Goal: Task Accomplishment & Management: Manage account settings

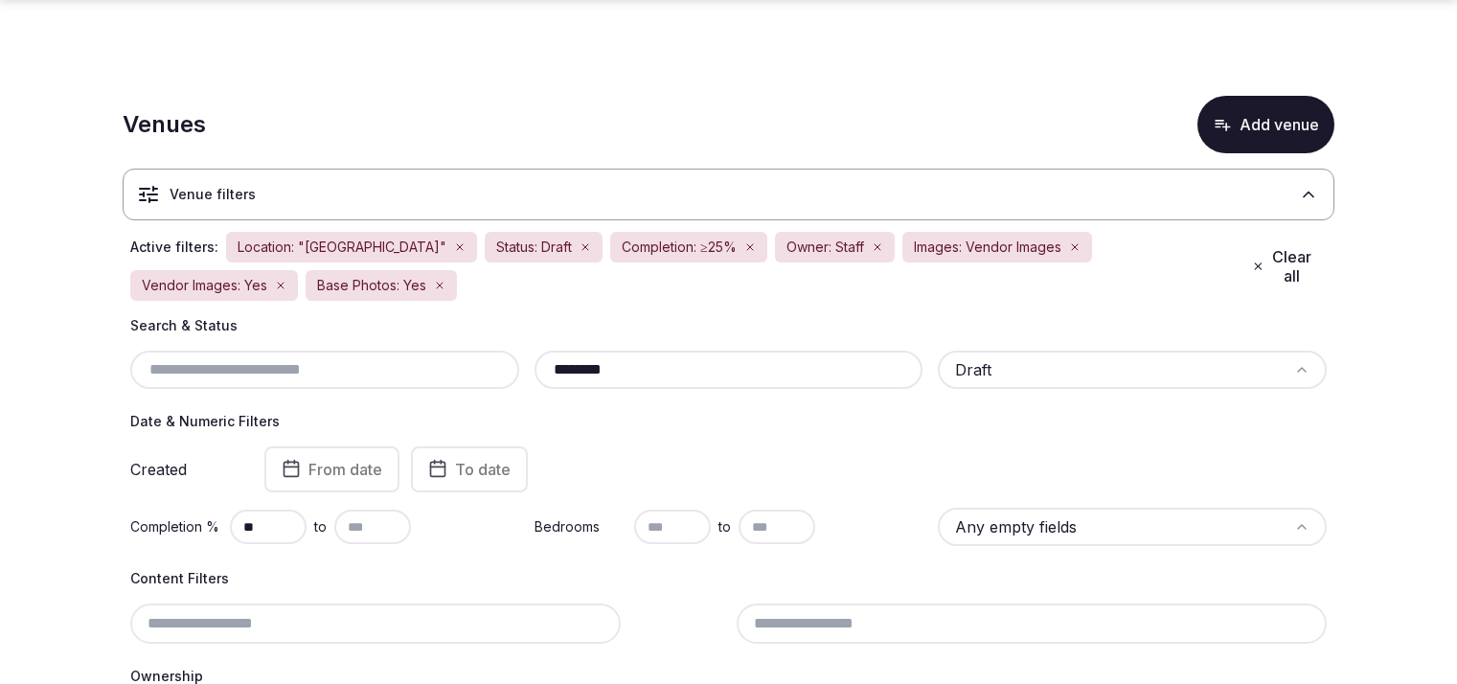
scroll to position [306, 0]
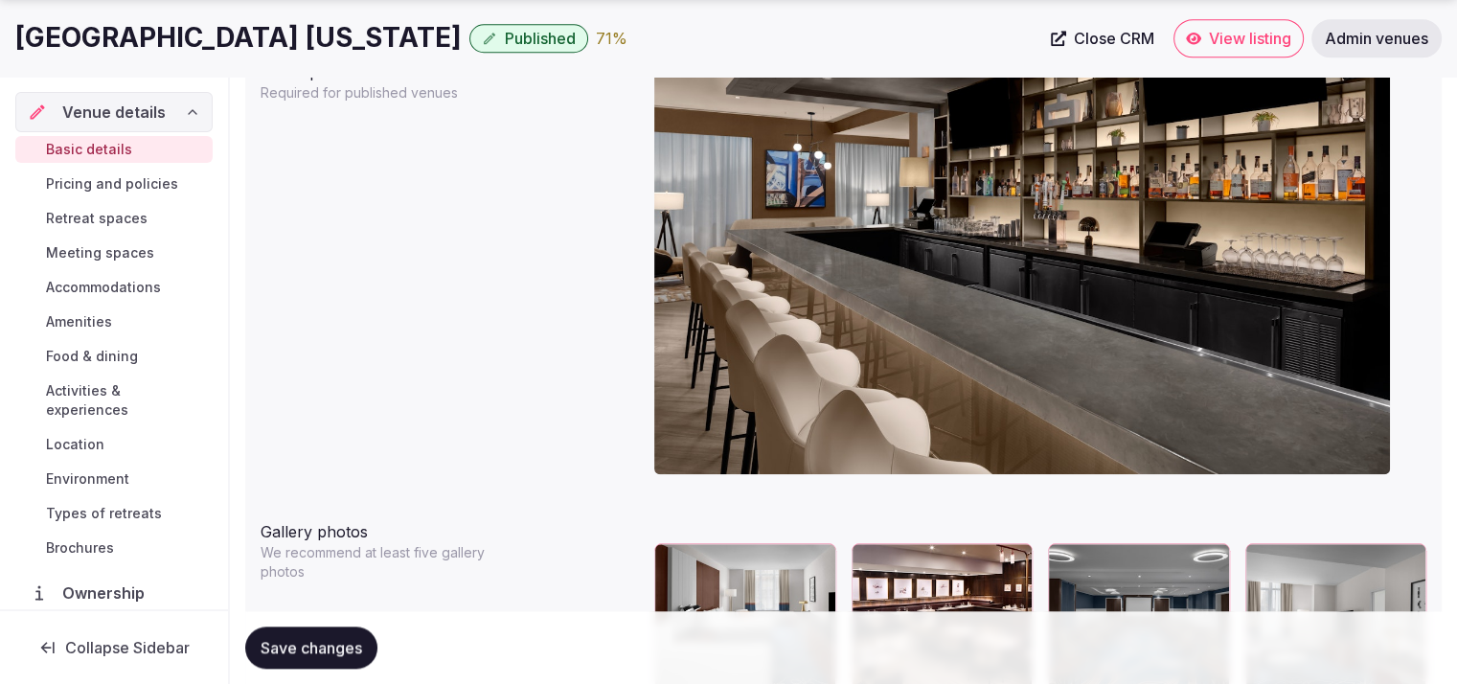
scroll to position [2391, 0]
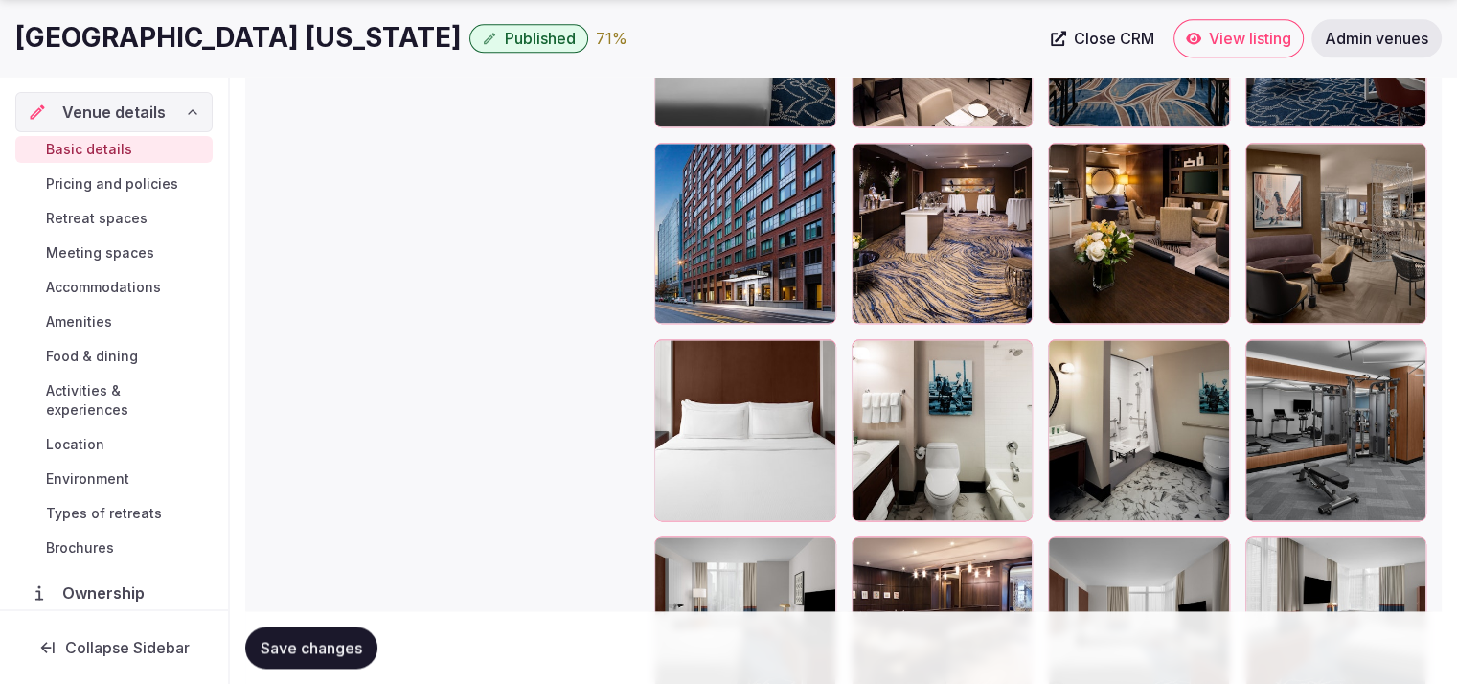
click at [1249, 39] on span "View listing" at bounding box center [1250, 38] width 82 height 19
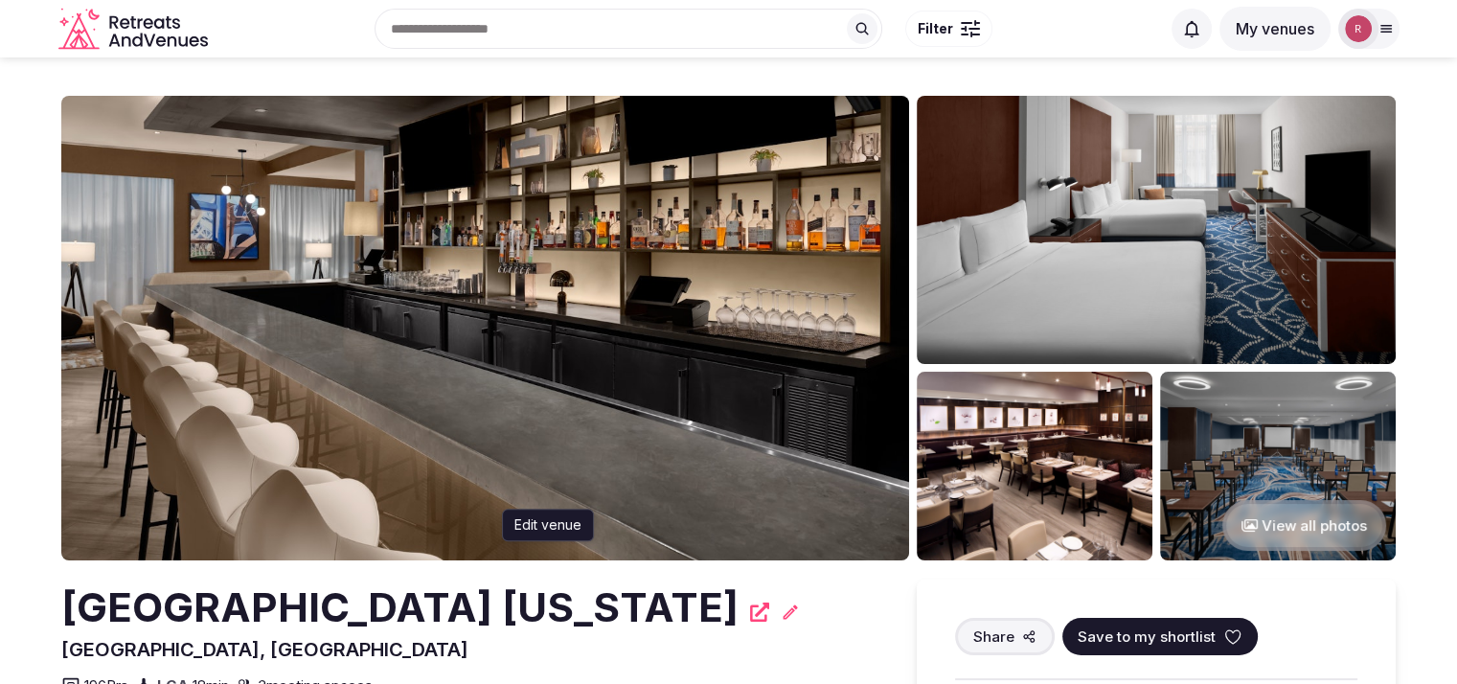
click at [781, 620] on icon at bounding box center [790, 611] width 19 height 19
click at [598, 621] on div "Hilton Brooklyn New York Edit venue Edit venue" at bounding box center [469, 607] width 817 height 57
click at [781, 616] on icon at bounding box center [790, 611] width 19 height 19
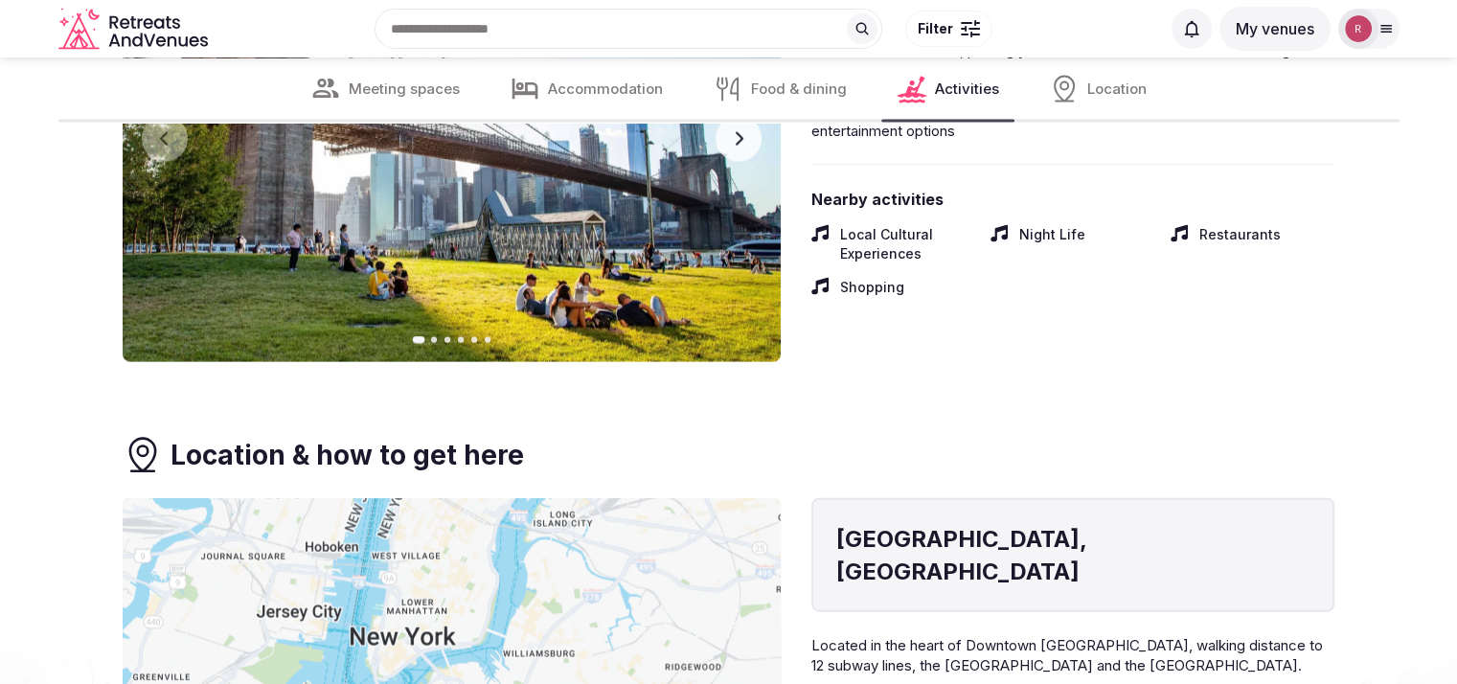
scroll to position [3990, 0]
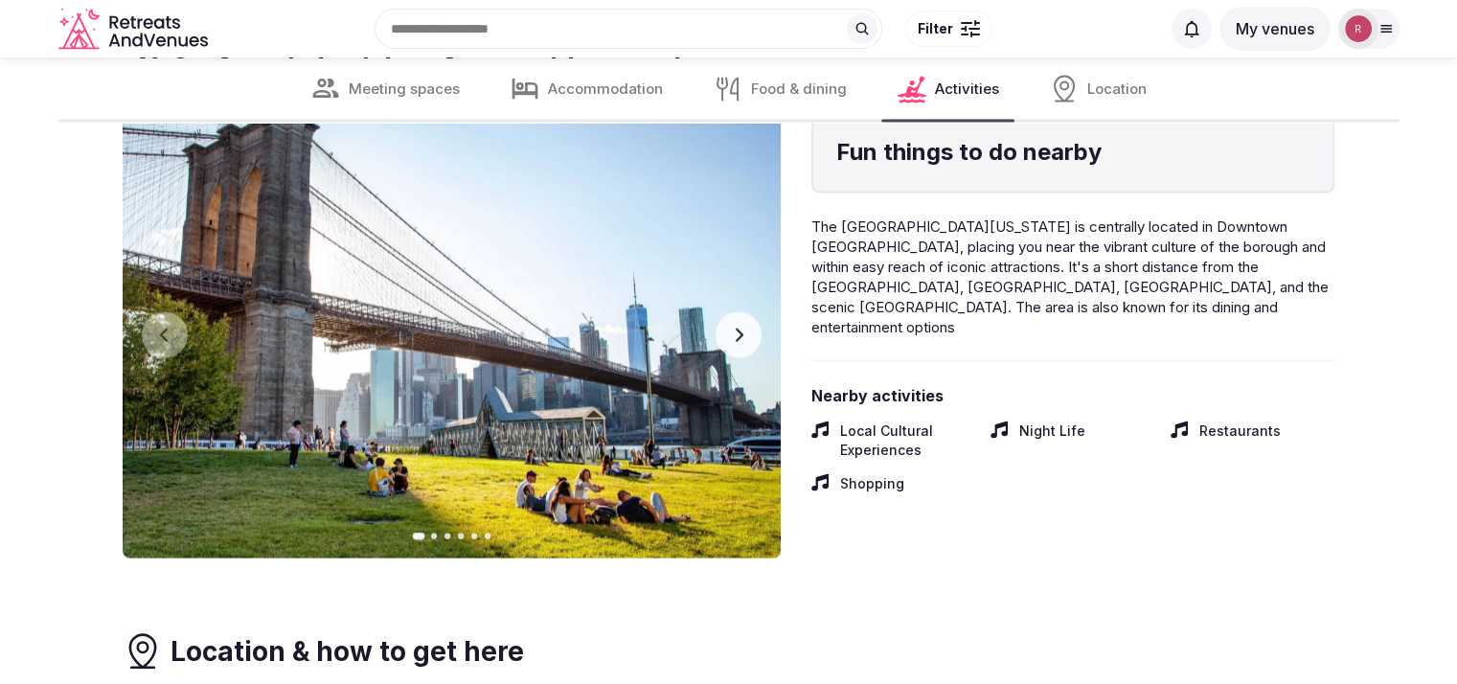
click at [750, 335] on button "Next slide" at bounding box center [738, 335] width 46 height 46
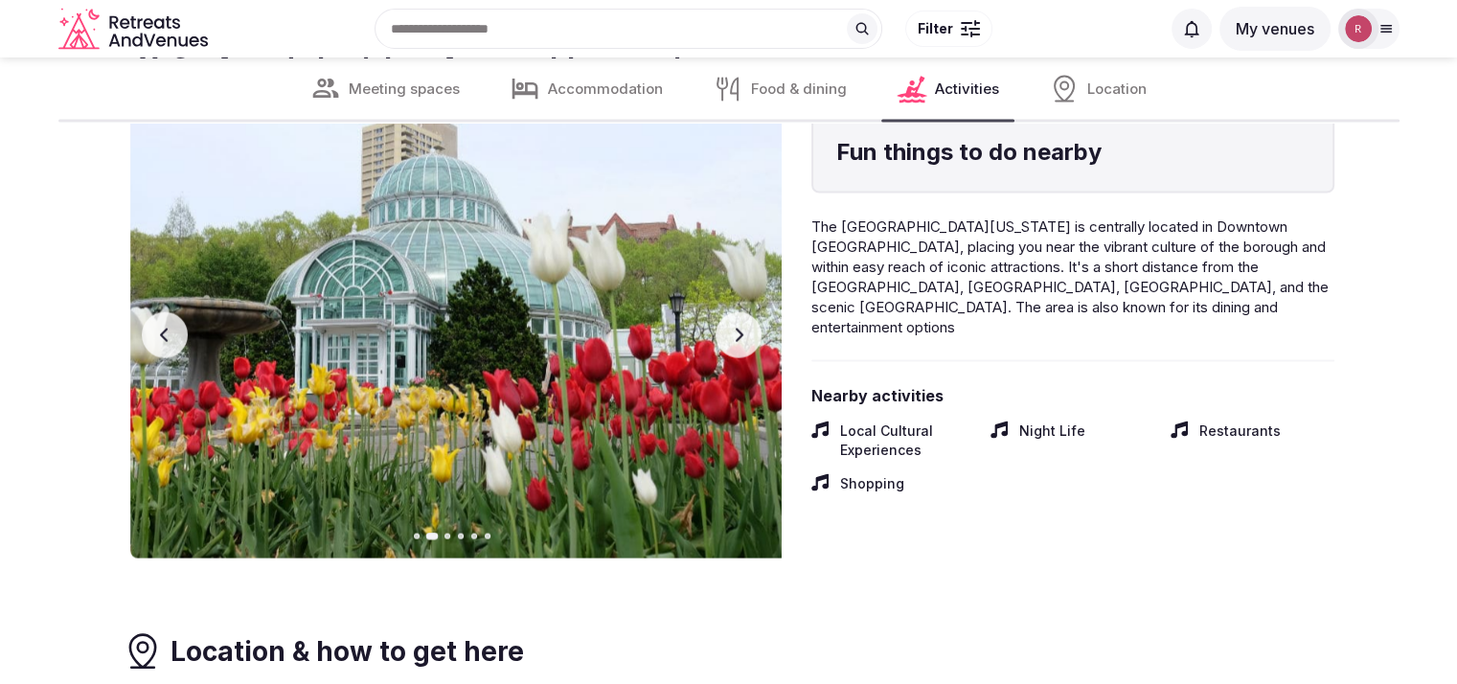
click at [750, 336] on button "Next slide" at bounding box center [738, 335] width 46 height 46
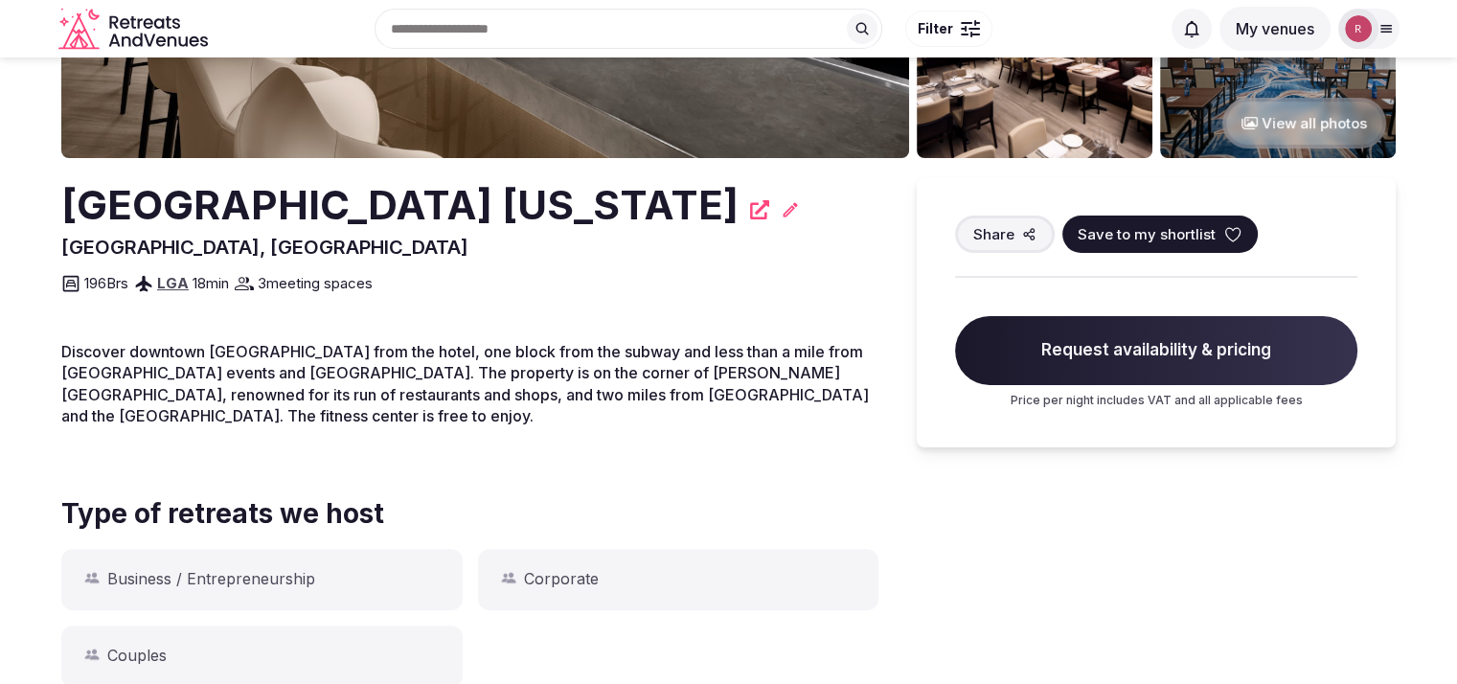
scroll to position [0, 0]
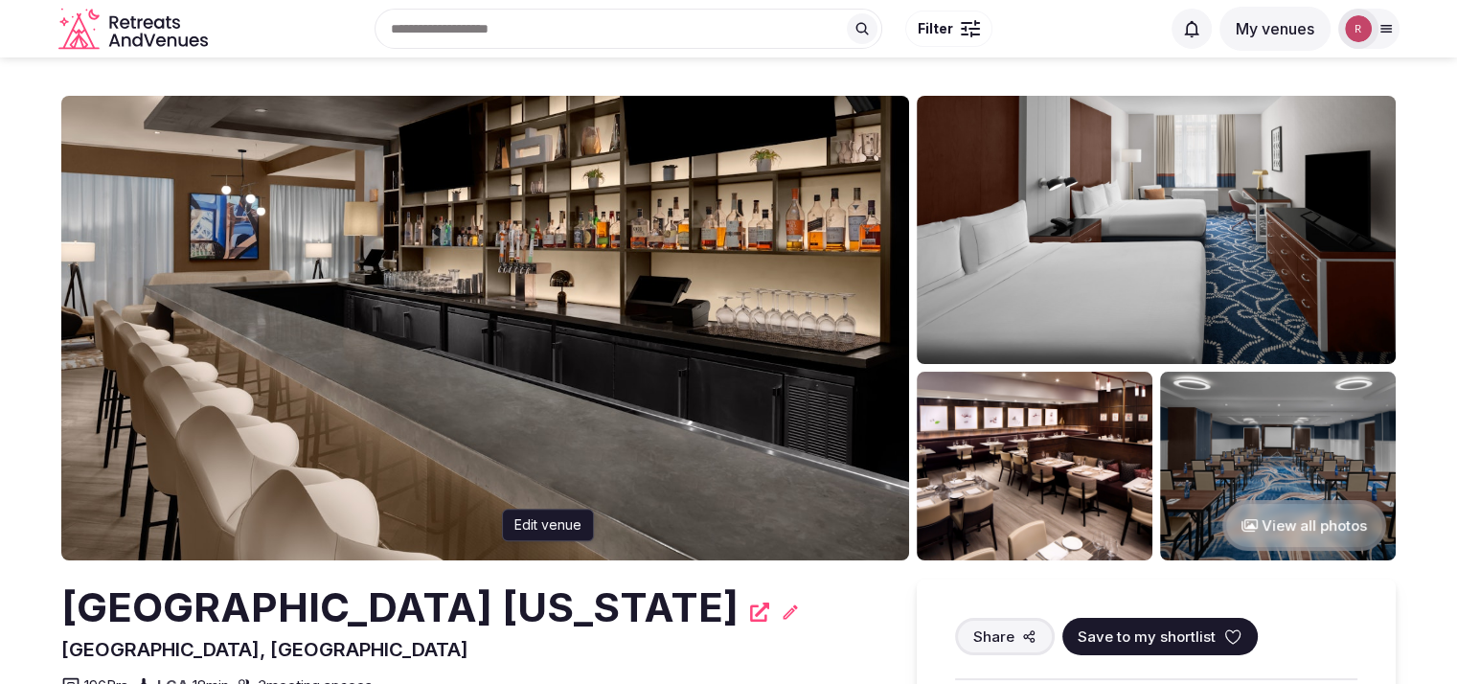
click at [783, 614] on icon at bounding box center [790, 611] width 14 height 14
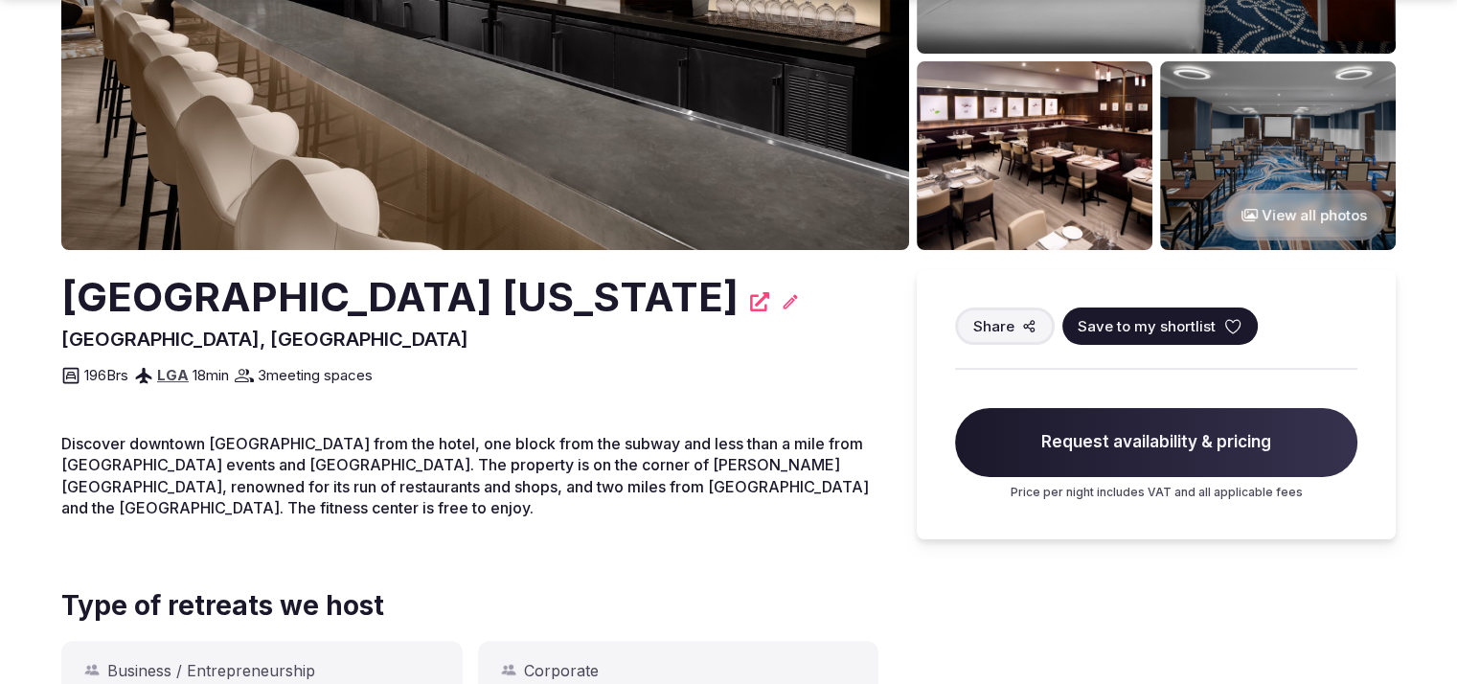
scroll to position [540, 0]
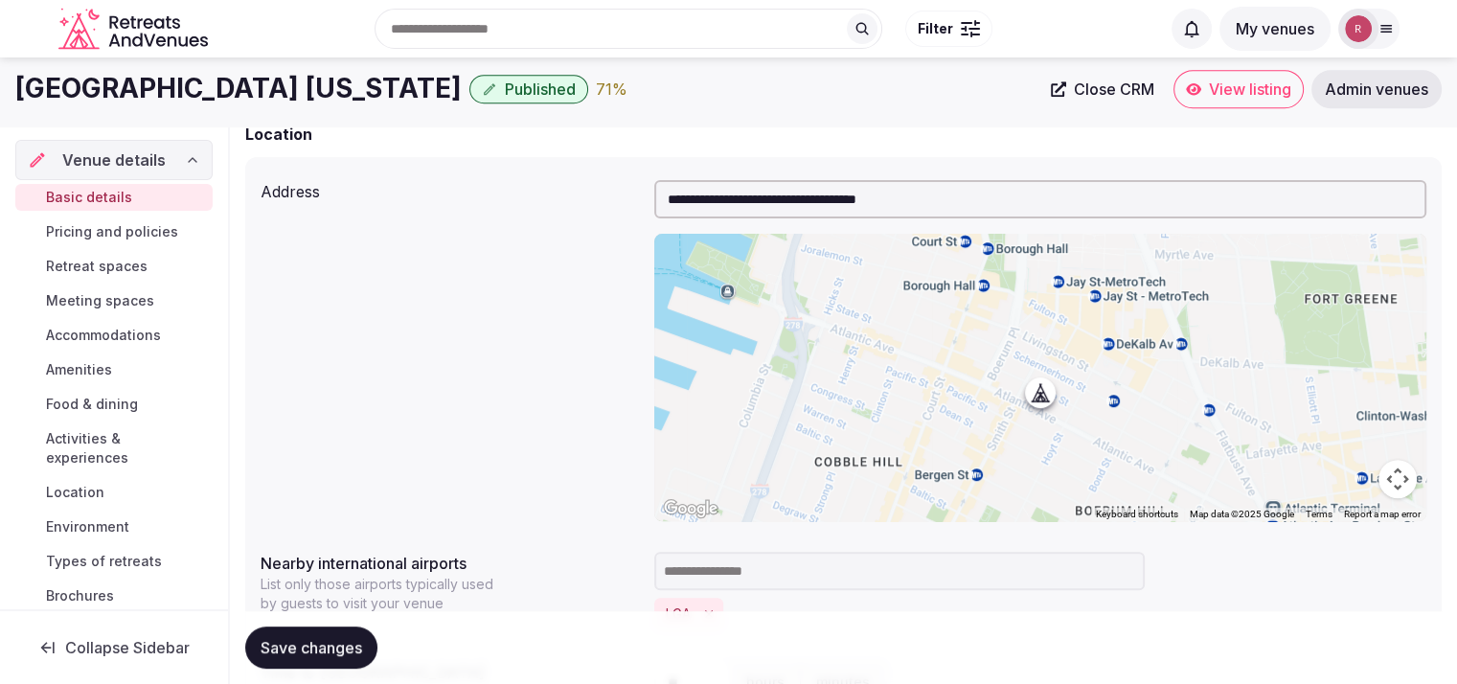
scroll to position [196, 0]
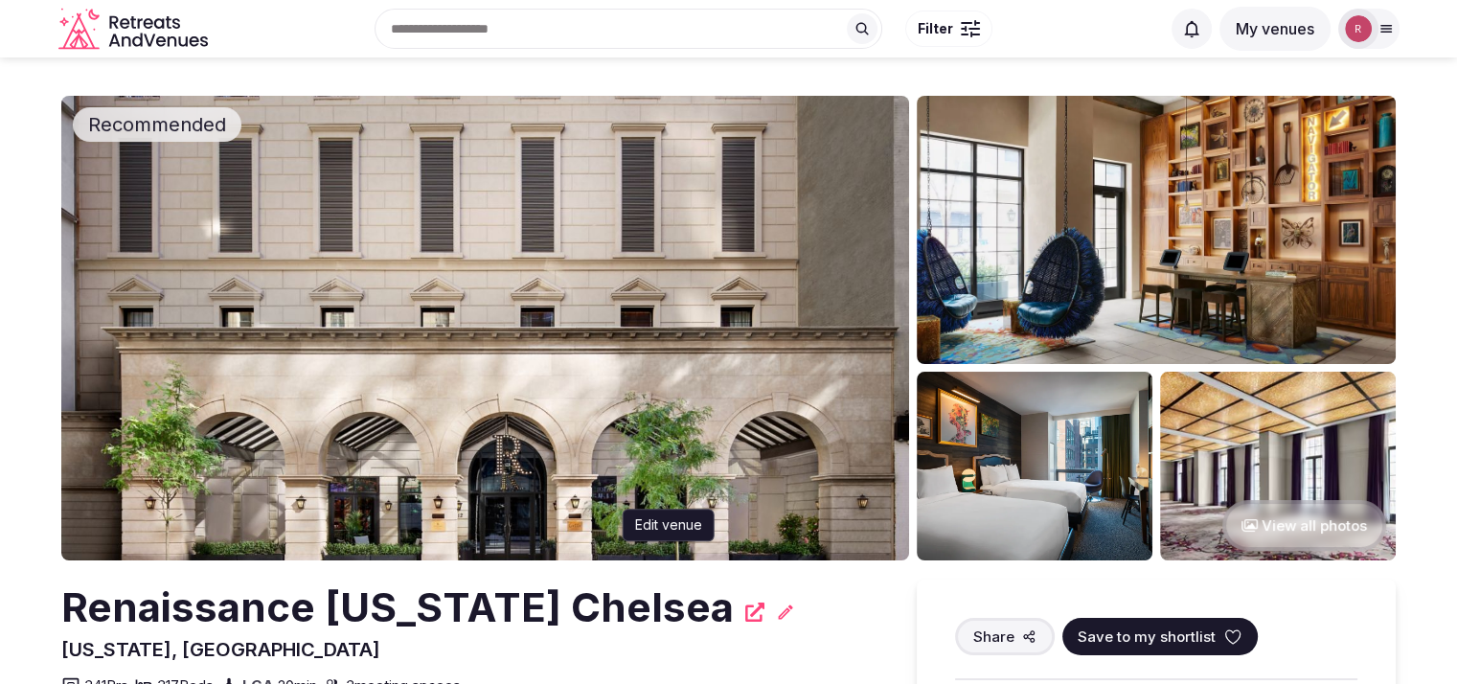
click at [776, 612] on icon at bounding box center [785, 611] width 19 height 19
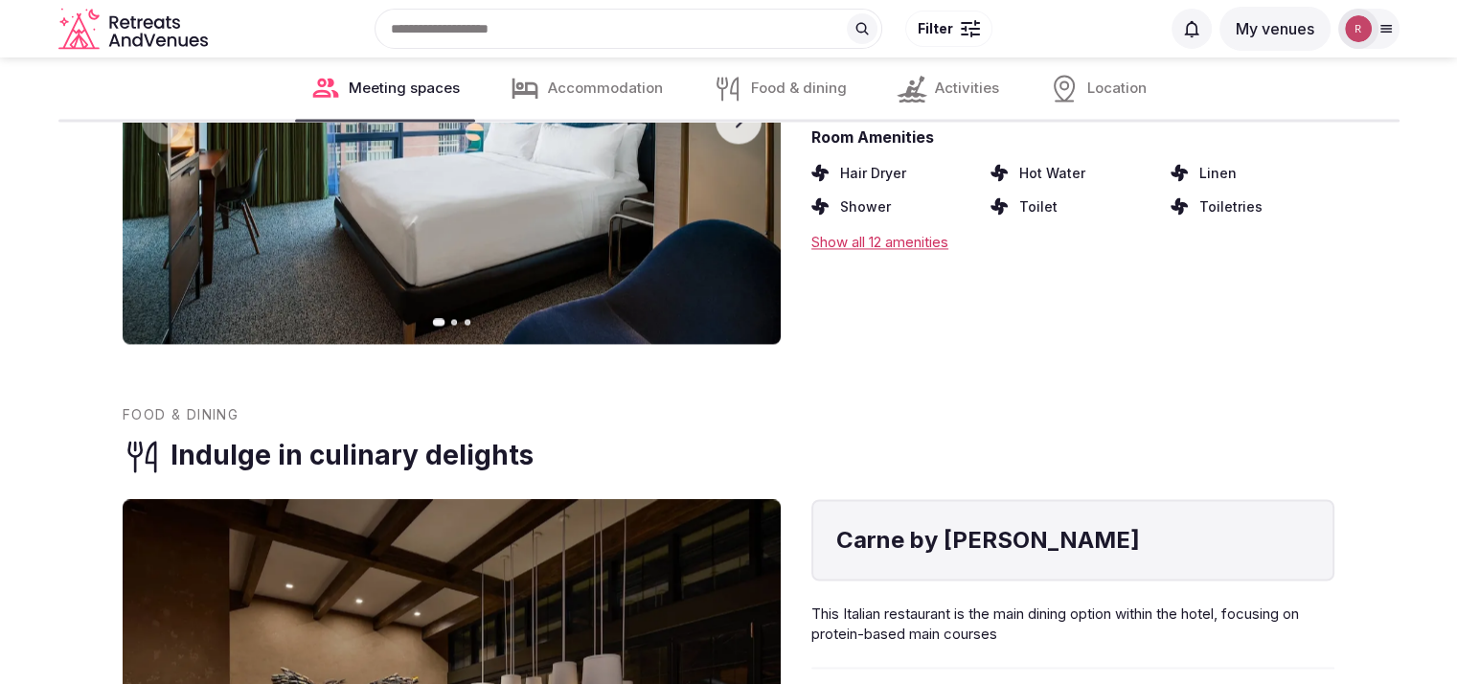
scroll to position [2391, 0]
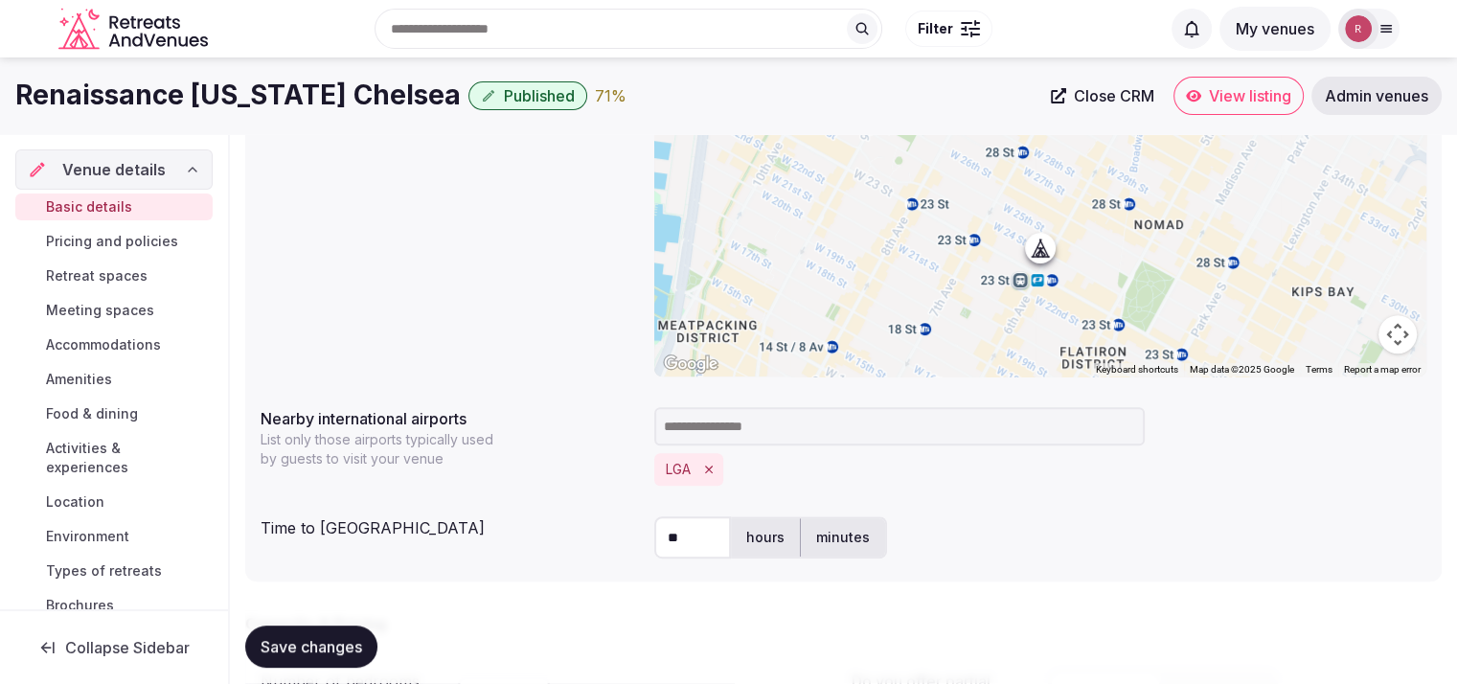
scroll to position [149, 0]
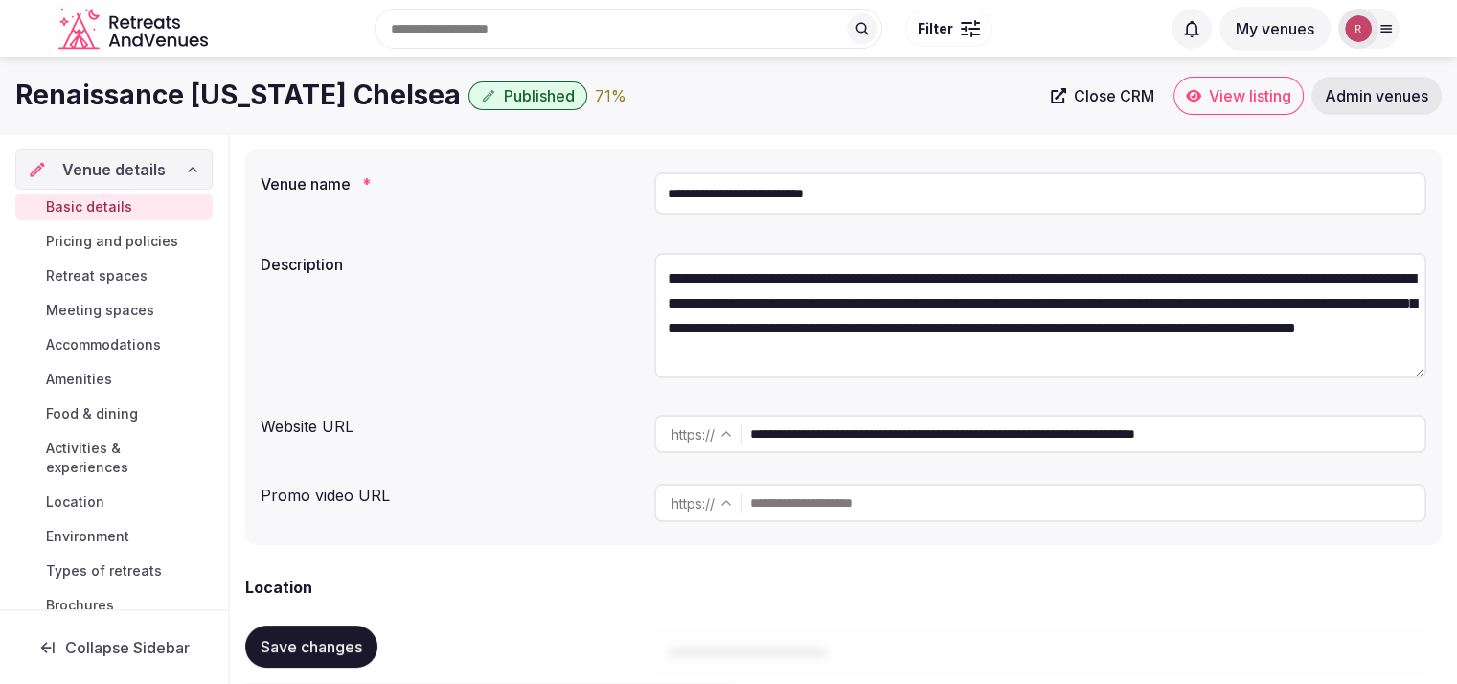
click at [476, 232] on div "**********" at bounding box center [843, 347] width 1196 height 396
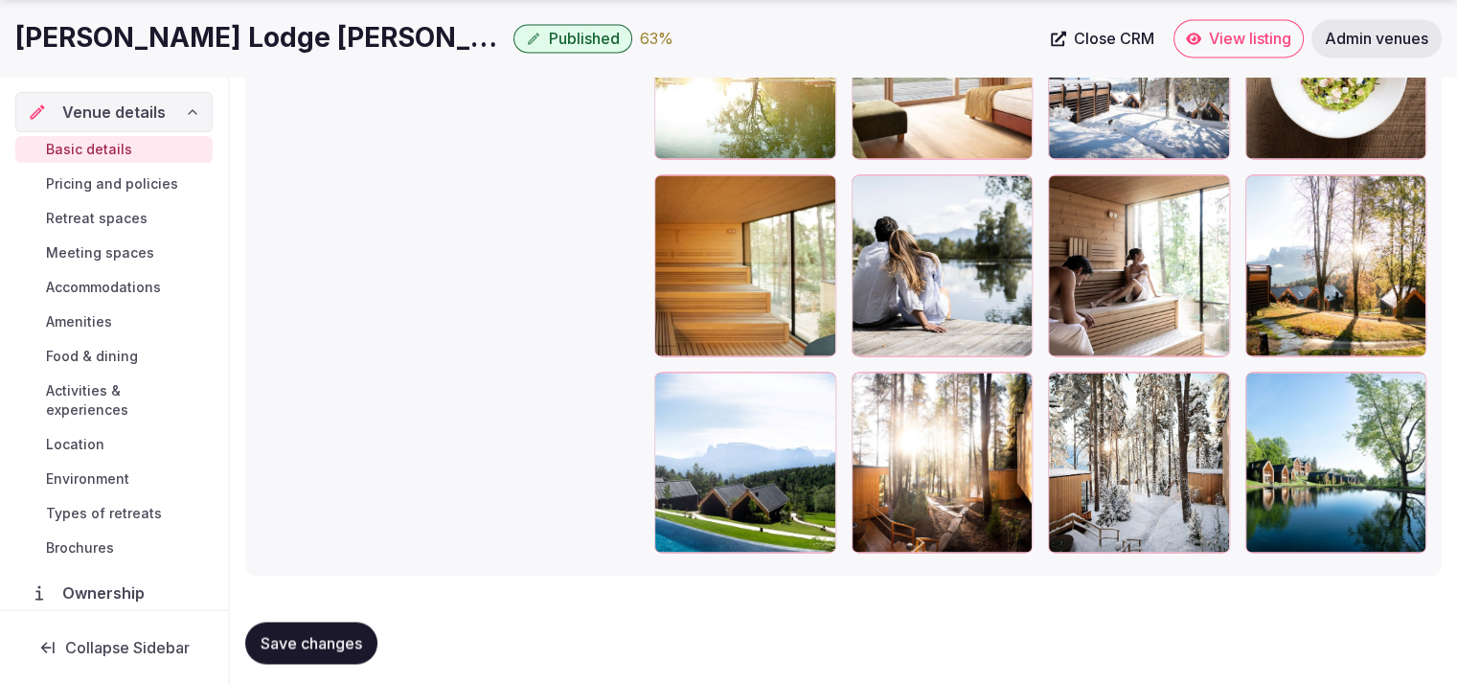
scroll to position [2960, 0]
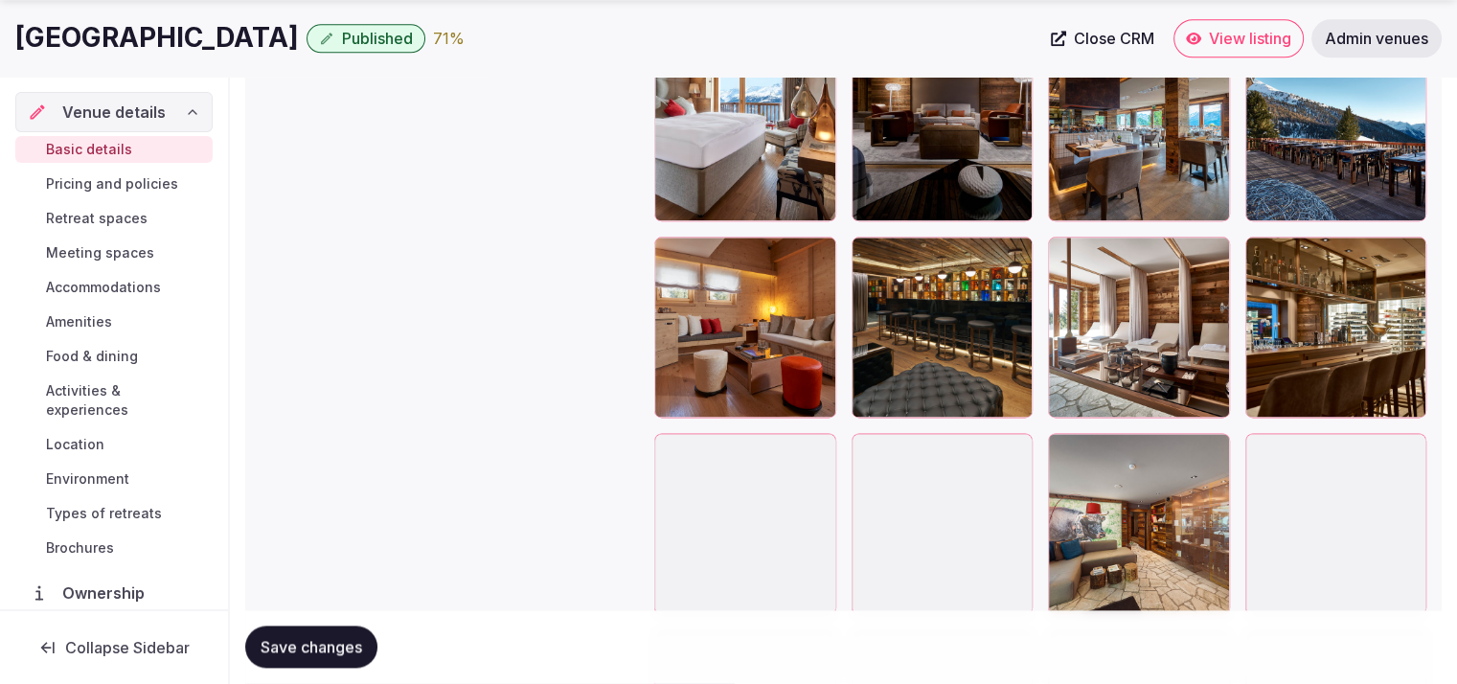
scroll to position [2990, 0]
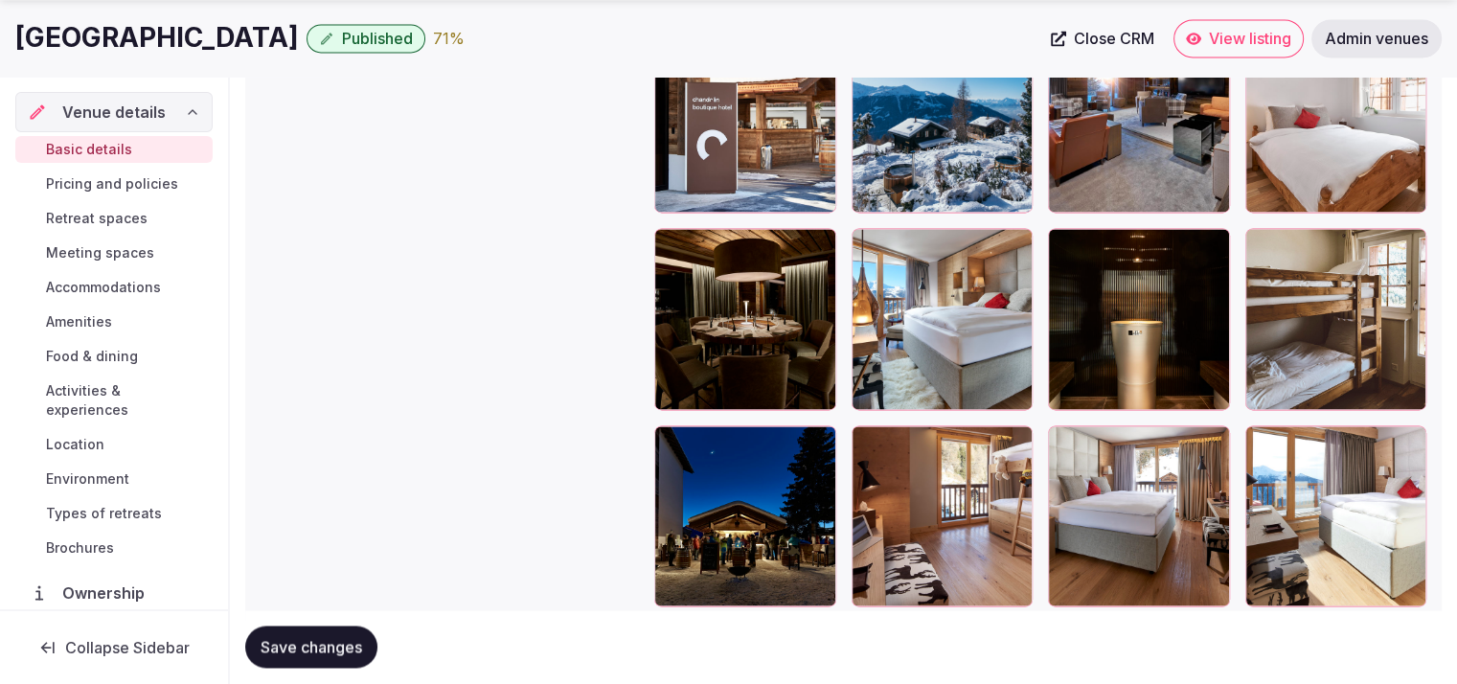
click at [1201, 44] on link "View listing" at bounding box center [1238, 38] width 130 height 38
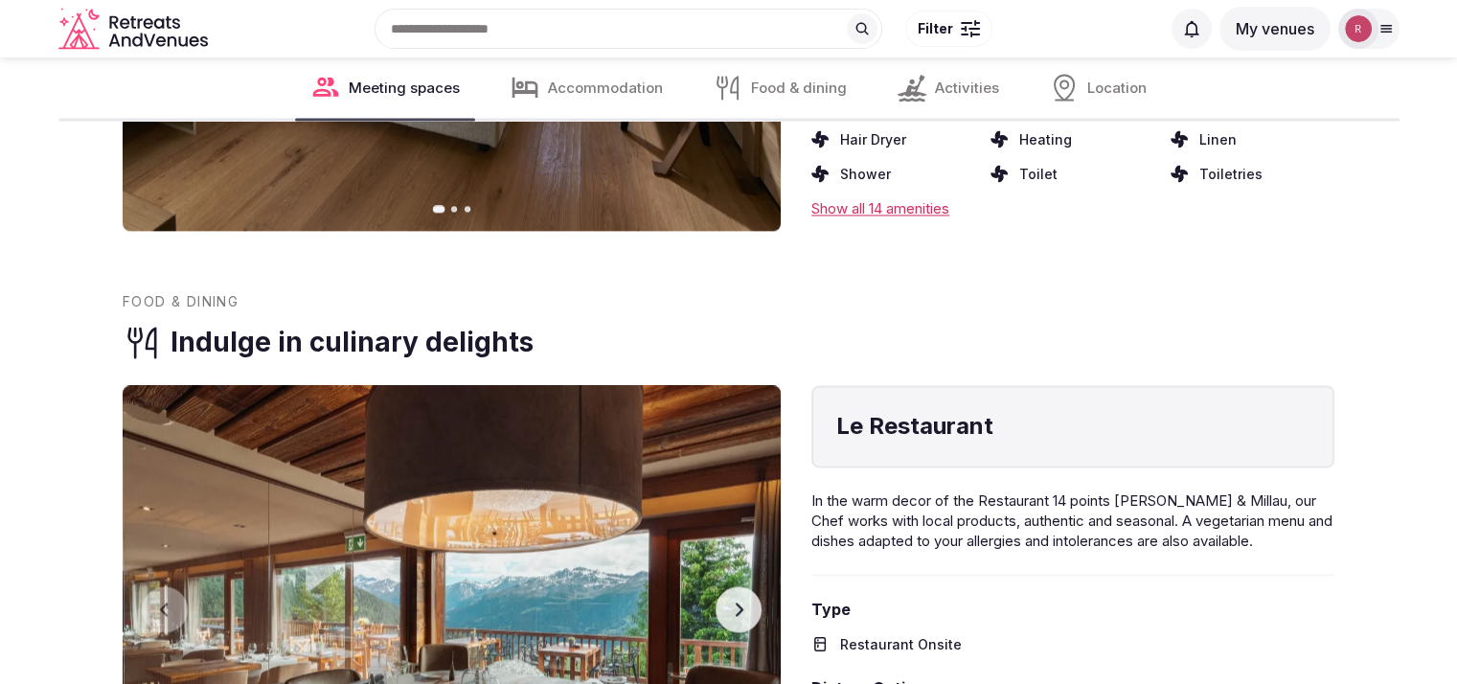
scroll to position [1022, 0]
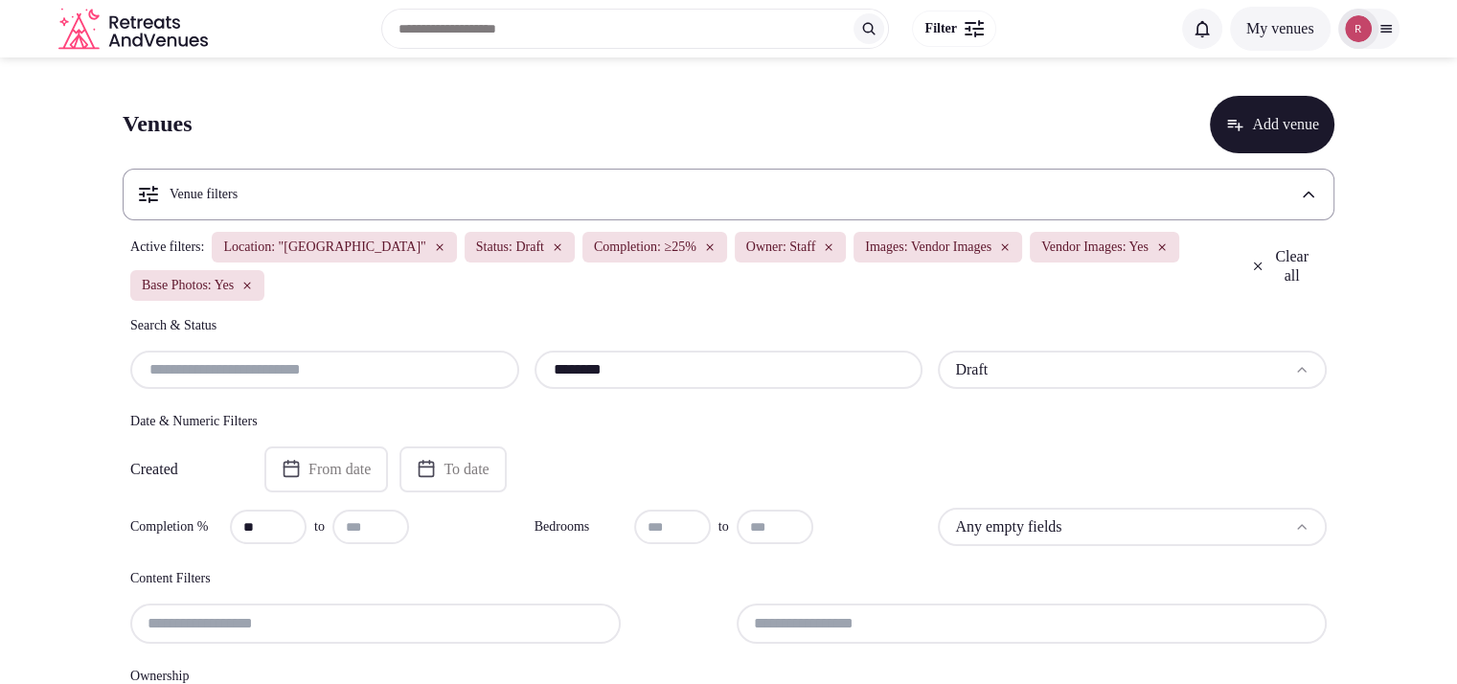
drag, startPoint x: 588, startPoint y: 378, endPoint x: 513, endPoint y: 369, distance: 75.3
click at [513, 369] on div "******** Draft" at bounding box center [728, 370] width 1196 height 38
paste input "text"
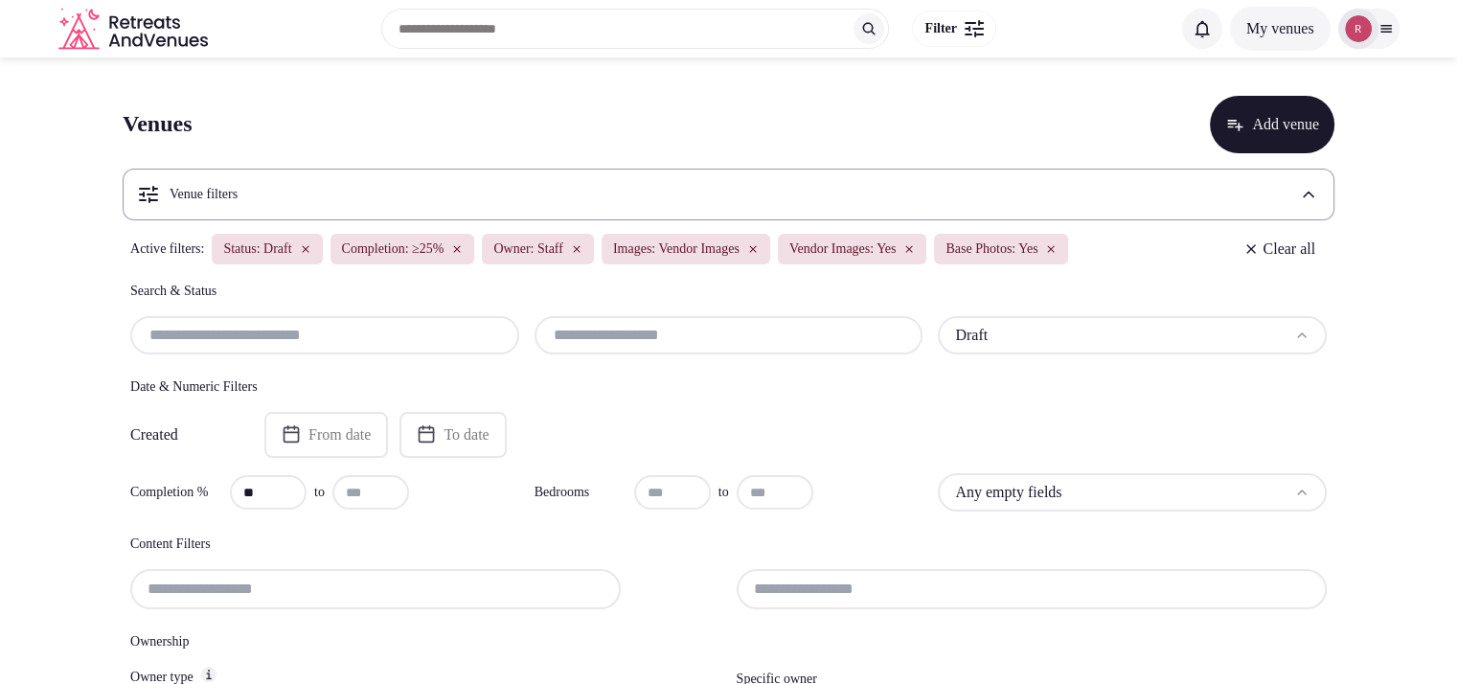
click at [604, 341] on input "text" at bounding box center [729, 335] width 374 height 23
paste input "*****"
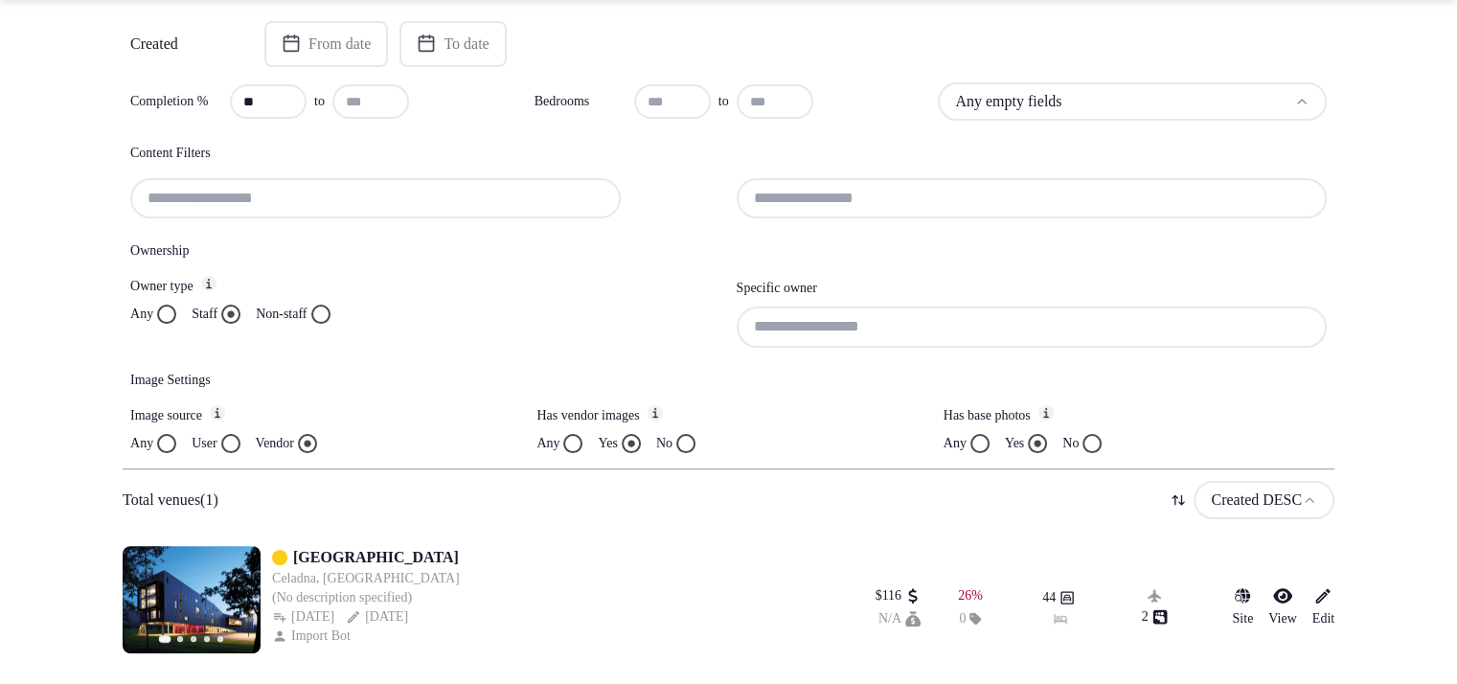
scroll to position [421, 0]
click at [16, 216] on section "Venues Add venue Venue filters Active filters: Location: "Czech" Status: Draft …" at bounding box center [728, 175] width 1457 height 1017
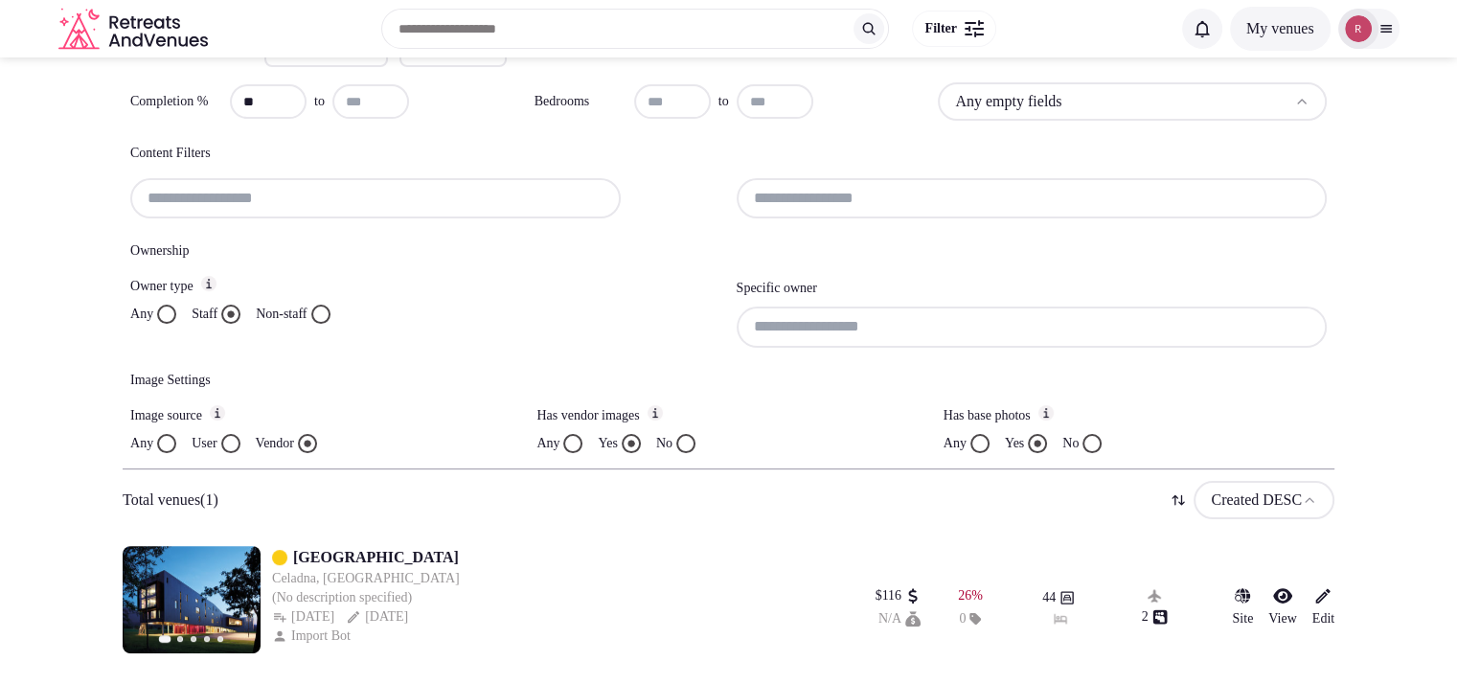
scroll to position [0, 0]
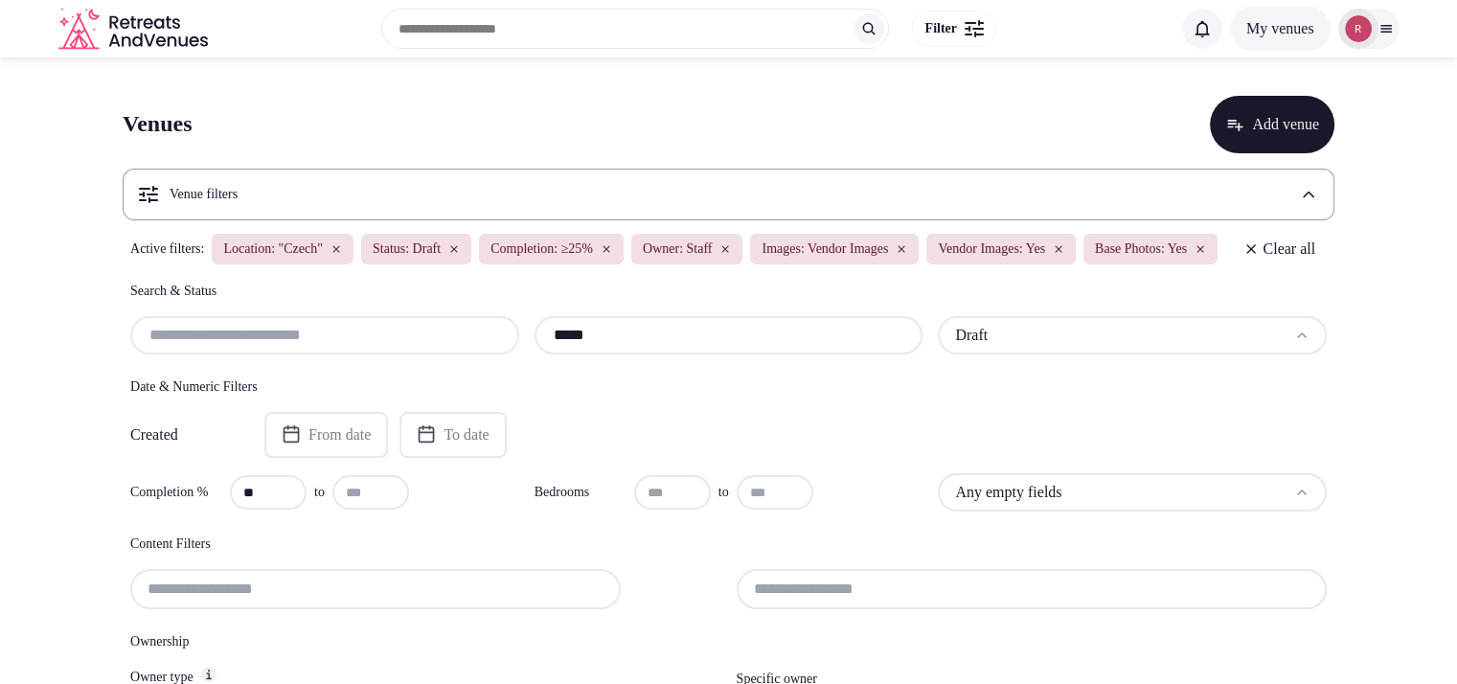
drag, startPoint x: 681, startPoint y: 370, endPoint x: 510, endPoint y: 374, distance: 171.5
click at [510, 354] on div "***** Draft" at bounding box center [728, 335] width 1196 height 38
paste input "*"
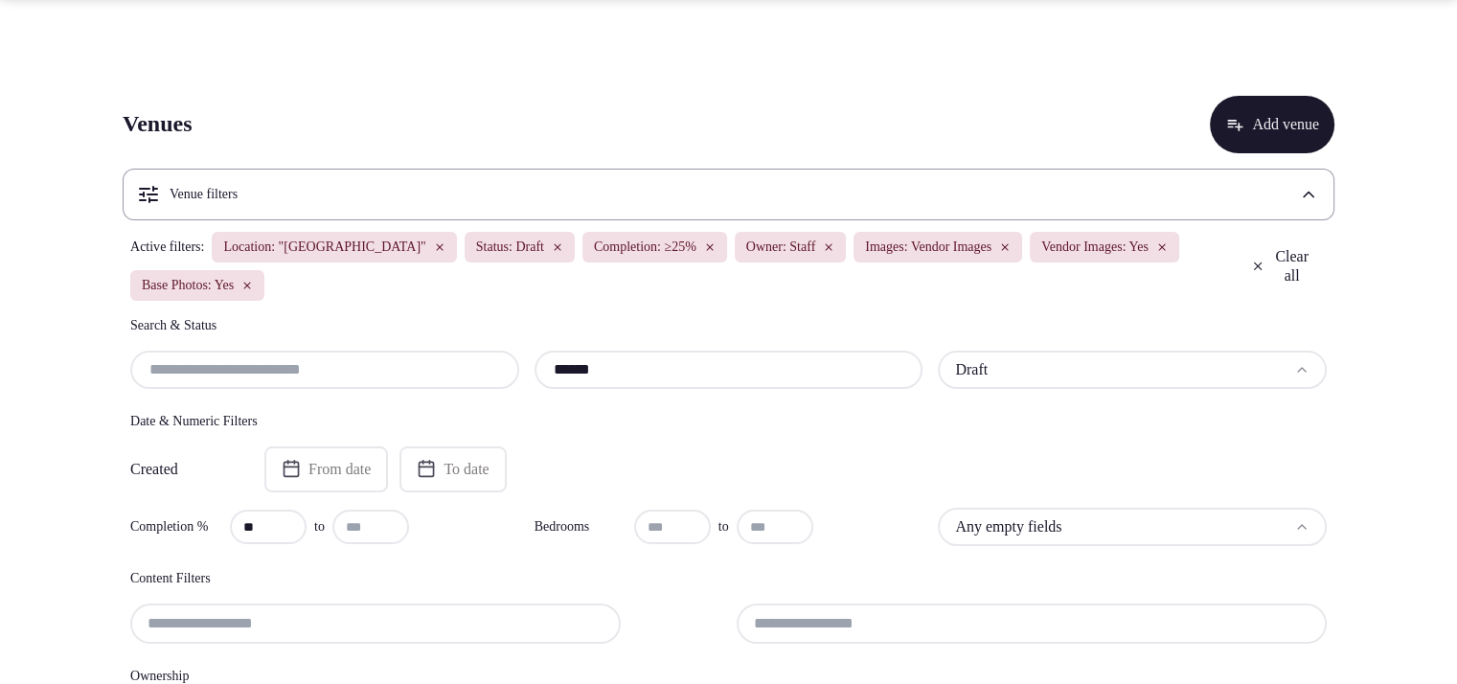
scroll to position [421, 0]
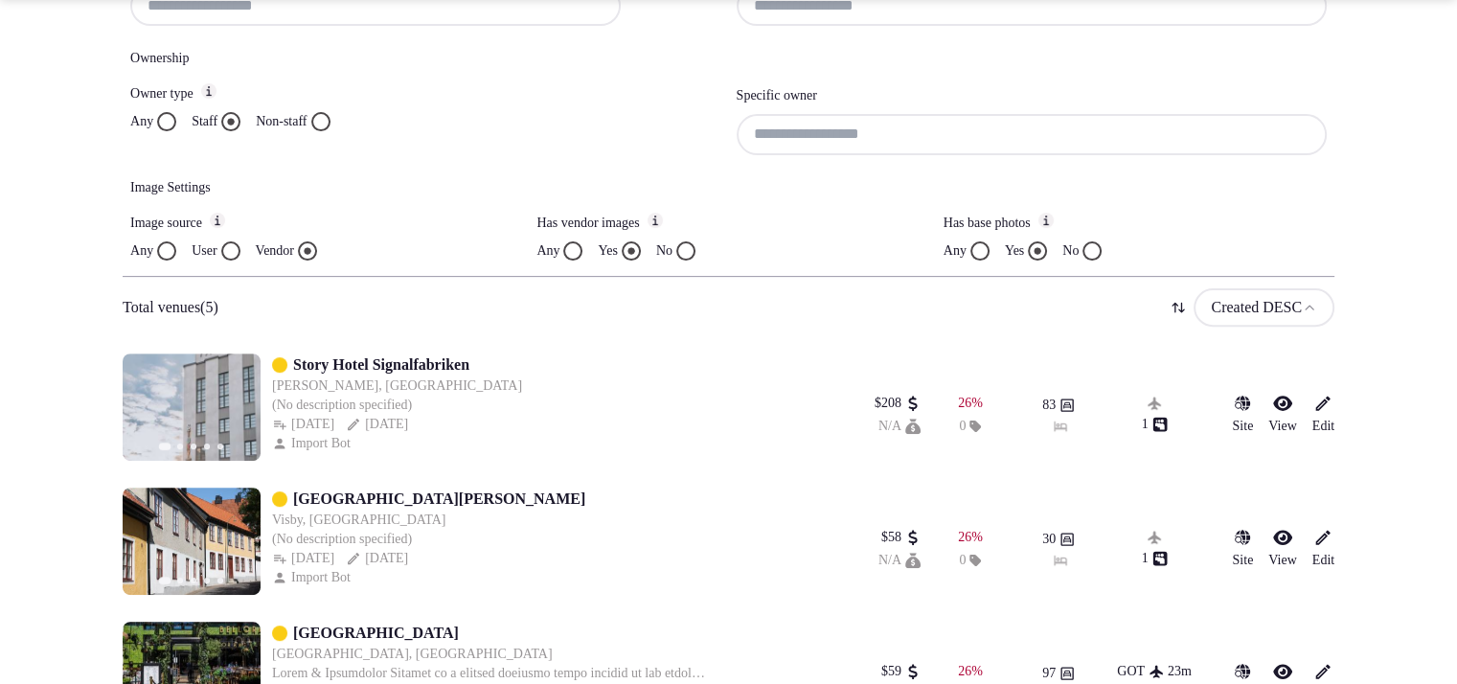
scroll to position [626, 0]
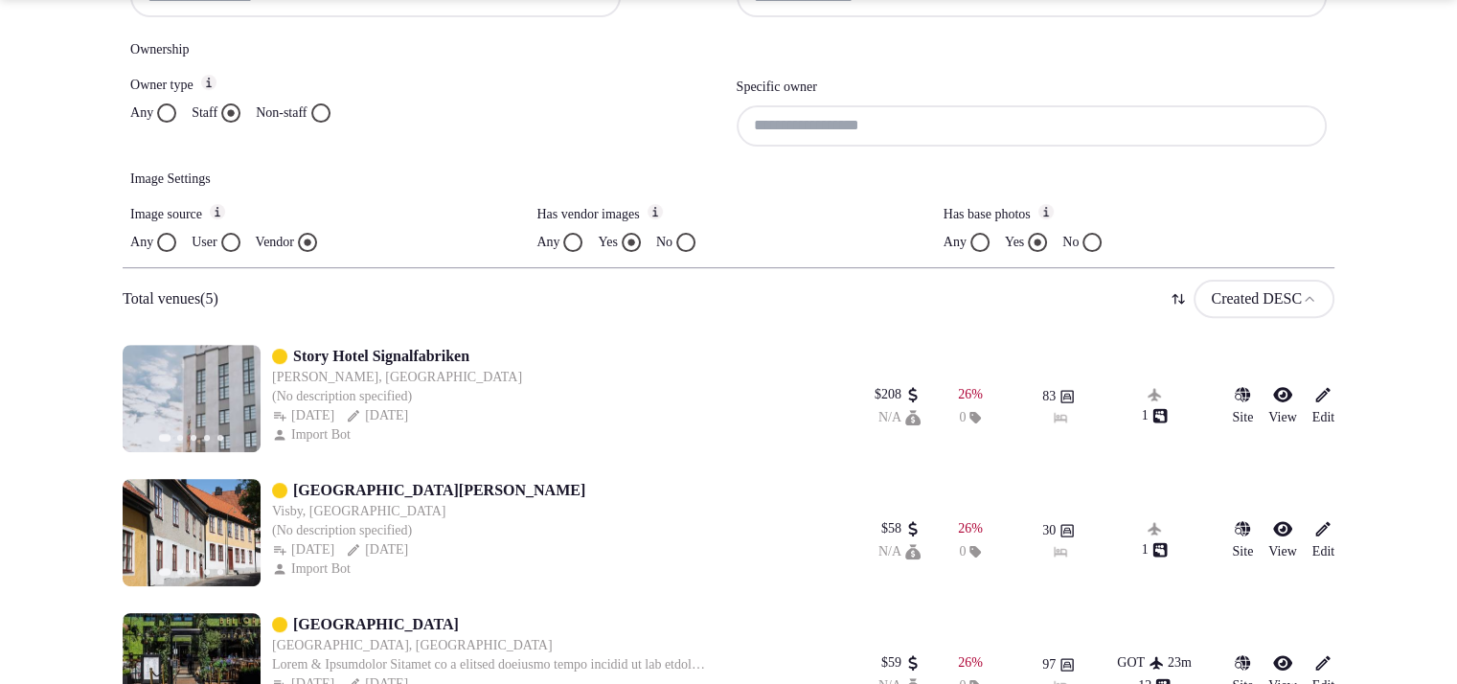
type input "******"
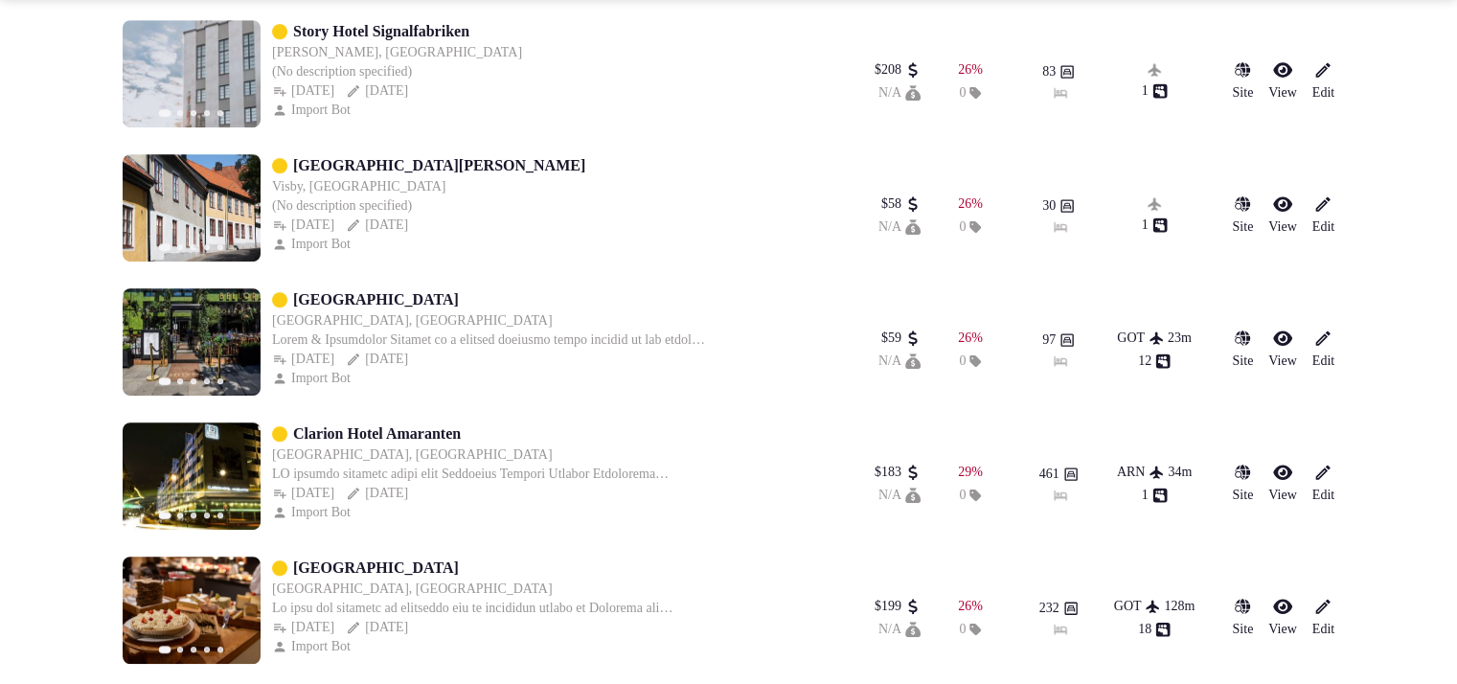
scroll to position [958, 0]
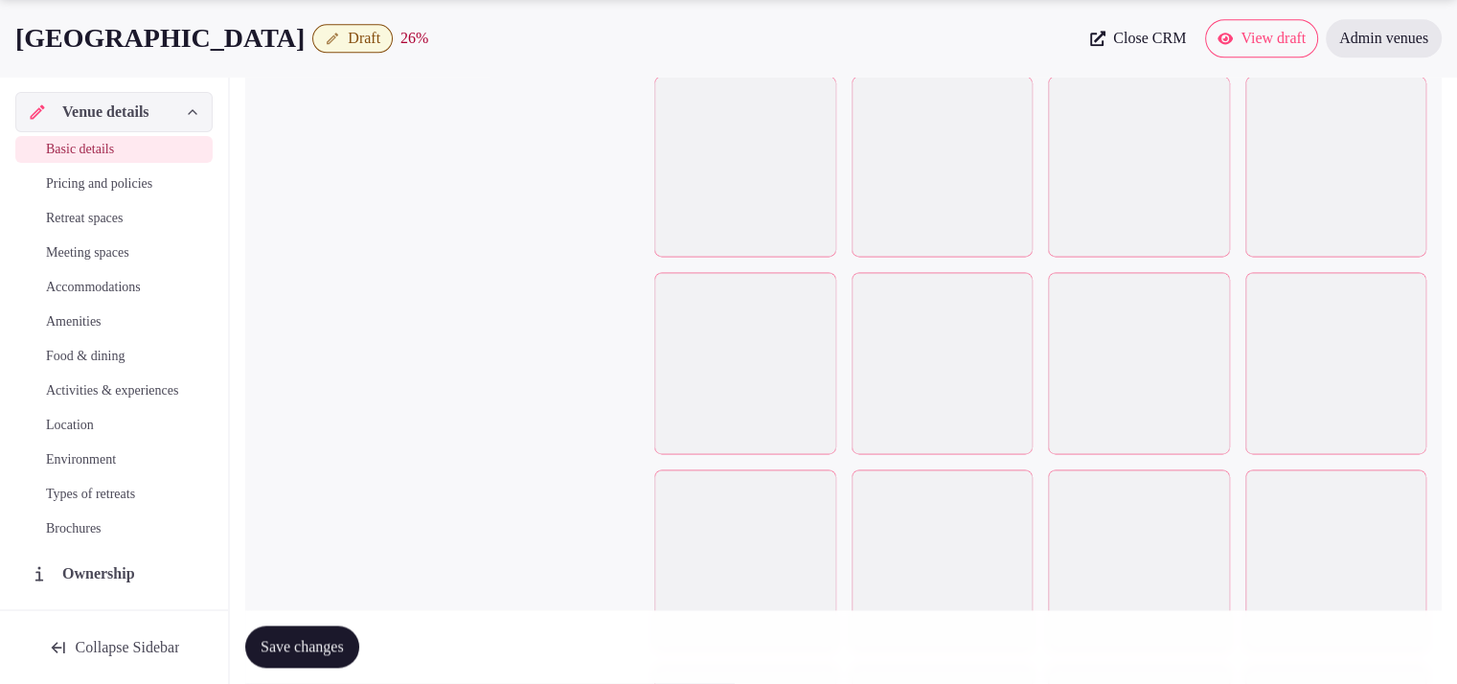
scroll to position [2290, 0]
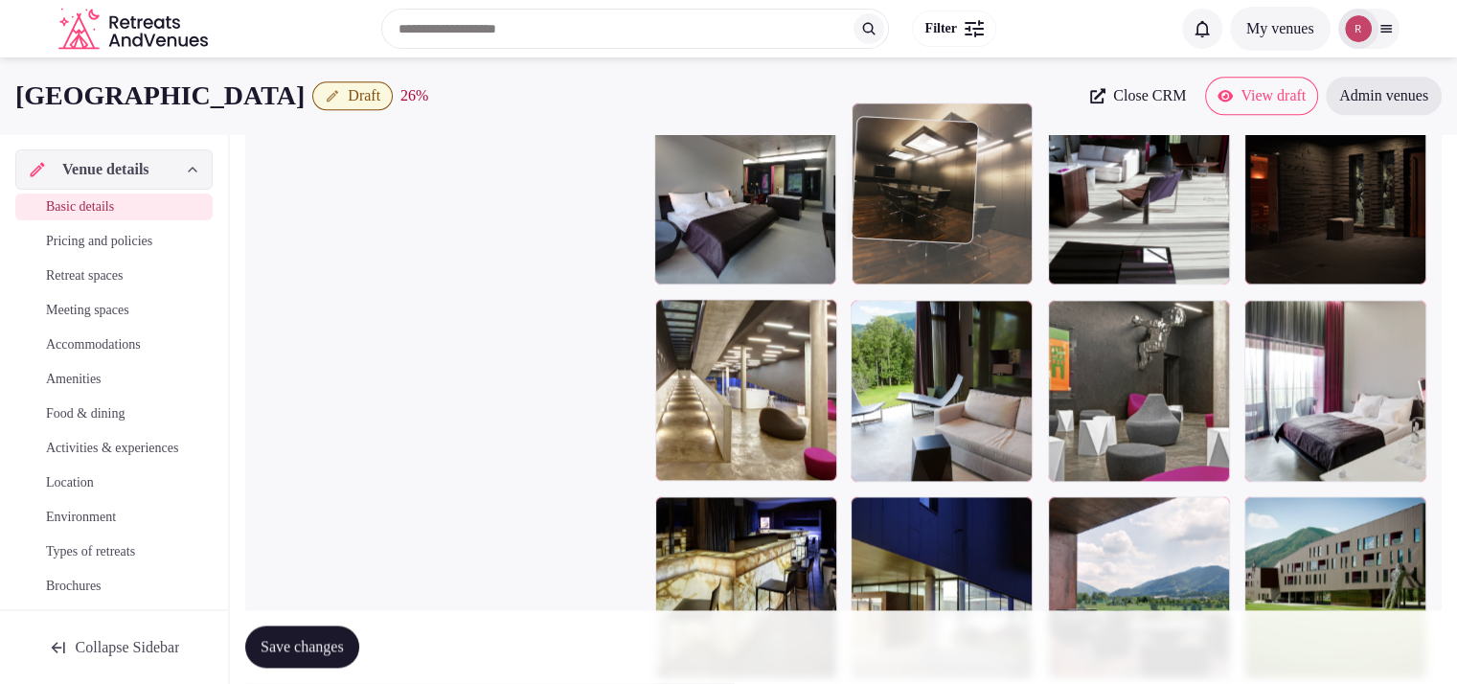
drag, startPoint x: 1322, startPoint y: 585, endPoint x: 1030, endPoint y: 265, distance: 432.5
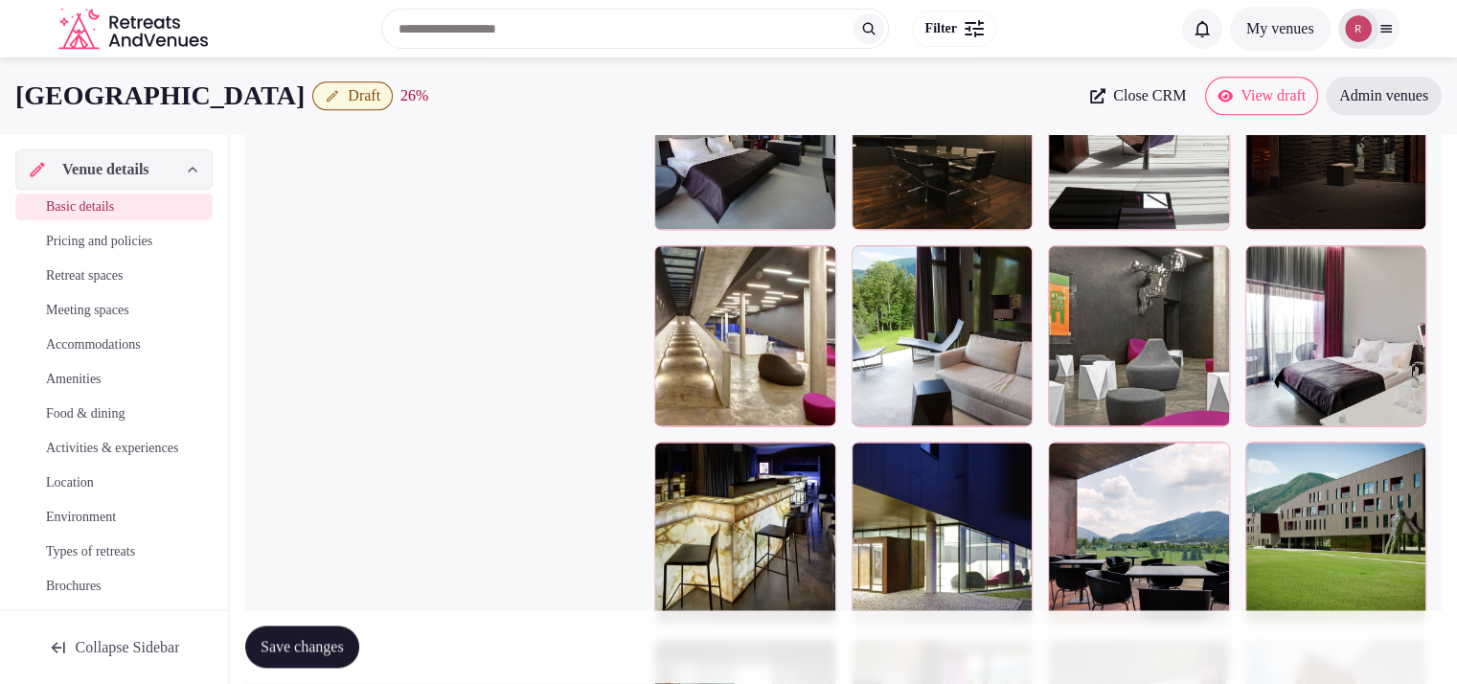
scroll to position [2226, 0]
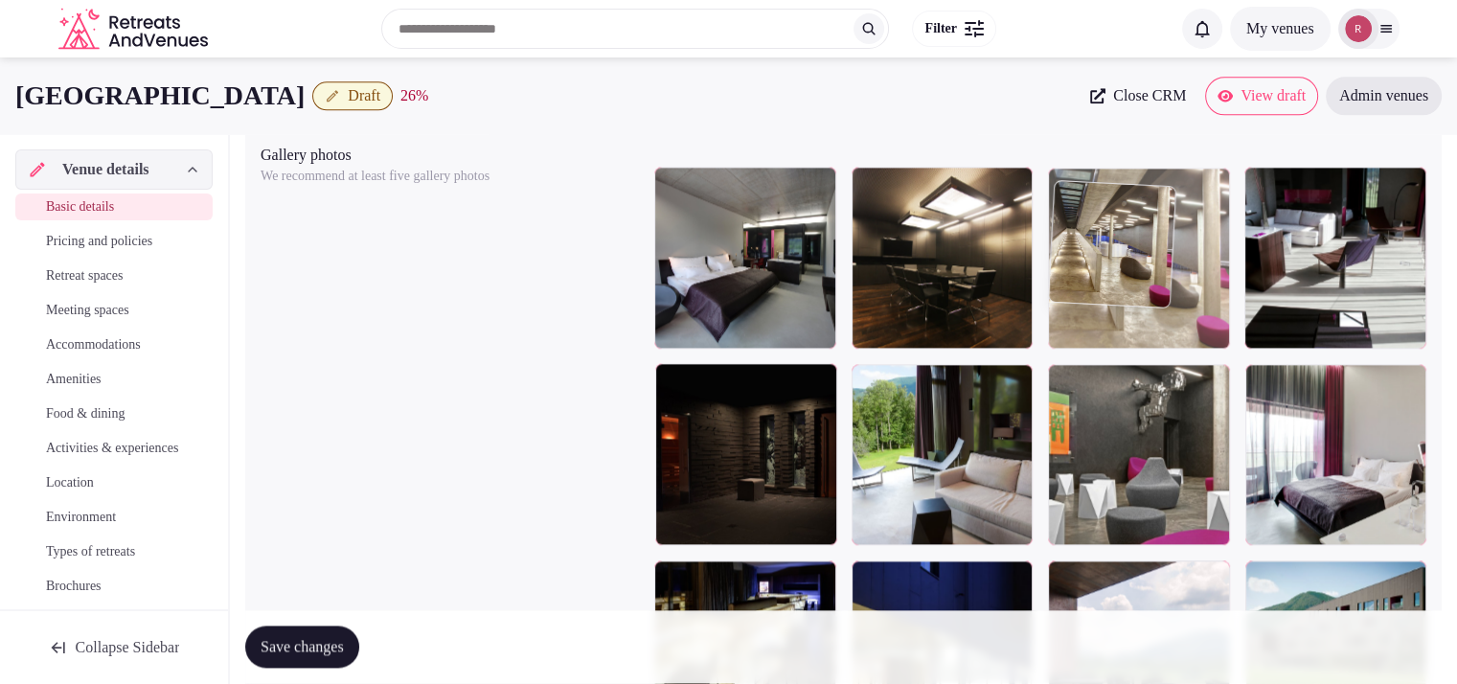
drag, startPoint x: 746, startPoint y: 485, endPoint x: 1166, endPoint y: 325, distance: 449.8
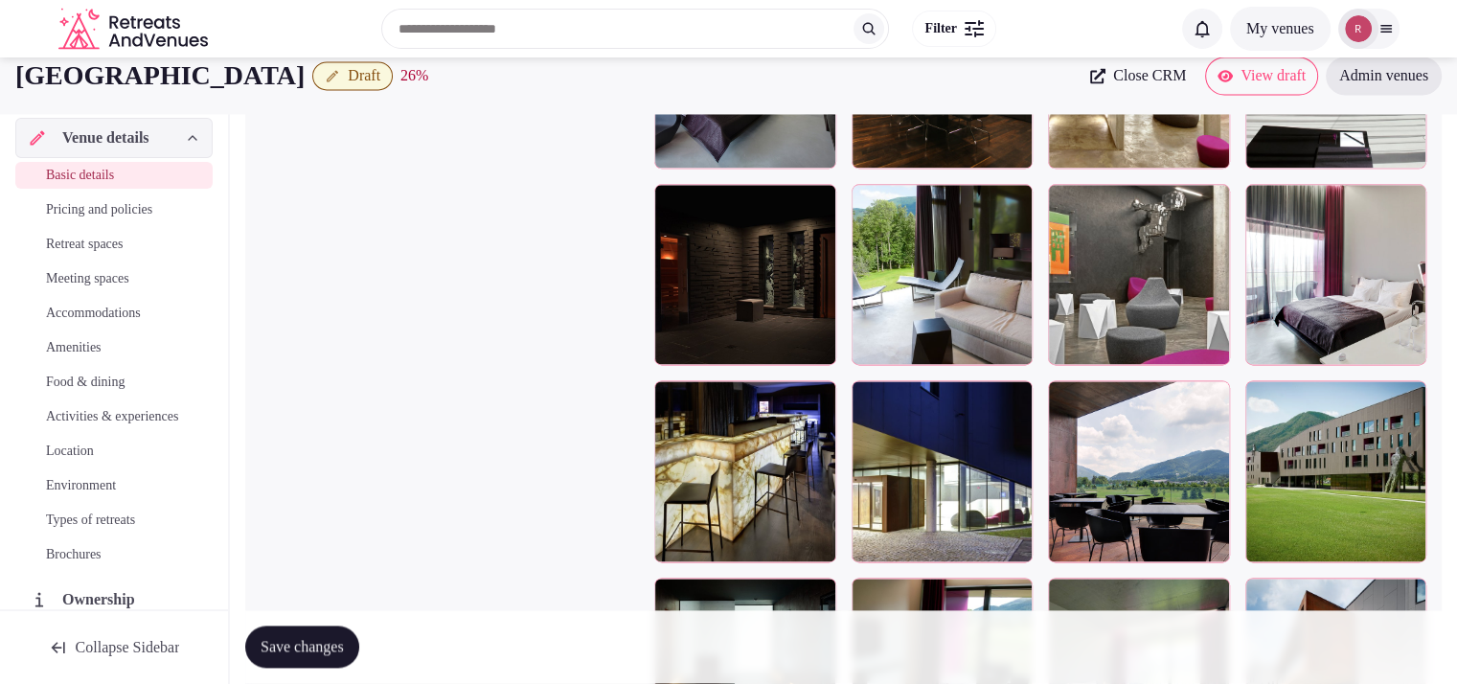
scroll to position [2393, 0]
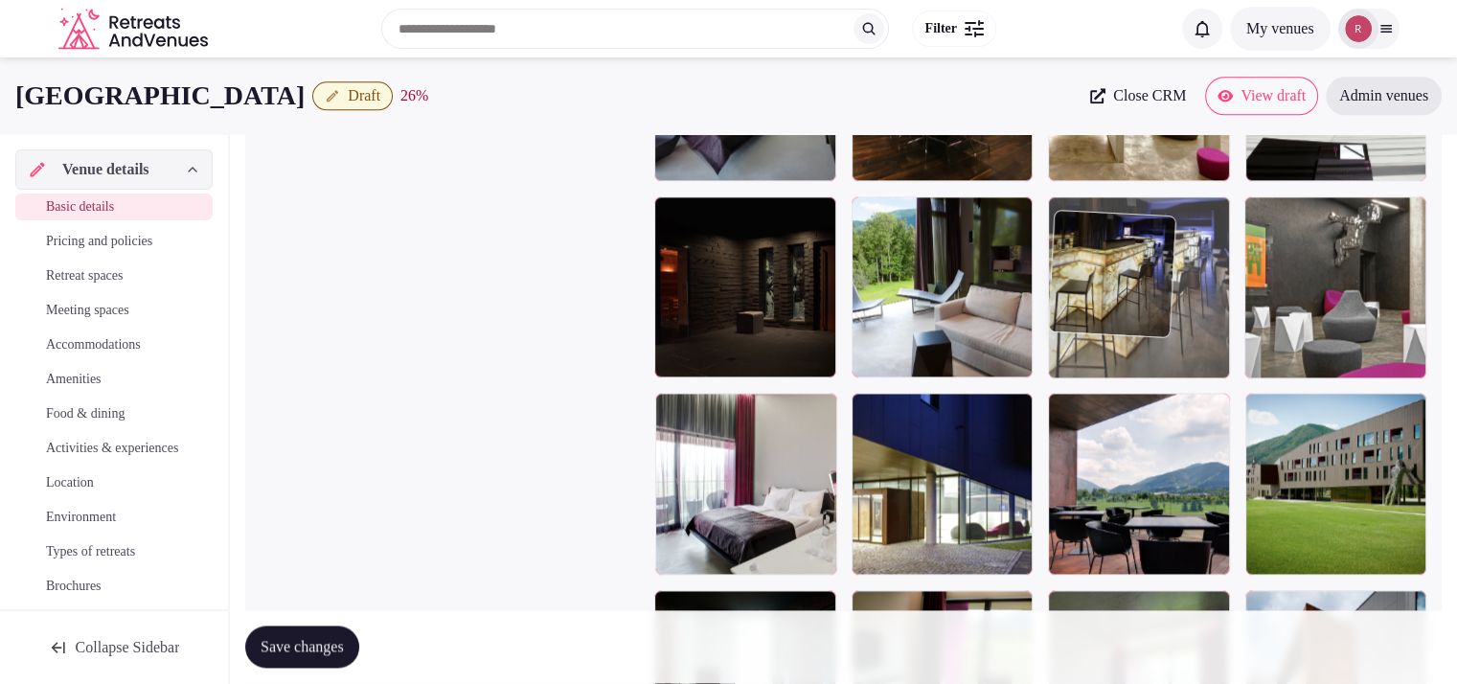
drag, startPoint x: 708, startPoint y: 488, endPoint x: 1079, endPoint y: 325, distance: 406.1
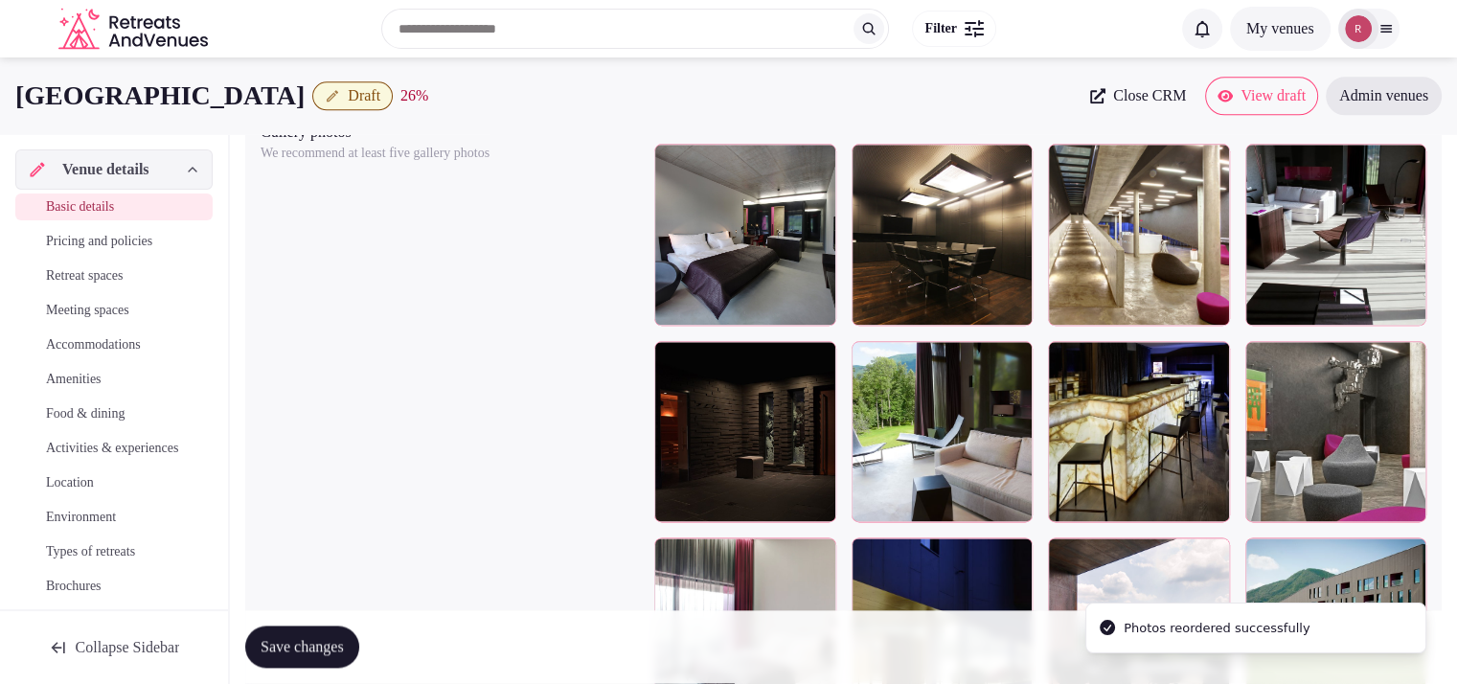
scroll to position [2214, 0]
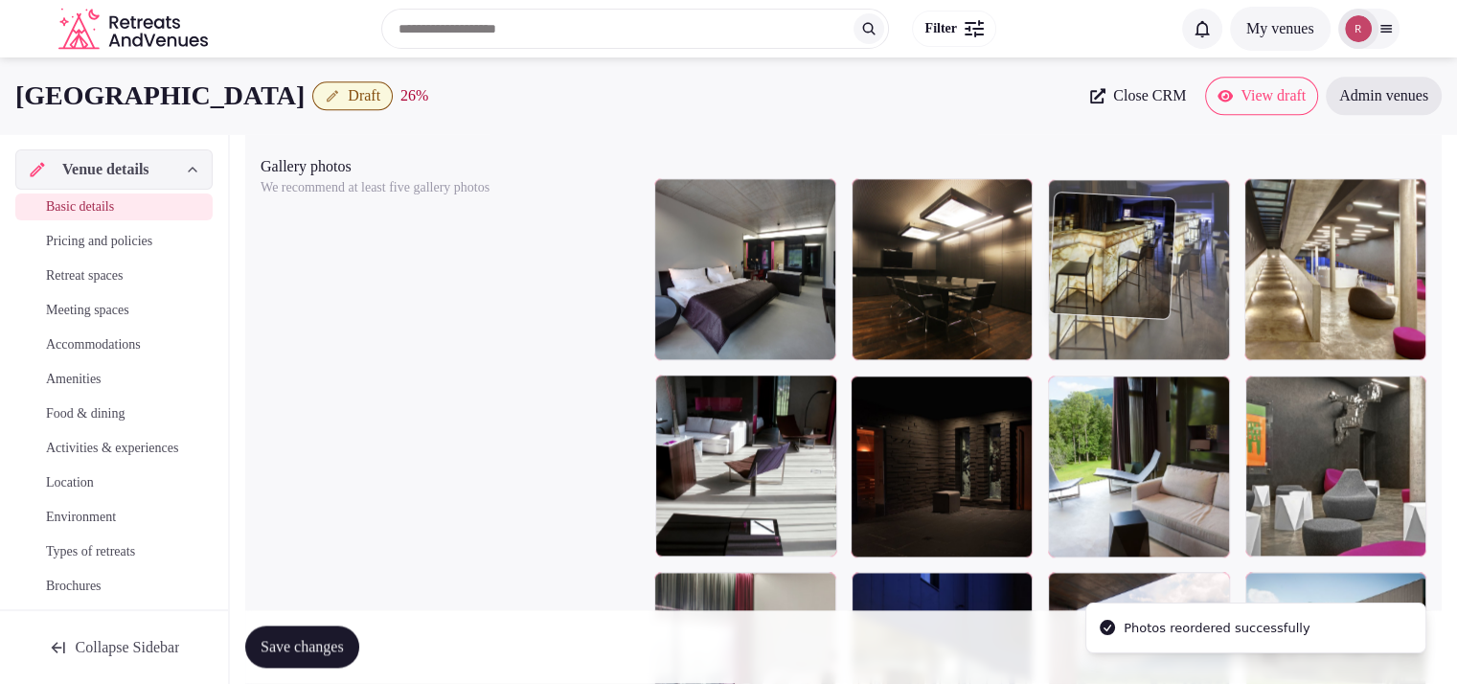
drag, startPoint x: 1154, startPoint y: 547, endPoint x: 1180, endPoint y: 388, distance: 161.1
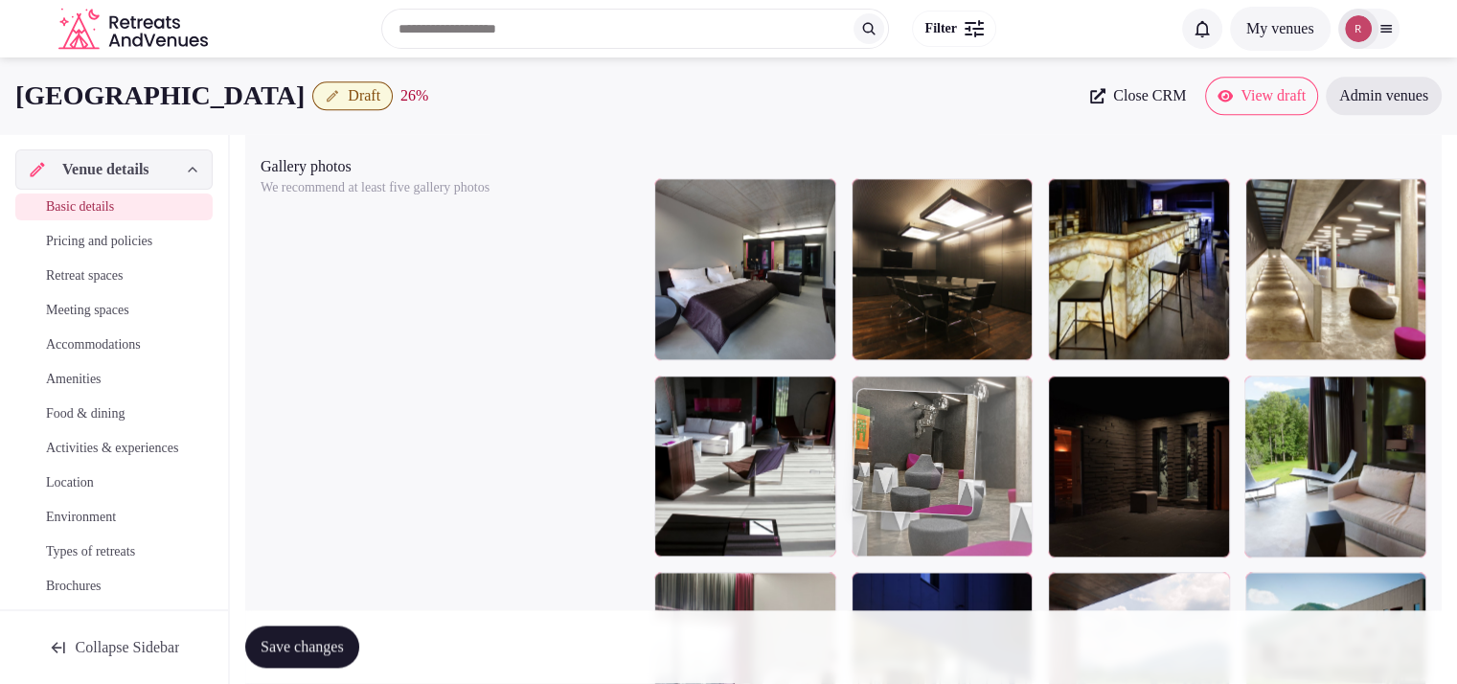
drag, startPoint x: 1360, startPoint y: 475, endPoint x: 1011, endPoint y: 515, distance: 350.9
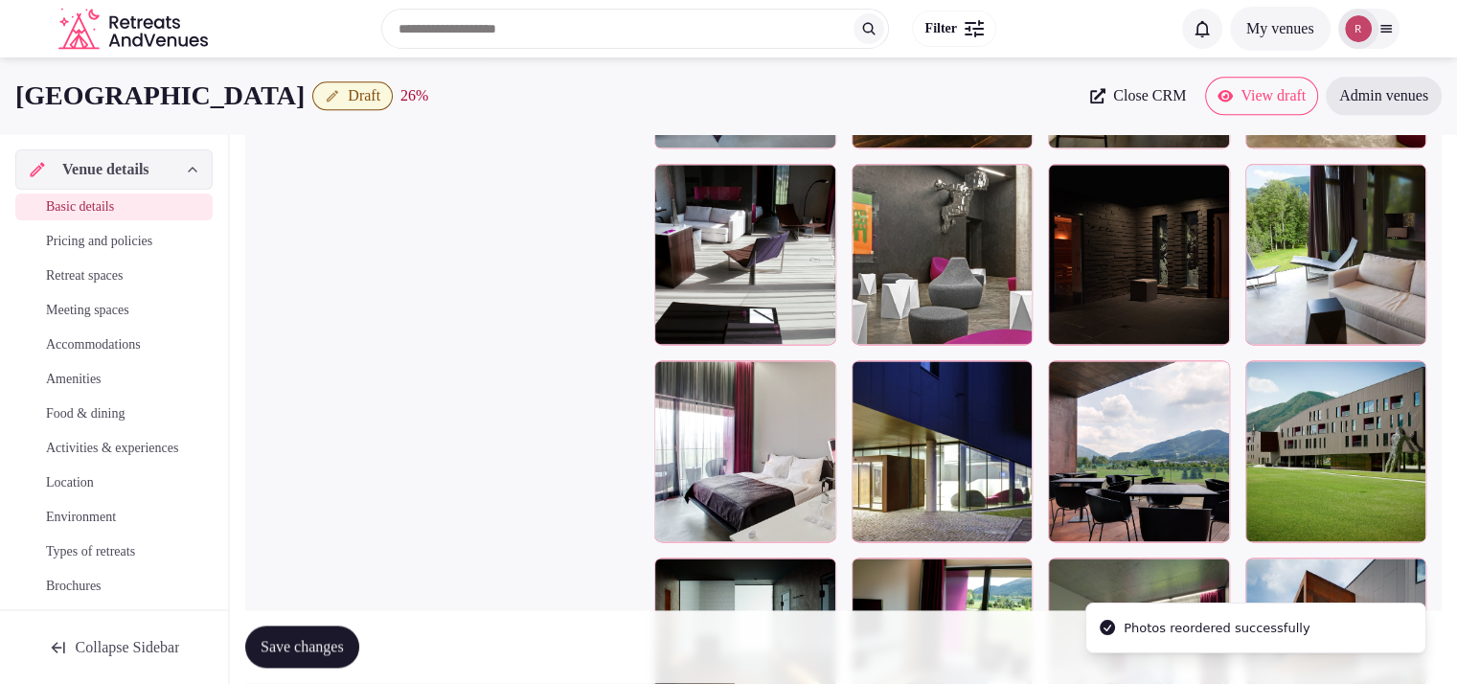
scroll to position [2413, 0]
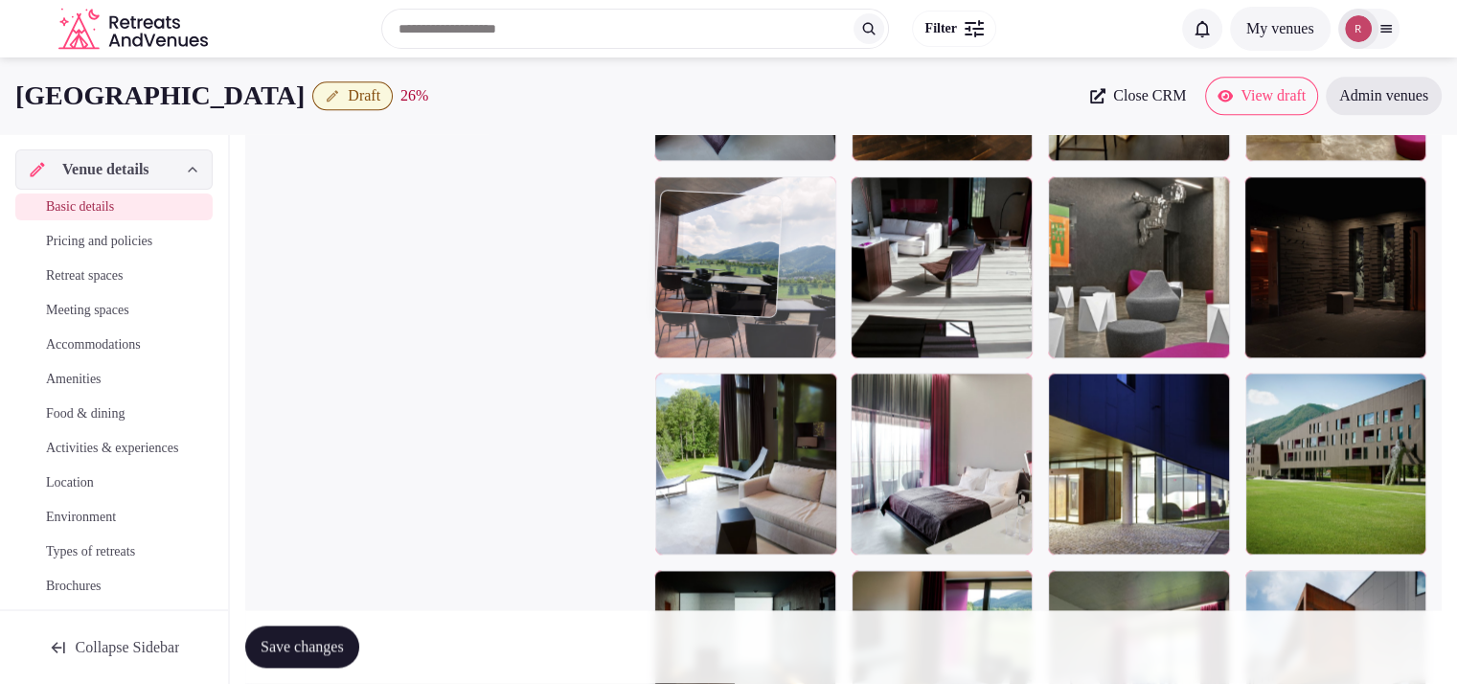
drag, startPoint x: 1154, startPoint y: 494, endPoint x: 788, endPoint y: 357, distance: 390.6
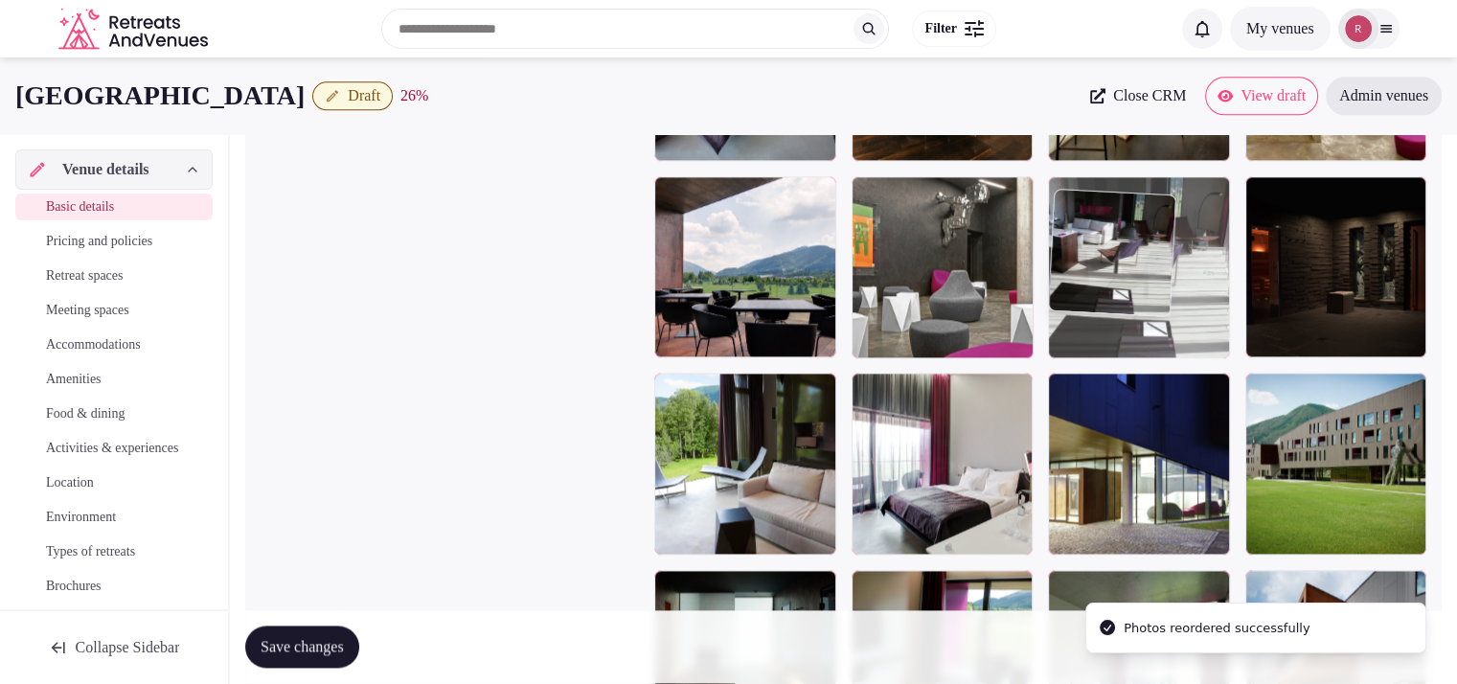
drag, startPoint x: 917, startPoint y: 332, endPoint x: 1145, endPoint y: 332, distance: 227.9
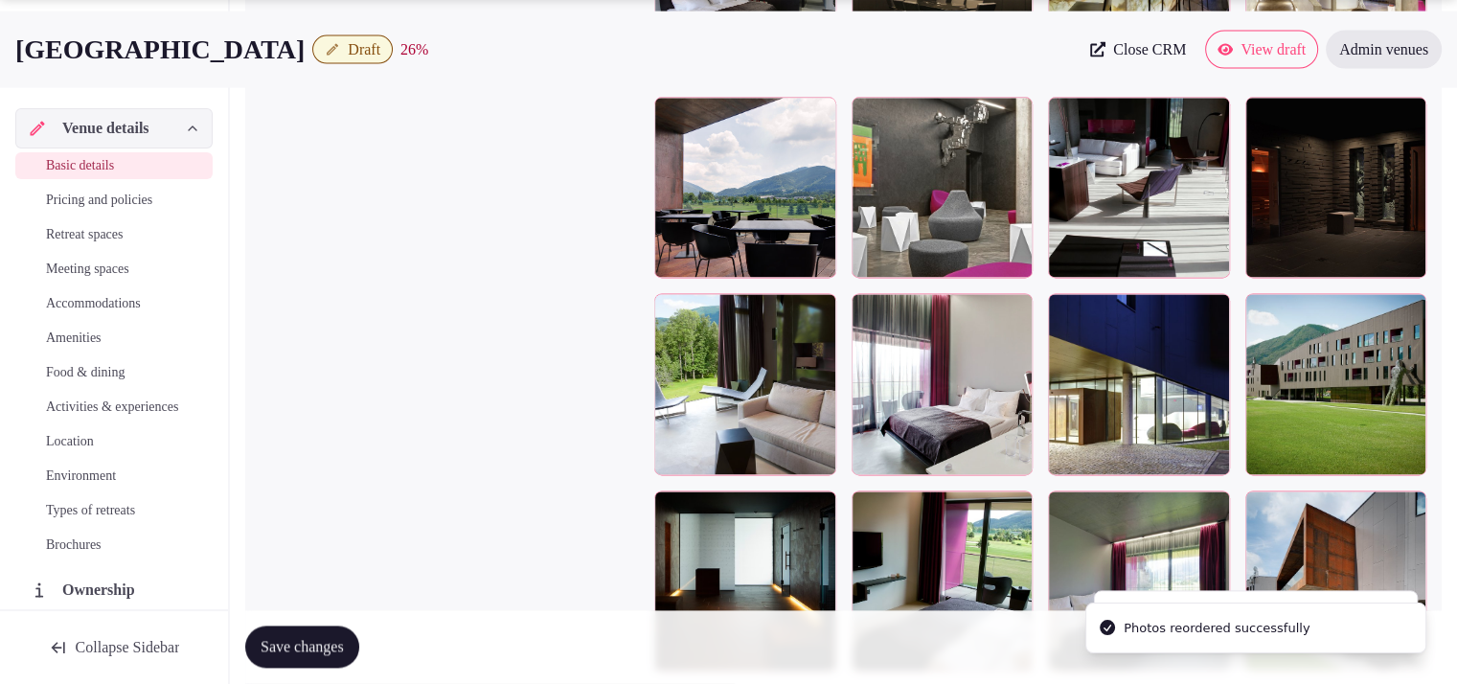
scroll to position [2546, 0]
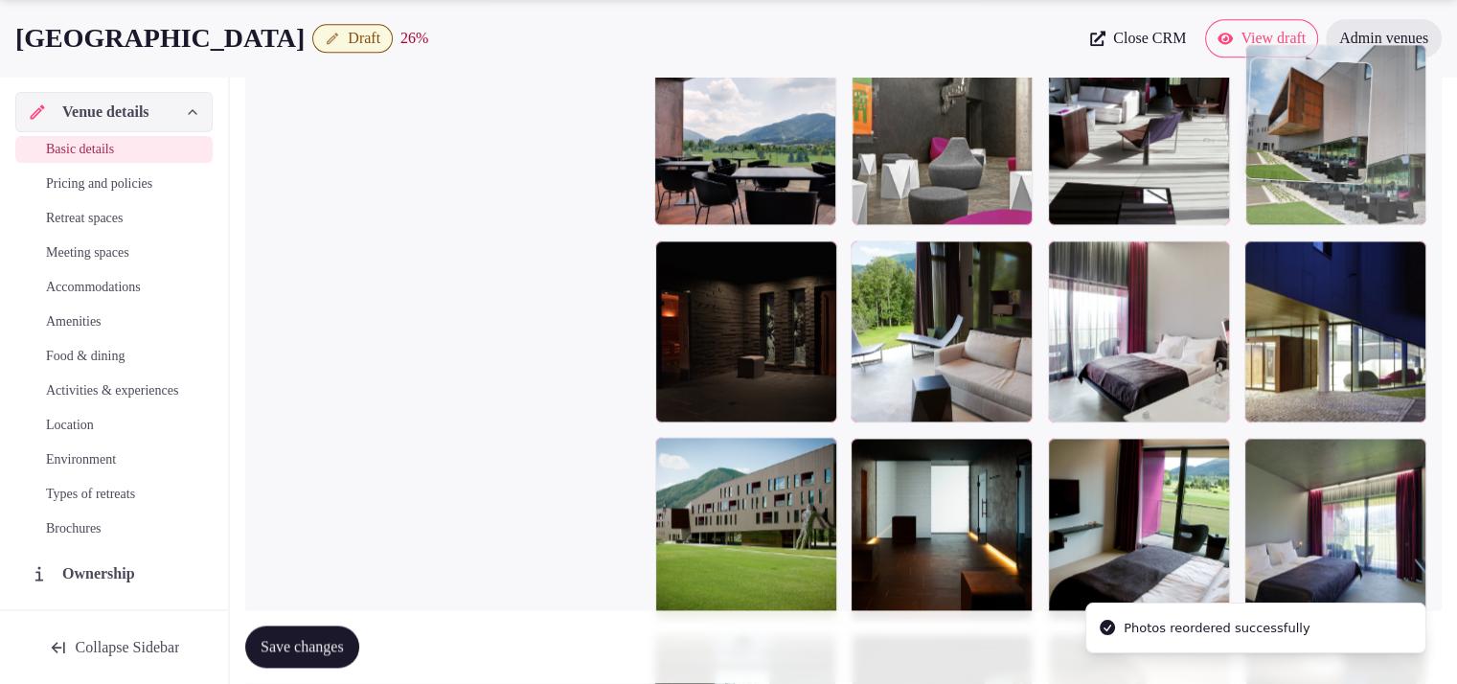
drag, startPoint x: 1352, startPoint y: 585, endPoint x: 1421, endPoint y: 248, distance: 344.1
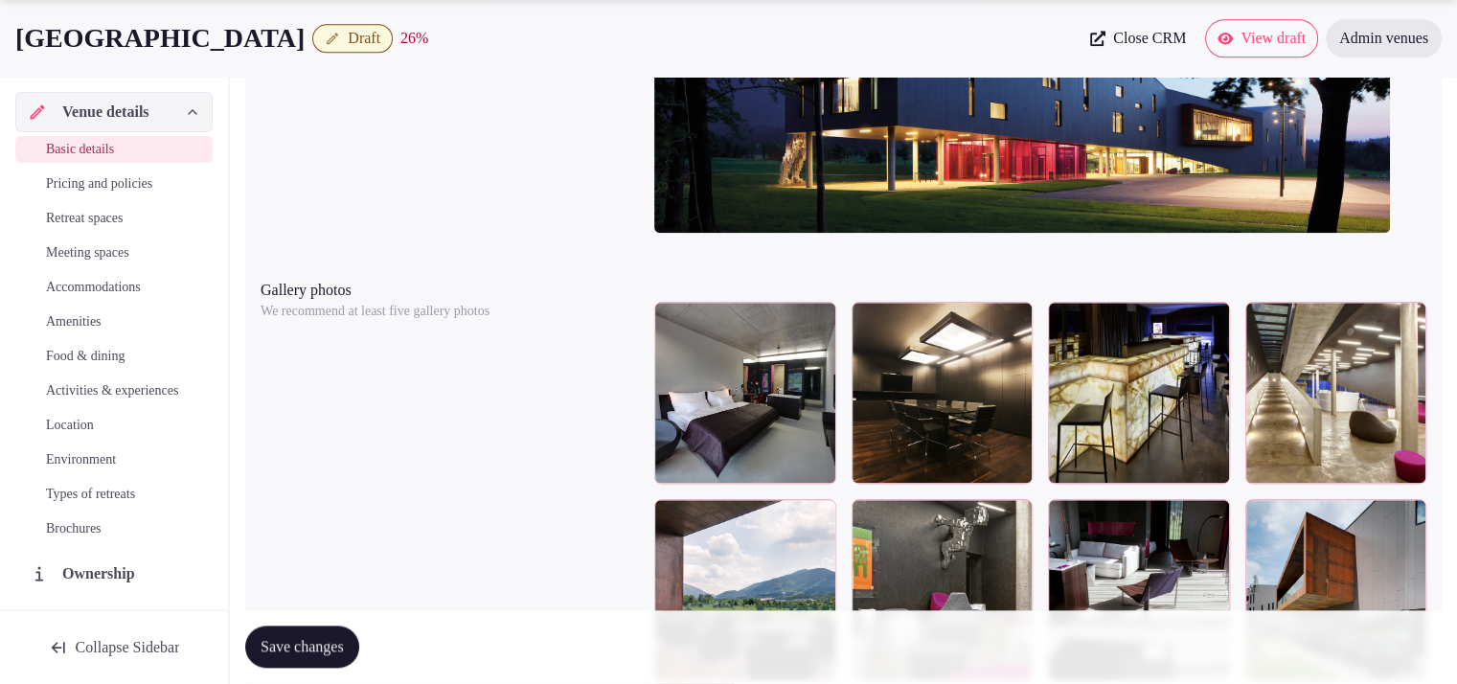
scroll to position [2688, 0]
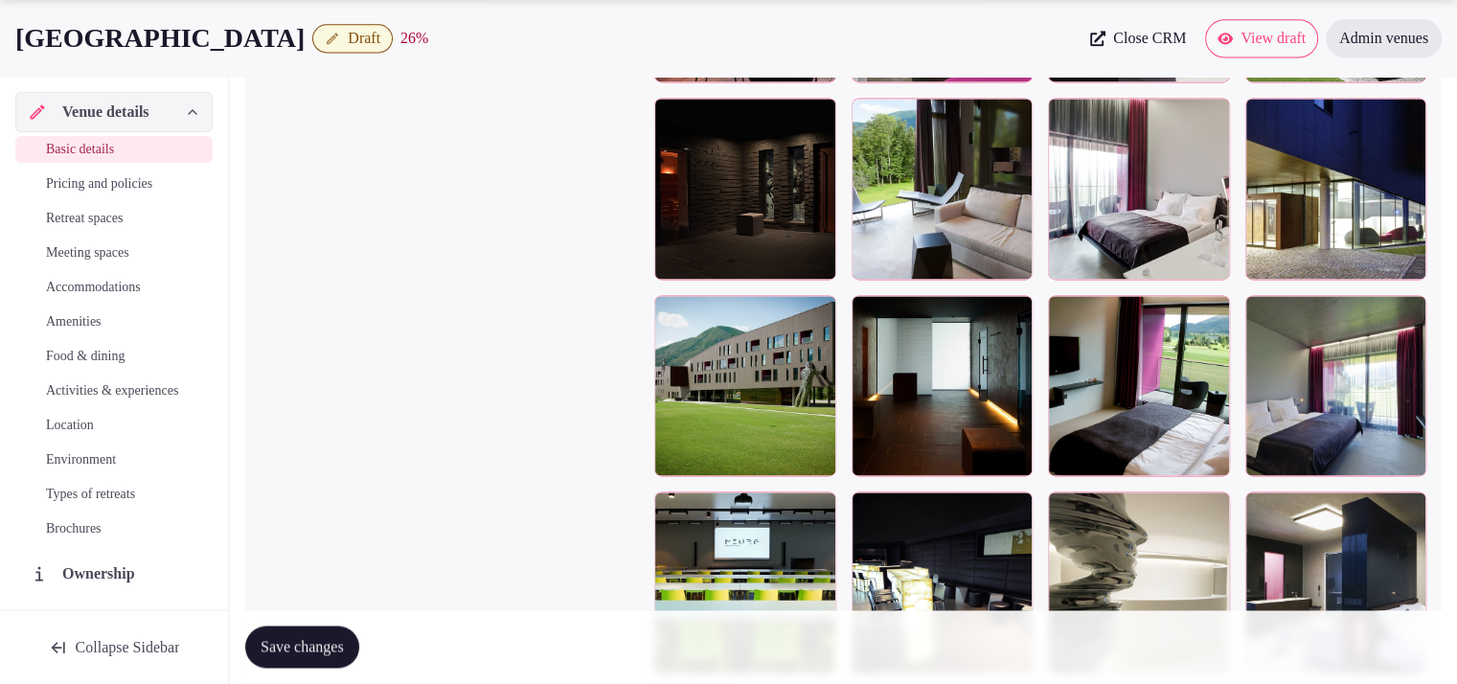
click at [318, 640] on span "Save changes" at bounding box center [301, 647] width 83 height 19
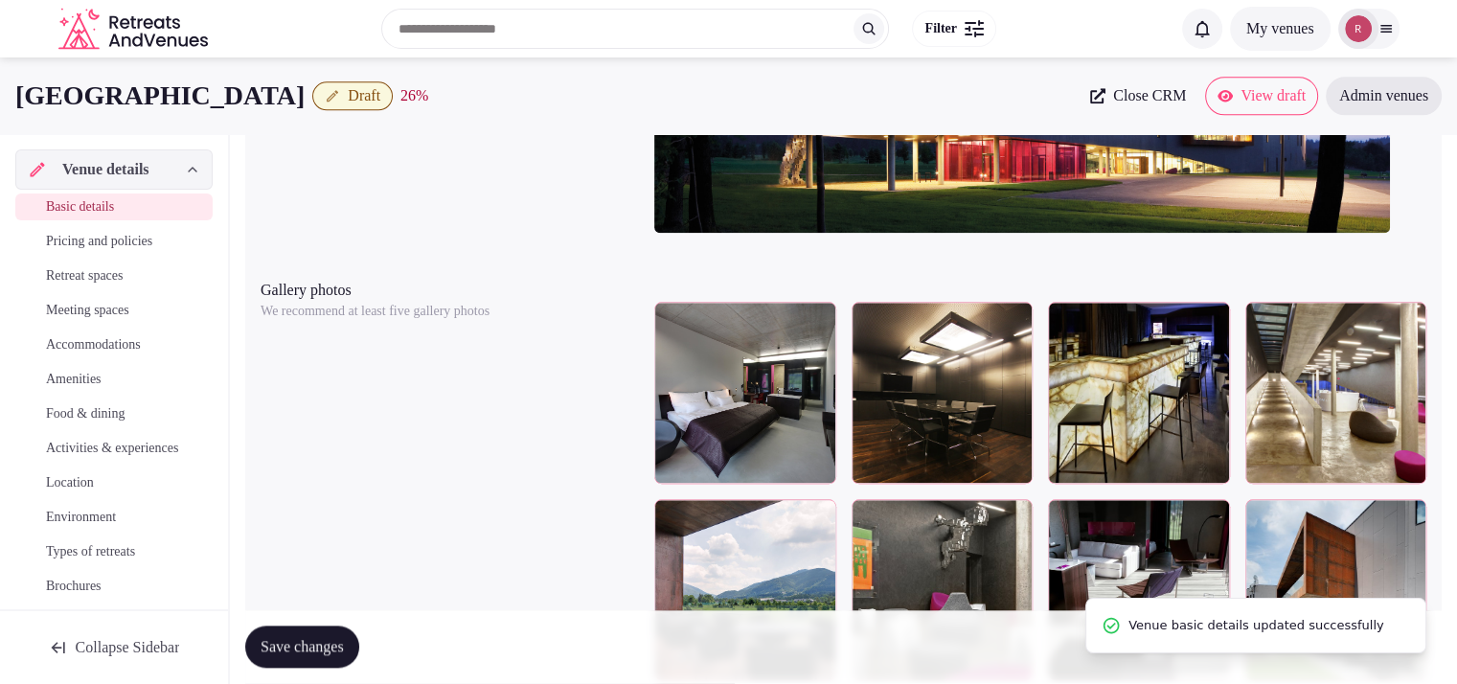
scroll to position [1492, 0]
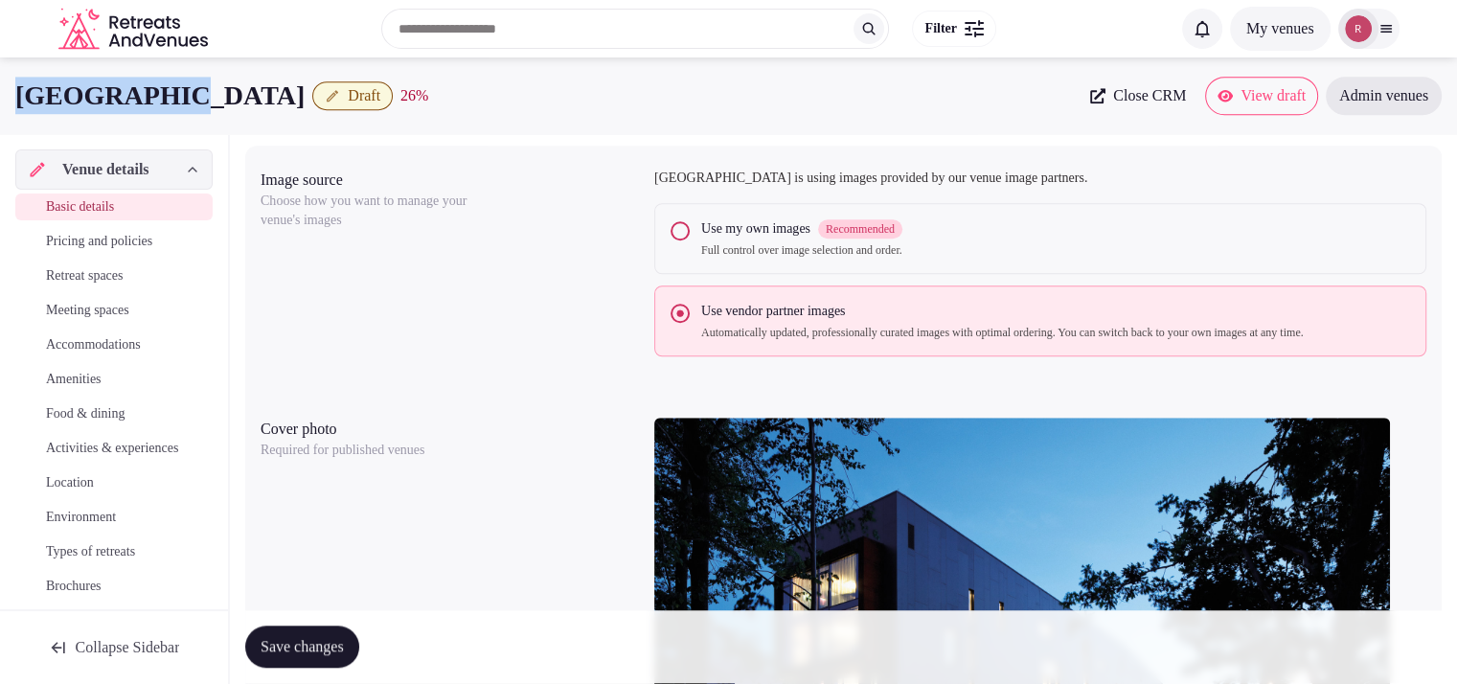
drag, startPoint x: 166, startPoint y: 90, endPoint x: 18, endPoint y: 79, distance: 147.9
click at [18, 79] on div "Miura Hotel Draft 26 %" at bounding box center [546, 95] width 1063 height 37
copy h1 "Miura Hotel"
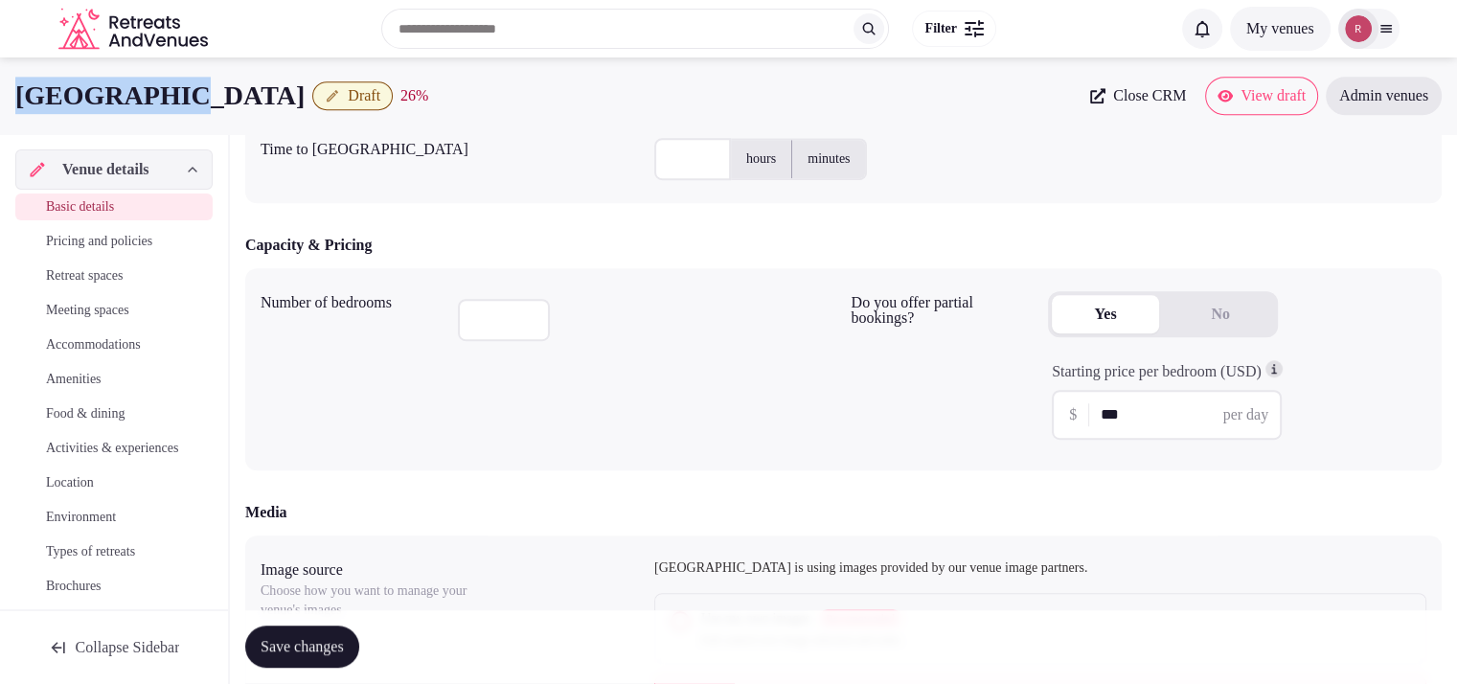
scroll to position [839, 0]
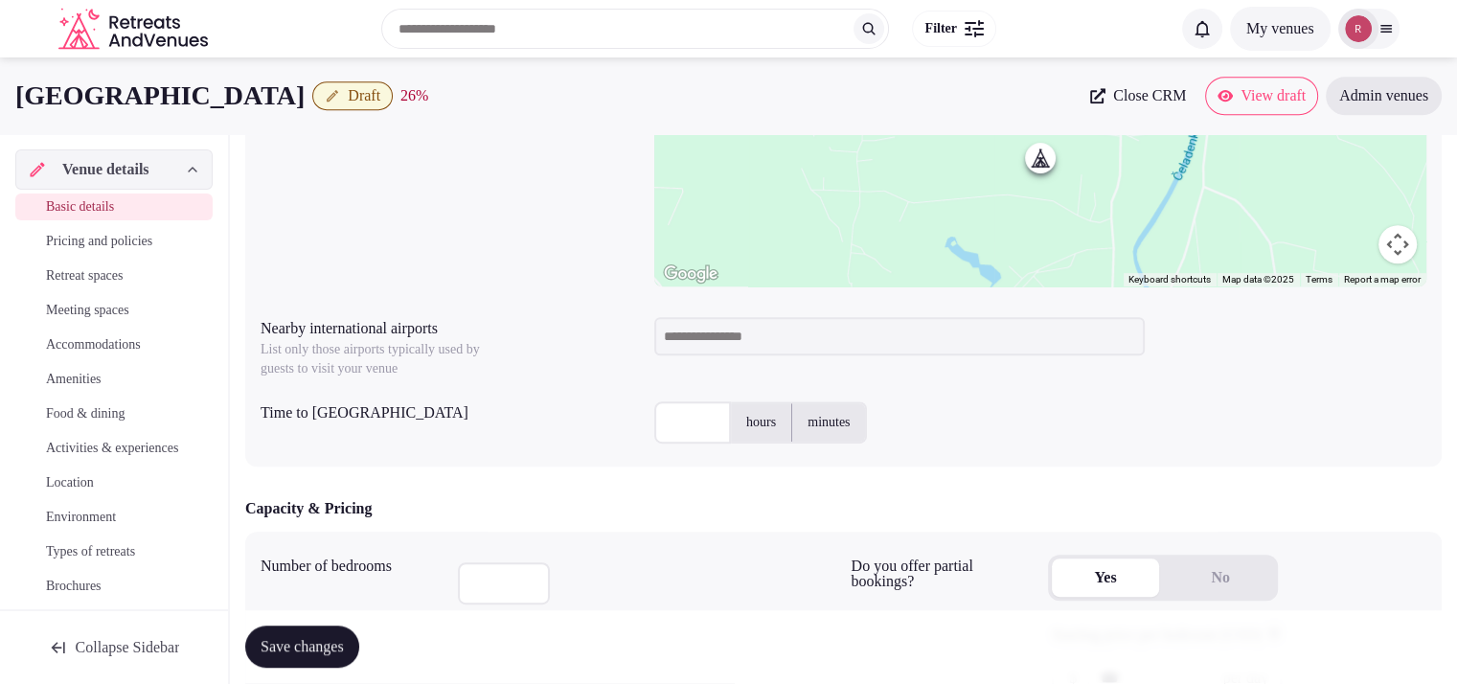
click at [783, 344] on input at bounding box center [899, 336] width 490 height 38
type input "***"
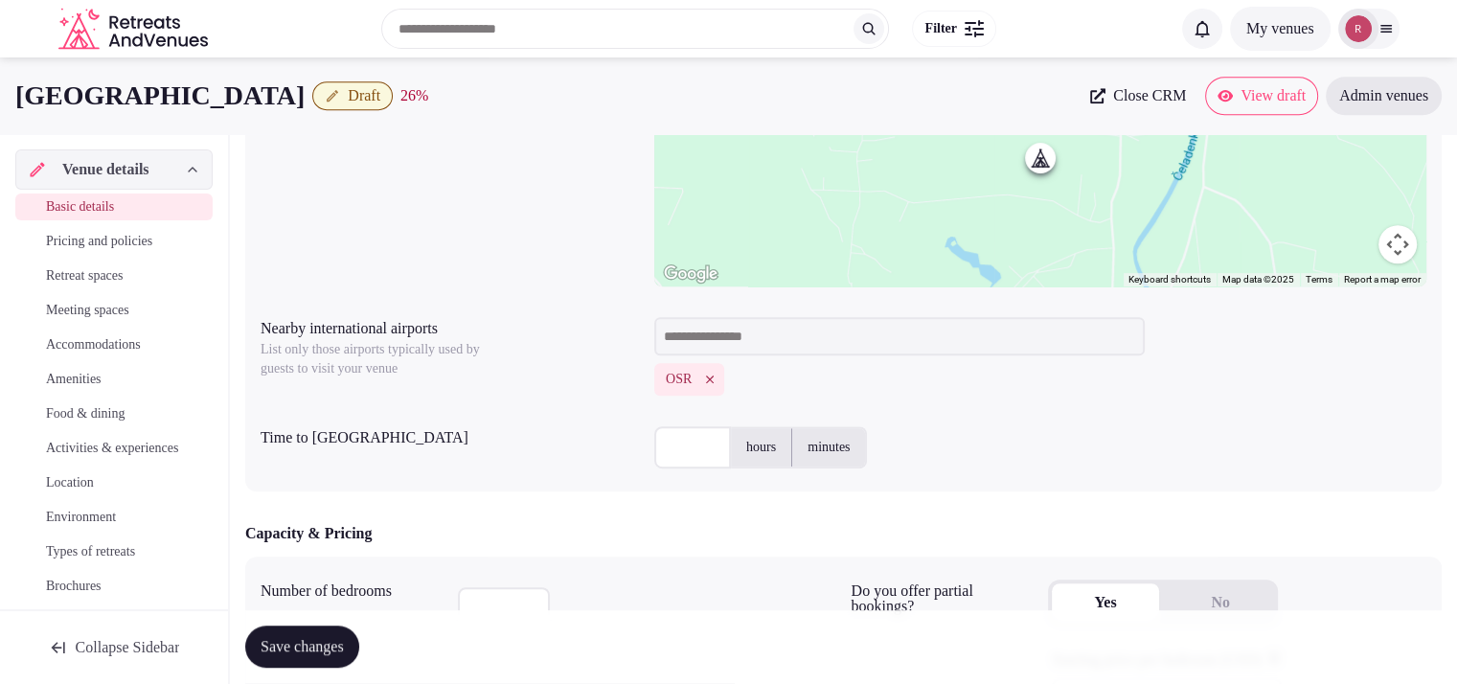
click at [696, 443] on input "text" at bounding box center [692, 447] width 77 height 42
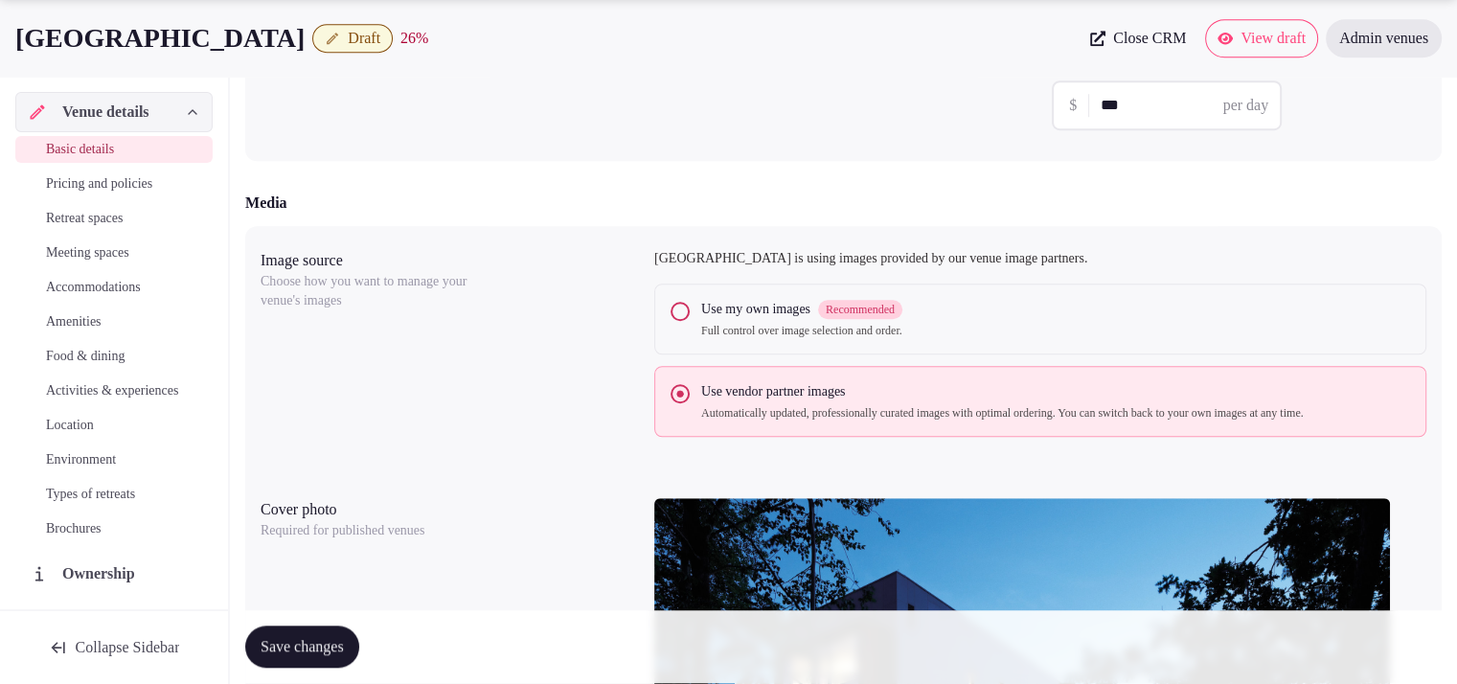
type input "**"
click at [291, 646] on span "Save changes" at bounding box center [301, 647] width 83 height 19
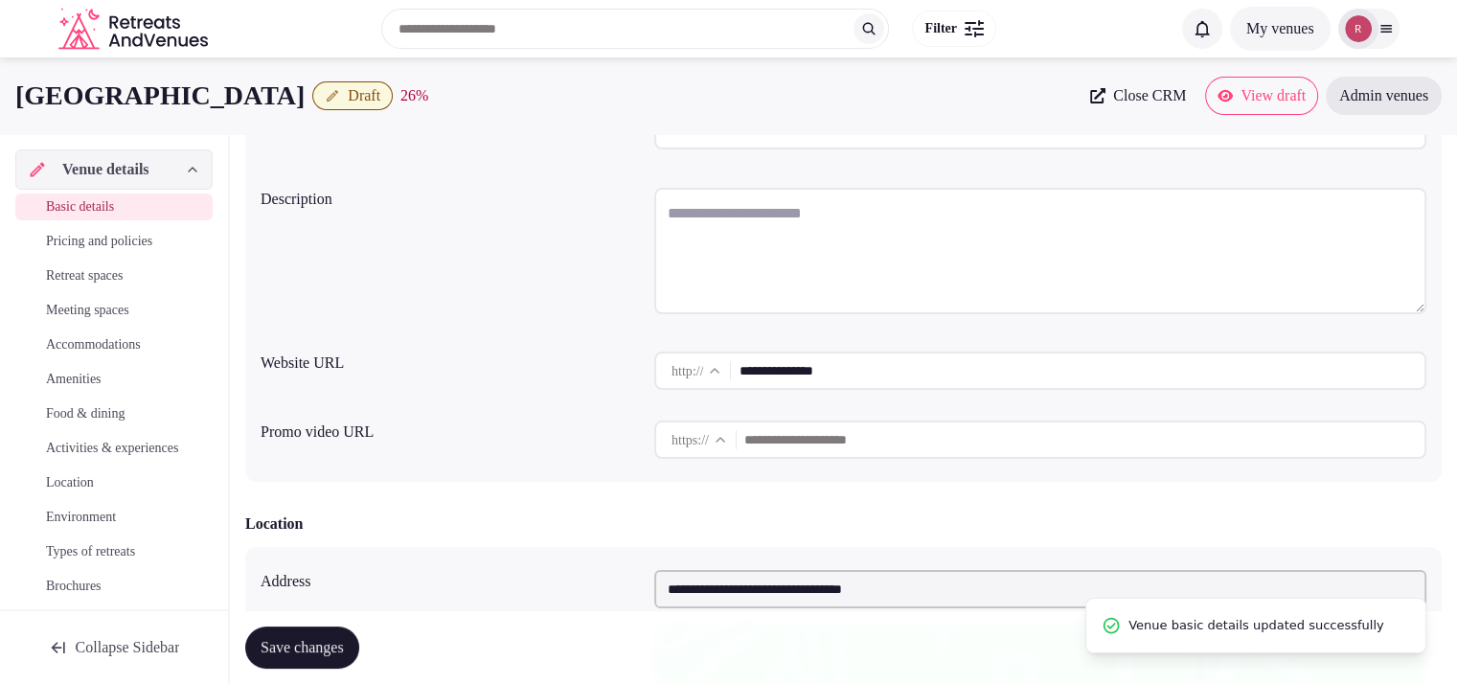
scroll to position [0, 0]
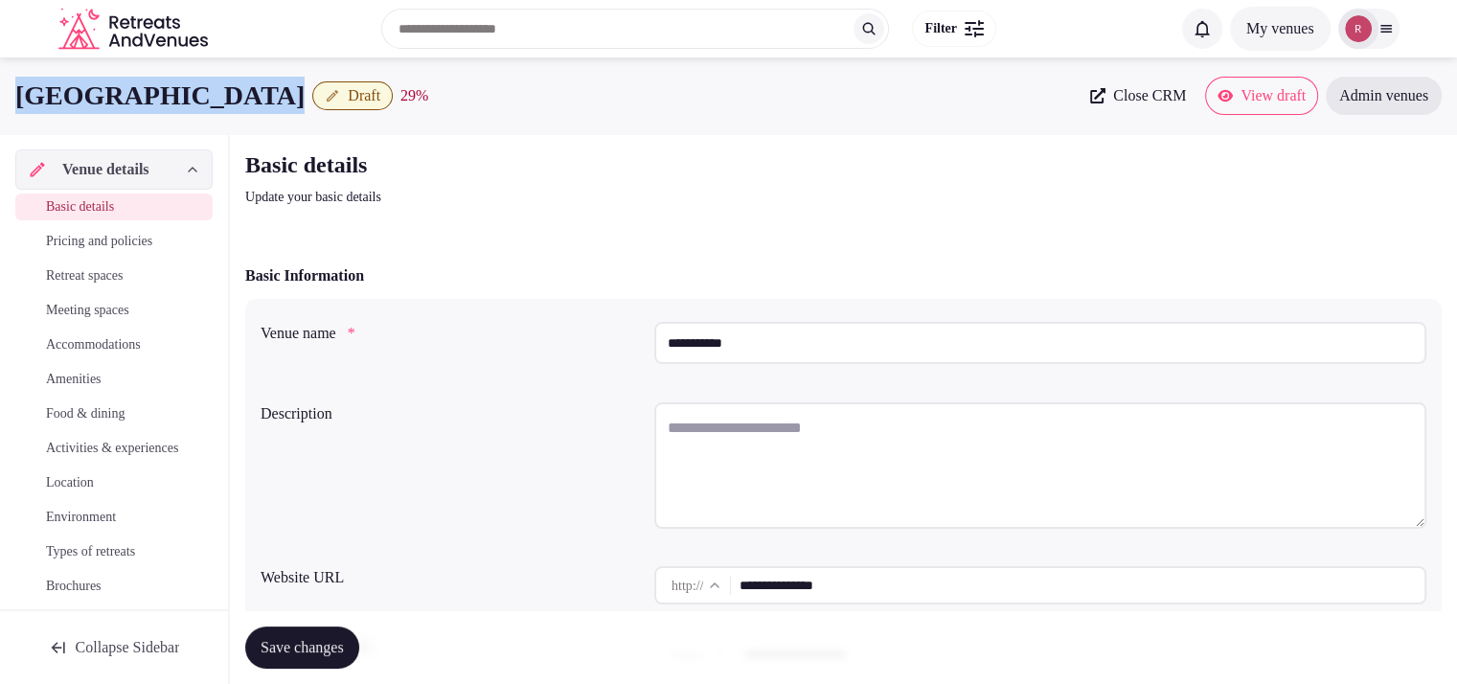
drag, startPoint x: 170, startPoint y: 95, endPoint x: 15, endPoint y: 99, distance: 154.2
click at [15, 99] on div "Miura Hotel Draft 29 %" at bounding box center [546, 95] width 1063 height 37
copy div "Miura Hotel"
click at [507, 179] on h2 "Basic details" at bounding box center [567, 164] width 644 height 31
click at [1090, 99] on icon at bounding box center [1097, 95] width 15 height 15
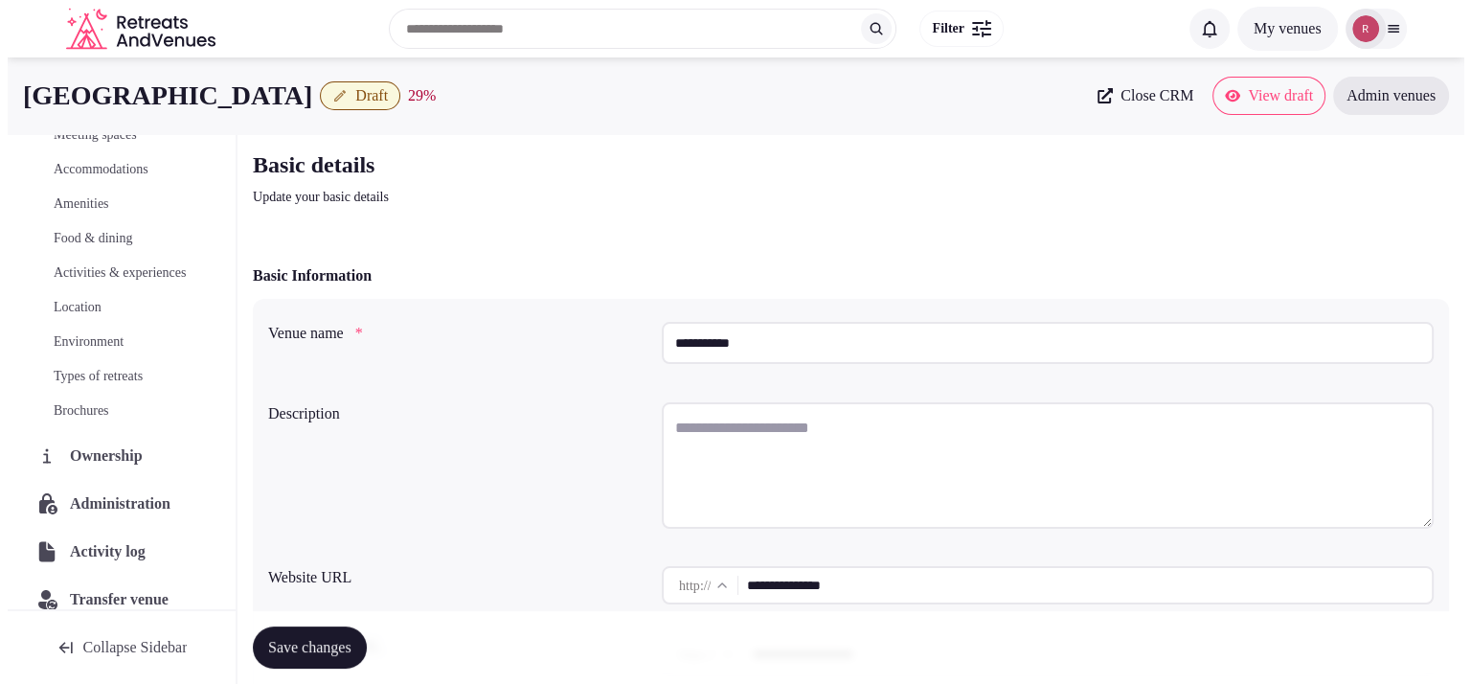
scroll to position [218, 0]
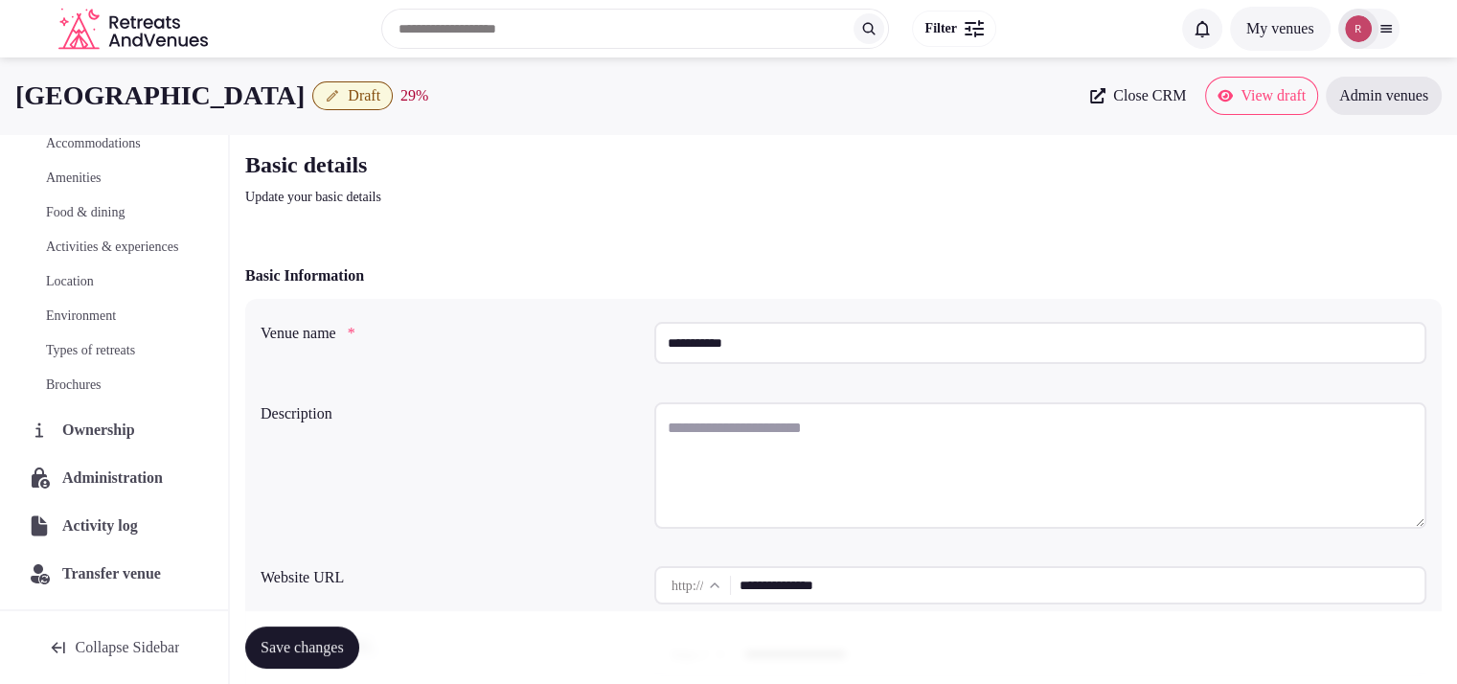
click at [80, 489] on span "Administration" at bounding box center [116, 477] width 108 height 23
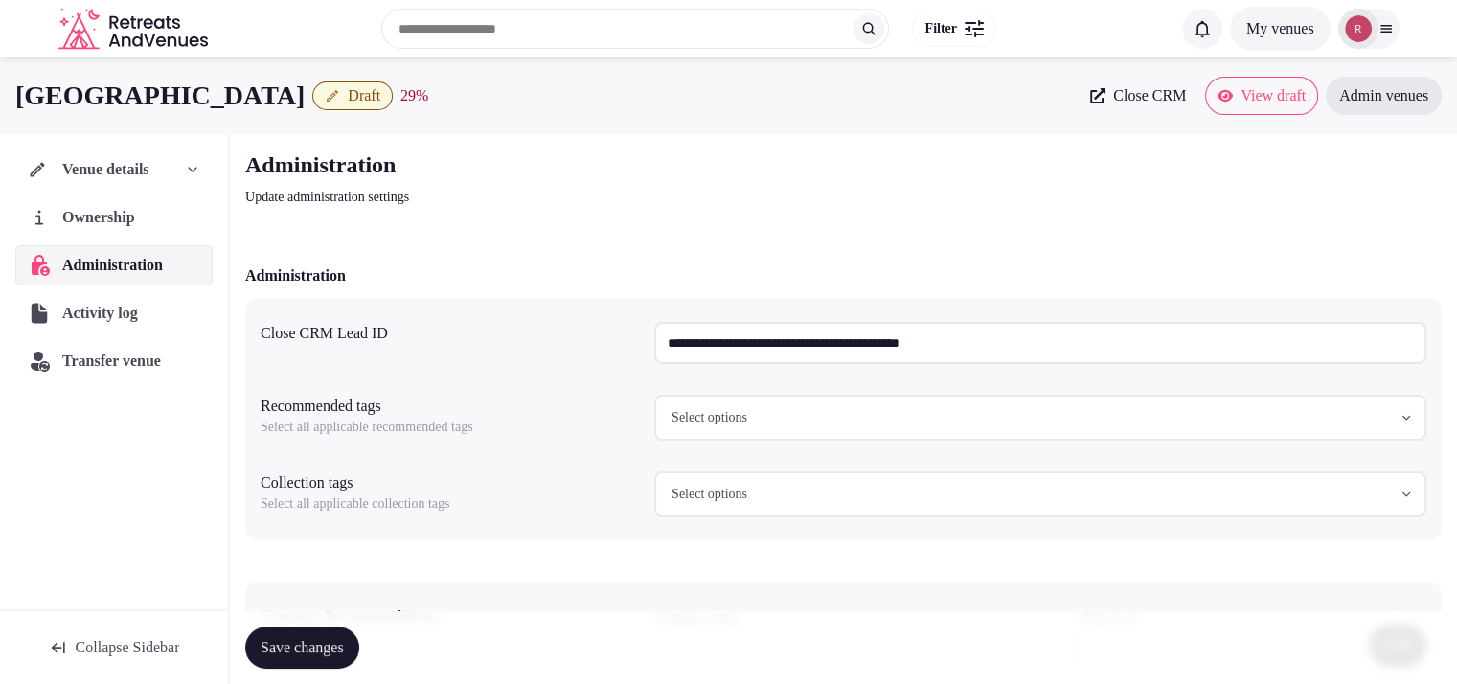
click at [795, 353] on input "**********" at bounding box center [1040, 343] width 772 height 42
paste input "**********"
type input "**********"
click at [89, 306] on span "Activity log" at bounding box center [103, 313] width 83 height 23
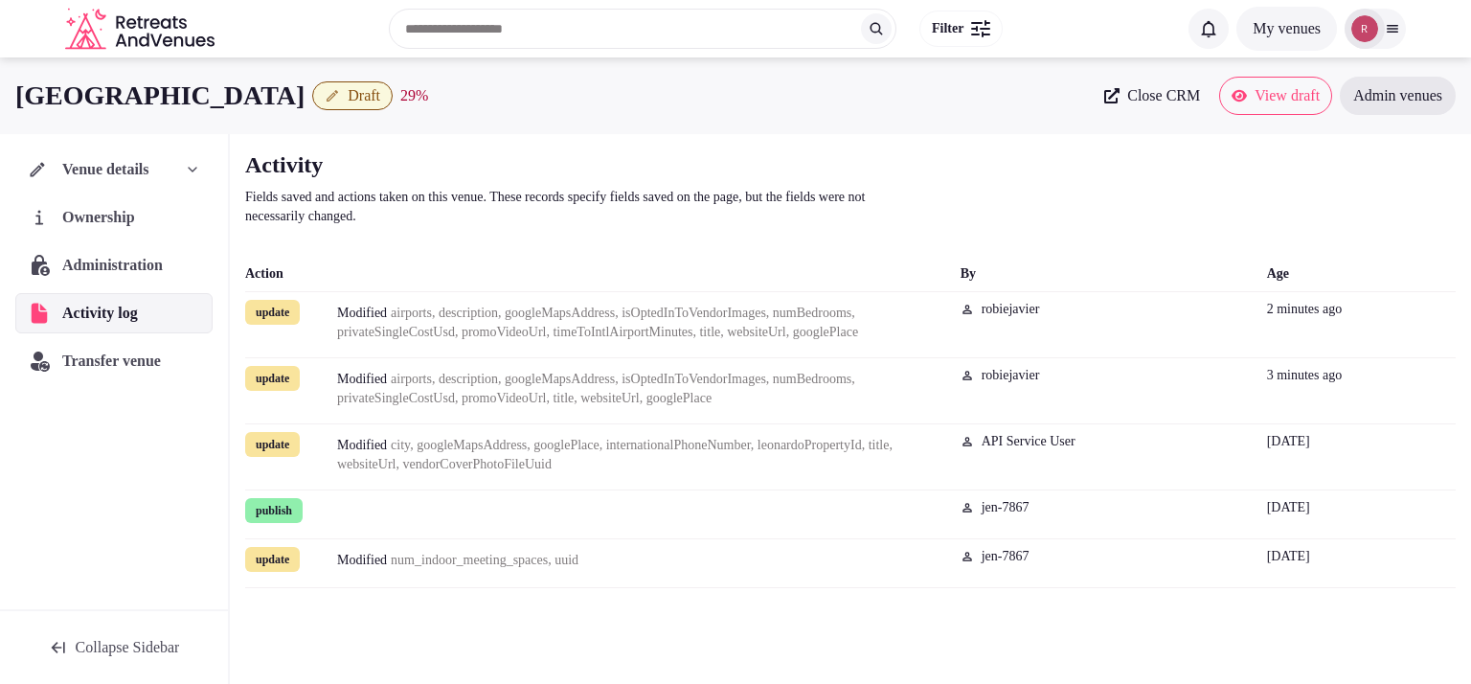
click at [110, 267] on span "Administration" at bounding box center [116, 265] width 108 height 23
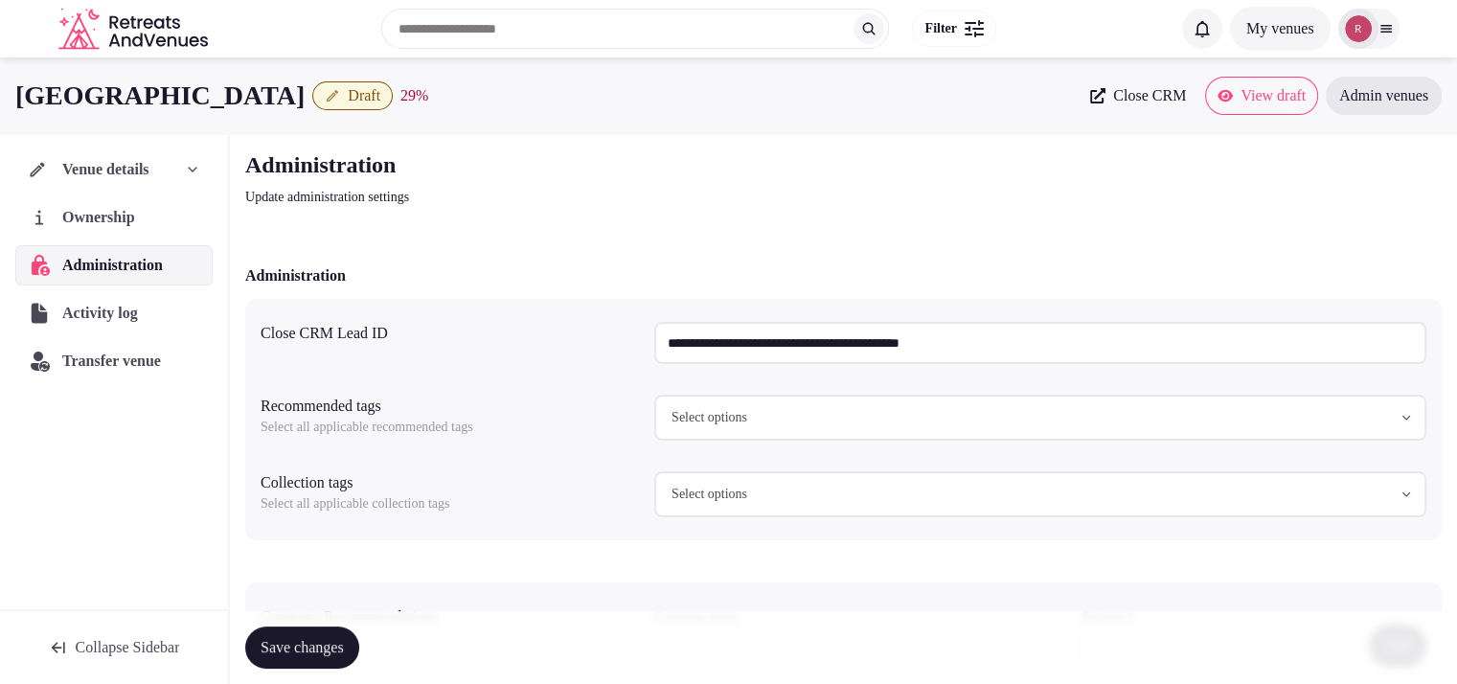
click at [852, 352] on input "**********" at bounding box center [1040, 343] width 772 height 42
click at [887, 206] on p "Update administration settings" at bounding box center [567, 197] width 644 height 19
click at [1113, 102] on span "Close CRM" at bounding box center [1149, 95] width 73 height 19
click at [134, 182] on div "Venue details" at bounding box center [113, 169] width 197 height 40
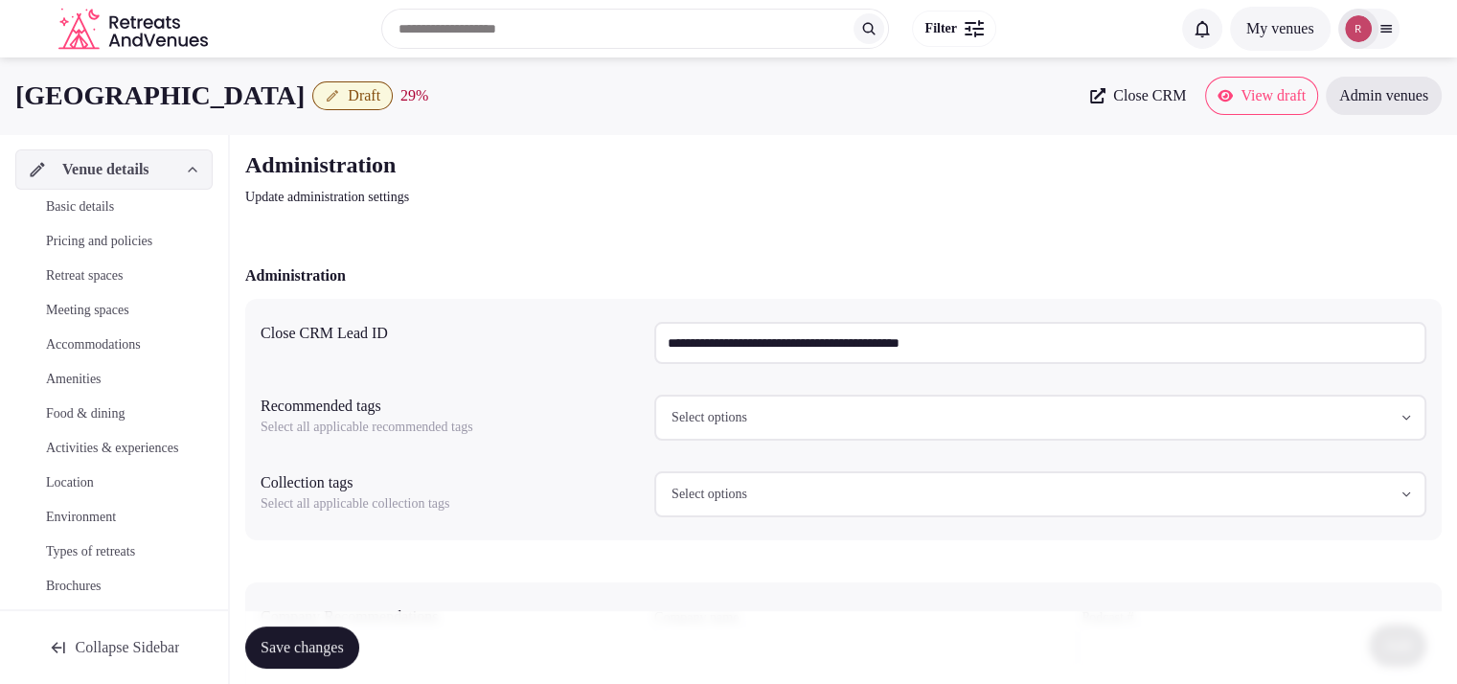
click at [112, 205] on span "Basic details" at bounding box center [80, 206] width 68 height 19
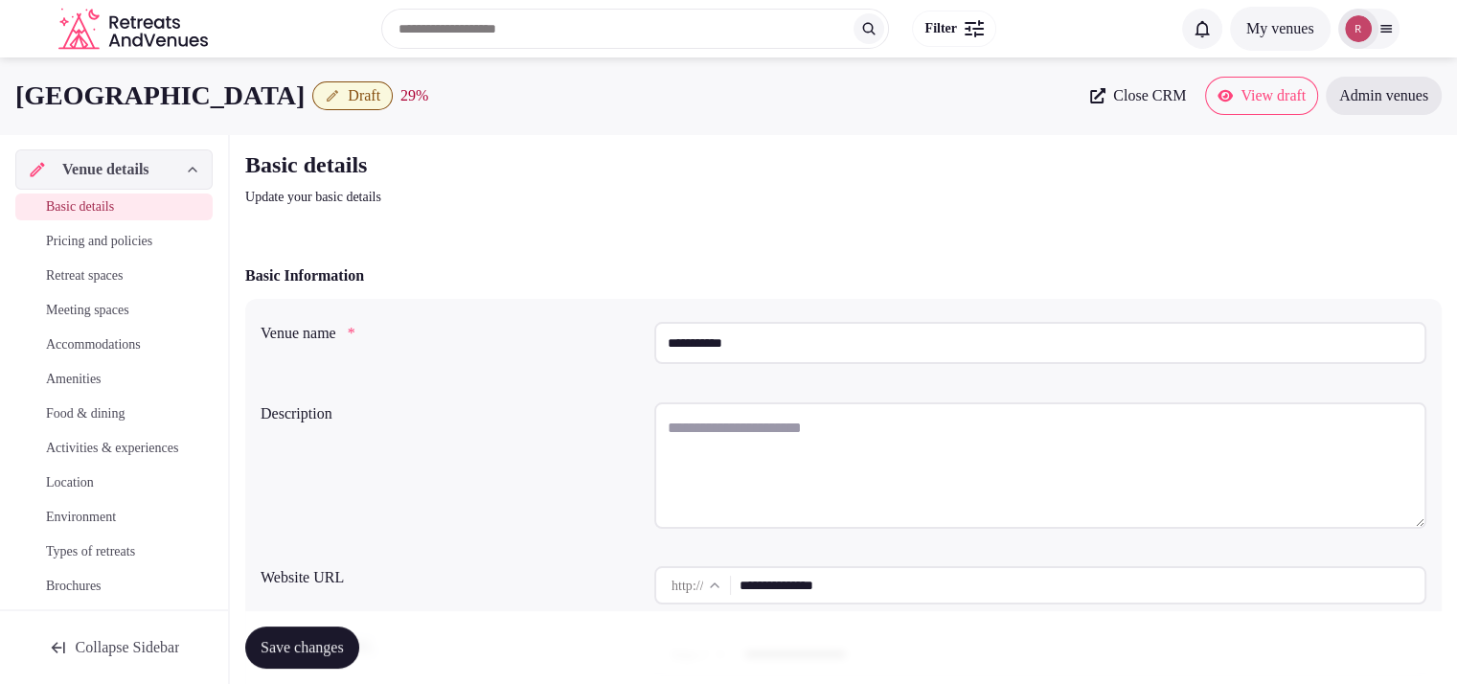
click at [855, 438] on textarea at bounding box center [1040, 465] width 772 height 126
click at [810, 573] on input "**********" at bounding box center [1081, 585] width 686 height 38
drag, startPoint x: 170, startPoint y: 102, endPoint x: 0, endPoint y: 84, distance: 171.4
click at [0, 84] on div "Miura Hotel Draft 29 % Close CRM View draft Admin venues" at bounding box center [728, 96] width 1457 height 38
copy div "Miura Hotel"
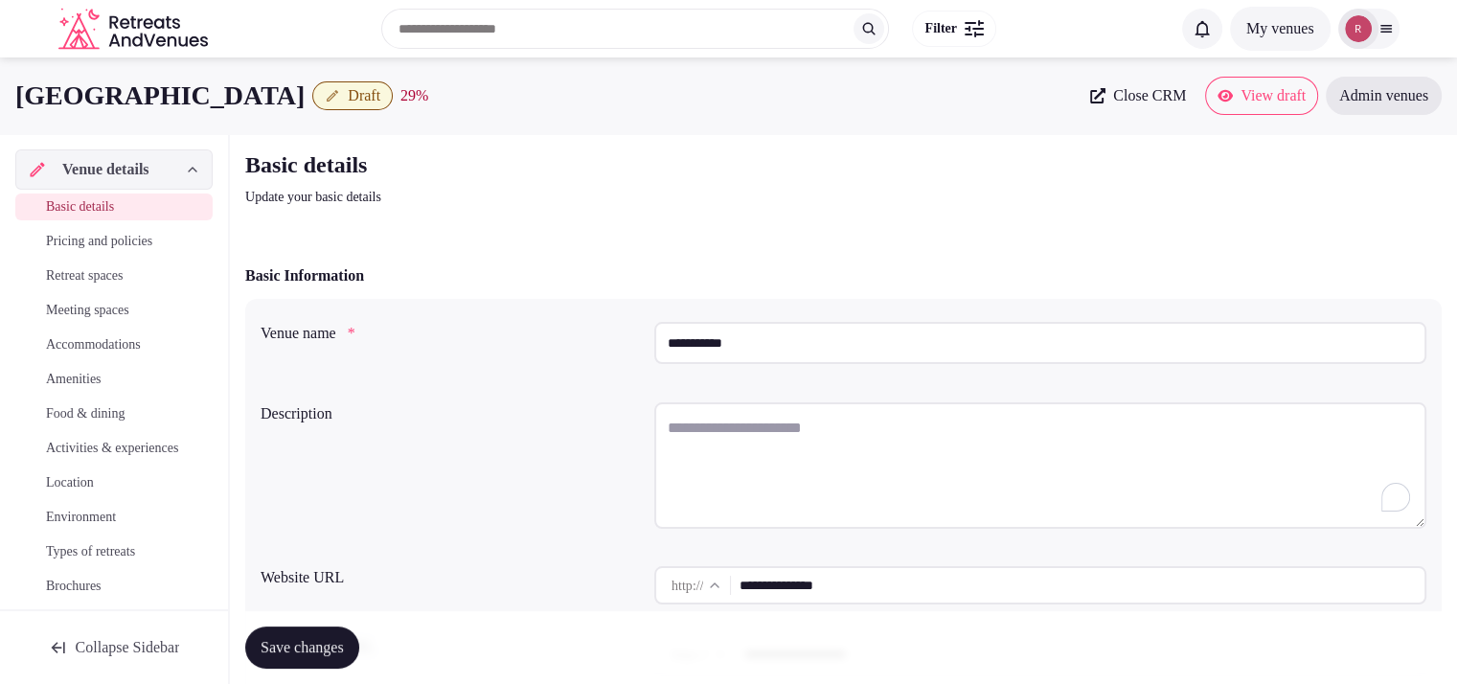
click at [854, 437] on textarea "To enrich screen reader interactions, please activate Accessibility in Grammarl…" at bounding box center [1040, 465] width 772 height 126
paste textarea "**********"
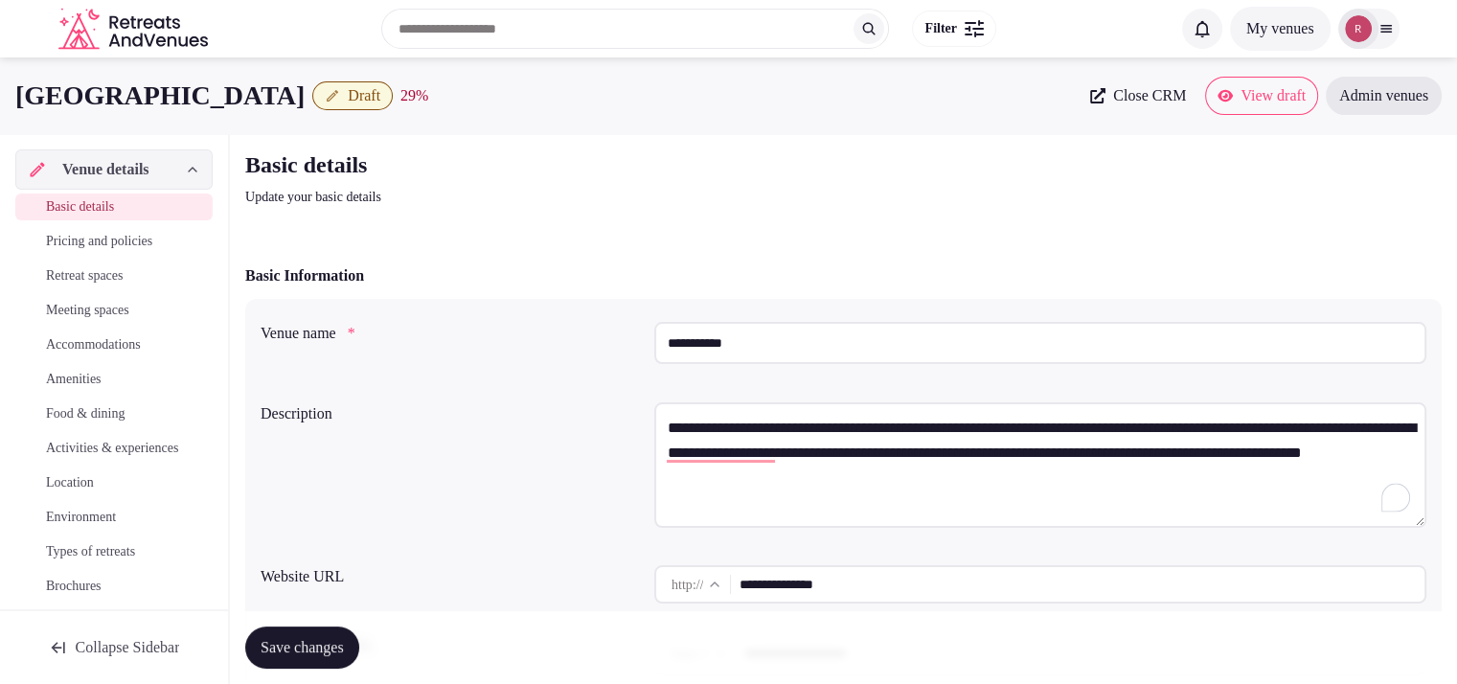
type textarea "**********"
click at [310, 655] on span "Save changes" at bounding box center [301, 647] width 83 height 19
click at [348, 102] on span "Draft" at bounding box center [364, 95] width 33 height 19
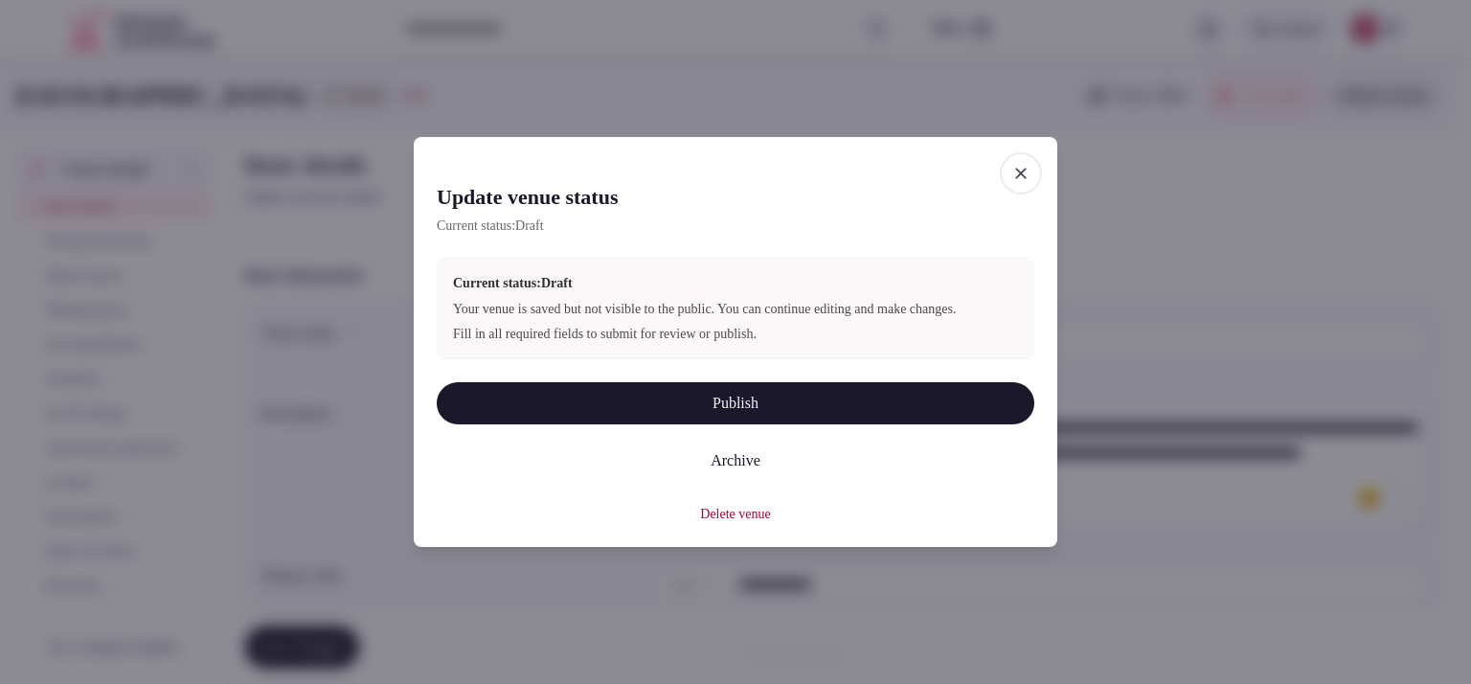
click at [712, 424] on button "Publish" at bounding box center [736, 403] width 598 height 42
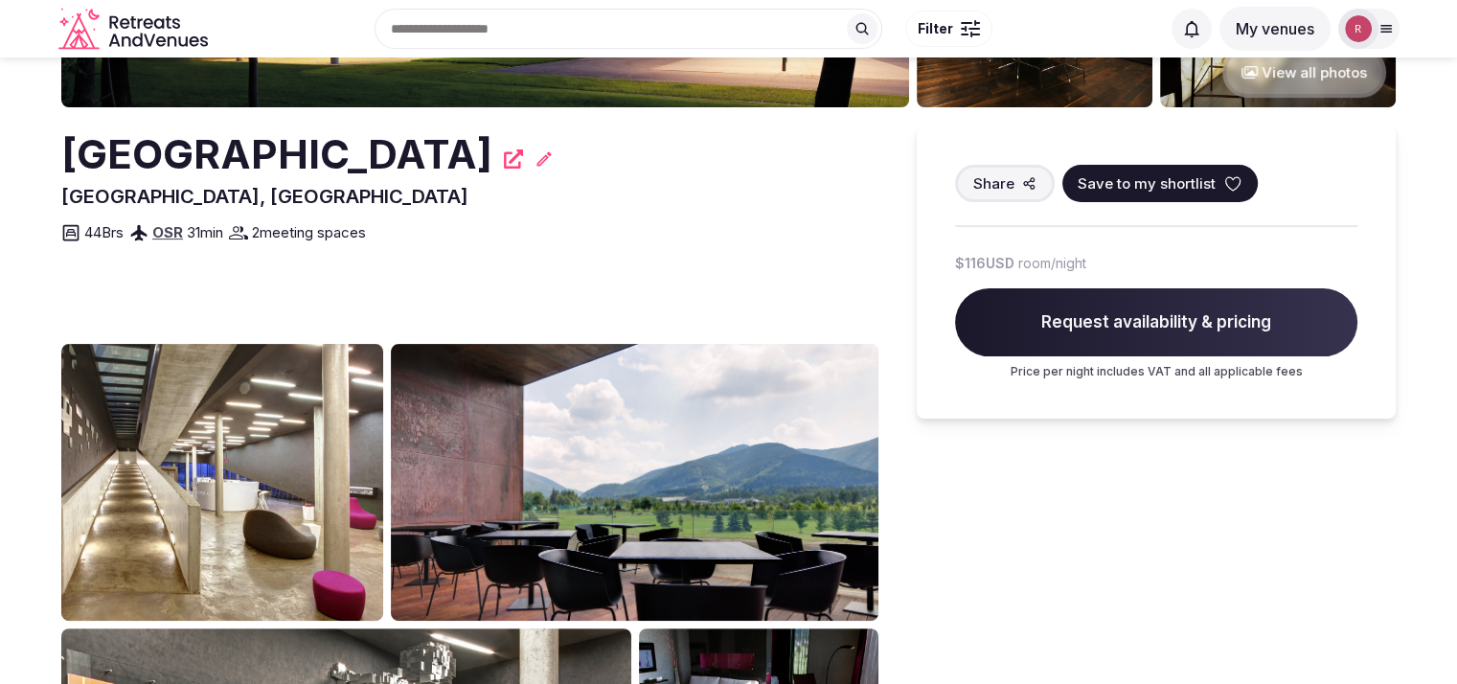
scroll to position [80, 0]
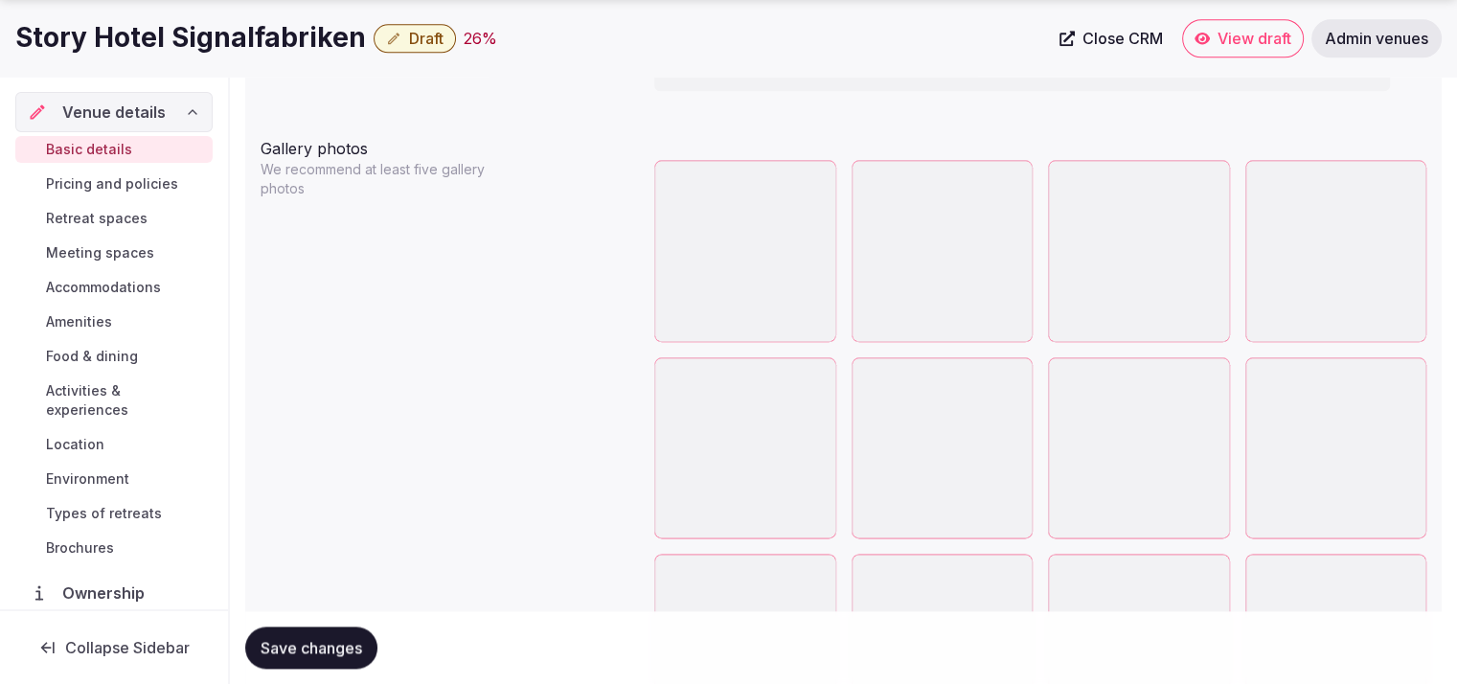
scroll to position [2265, 0]
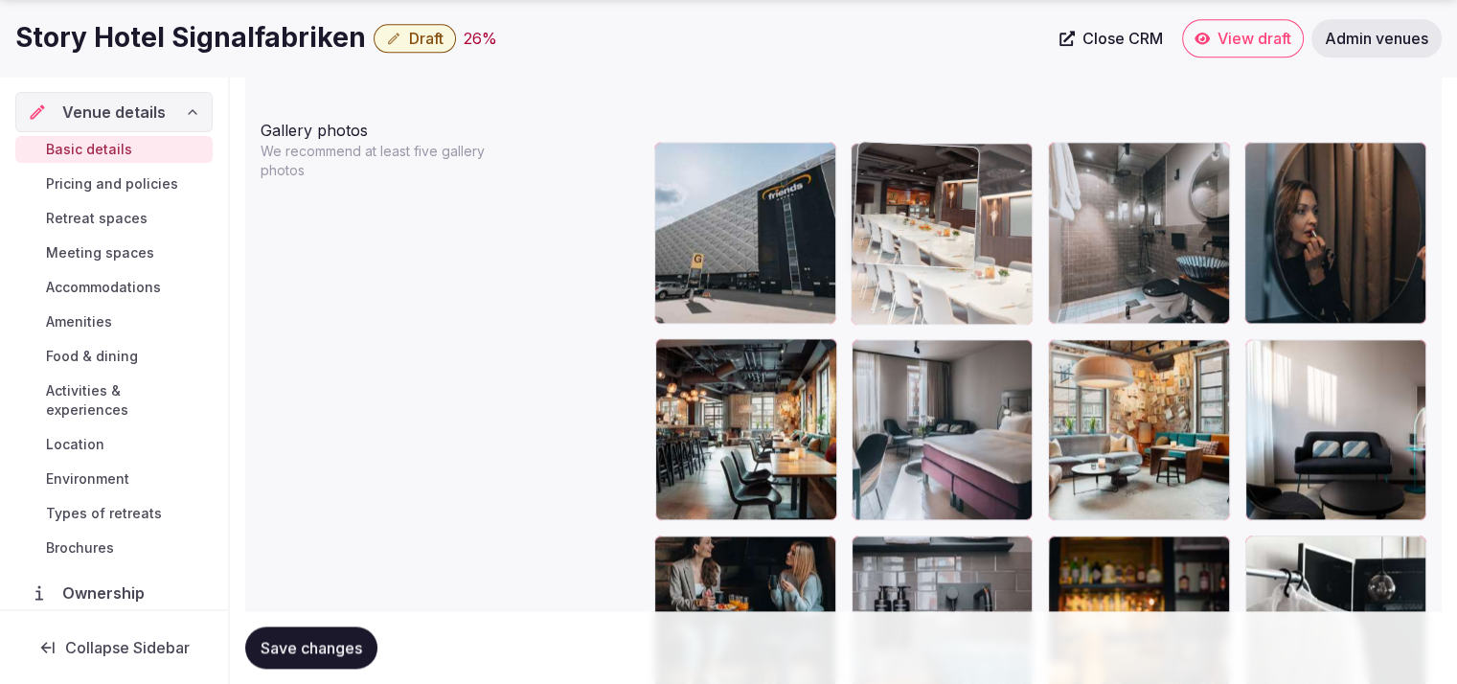
drag, startPoint x: 772, startPoint y: 454, endPoint x: 946, endPoint y: 328, distance: 214.8
click at [981, 298] on body "**********" at bounding box center [728, 281] width 1457 height 5092
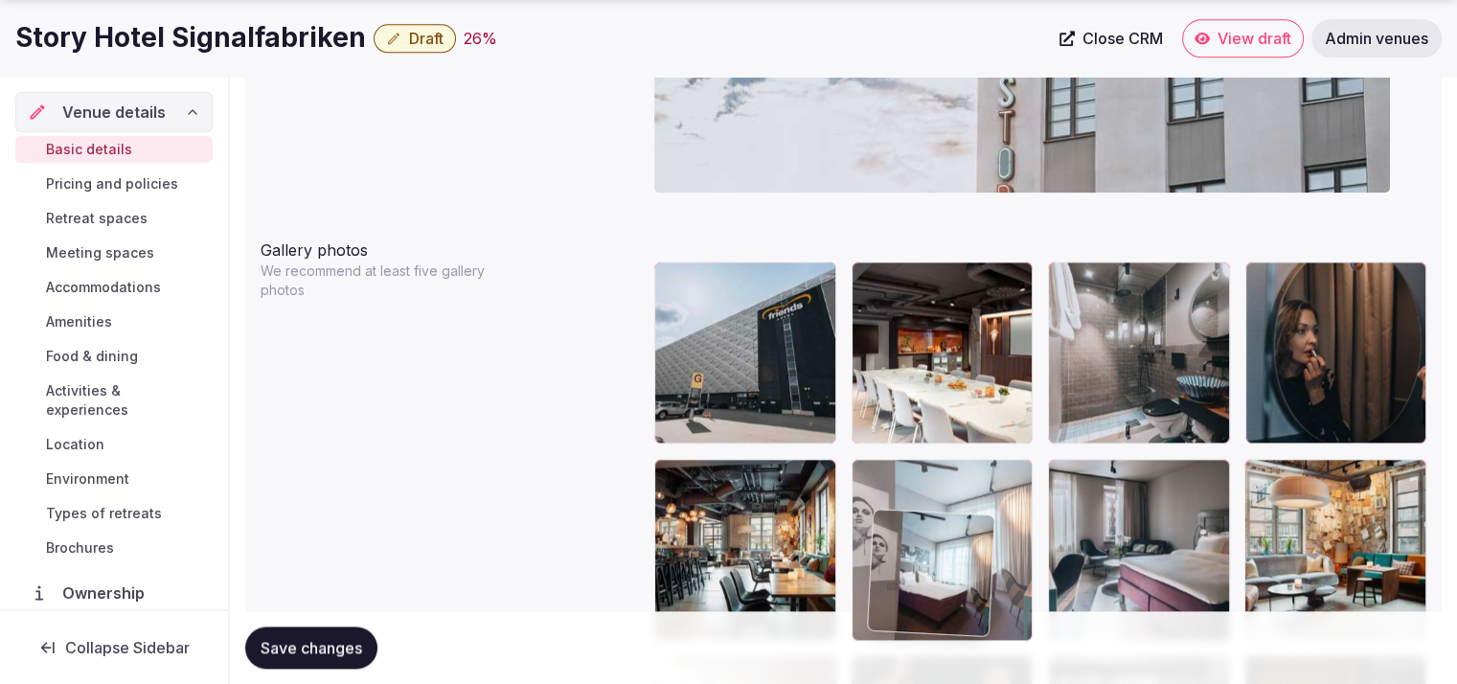
scroll to position [2167, 0]
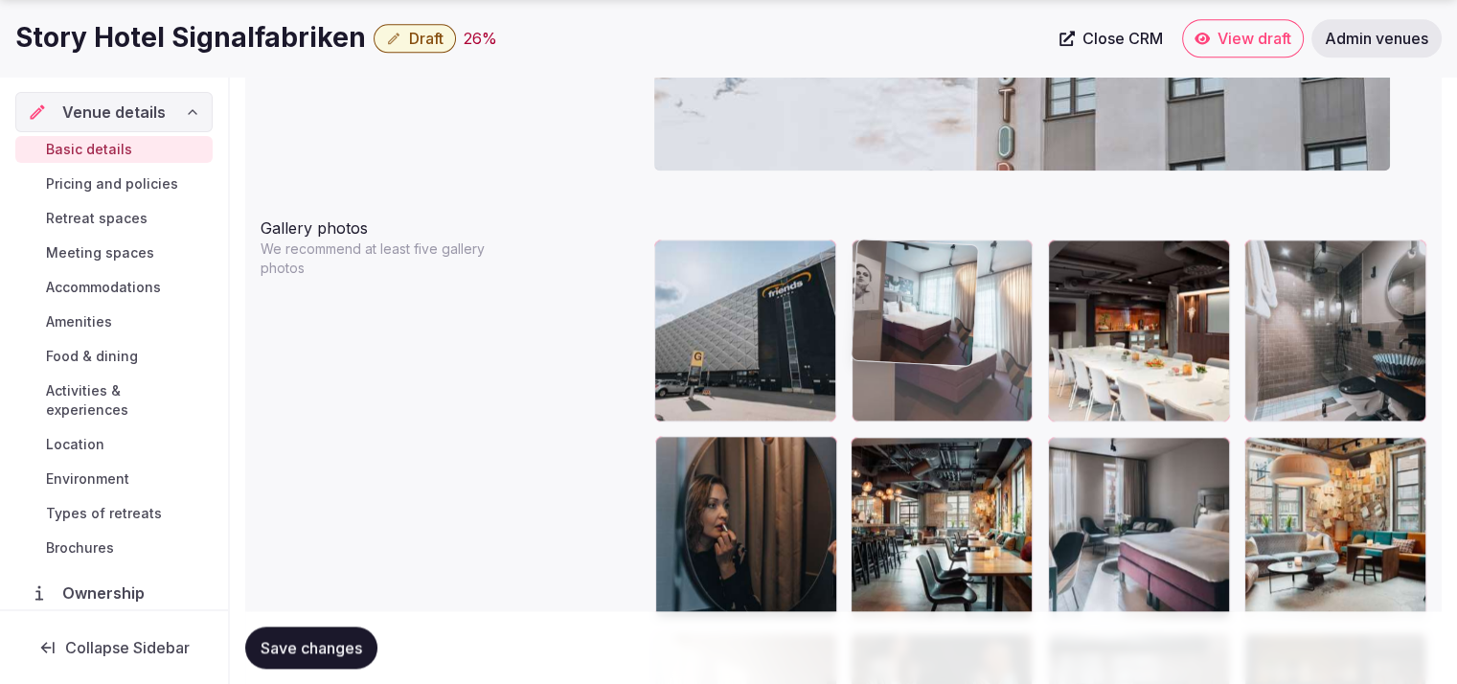
drag, startPoint x: 877, startPoint y: 371, endPoint x: 923, endPoint y: 360, distance: 47.2
click at [923, 360] on body "**********" at bounding box center [728, 379] width 1457 height 5092
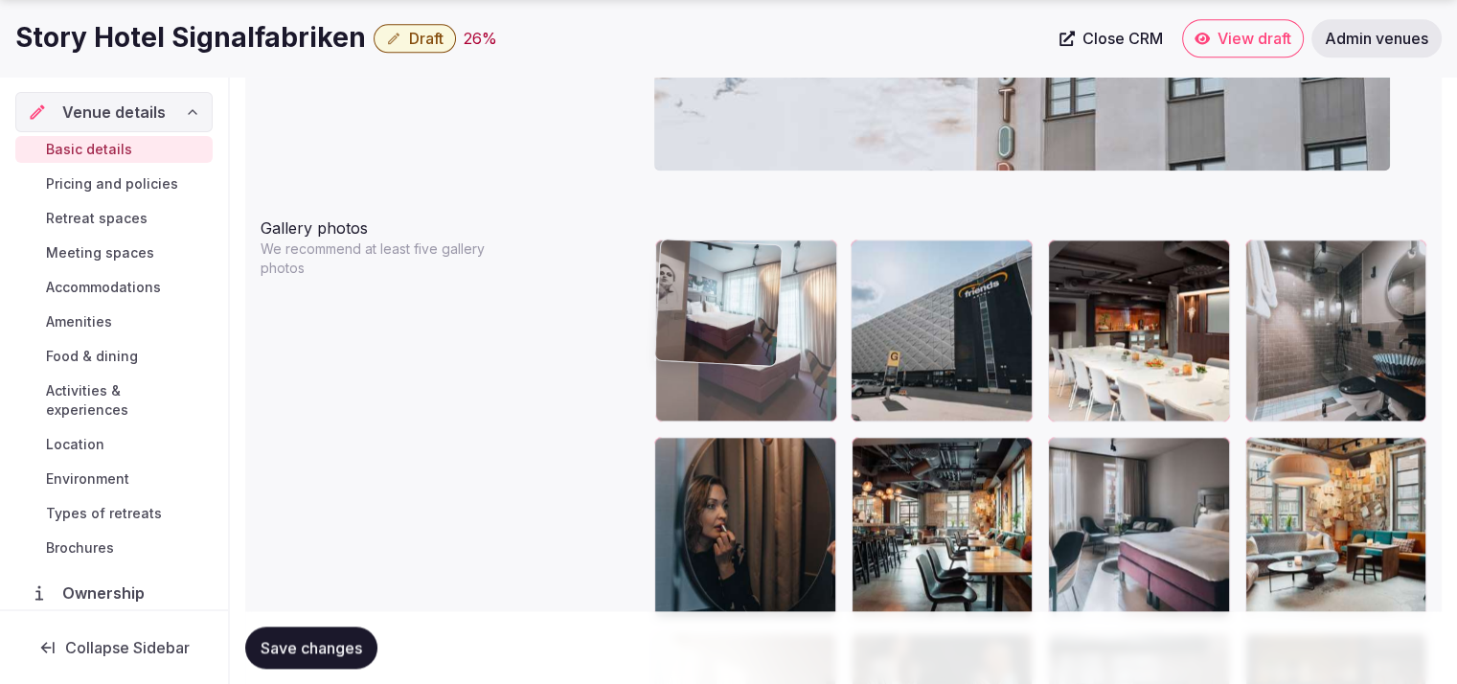
click at [816, 370] on body "**********" at bounding box center [728, 379] width 1457 height 5092
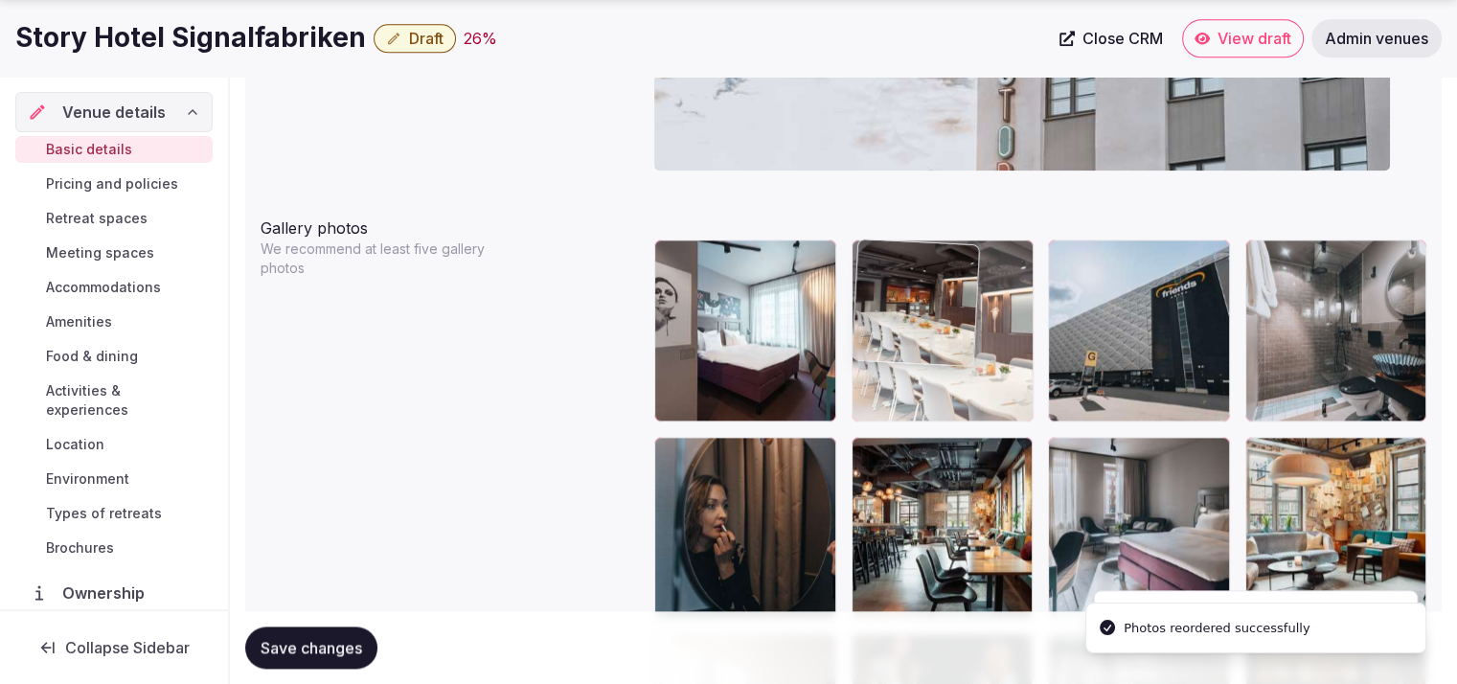
drag, startPoint x: 1107, startPoint y: 345, endPoint x: 966, endPoint y: 371, distance: 143.1
click at [966, 371] on body "**********" at bounding box center [728, 379] width 1457 height 5092
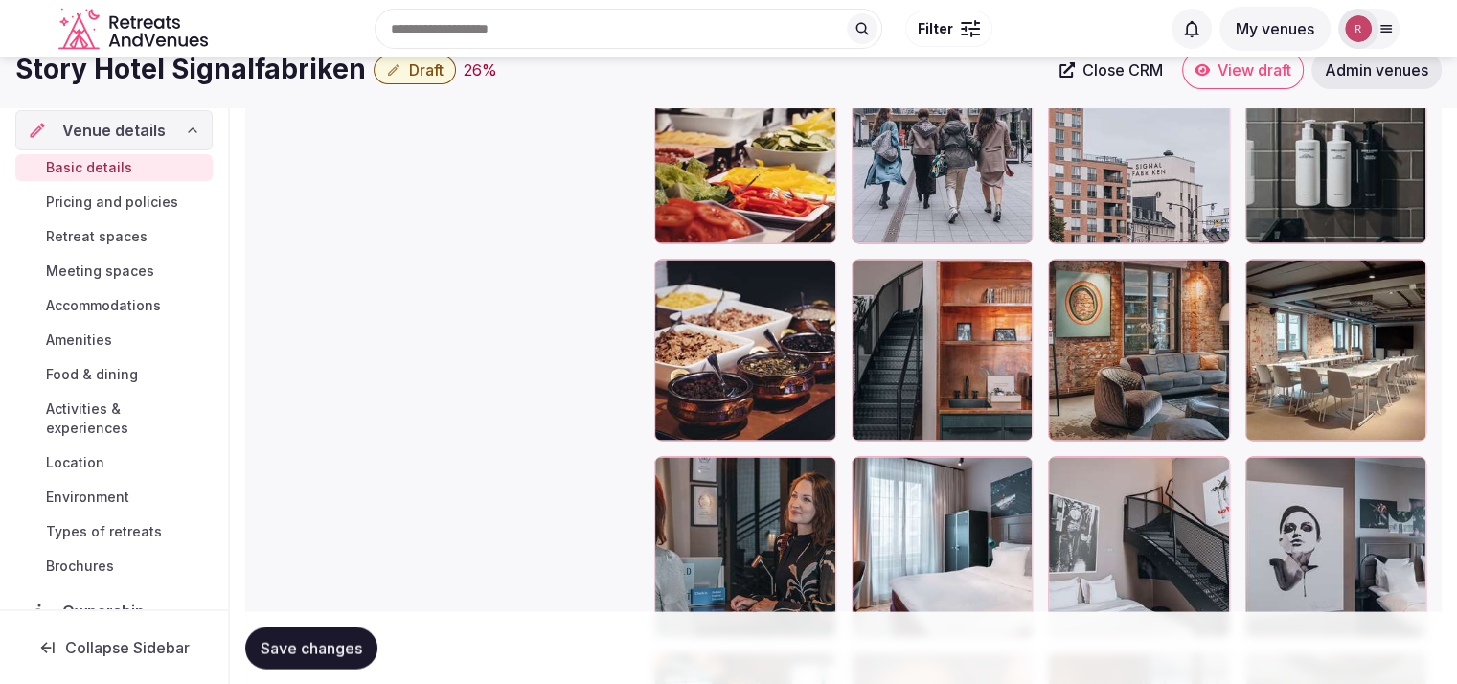
scroll to position [3589, 0]
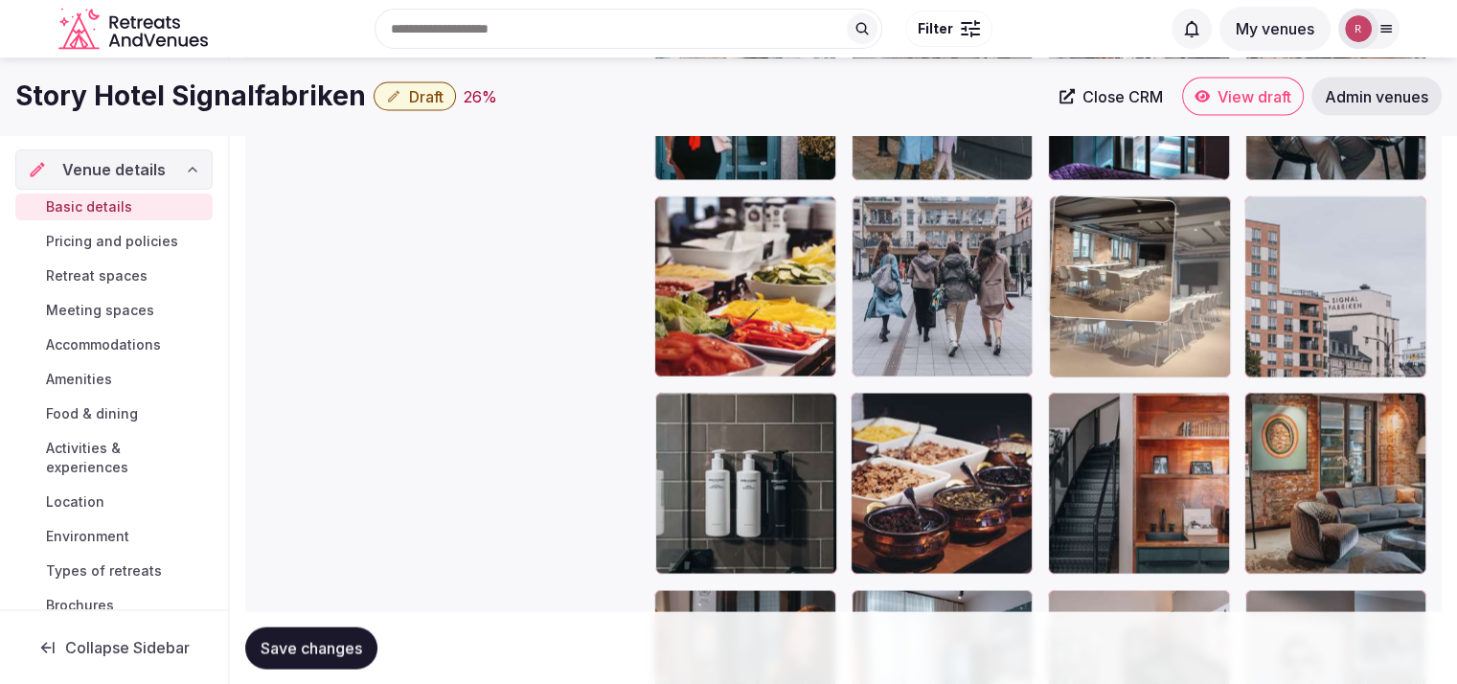
drag, startPoint x: 1358, startPoint y: 477, endPoint x: 1188, endPoint y: 240, distance: 291.6
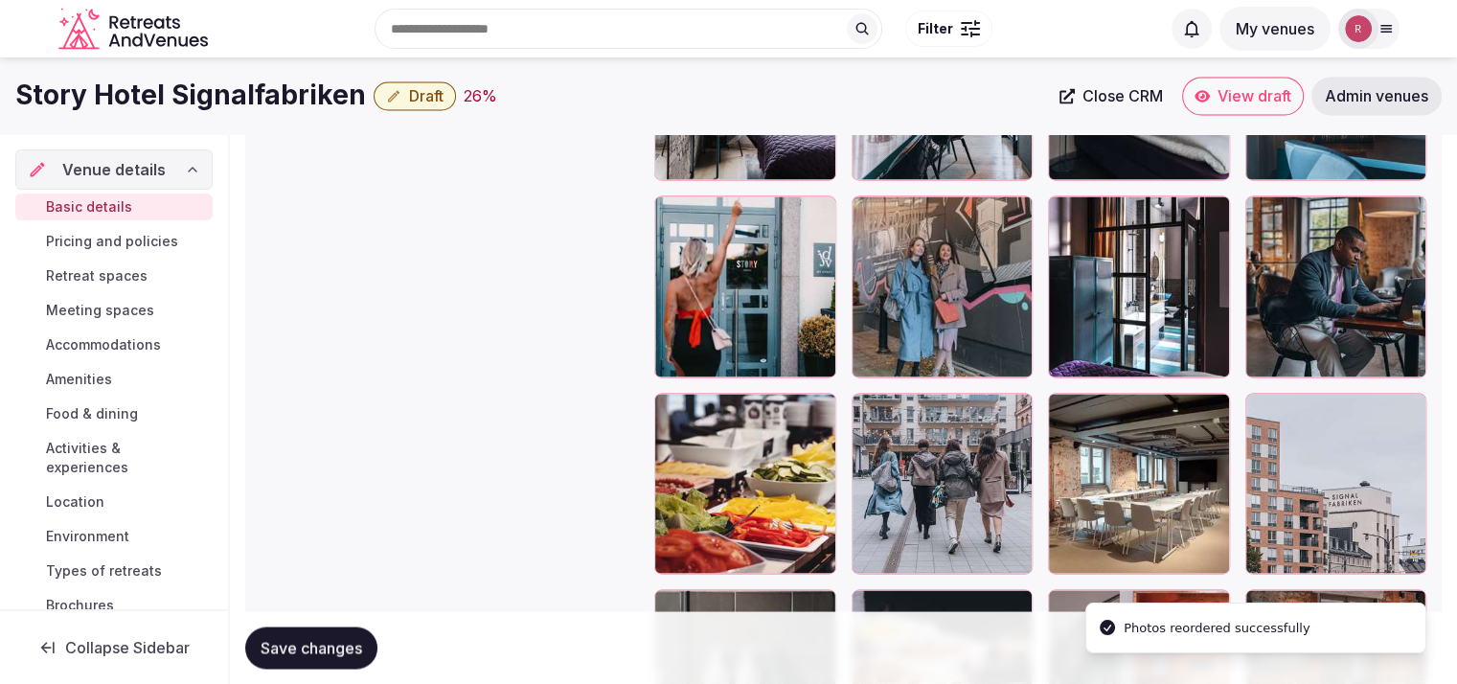
scroll to position [3218, 0]
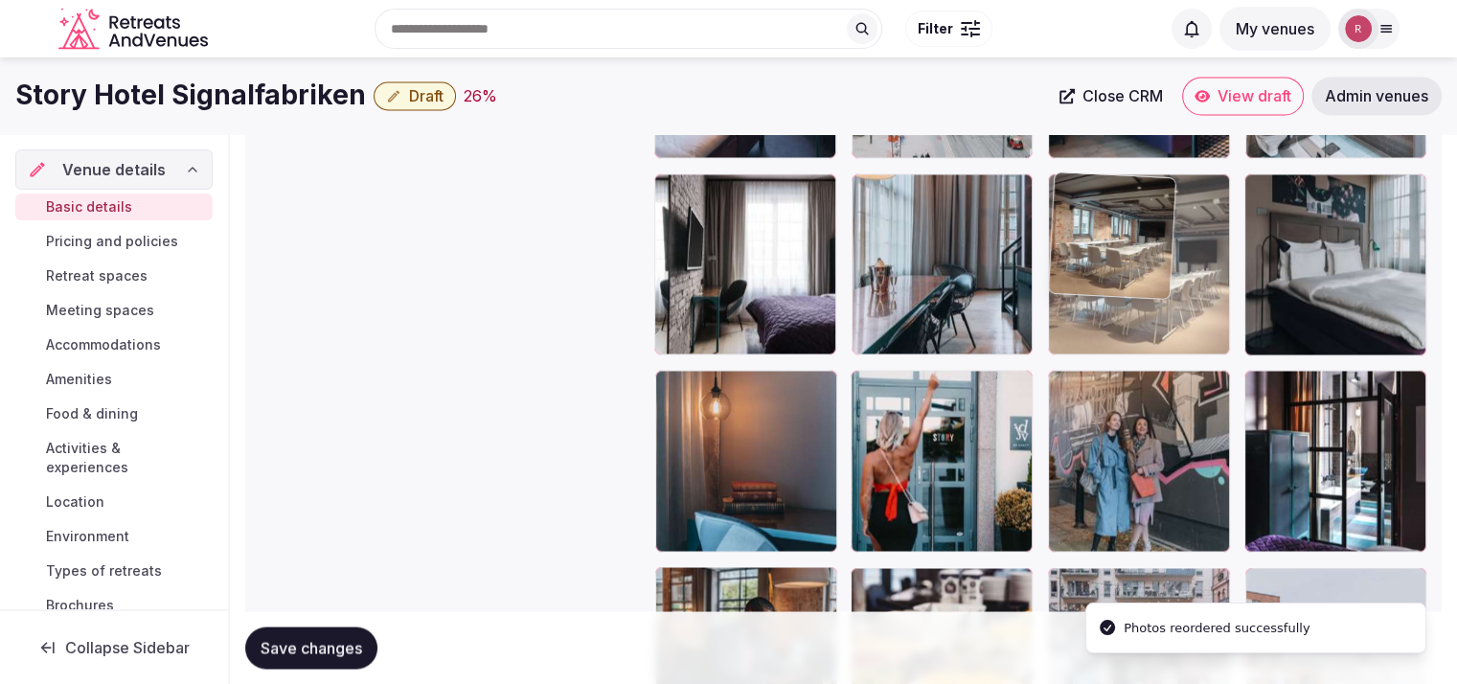
drag, startPoint x: 1174, startPoint y: 583, endPoint x: 1191, endPoint y: 244, distance: 339.5
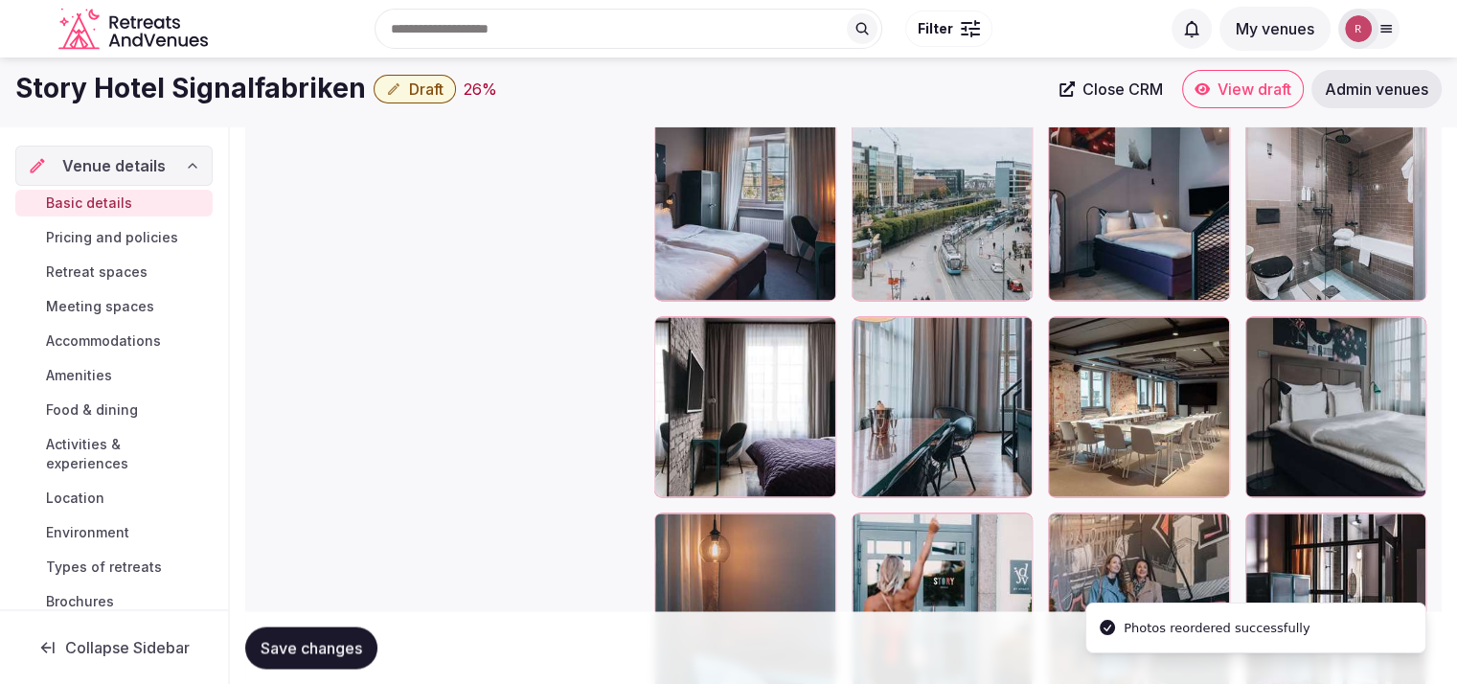
scroll to position [2936, 0]
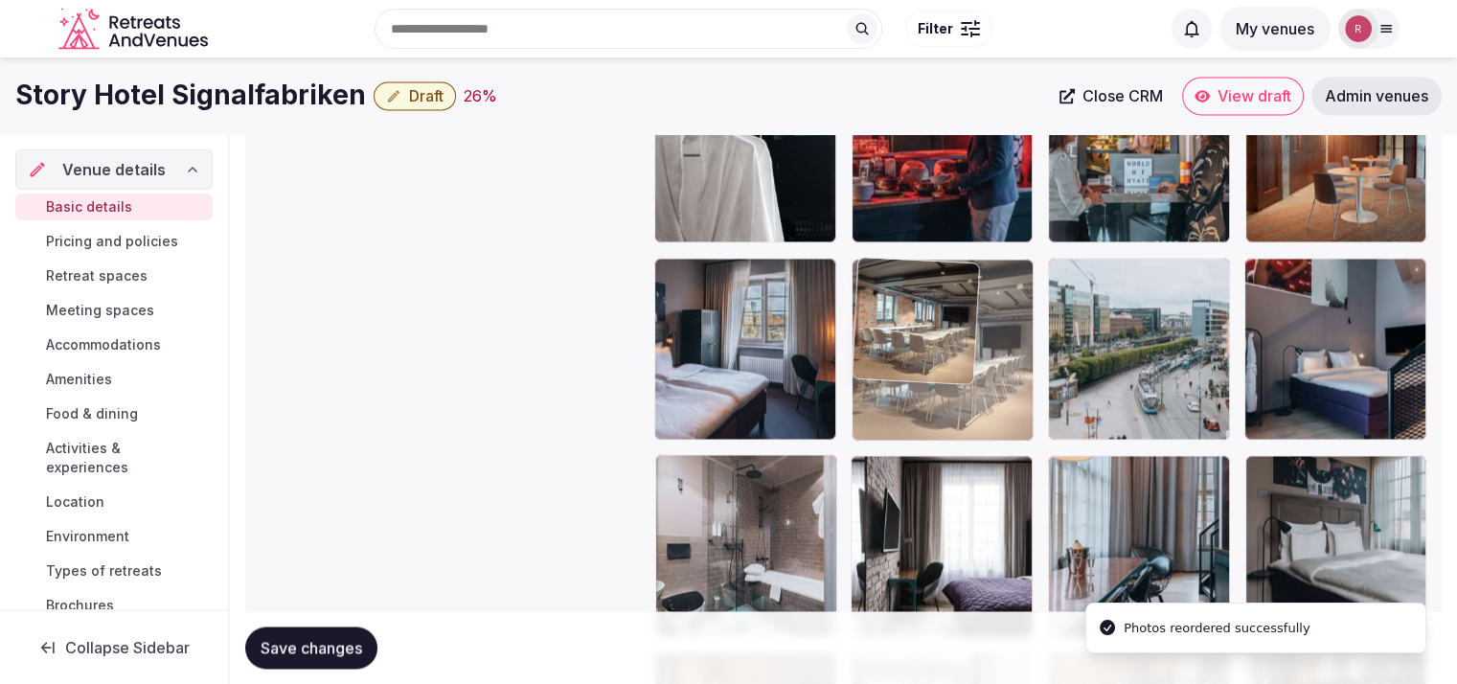
drag, startPoint x: 1023, startPoint y: 368, endPoint x: 1015, endPoint y: 361, distance: 10.2
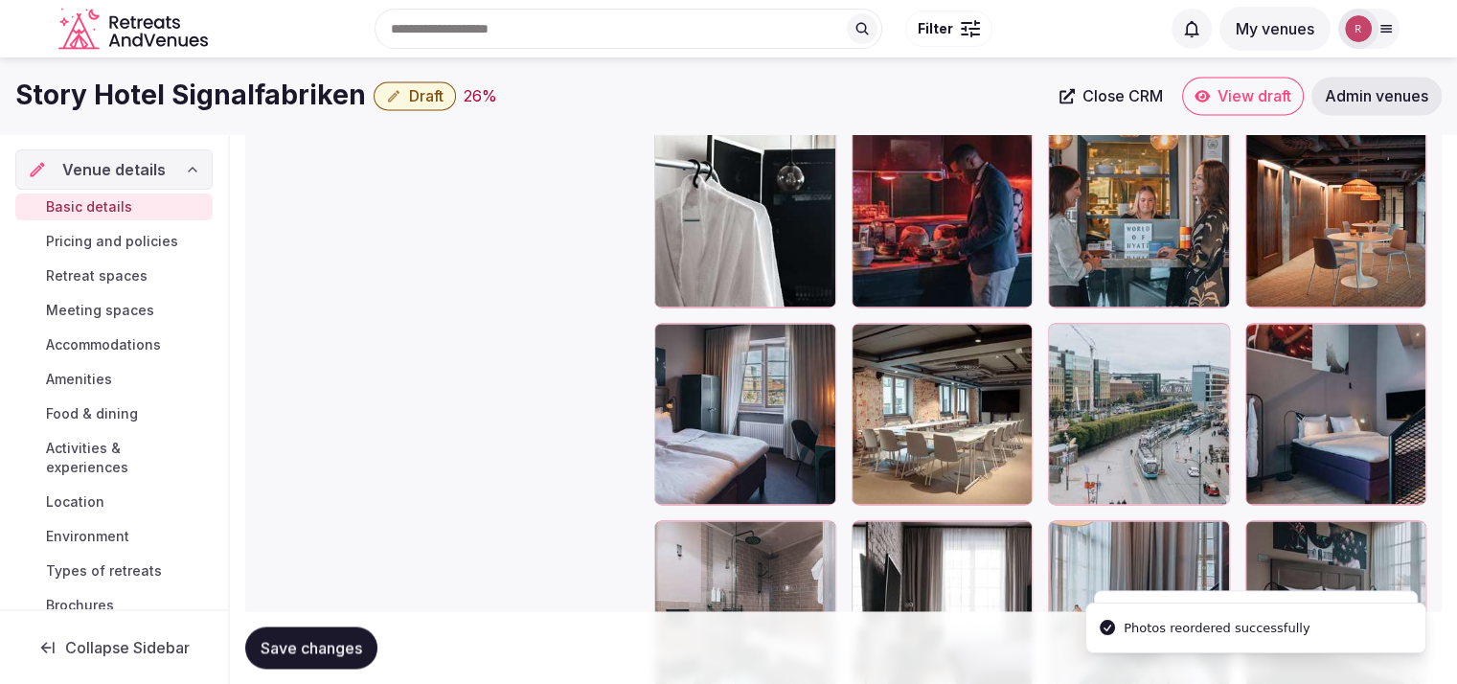
scroll to position [2823, 0]
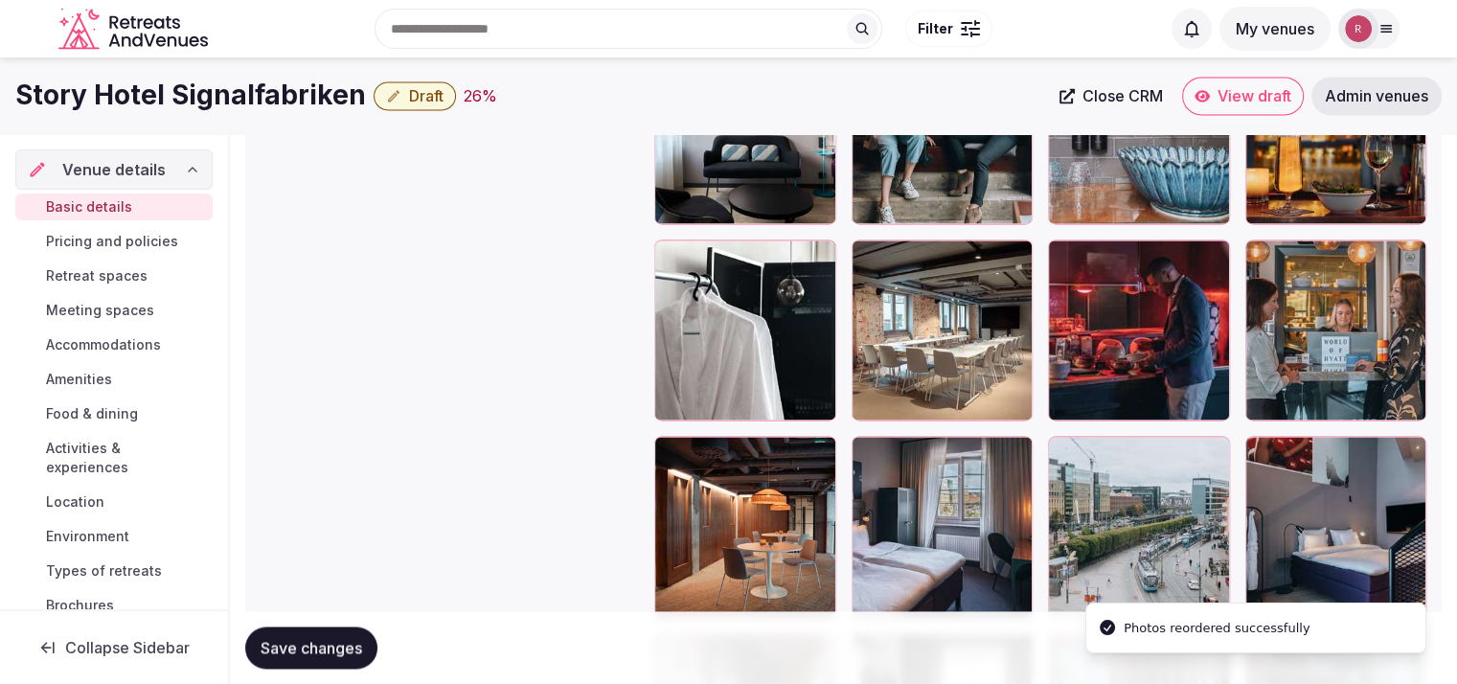
scroll to position [2668, 0]
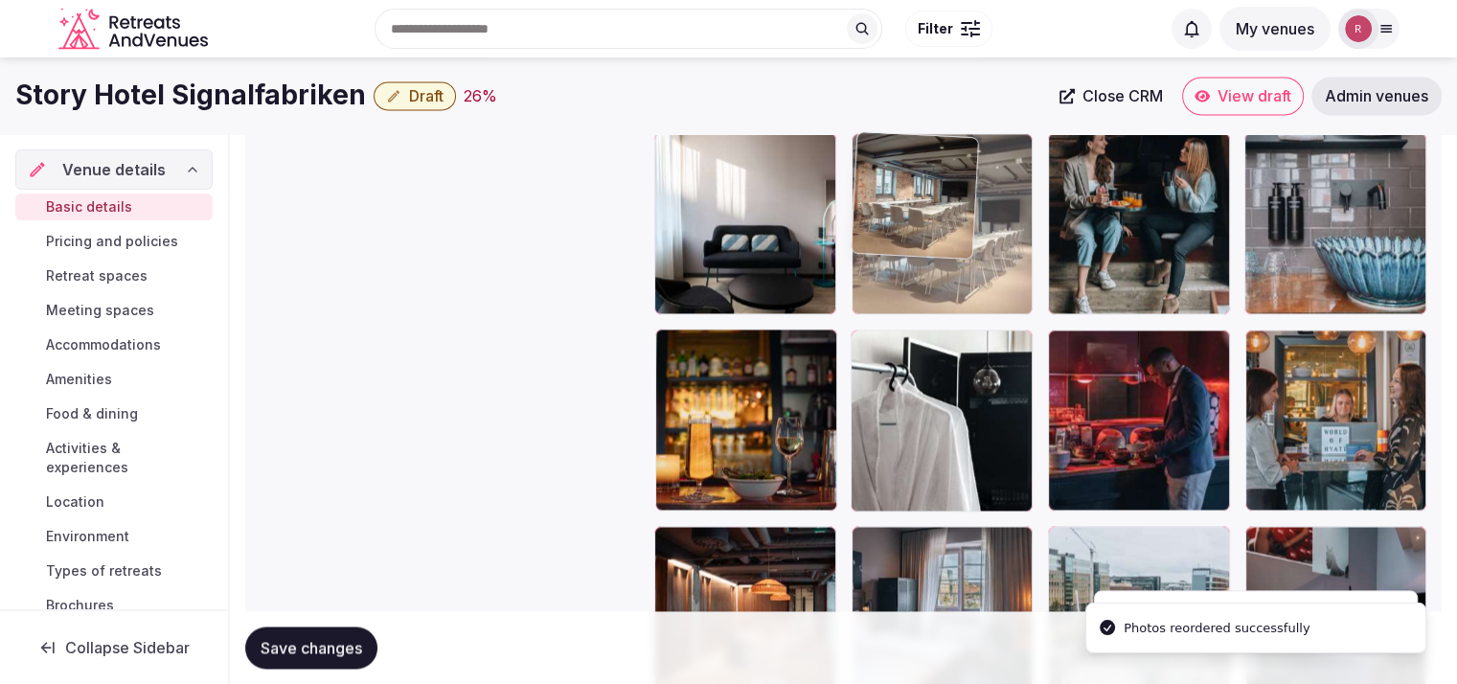
drag, startPoint x: 949, startPoint y: 450, endPoint x: 1005, endPoint y: 293, distance: 166.6
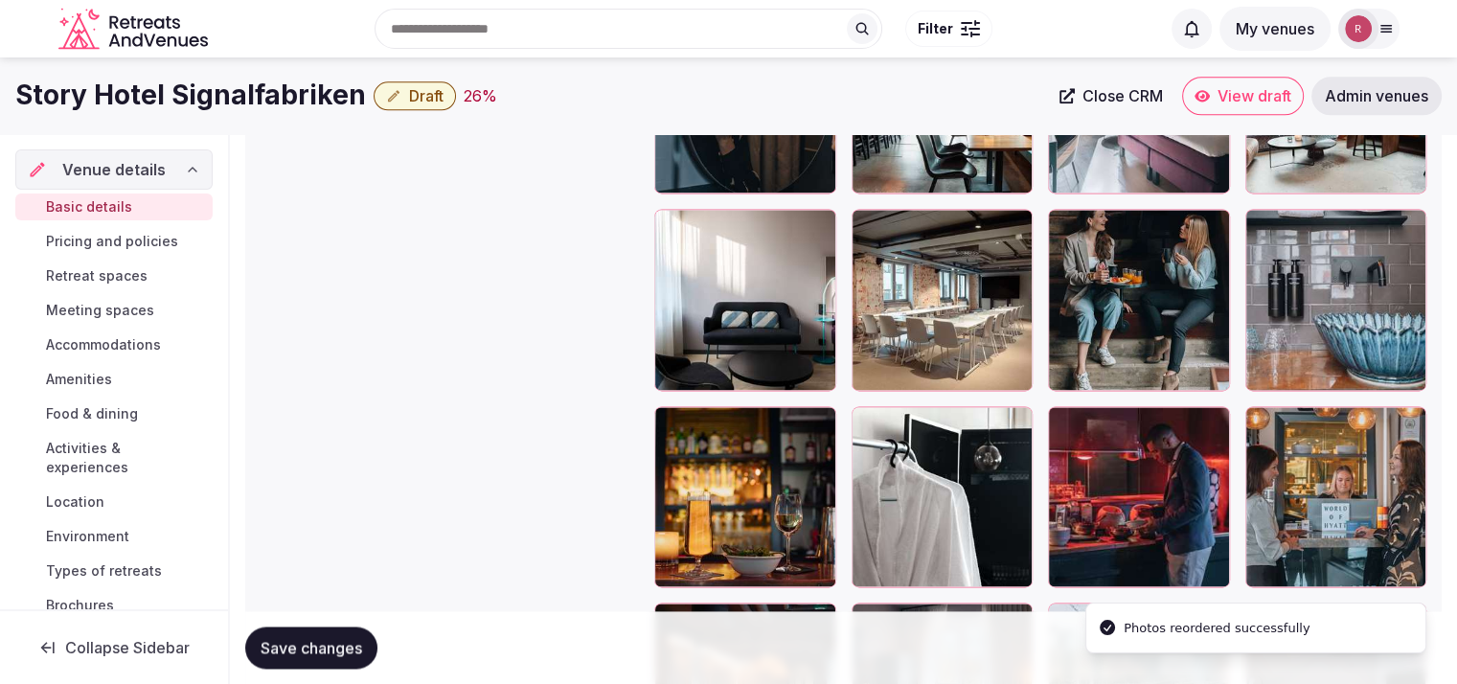
scroll to position [2393, 0]
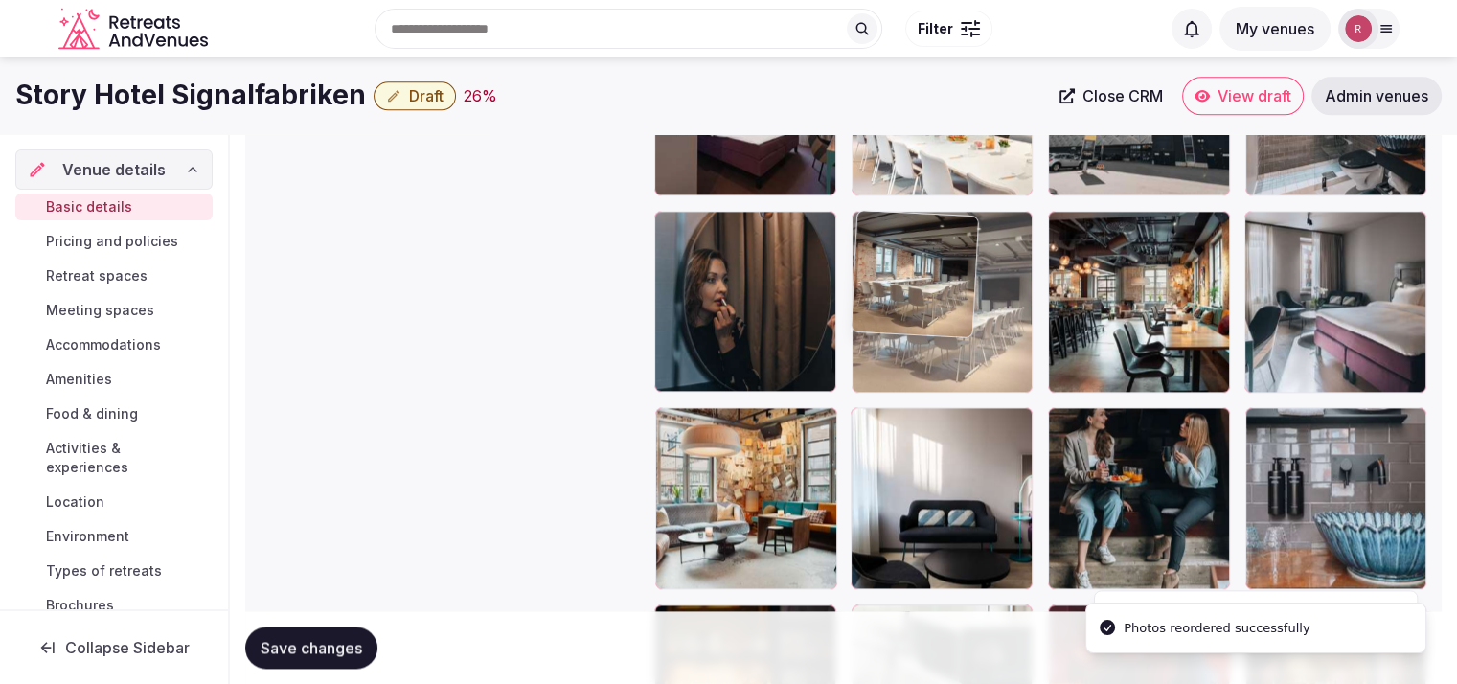
drag, startPoint x: 894, startPoint y: 539, endPoint x: 962, endPoint y: 394, distance: 160.3
click at [962, 394] on body "**********" at bounding box center [728, 153] width 1457 height 5092
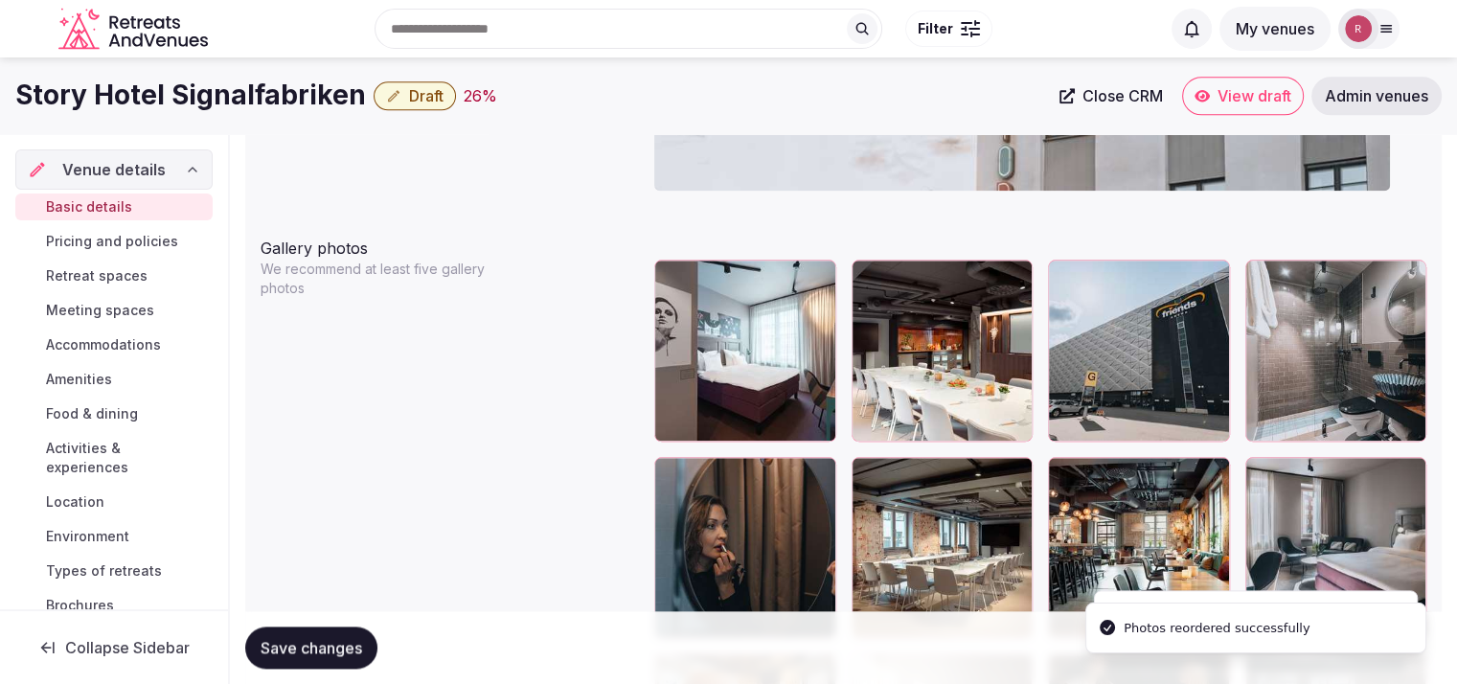
scroll to position [2136, 0]
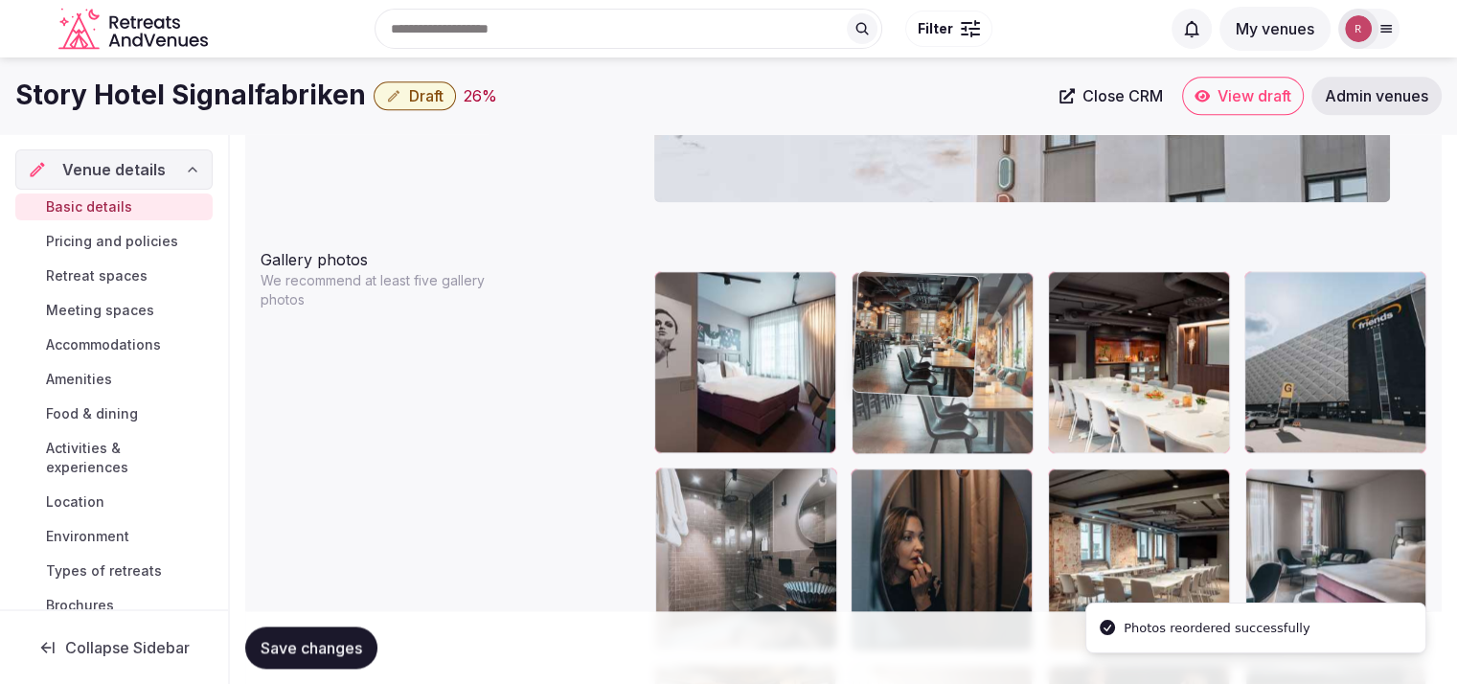
drag, startPoint x: 1088, startPoint y: 517, endPoint x: 942, endPoint y: 415, distance: 178.0
click at [942, 415] on body "**********" at bounding box center [728, 410] width 1457 height 5092
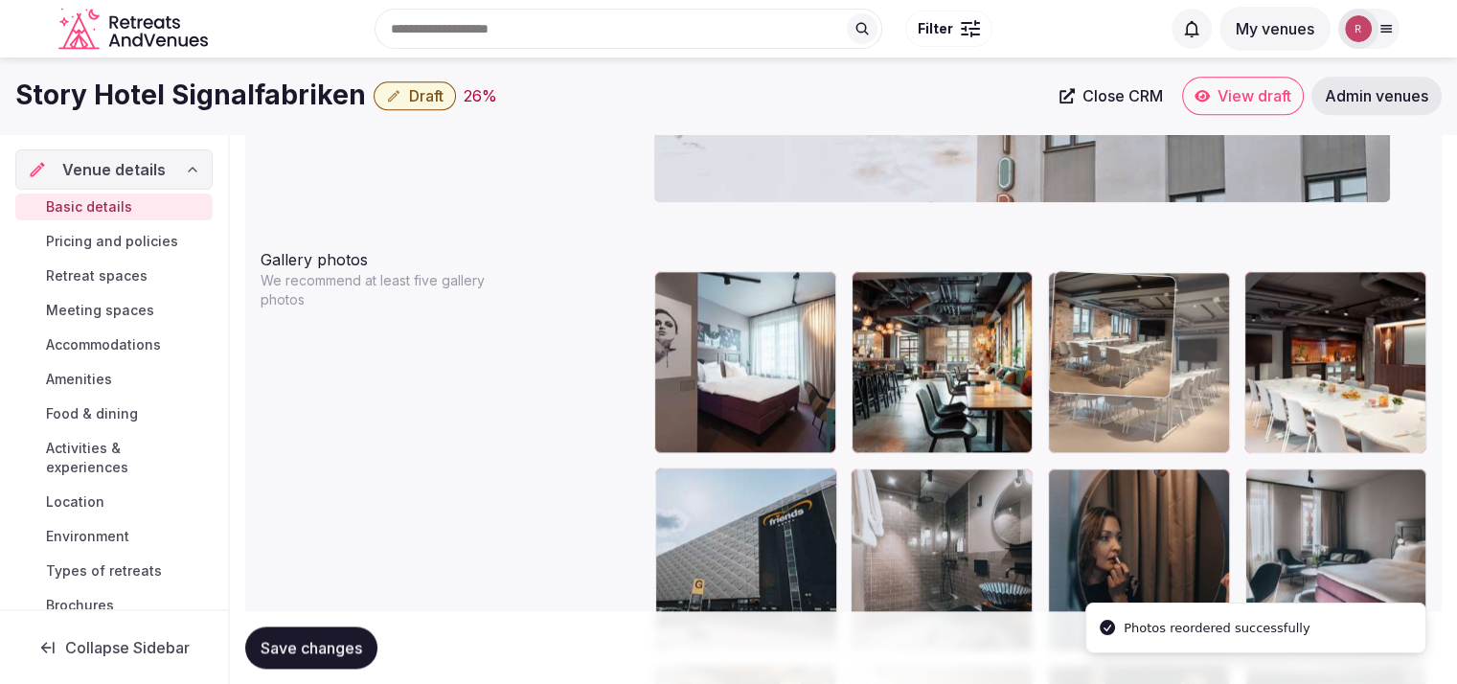
drag, startPoint x: 1133, startPoint y: 535, endPoint x: 1153, endPoint y: 425, distance: 112.0
click at [1153, 425] on body "**********" at bounding box center [728, 410] width 1457 height 5092
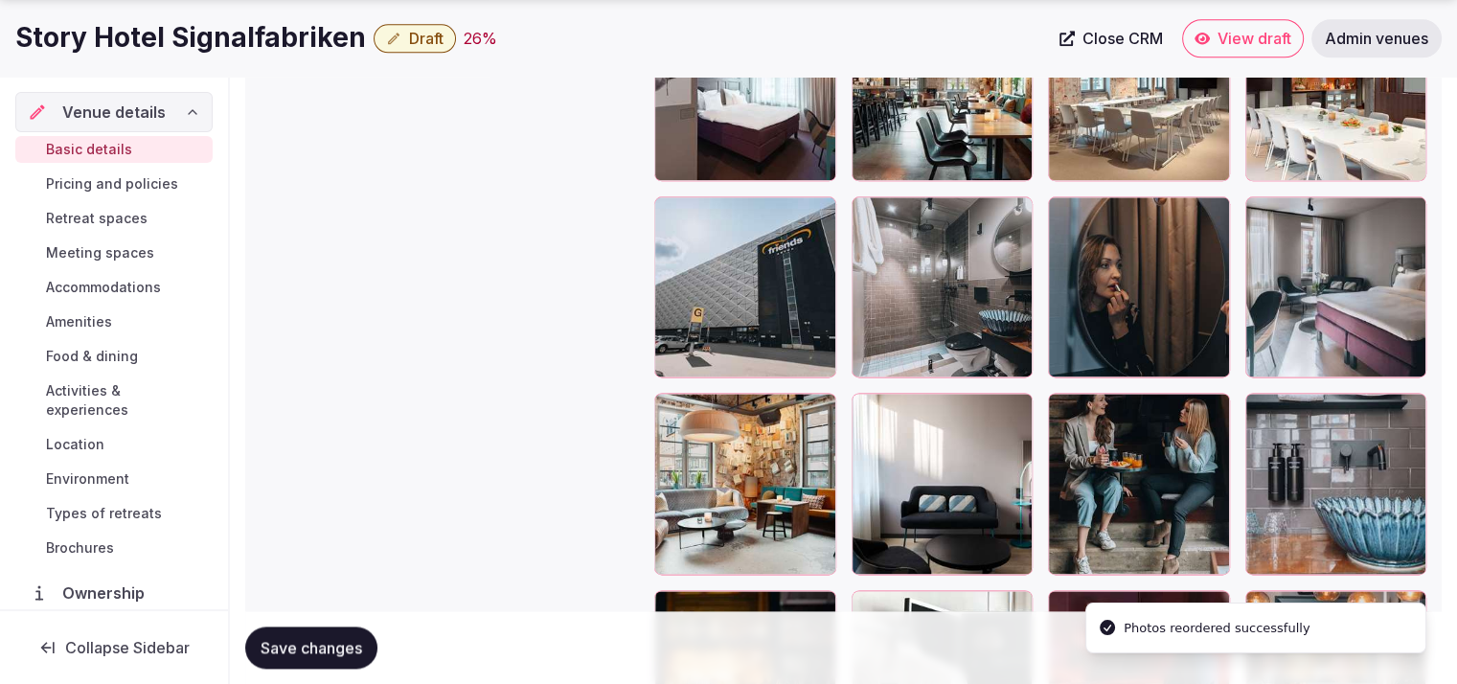
scroll to position [2433, 0]
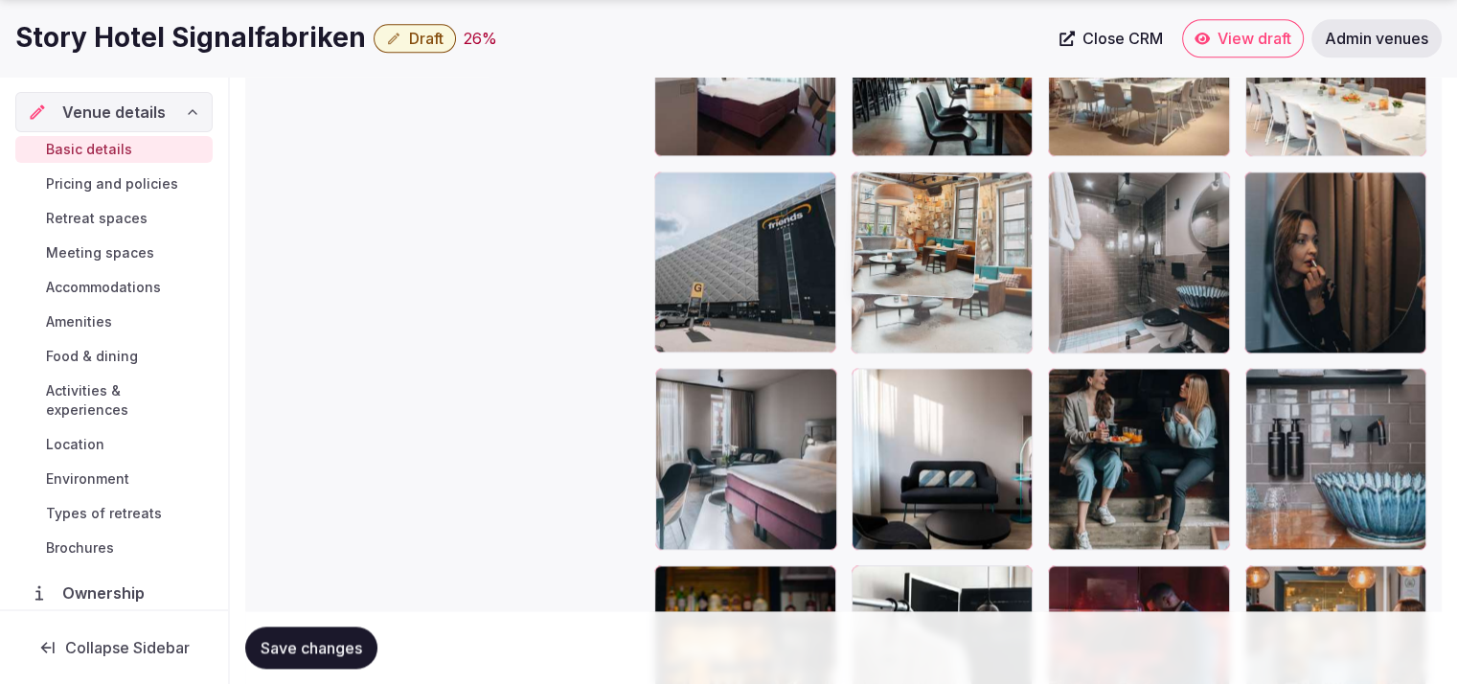
drag, startPoint x: 839, startPoint y: 446, endPoint x: 916, endPoint y: 363, distance: 113.2
click at [916, 363] on body "**********" at bounding box center [728, 113] width 1457 height 5092
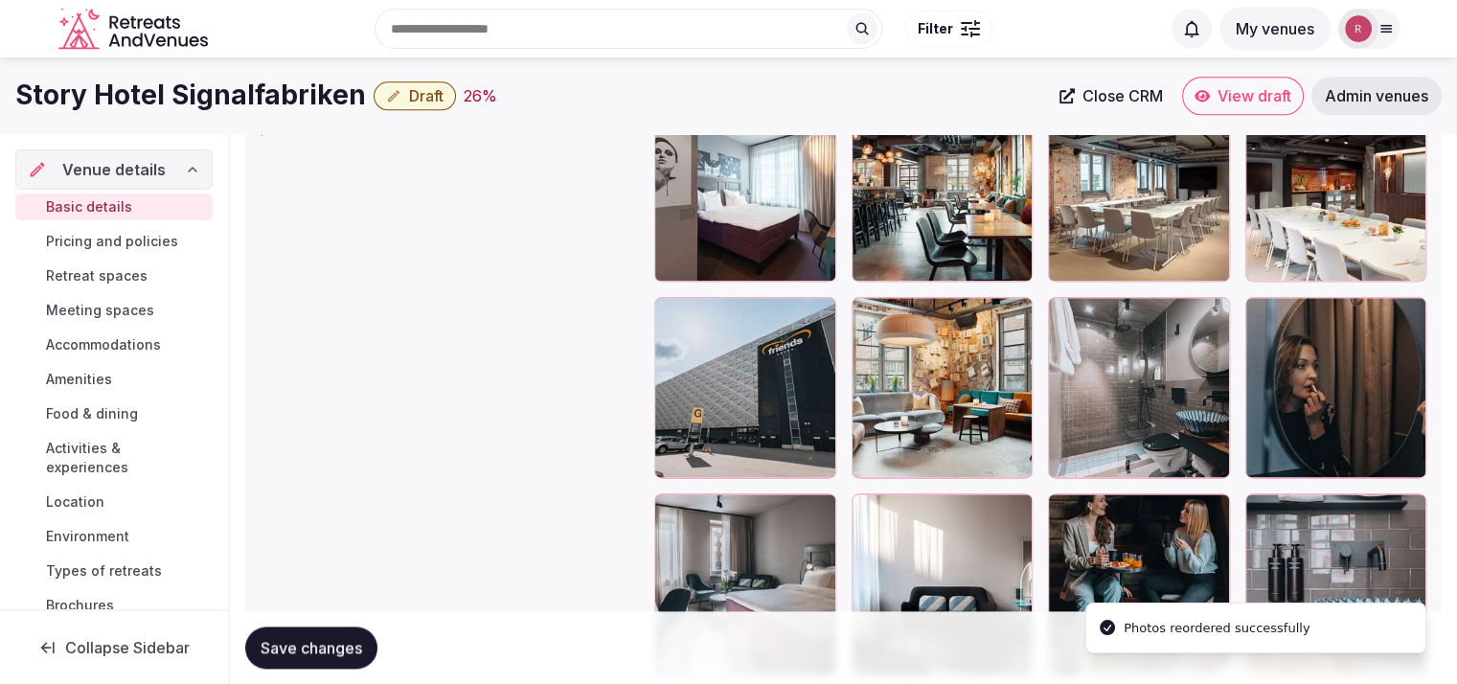
scroll to position [2295, 0]
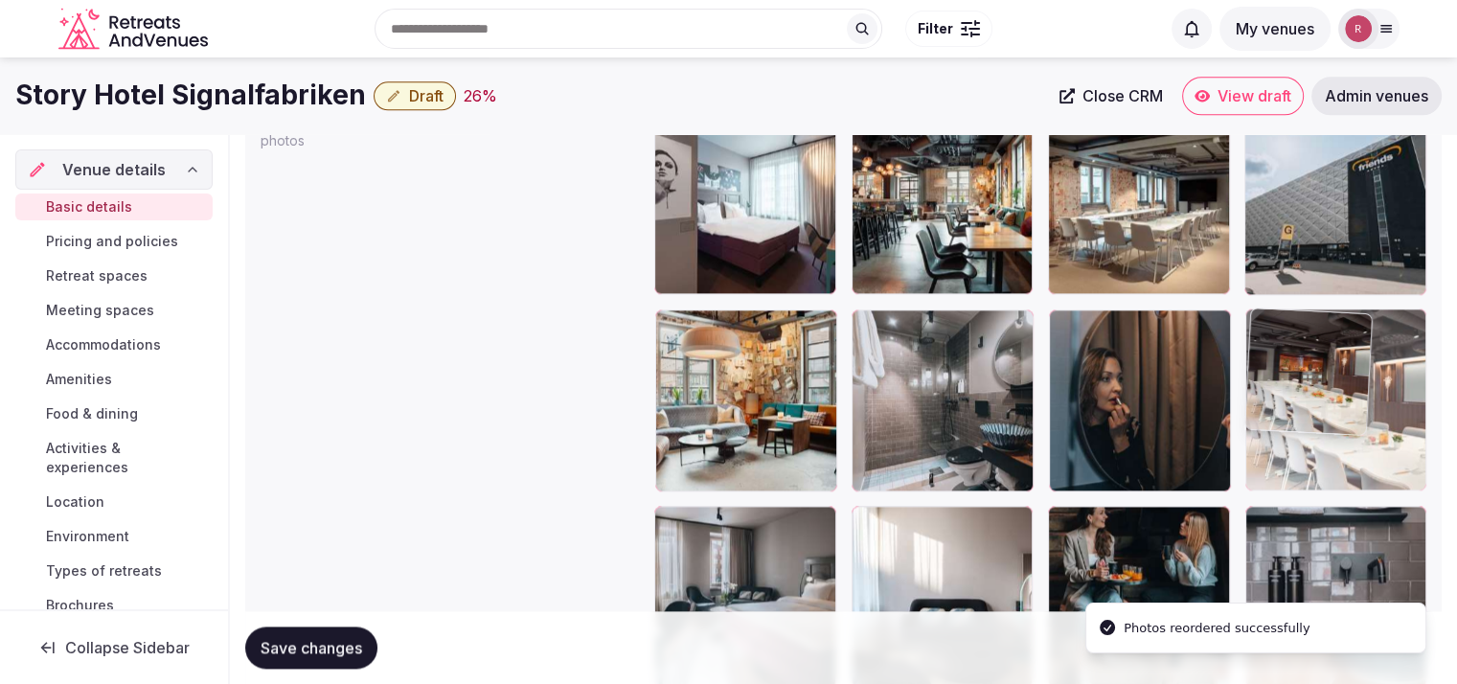
drag, startPoint x: 1374, startPoint y: 233, endPoint x: 1363, endPoint y: 414, distance: 181.4
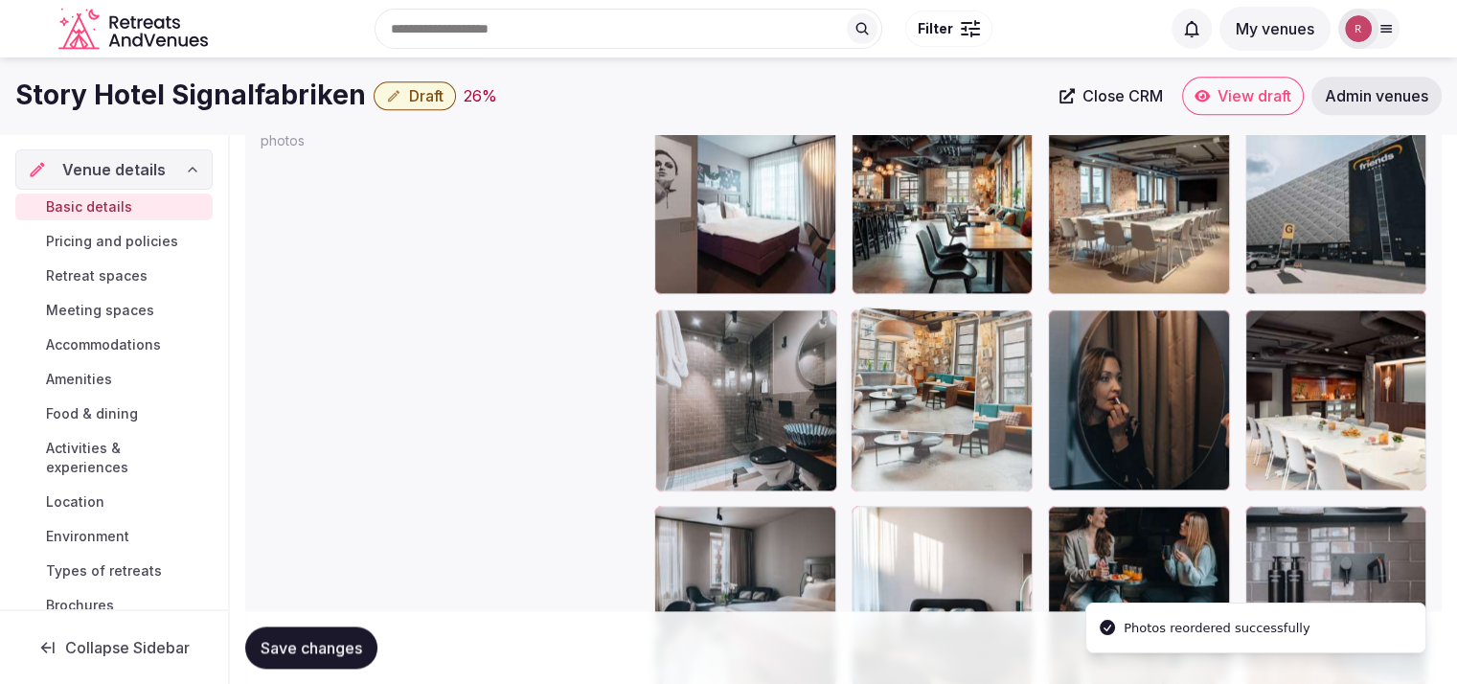
drag, startPoint x: 839, startPoint y: 442, endPoint x: 931, endPoint y: 485, distance: 101.1
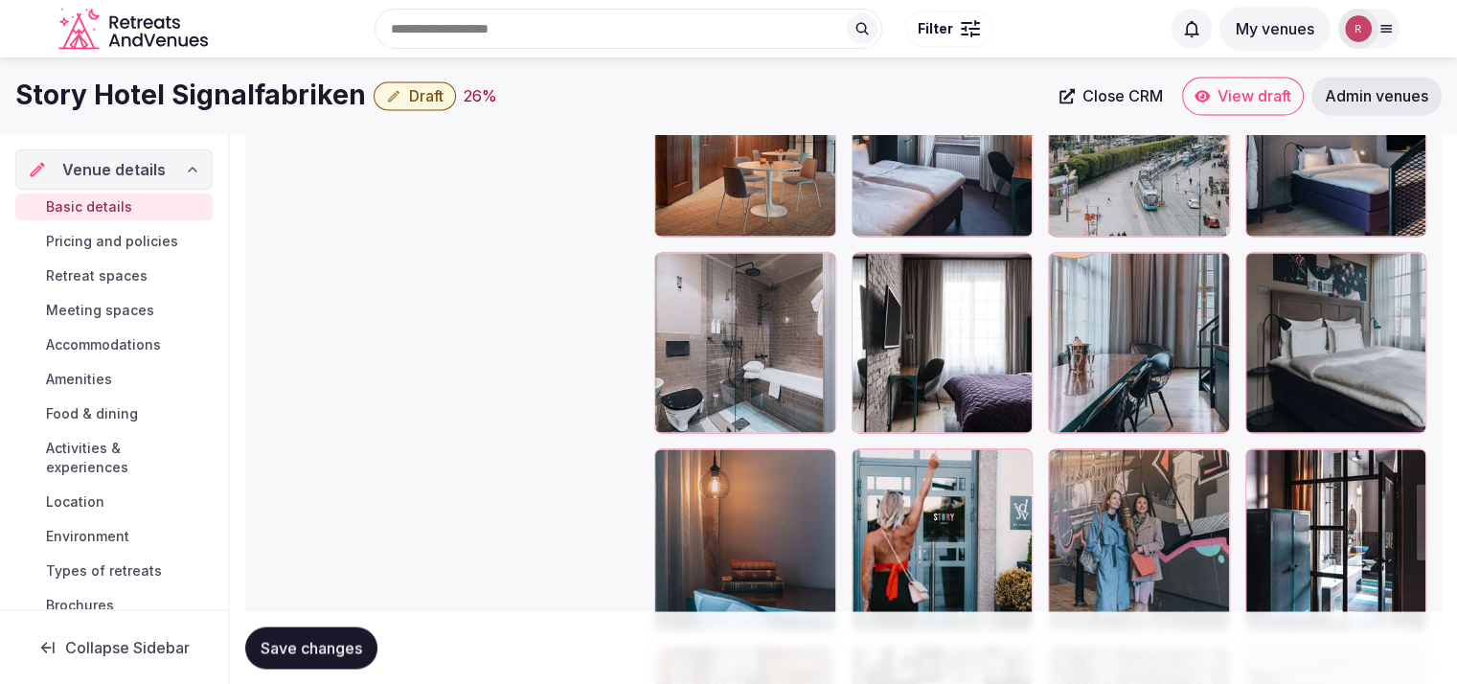
scroll to position [2983, 0]
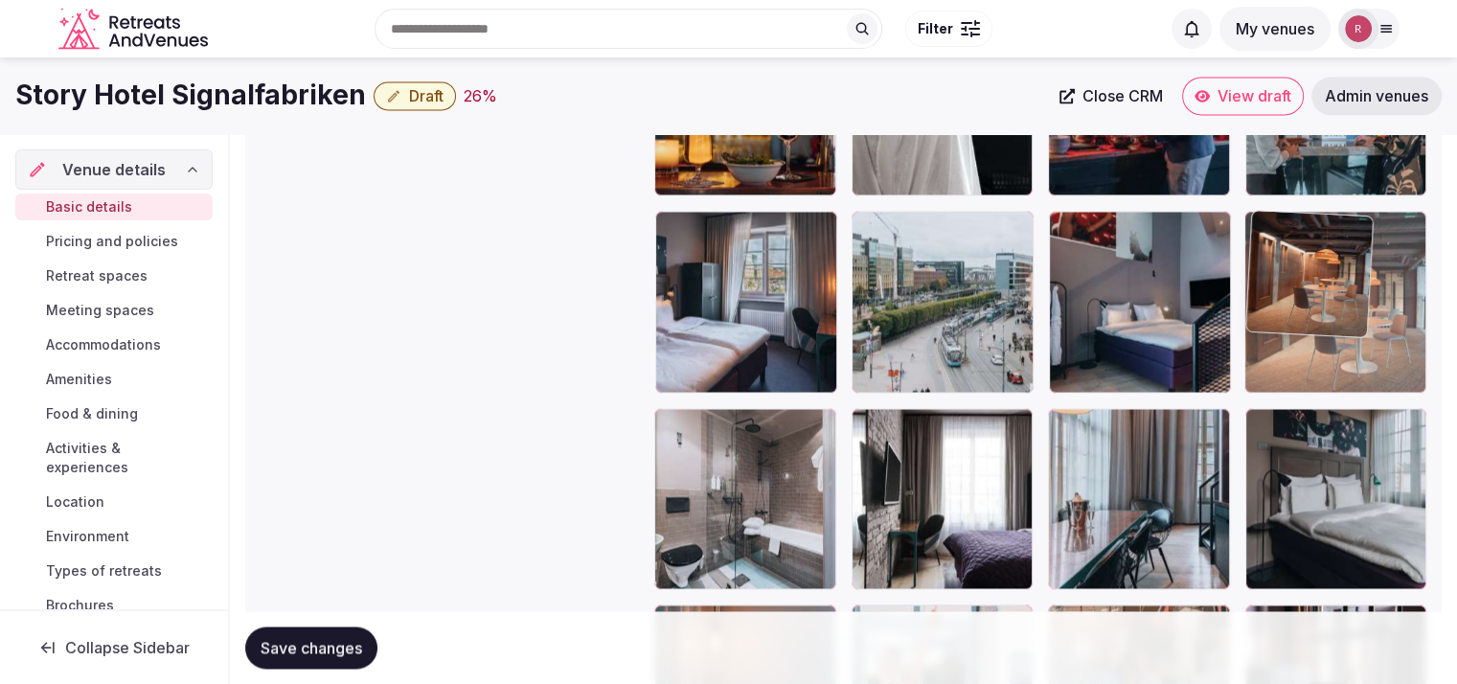
drag, startPoint x: 835, startPoint y: 351, endPoint x: 1307, endPoint y: 391, distance: 473.8
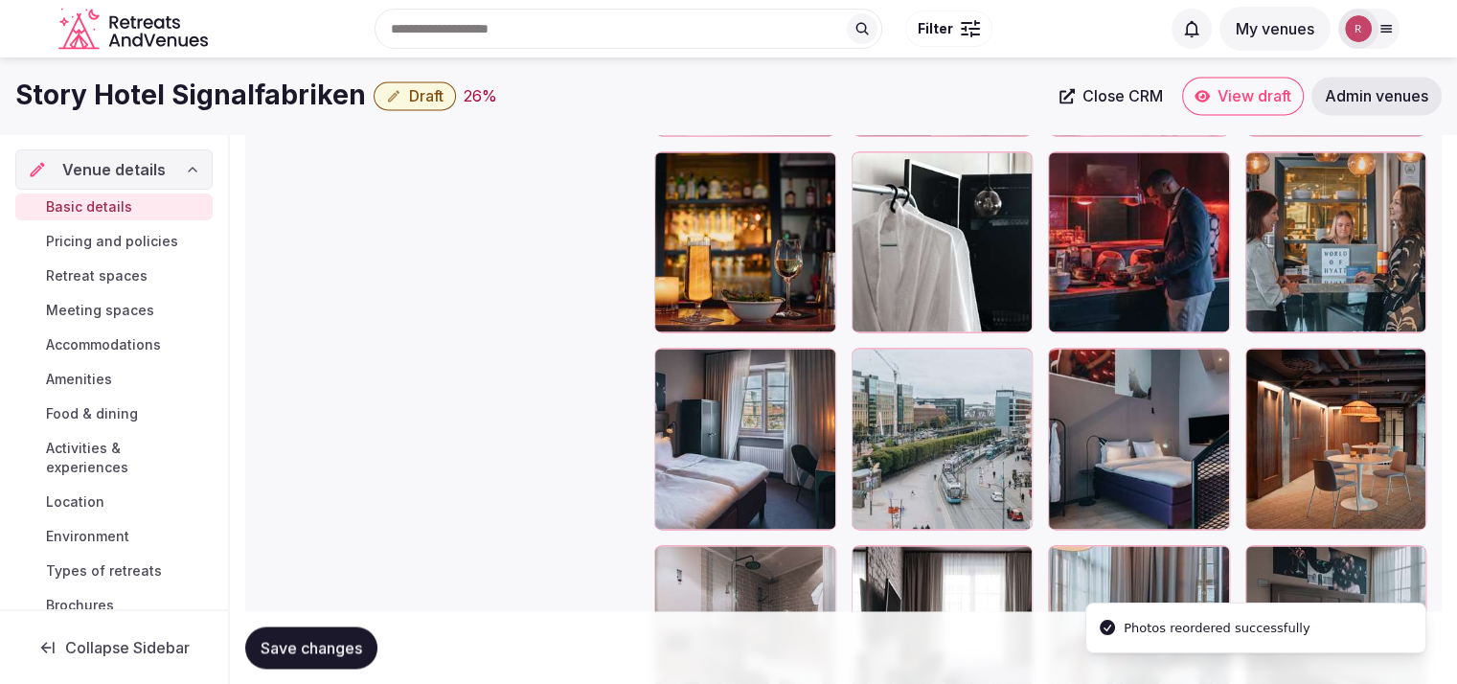
scroll to position [2726, 0]
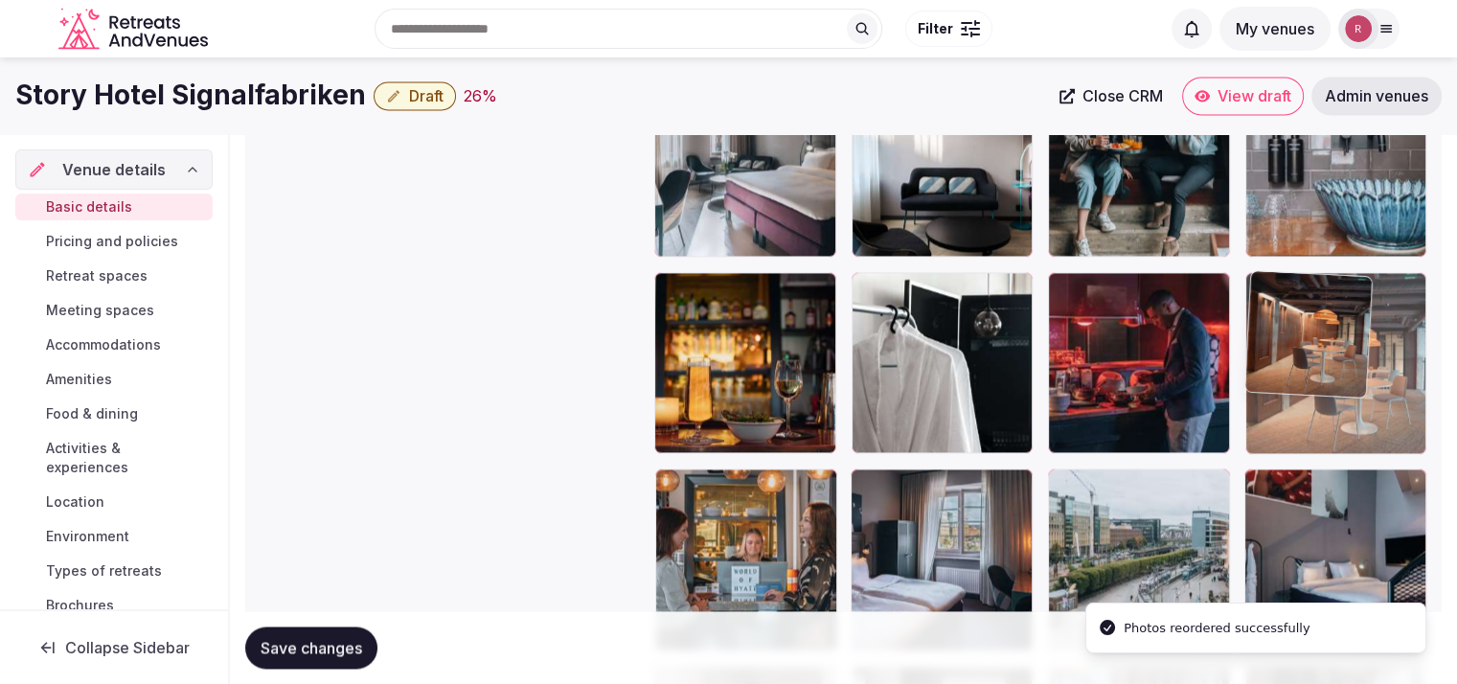
drag, startPoint x: 1341, startPoint y: 562, endPoint x: 1377, endPoint y: 399, distance: 166.8
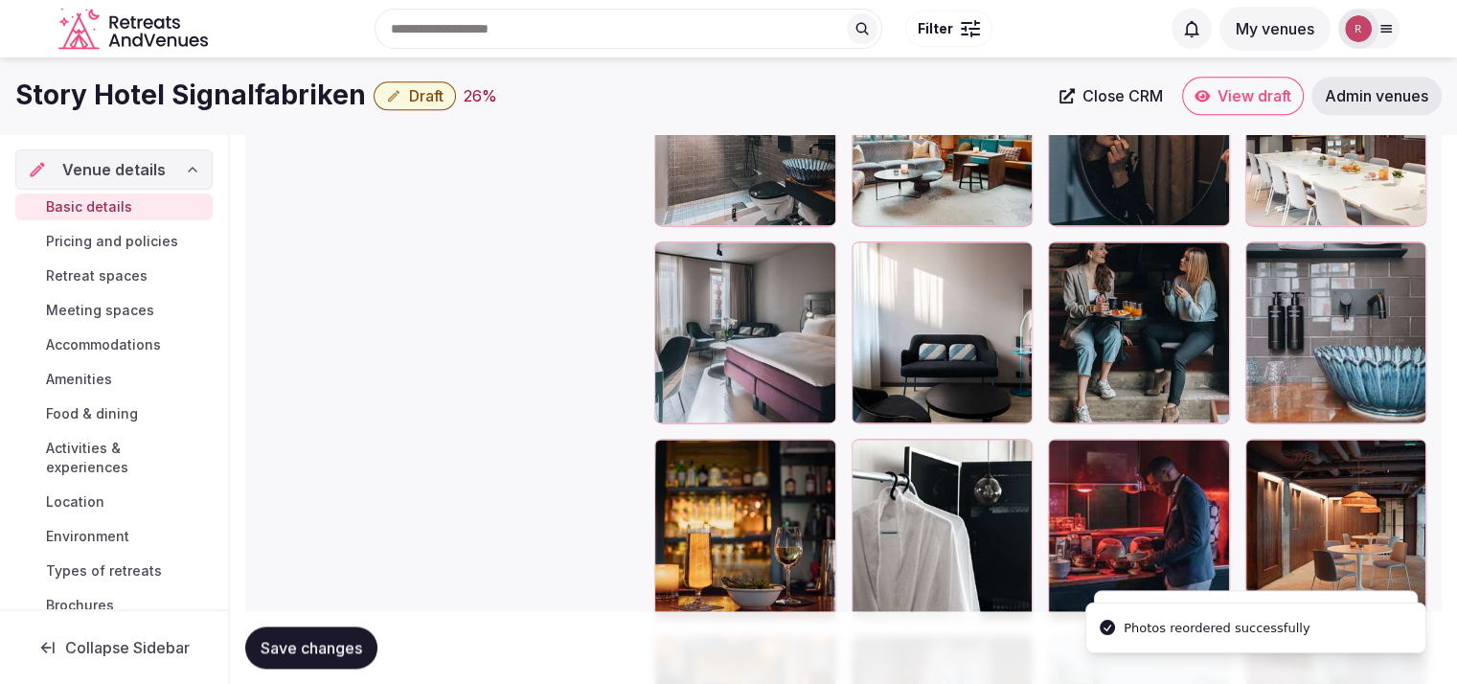
scroll to position [2492, 0]
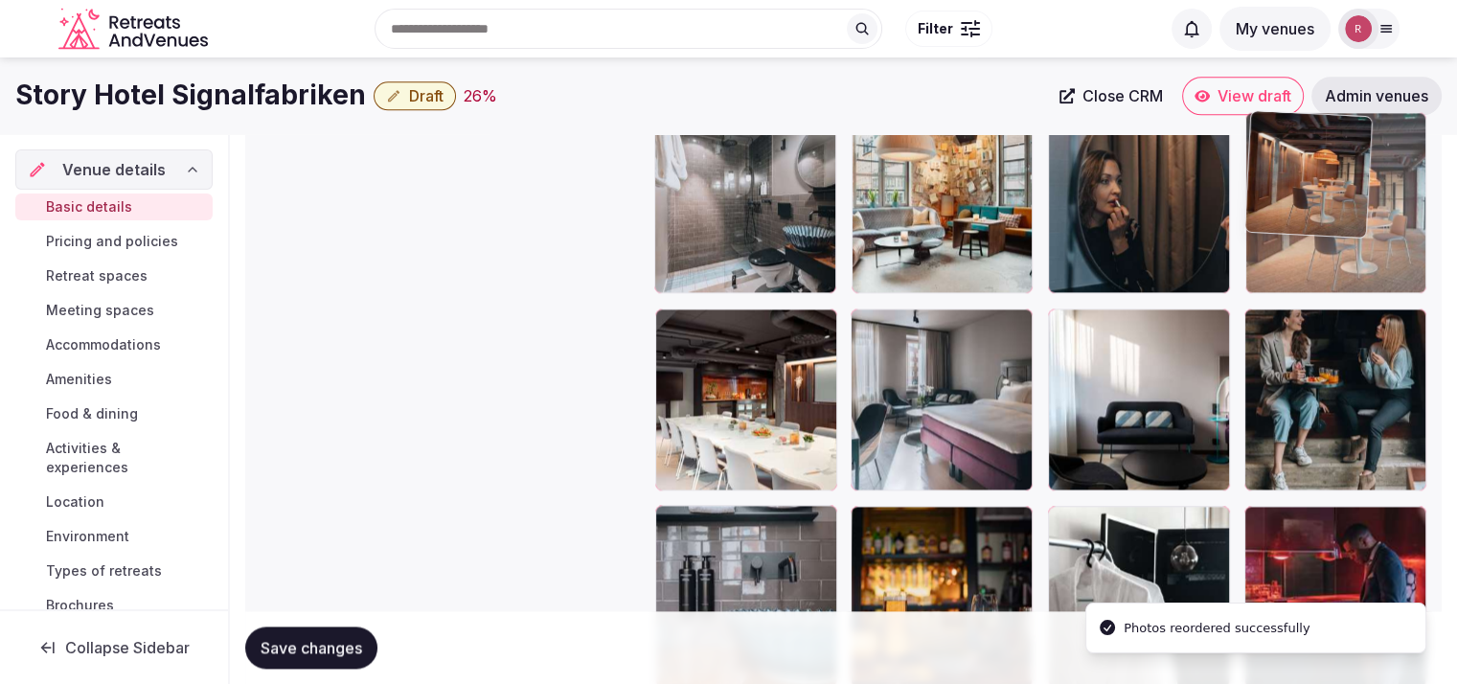
drag, startPoint x: 1360, startPoint y: 554, endPoint x: 1406, endPoint y: 248, distance: 308.9
click at [1406, 248] on body "**********" at bounding box center [728, 54] width 1457 height 5092
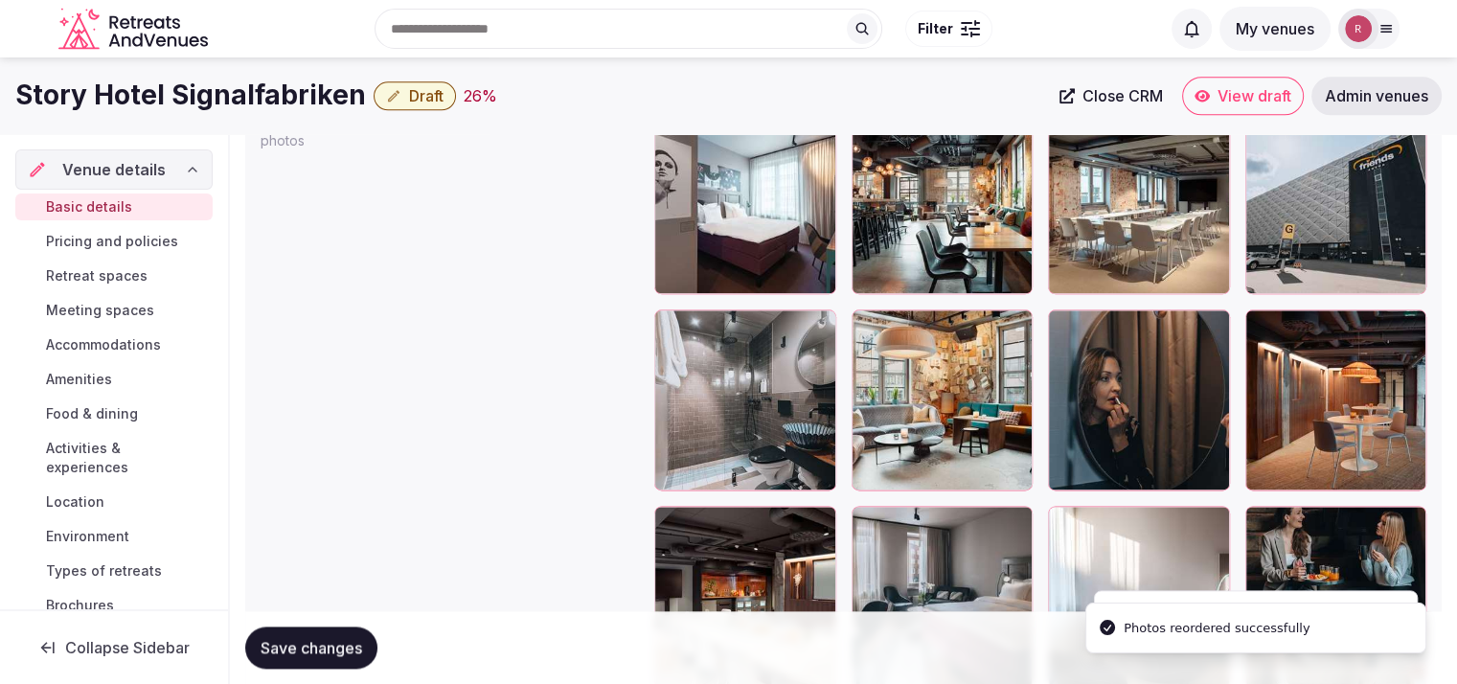
scroll to position [2265, 0]
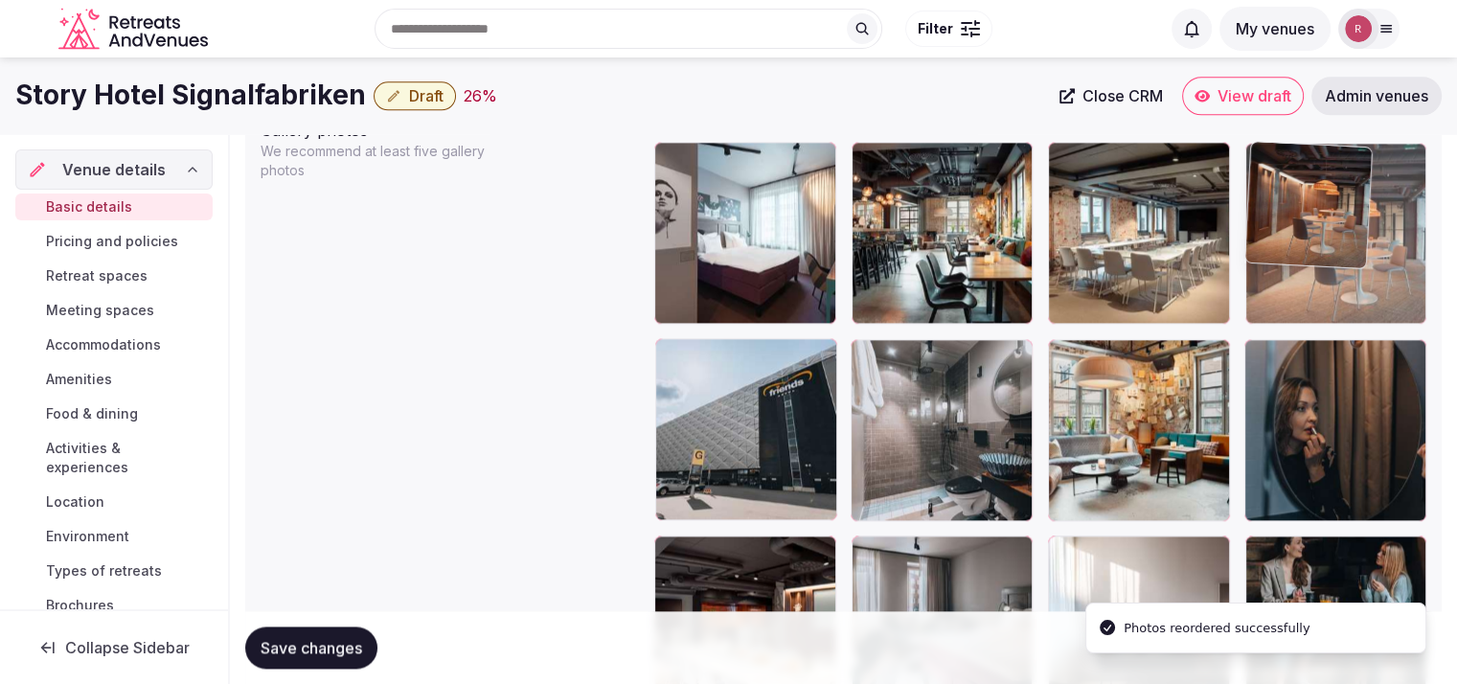
drag, startPoint x: 1373, startPoint y: 437, endPoint x: 1392, endPoint y: 306, distance: 132.5
click at [1393, 279] on body "**********" at bounding box center [728, 281] width 1457 height 5092
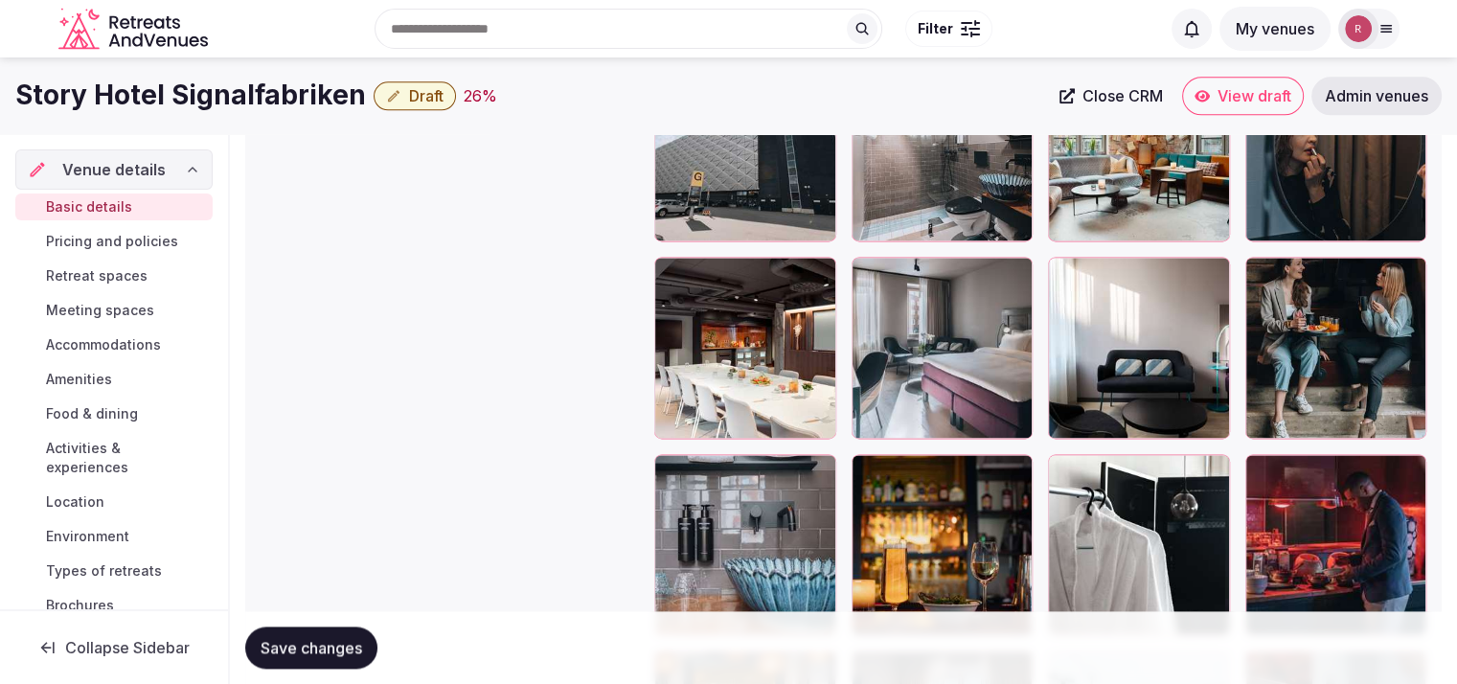
scroll to position [2339, 0]
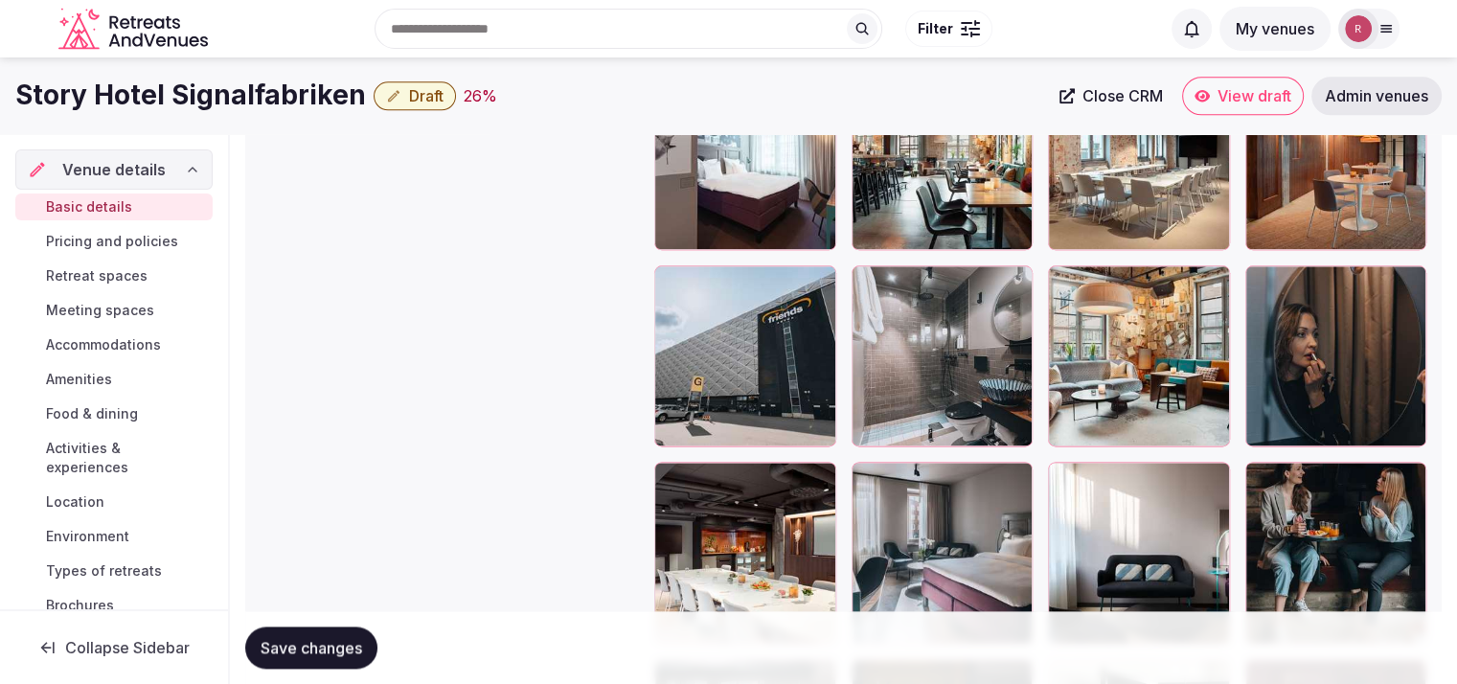
click at [1211, 288] on button "button" at bounding box center [1210, 284] width 23 height 23
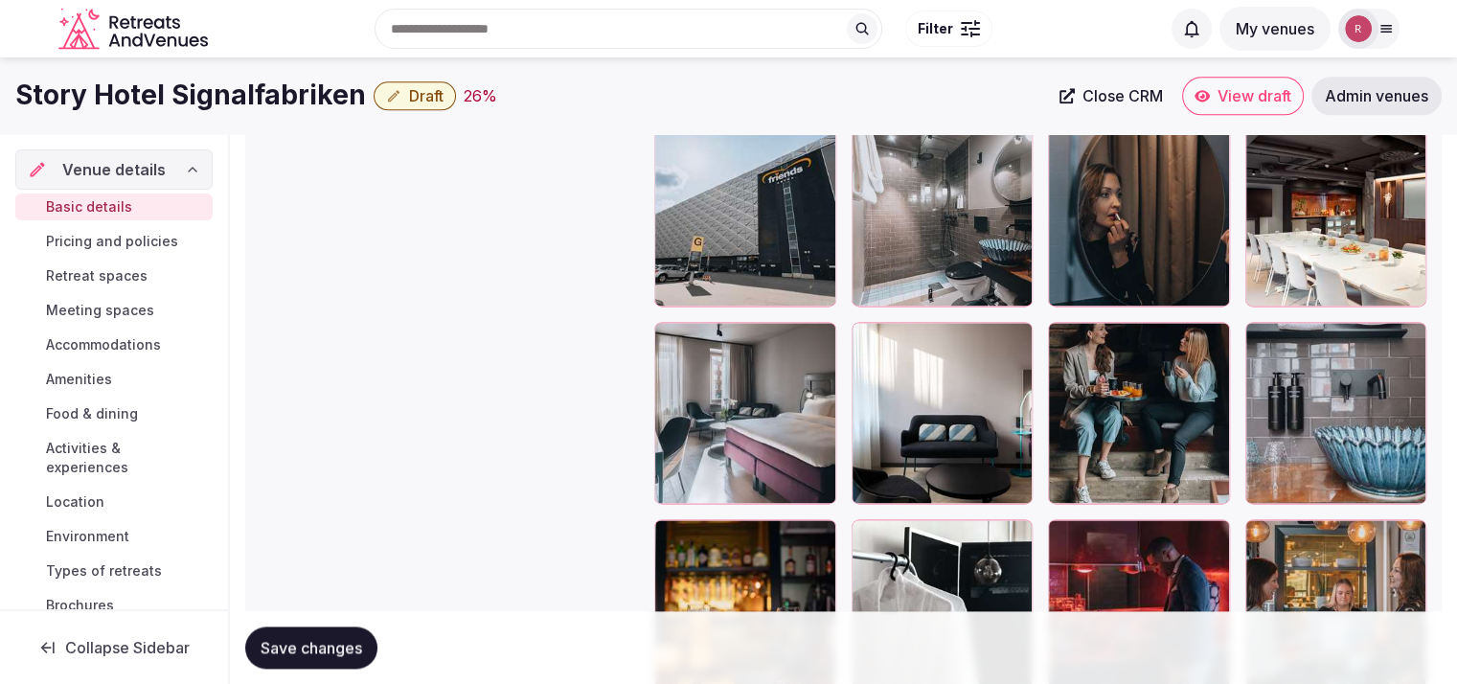
scroll to position [2448, 0]
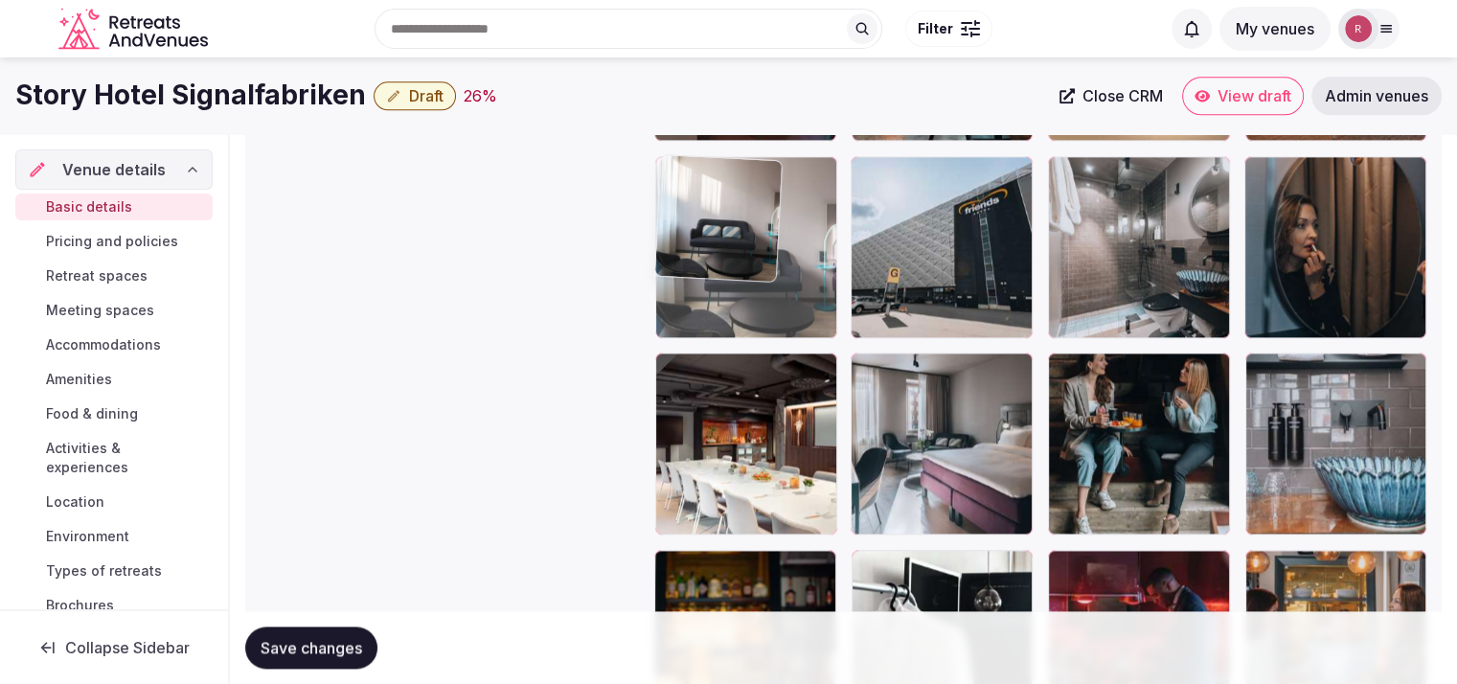
drag, startPoint x: 972, startPoint y: 478, endPoint x: 885, endPoint y: 371, distance: 138.2
click at [885, 371] on body "**********" at bounding box center [728, 98] width 1457 height 5092
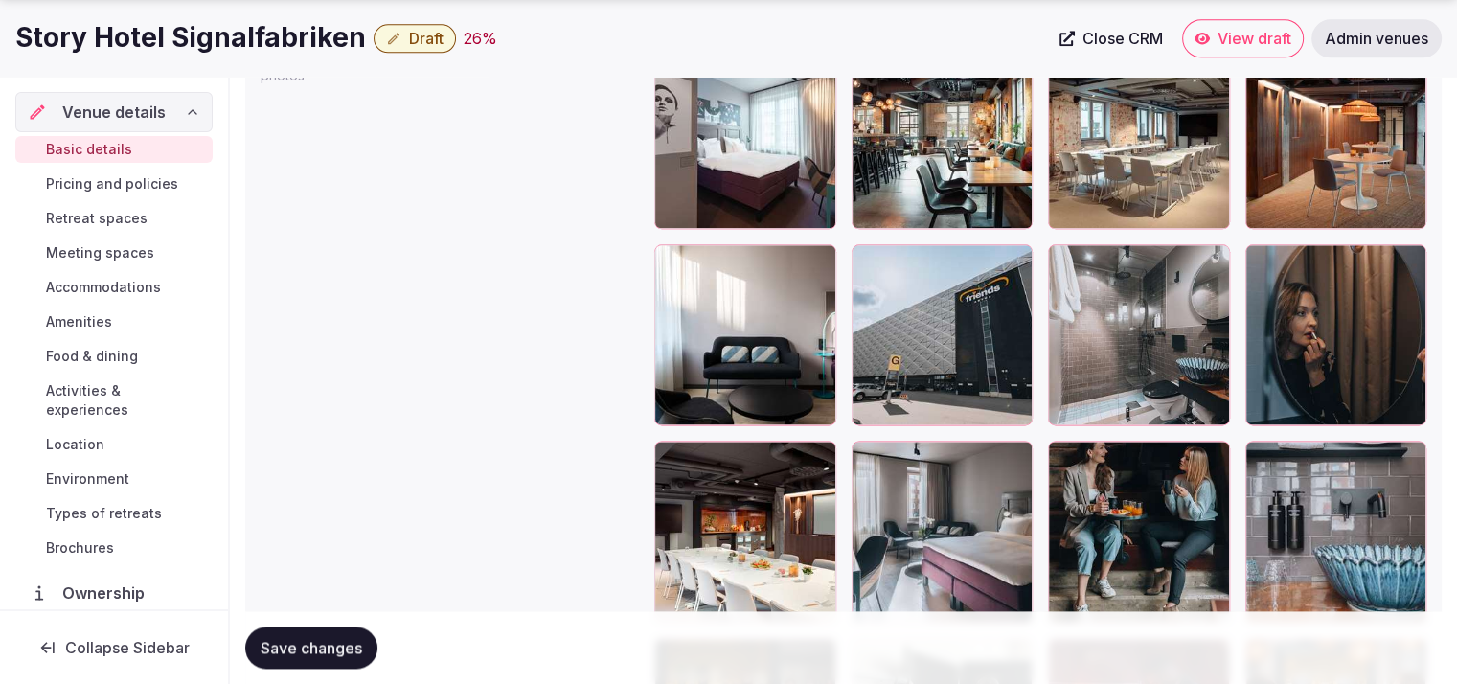
scroll to position [2384, 0]
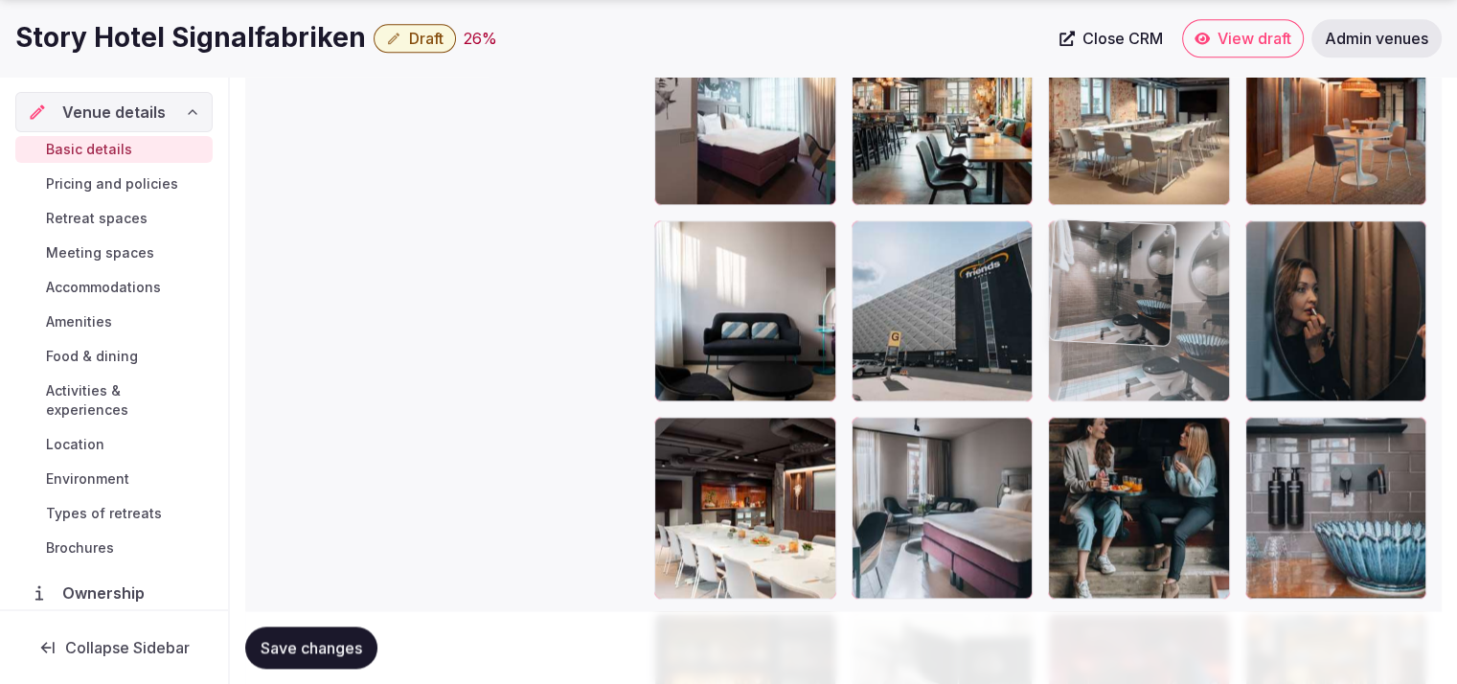
drag, startPoint x: 1140, startPoint y: 362, endPoint x: 1250, endPoint y: 367, distance: 110.2
click at [1250, 367] on body "**********" at bounding box center [728, 162] width 1457 height 5092
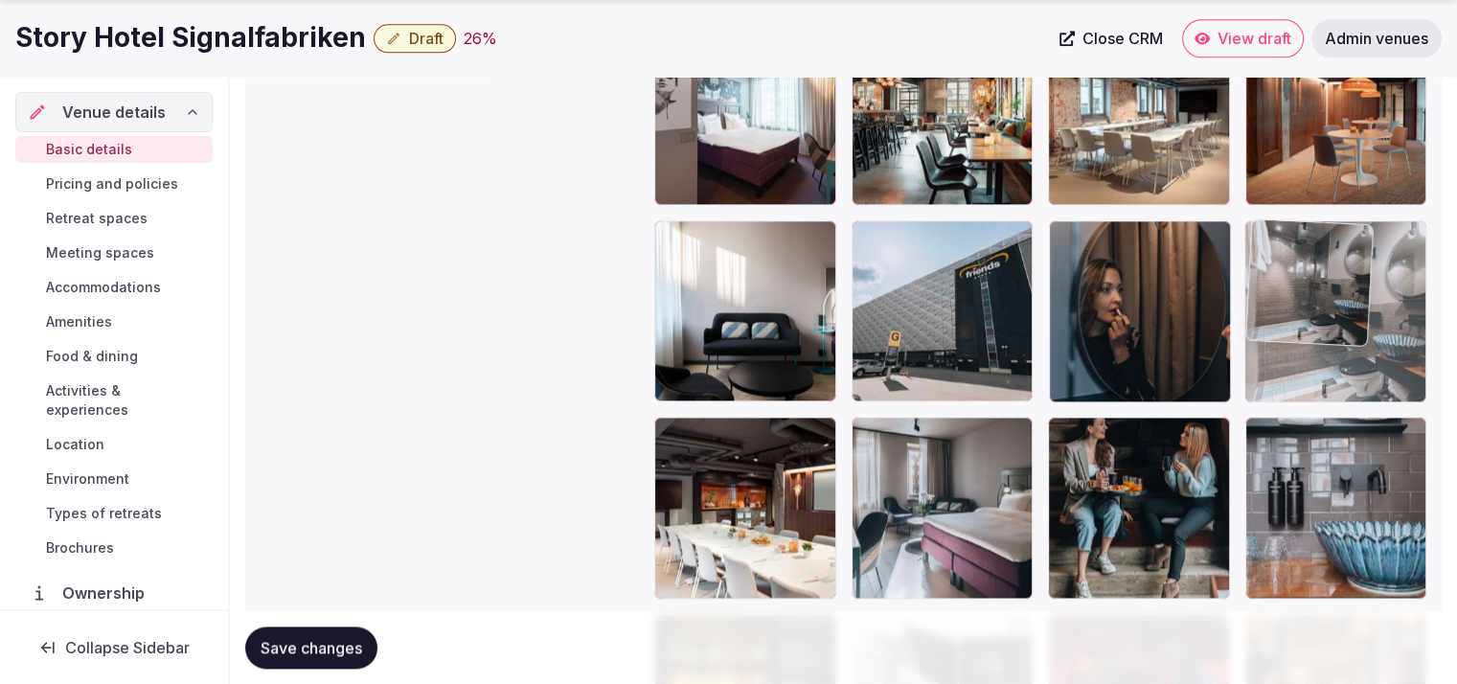
drag, startPoint x: 1172, startPoint y: 359, endPoint x: 1319, endPoint y: 381, distance: 148.2
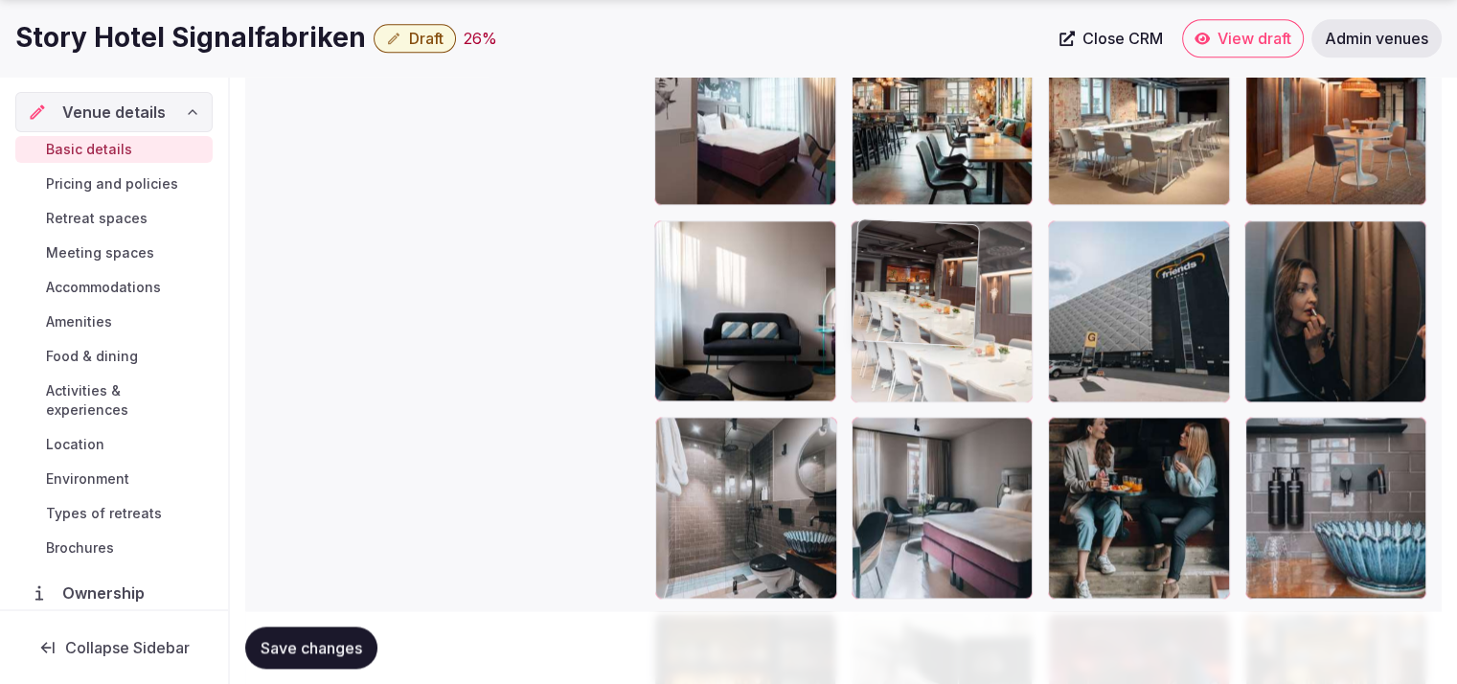
drag, startPoint x: 707, startPoint y: 532, endPoint x: 934, endPoint y: 370, distance: 279.3
click at [934, 370] on body "**********" at bounding box center [728, 162] width 1457 height 5092
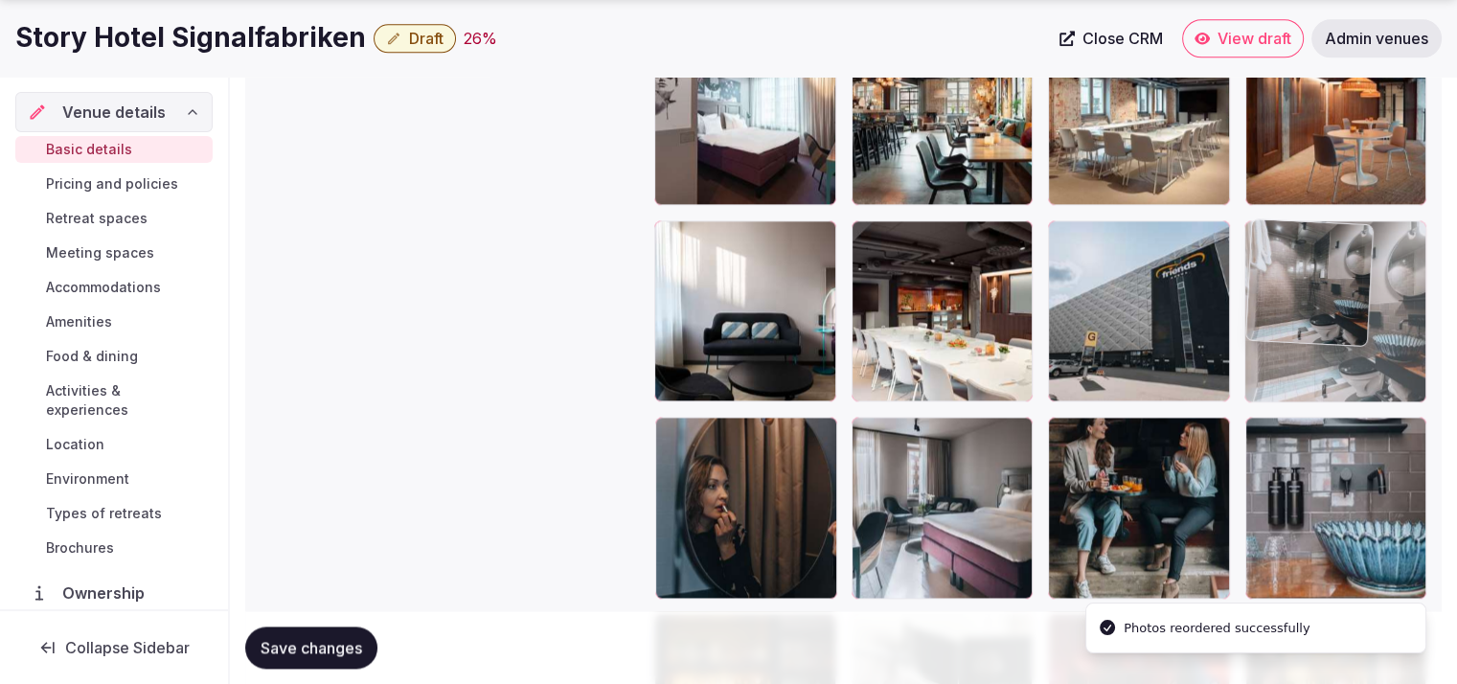
drag, startPoint x: 736, startPoint y: 517, endPoint x: 1323, endPoint y: 385, distance: 601.8
click at [1323, 385] on body "**********" at bounding box center [728, 162] width 1457 height 5092
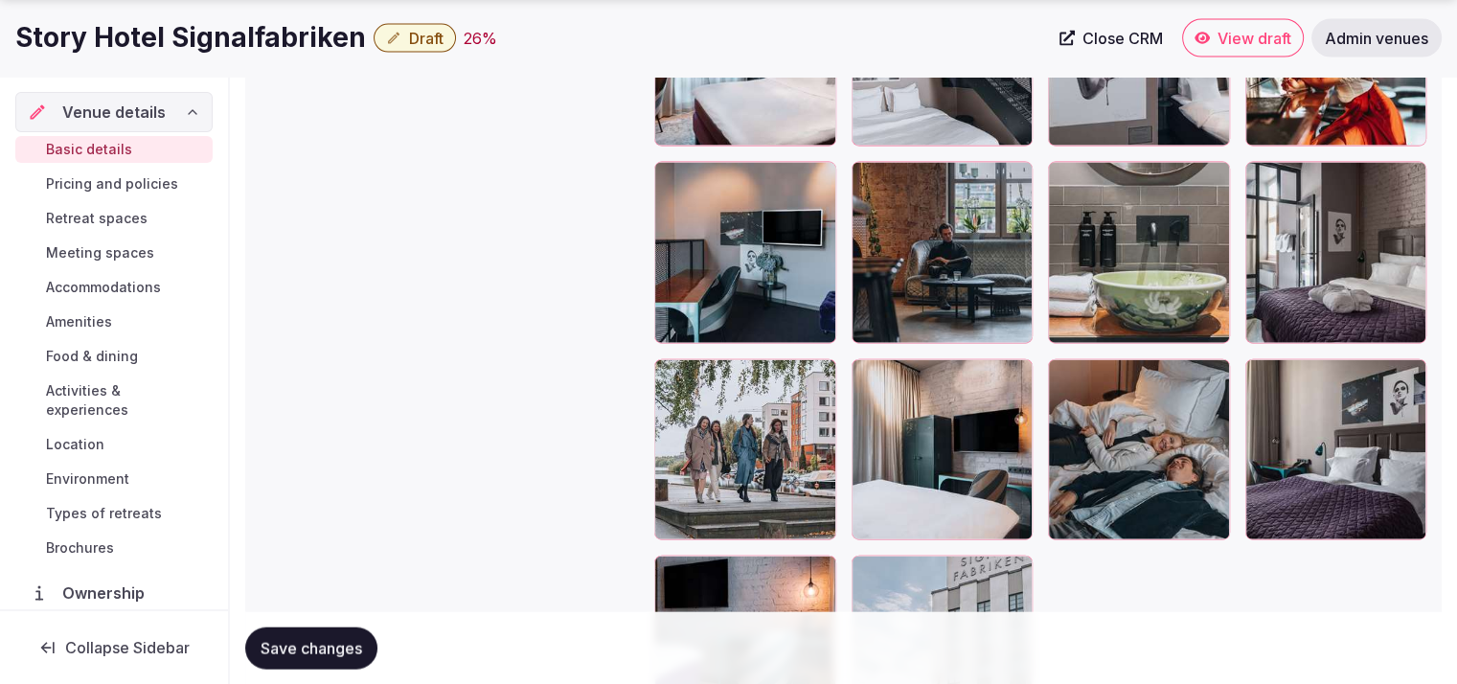
scroll to position [4049, 0]
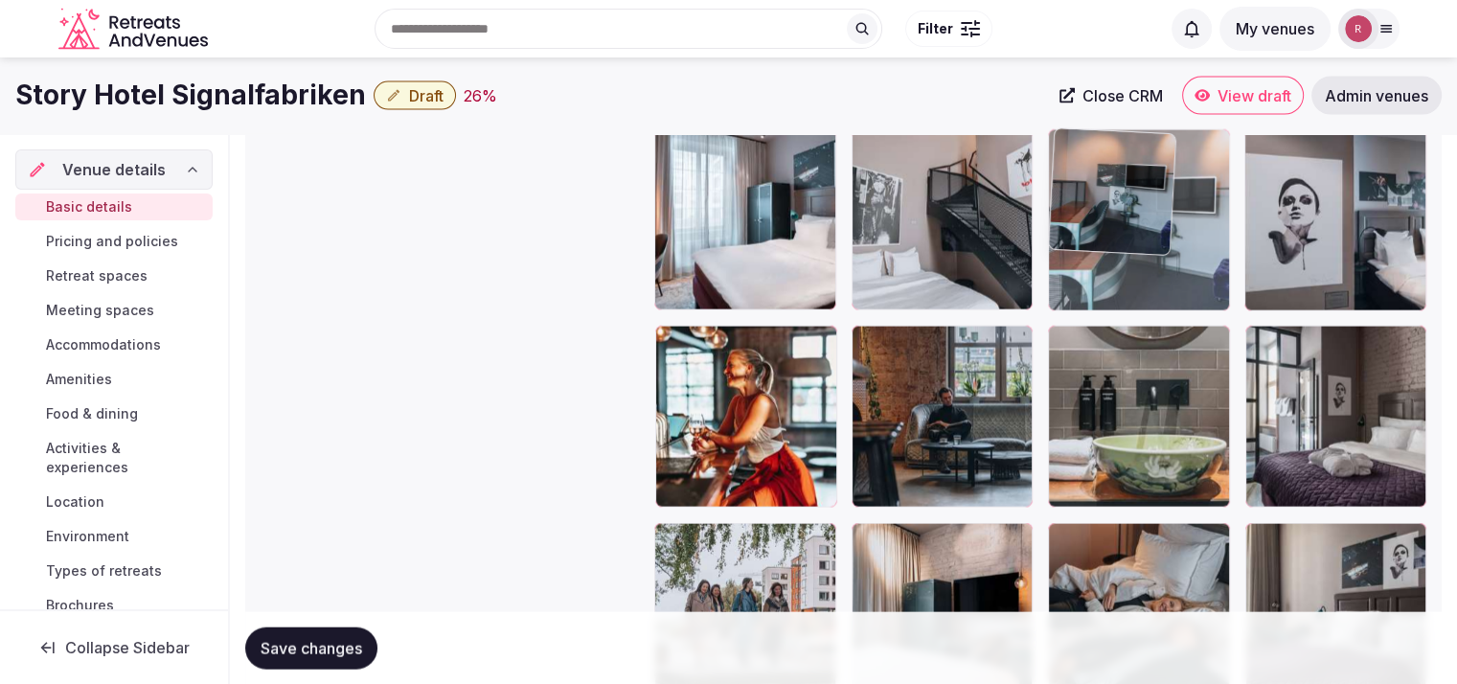
drag, startPoint x: 730, startPoint y: 436, endPoint x: 1242, endPoint y: 286, distance: 533.7
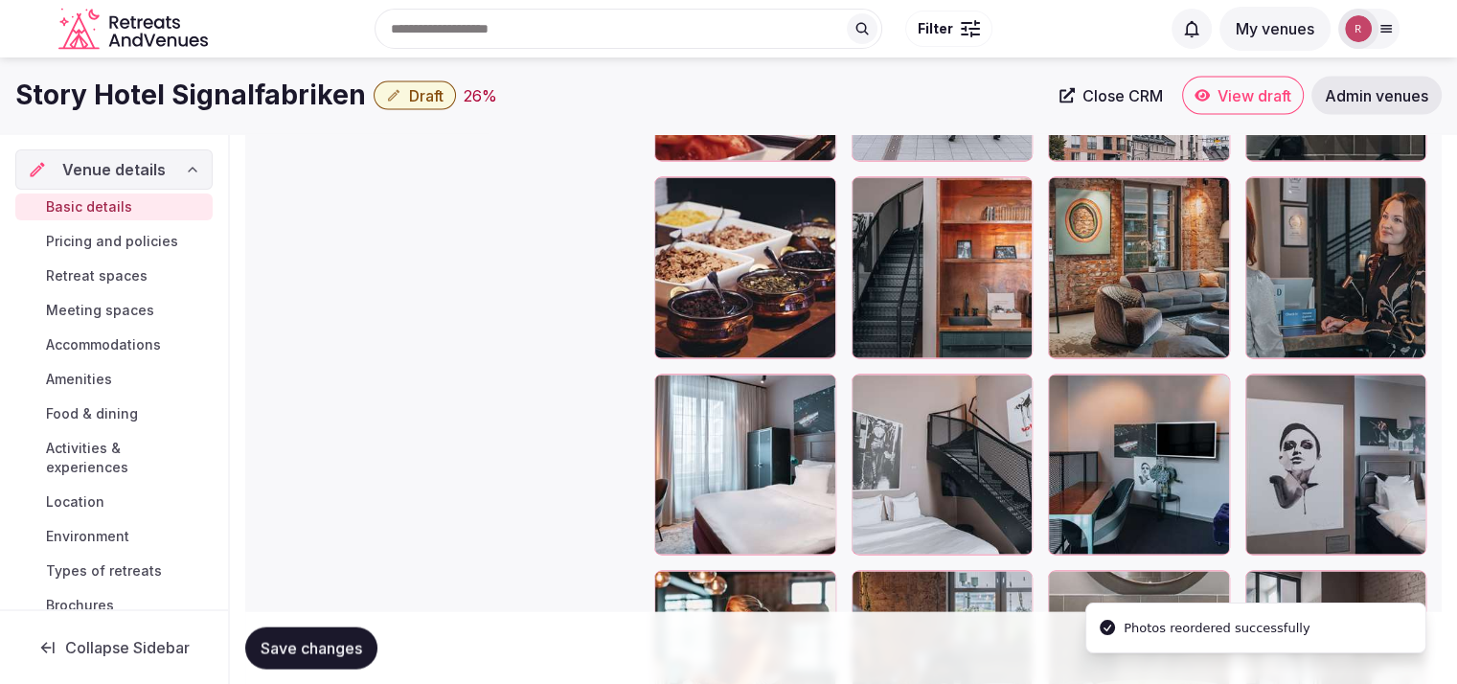
scroll to position [3781, 0]
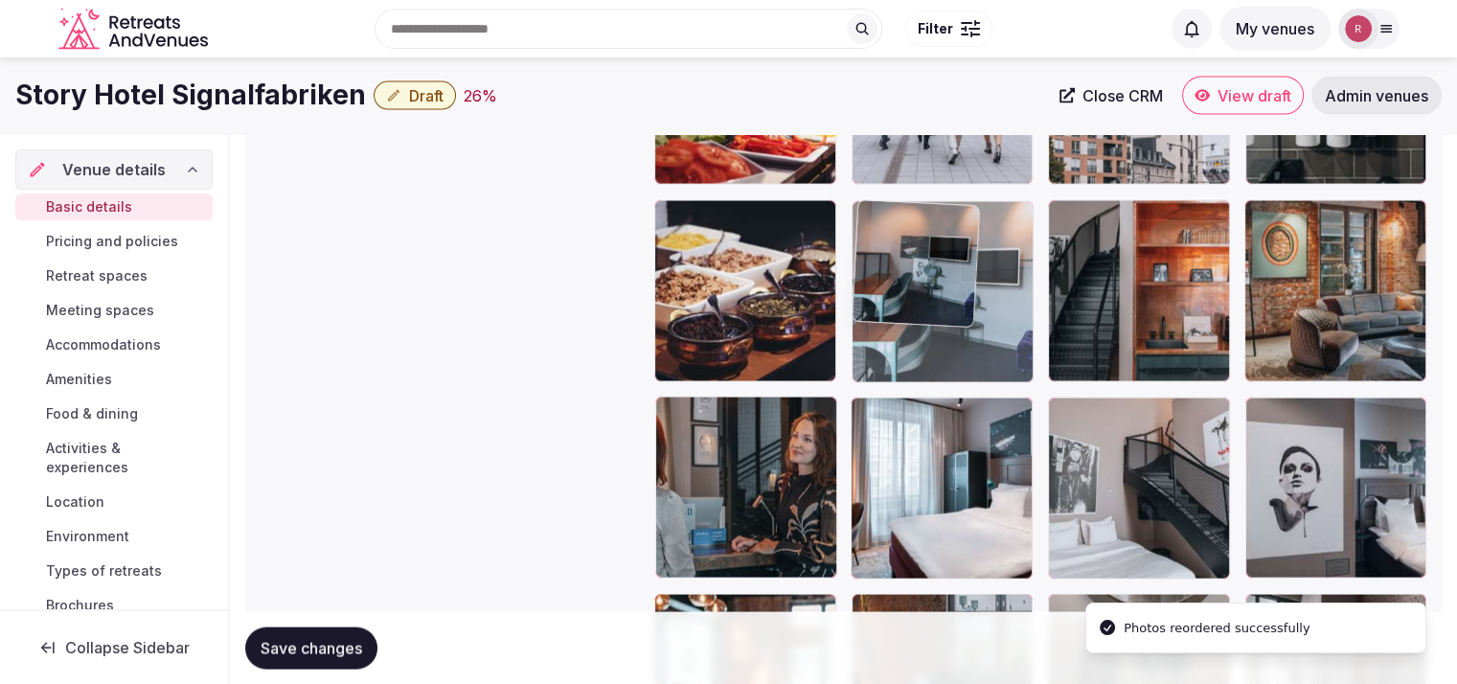
drag, startPoint x: 1196, startPoint y: 505, endPoint x: 1069, endPoint y: 299, distance: 242.1
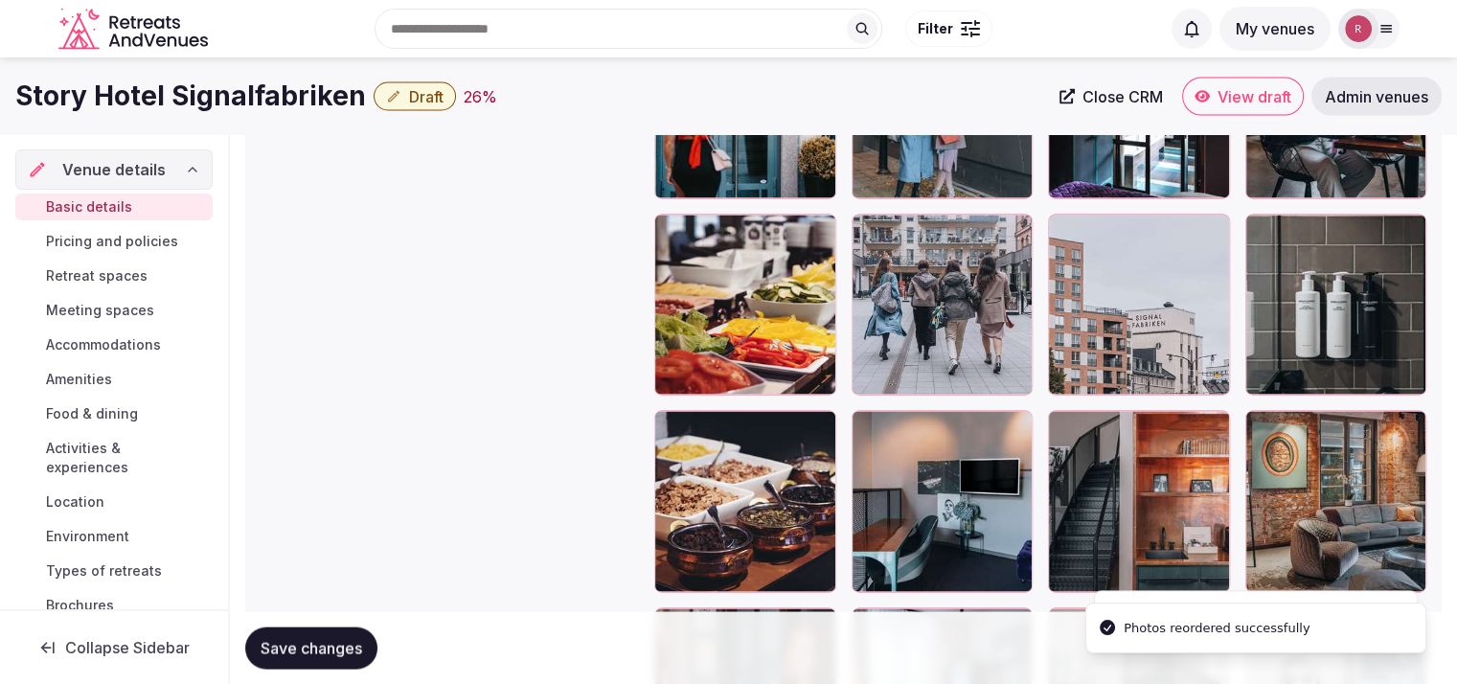
scroll to position [3505, 0]
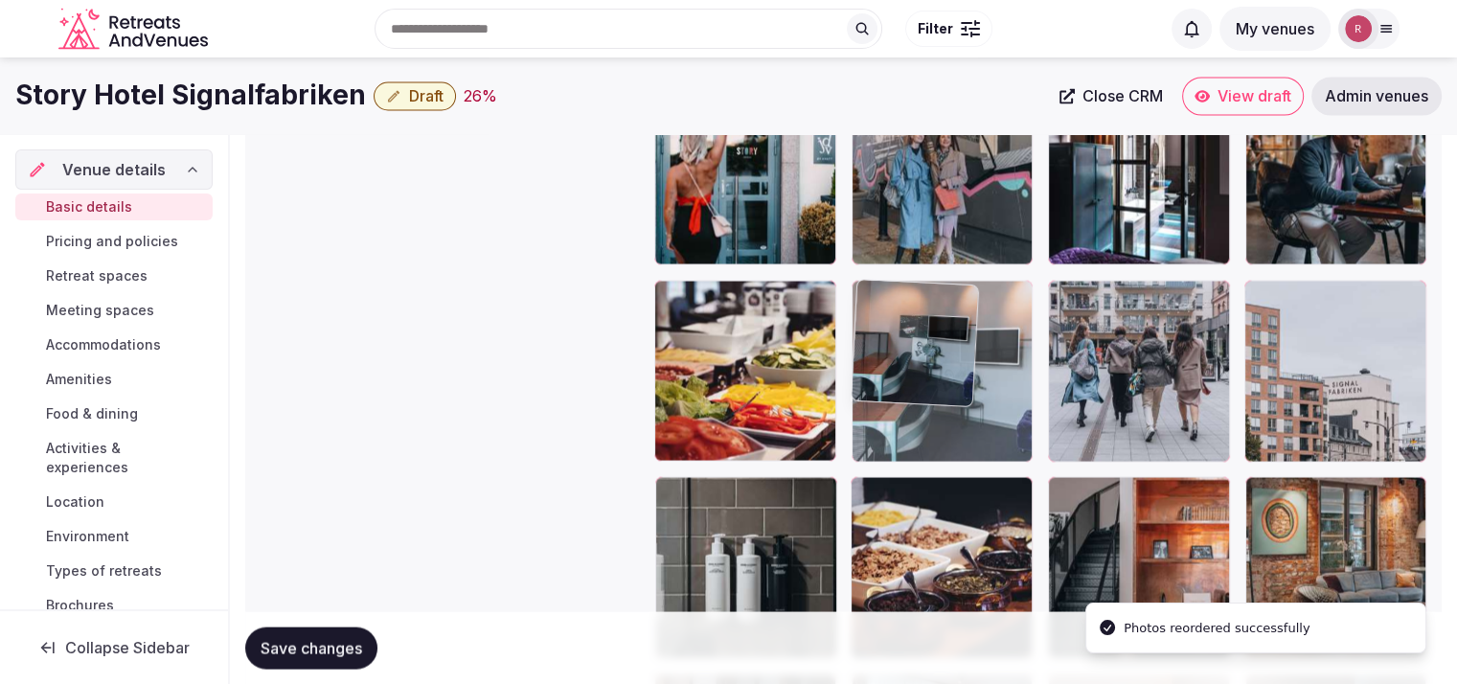
drag, startPoint x: 972, startPoint y: 453, endPoint x: 990, endPoint y: 363, distance: 91.8
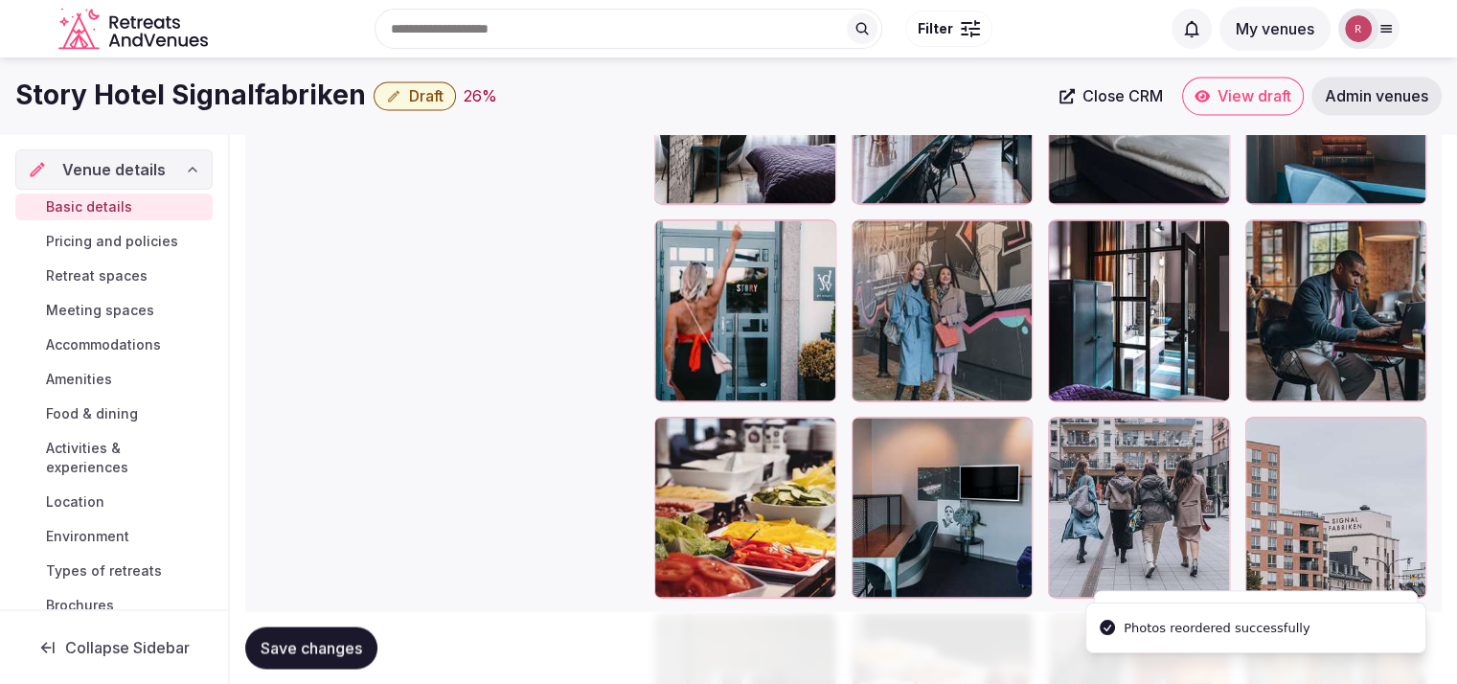
scroll to position [3260, 0]
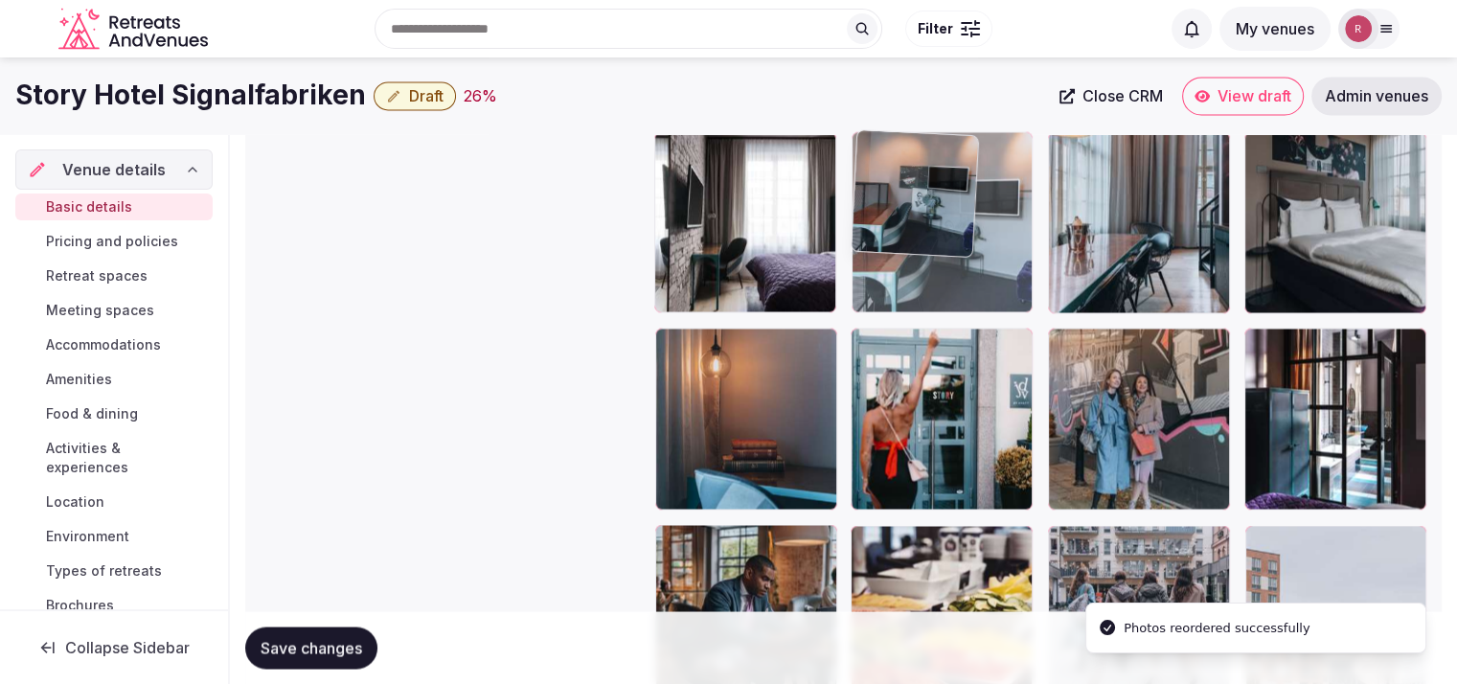
drag, startPoint x: 955, startPoint y: 564, endPoint x: 997, endPoint y: 240, distance: 326.4
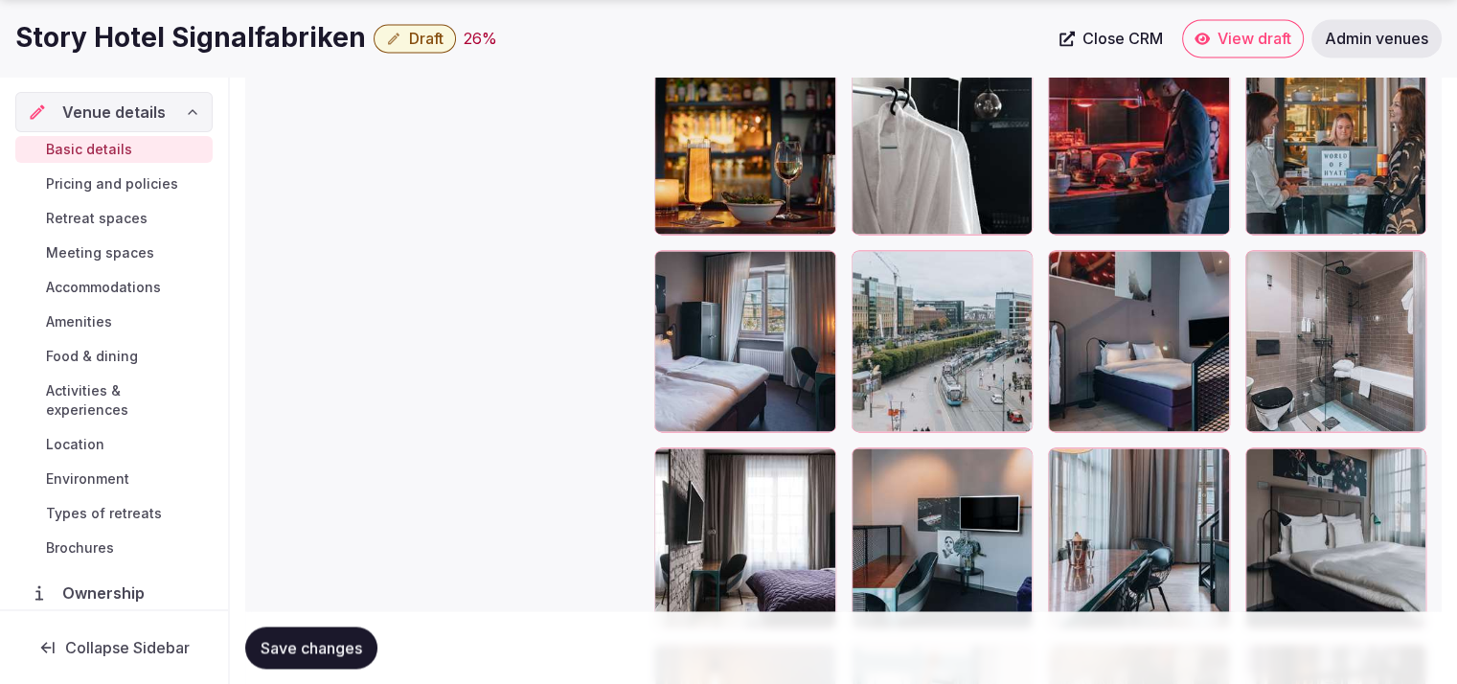
scroll to position [3003, 0]
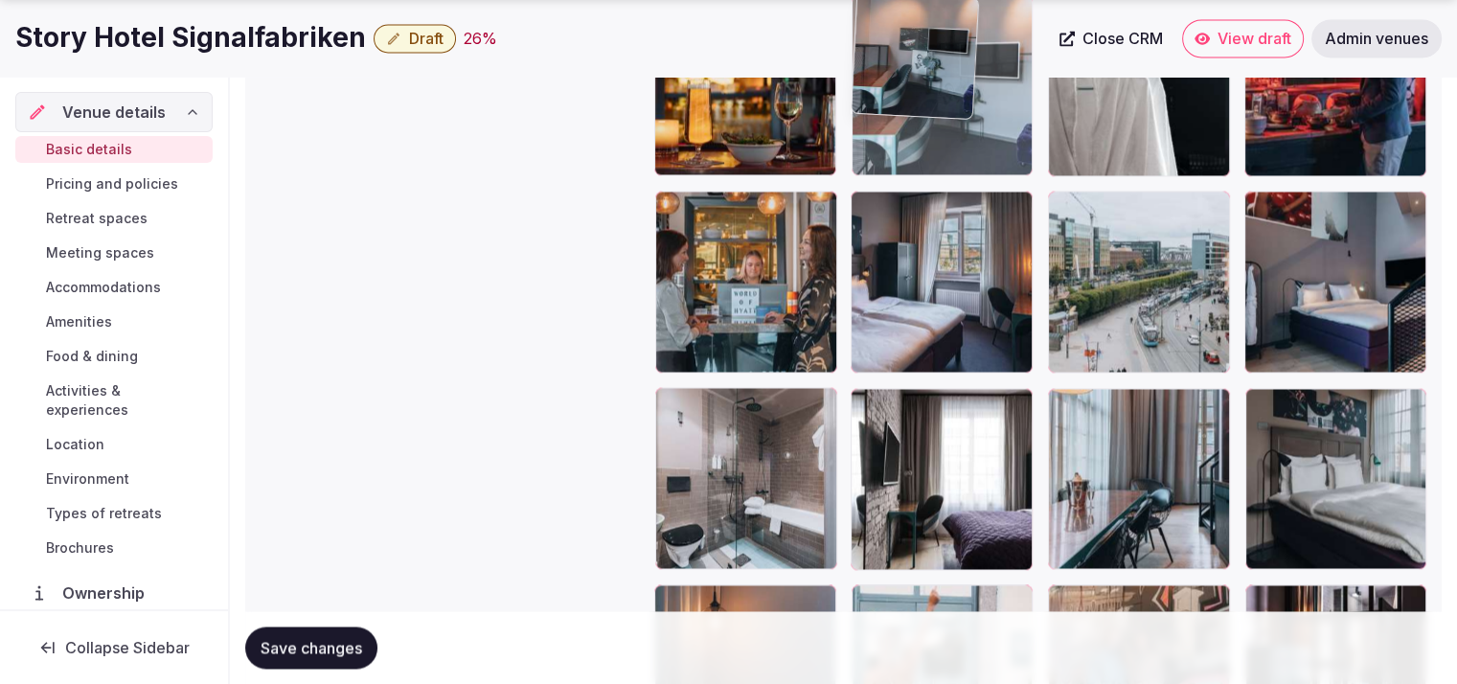
drag, startPoint x: 973, startPoint y: 306, endPoint x: 988, endPoint y: 162, distance: 145.4
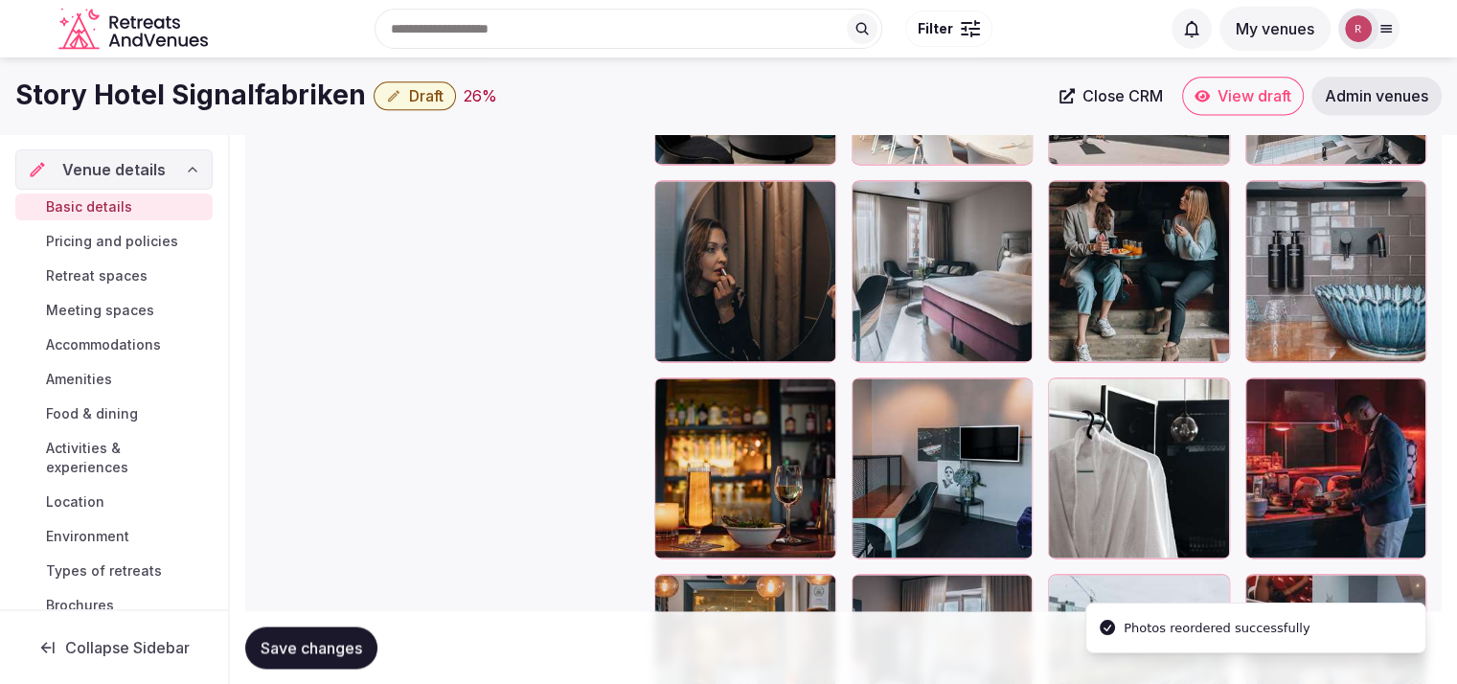
scroll to position [2536, 0]
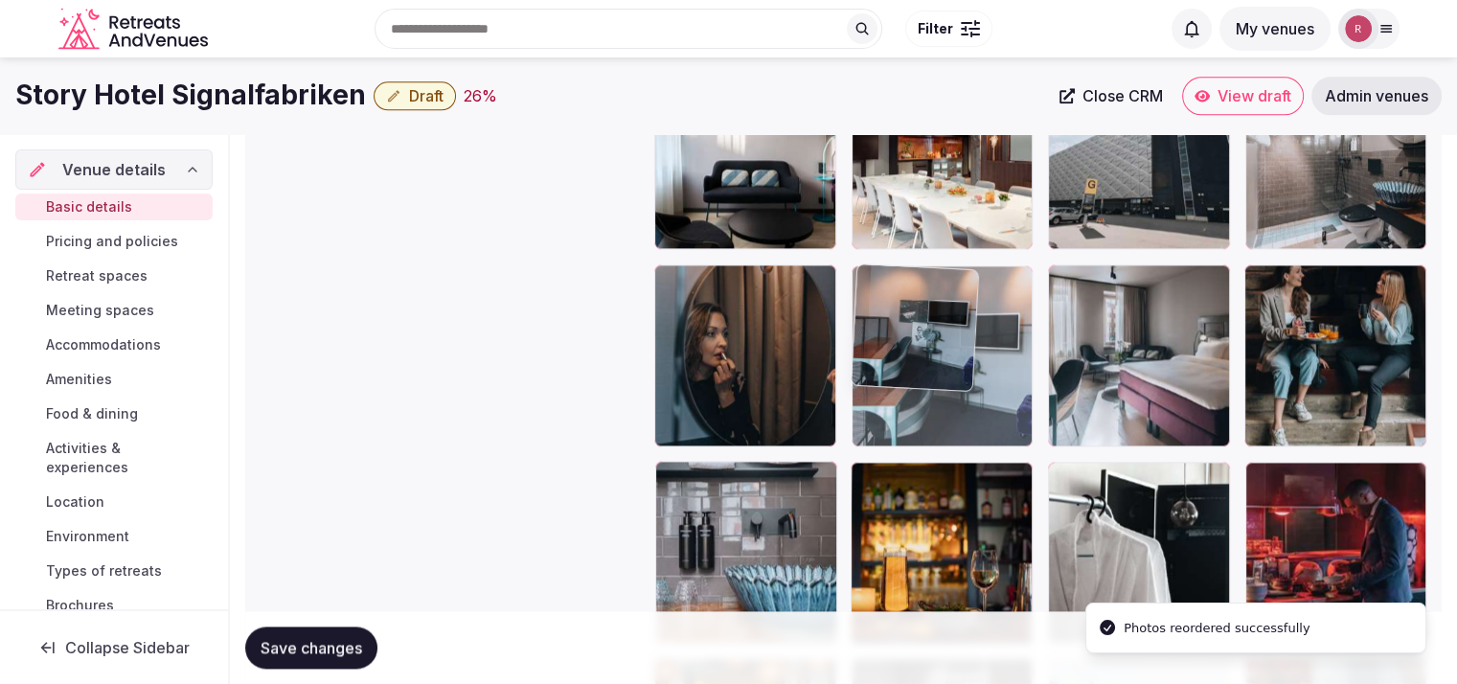
drag, startPoint x: 966, startPoint y: 524, endPoint x: 1013, endPoint y: 378, distance: 152.9
click at [1013, 378] on body "**********" at bounding box center [728, 10] width 1457 height 5092
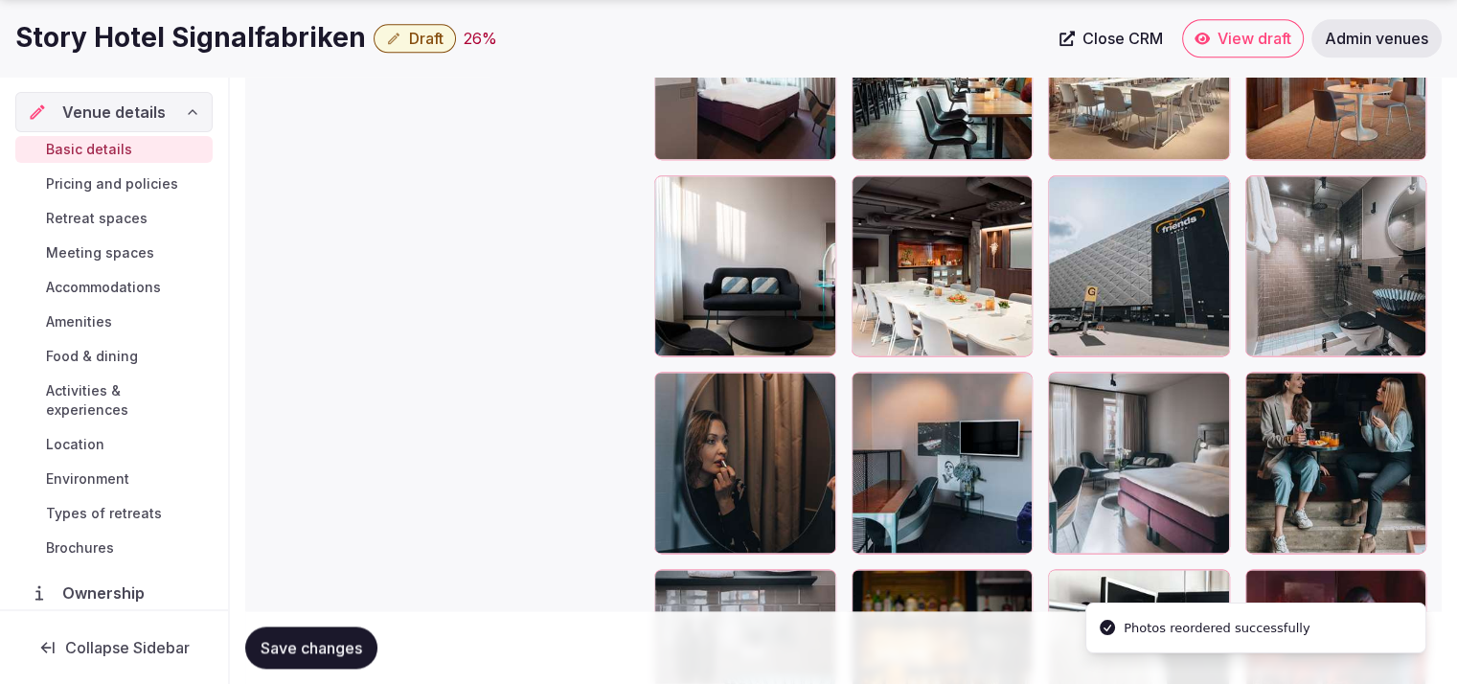
scroll to position [2453, 0]
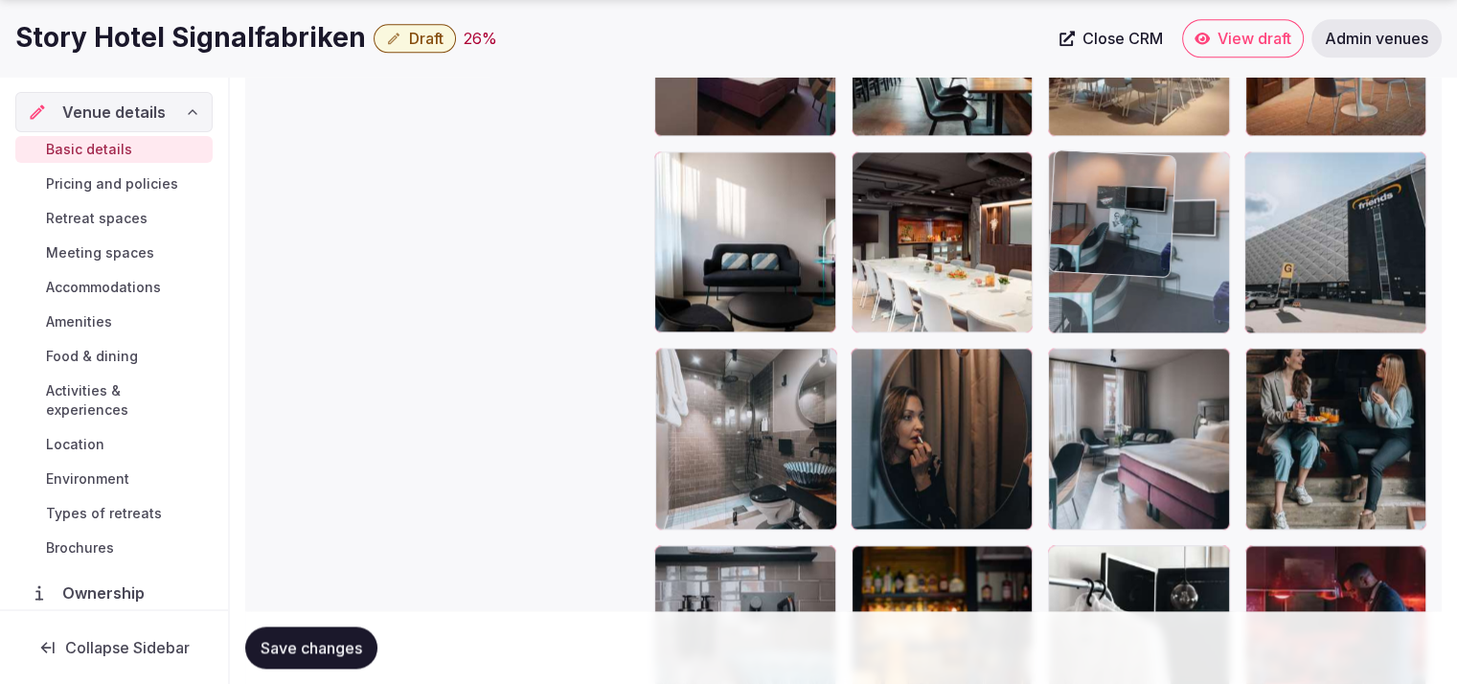
drag, startPoint x: 974, startPoint y: 437, endPoint x: 1202, endPoint y: 292, distance: 269.9
click at [1202, 292] on body "**********" at bounding box center [728, 93] width 1457 height 5092
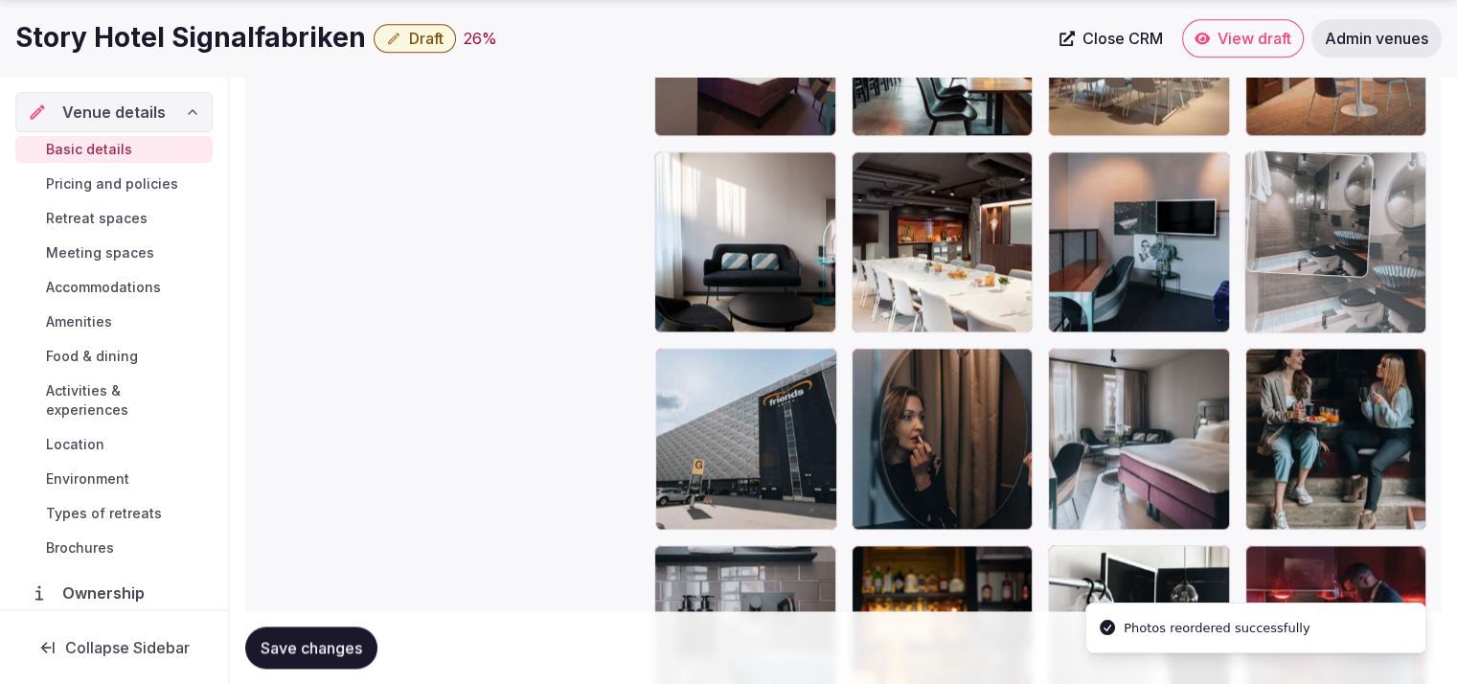
drag, startPoint x: 760, startPoint y: 462, endPoint x: 1426, endPoint y: 332, distance: 678.0
click at [1426, 332] on body "**********" at bounding box center [728, 93] width 1457 height 5092
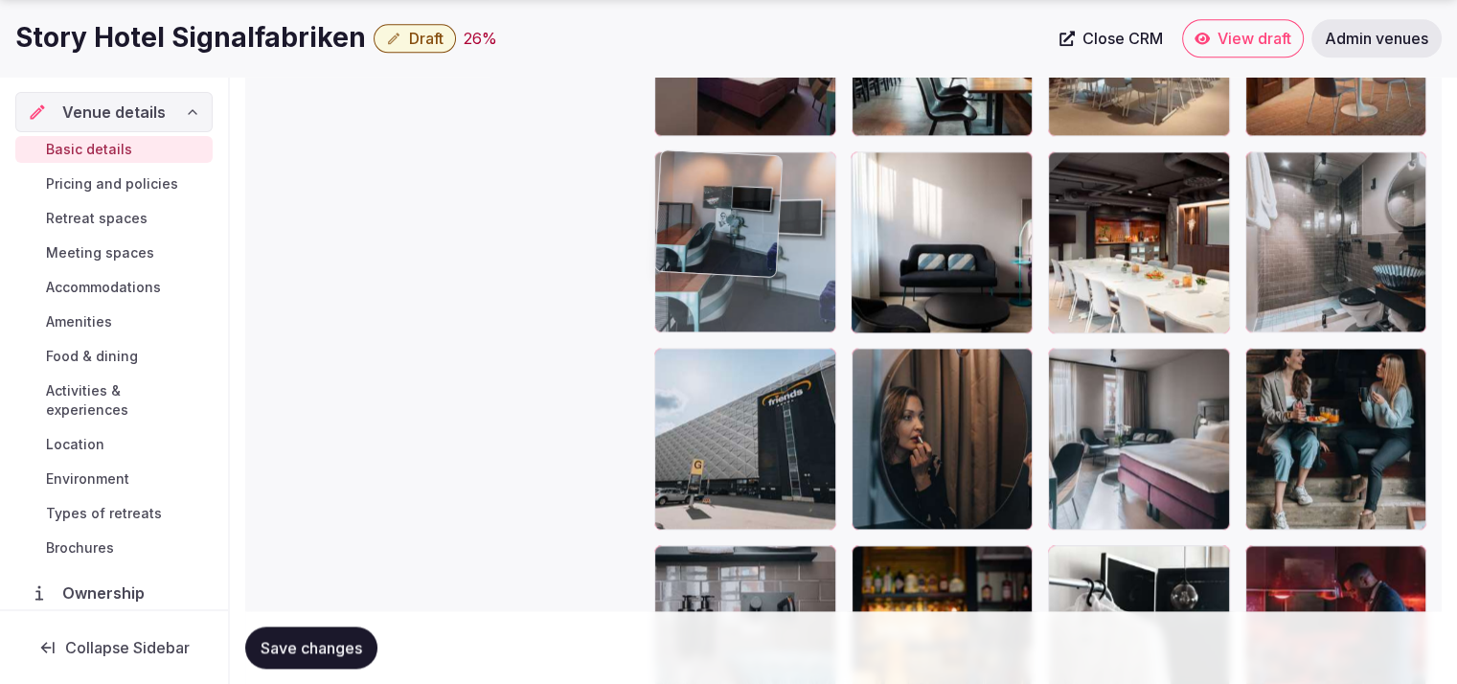
drag, startPoint x: 1172, startPoint y: 295, endPoint x: 836, endPoint y: 298, distance: 336.2
click at [836, 298] on body "**********" at bounding box center [728, 93] width 1457 height 5092
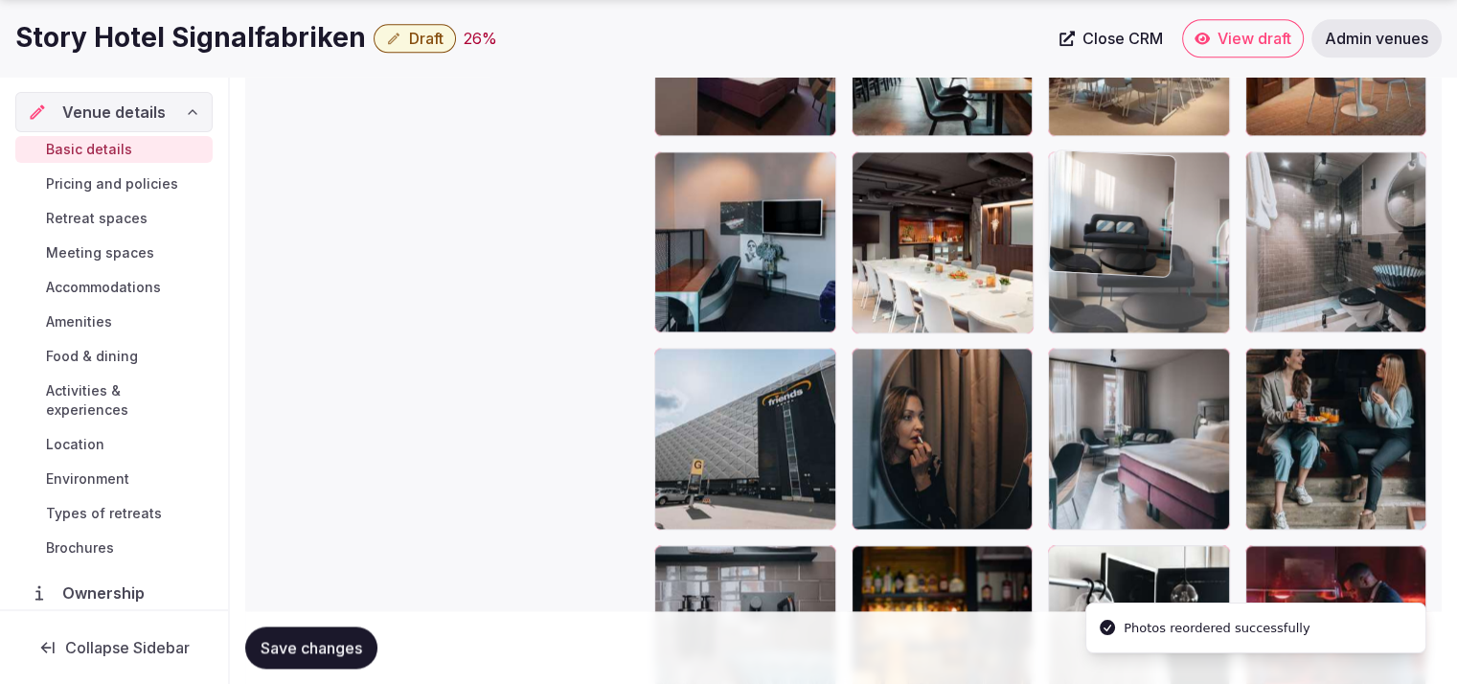
drag, startPoint x: 932, startPoint y: 272, endPoint x: 1094, endPoint y: 270, distance: 161.9
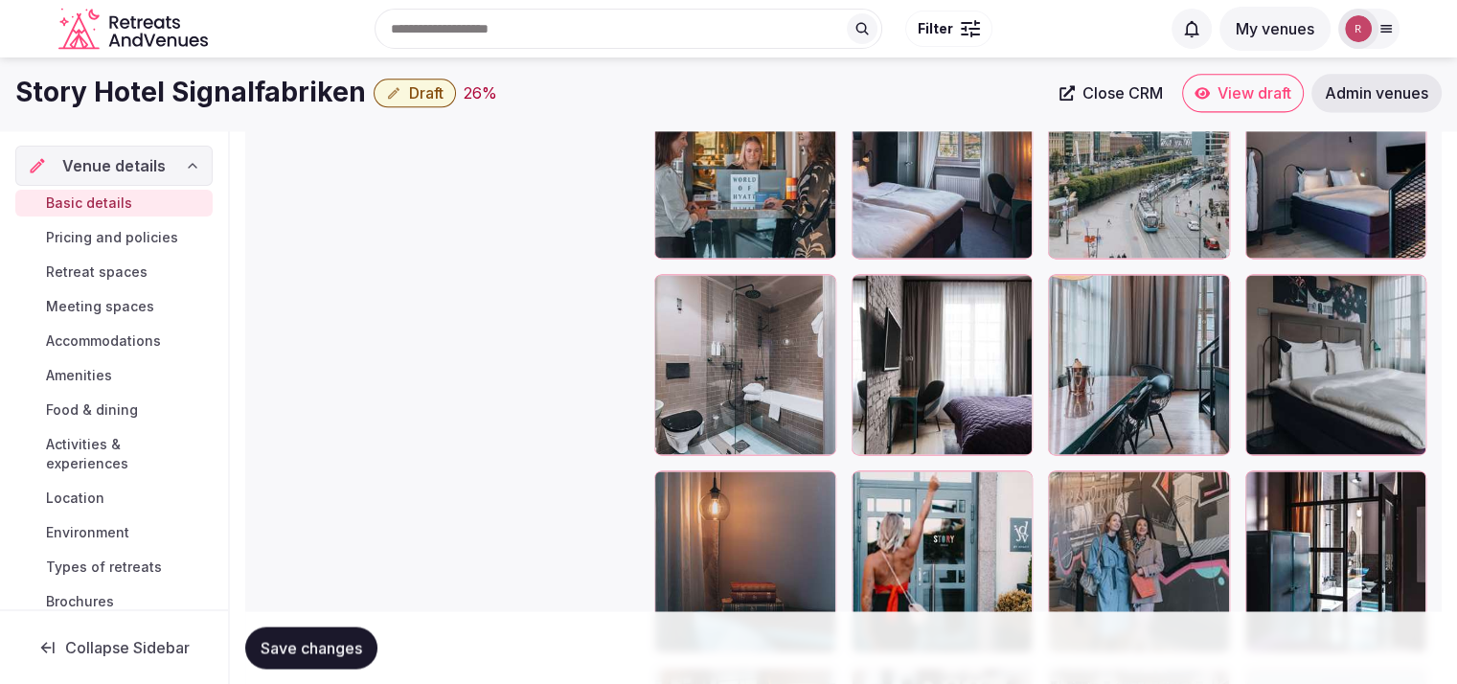
scroll to position [3092, 0]
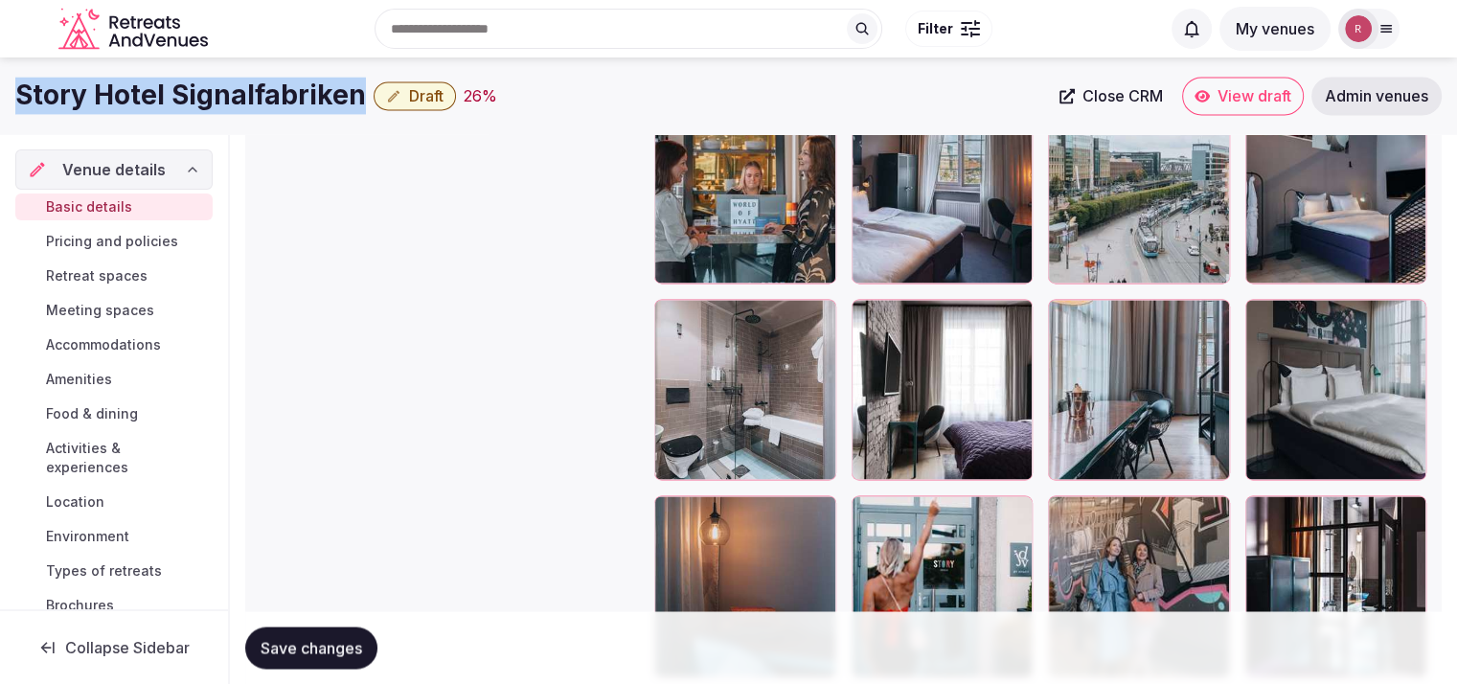
drag, startPoint x: 361, startPoint y: 95, endPoint x: 21, endPoint y: 88, distance: 340.1
click at [21, 88] on div "Story Hotel Signalfabriken Draft 26 %" at bounding box center [531, 95] width 1032 height 37
copy h1 "Story Hotel Signalfabriken"
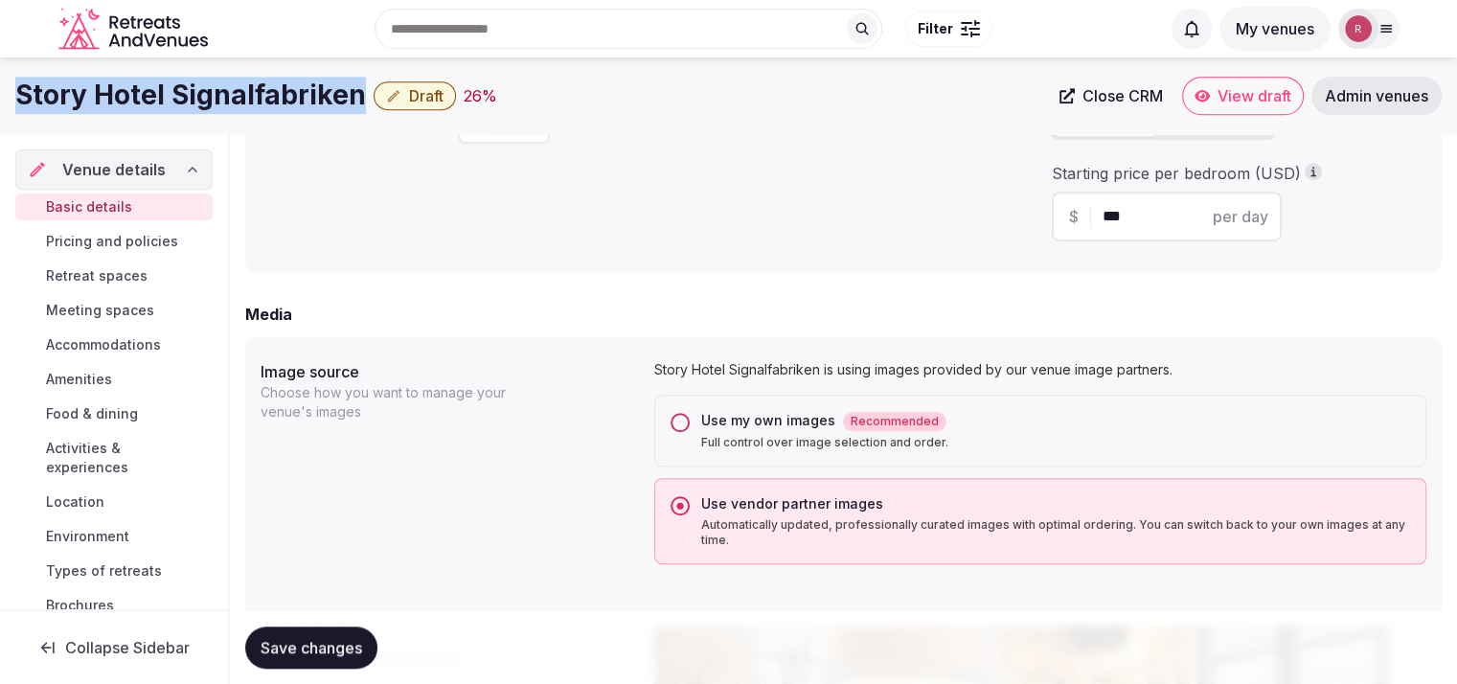
scroll to position [701, 0]
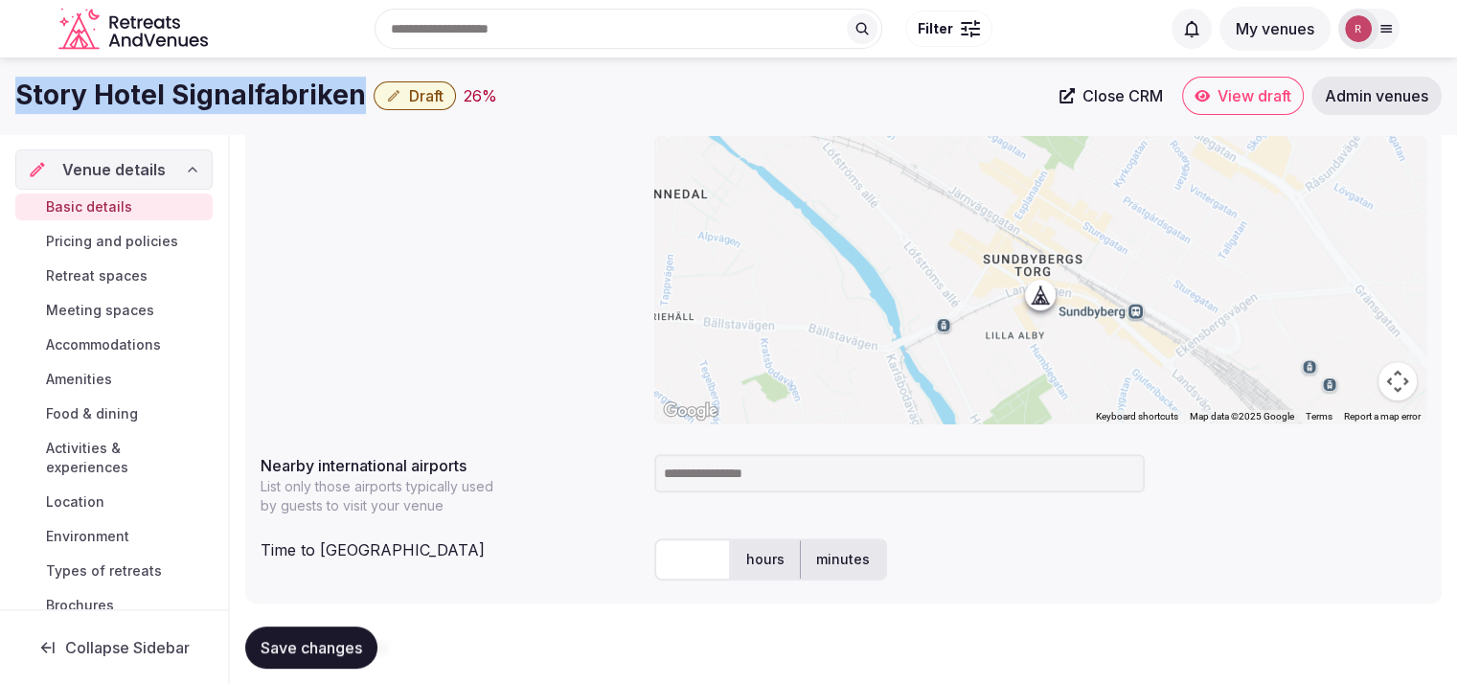
copy h1 "Story Hotel Signalfabriken"
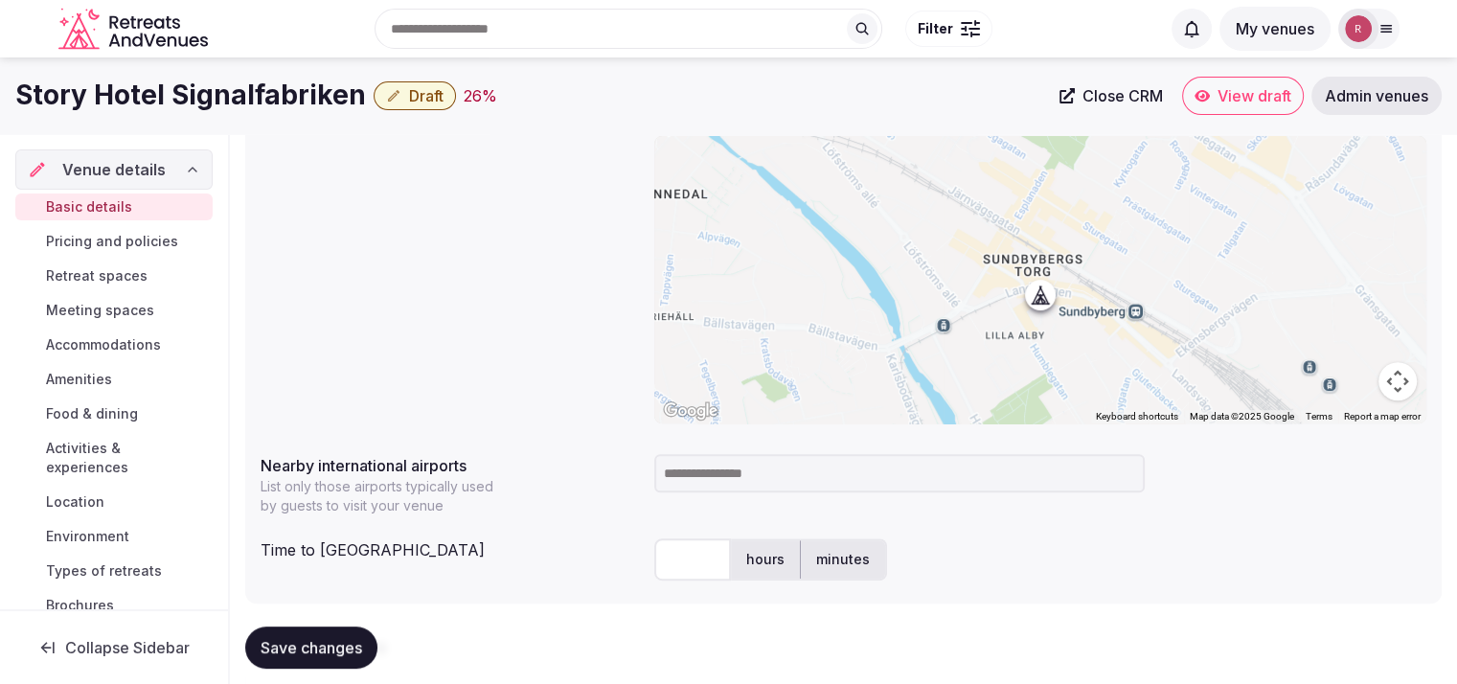
click at [1180, 574] on div "hours minutes" at bounding box center [1040, 559] width 772 height 42
click at [753, 481] on input at bounding box center [899, 473] width 490 height 38
type input "***"
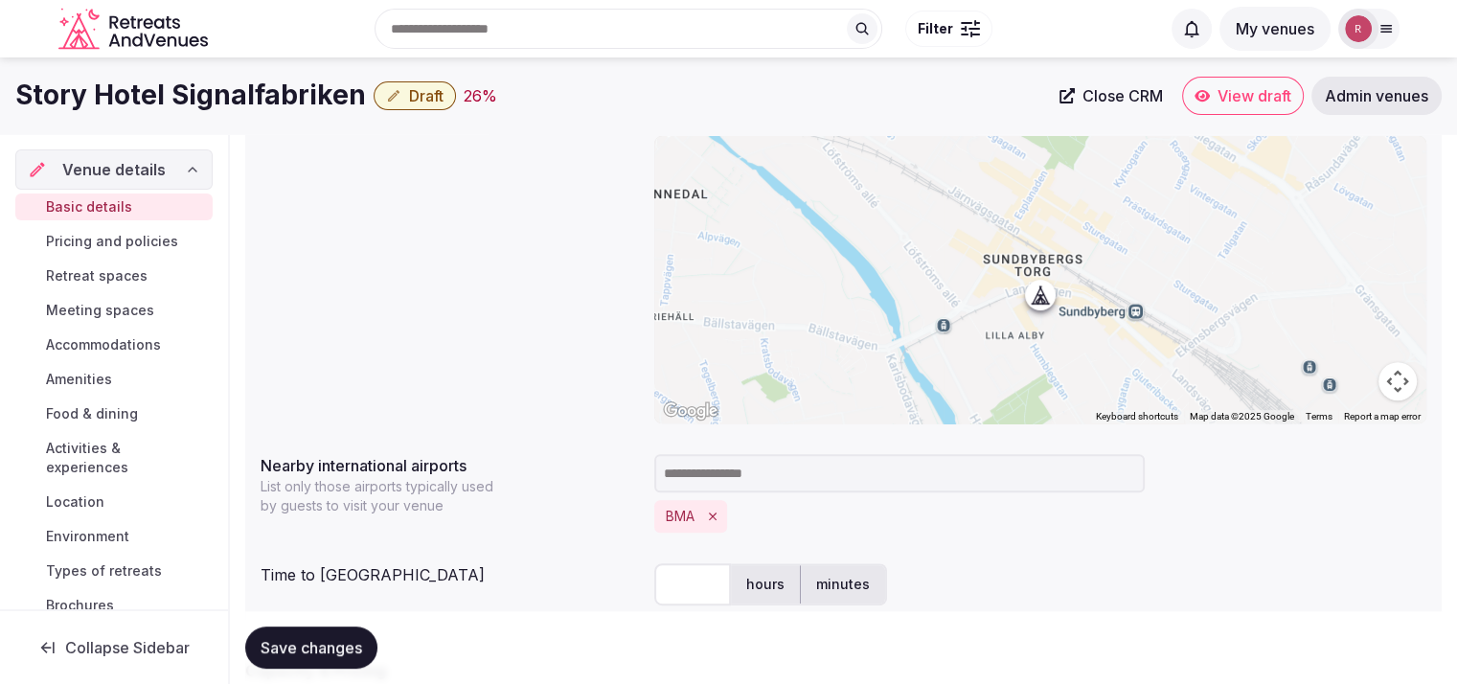
click at [677, 576] on input "text" at bounding box center [692, 584] width 77 height 42
type input "*"
click at [283, 644] on span "Save changes" at bounding box center [311, 647] width 102 height 19
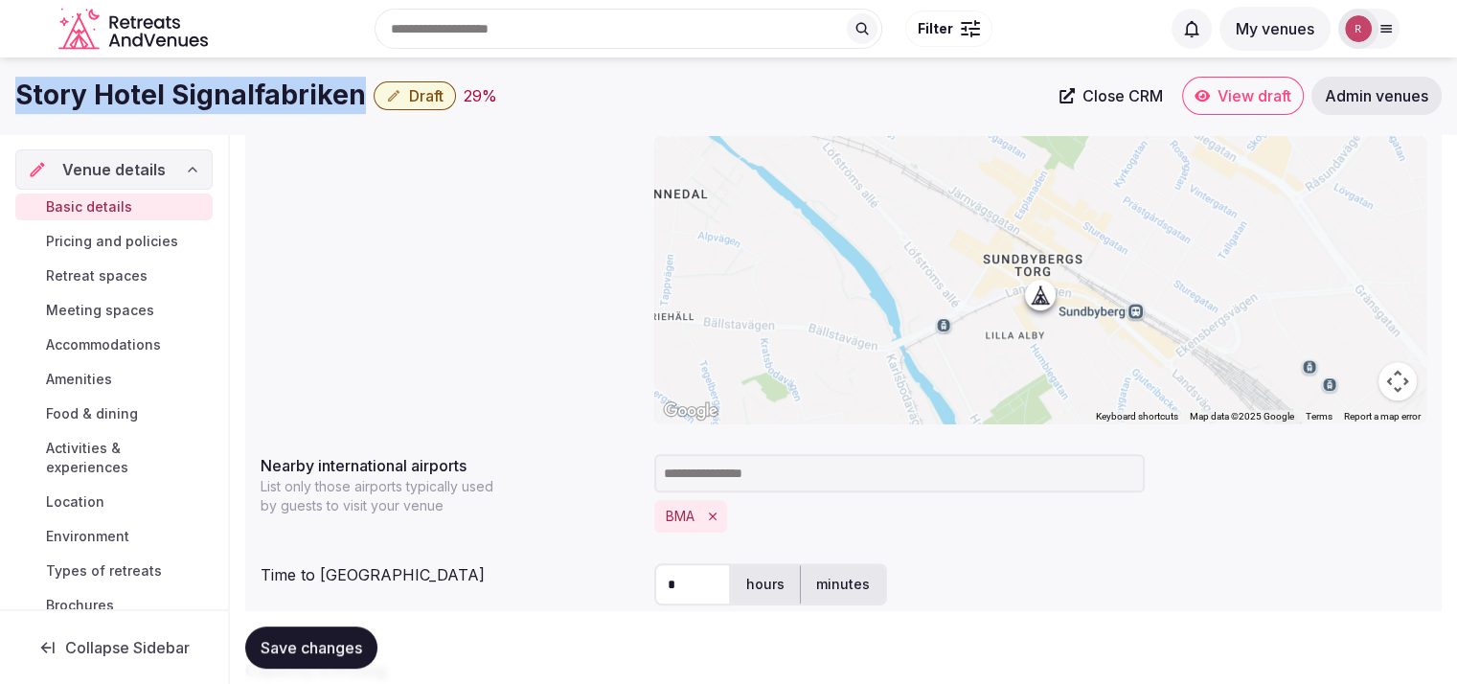
drag, startPoint x: 359, startPoint y: 95, endPoint x: 9, endPoint y: 119, distance: 351.3
click at [9, 119] on div "Story Hotel Signalfabriken Draft 29 % Close CRM View draft Admin venues" at bounding box center [728, 95] width 1457 height 77
copy h1 "Story Hotel Signalfabriken"
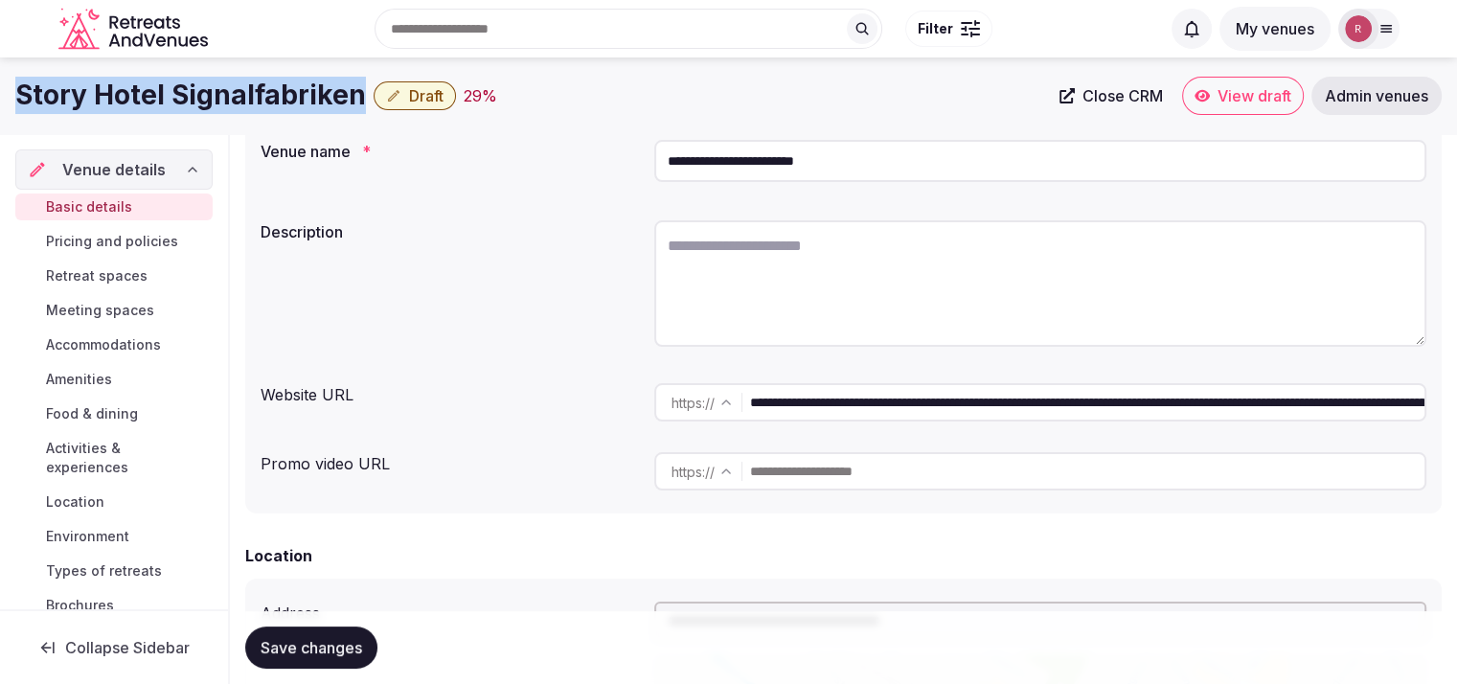
scroll to position [140, 0]
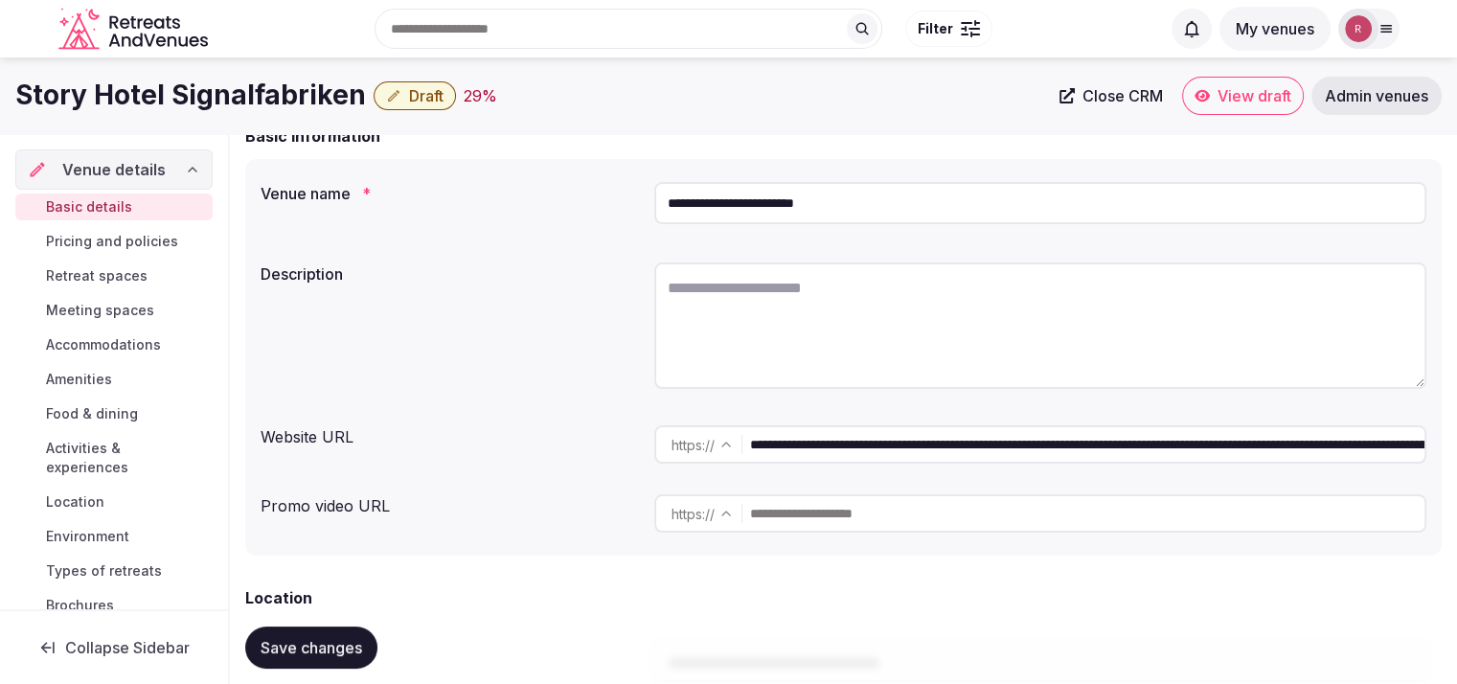
click at [605, 220] on div "**********" at bounding box center [843, 206] width 1166 height 65
click at [1070, 87] on link "Close CRM" at bounding box center [1111, 96] width 126 height 38
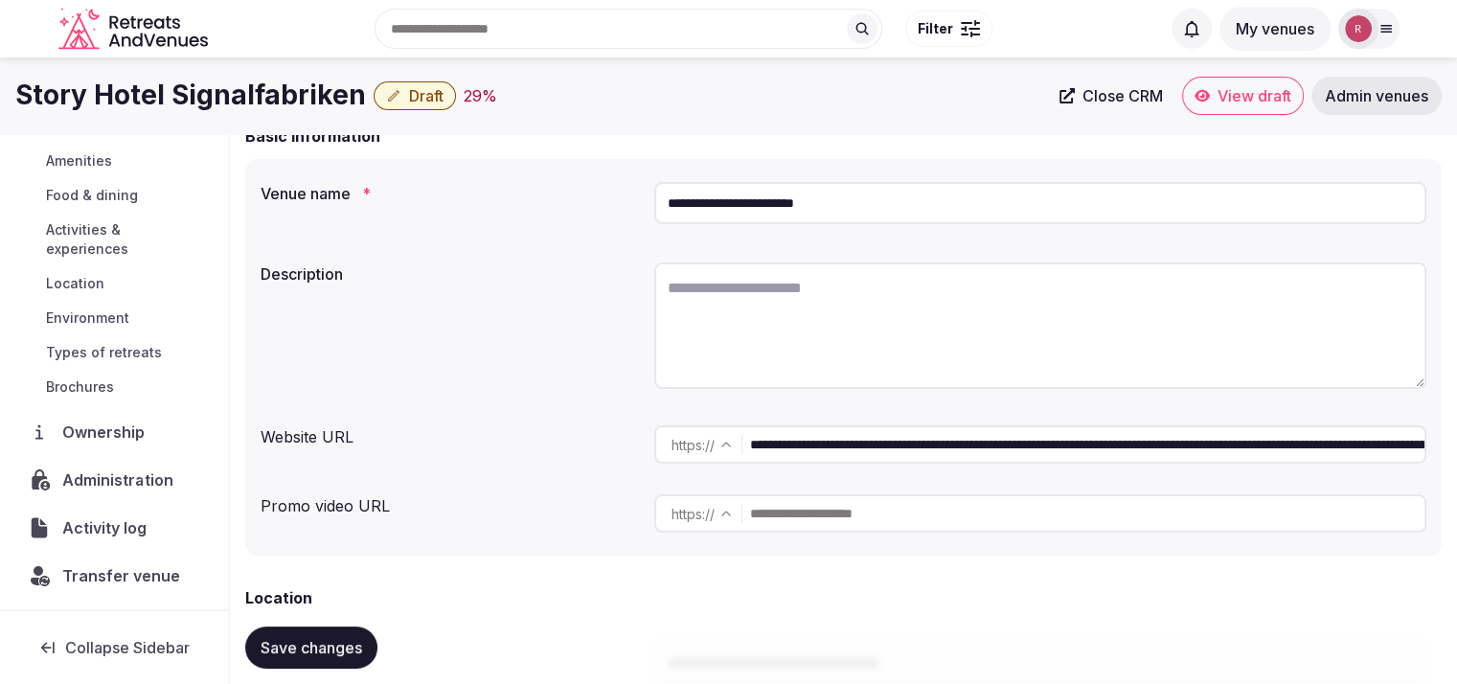
click at [114, 486] on span "Administration" at bounding box center [121, 479] width 119 height 23
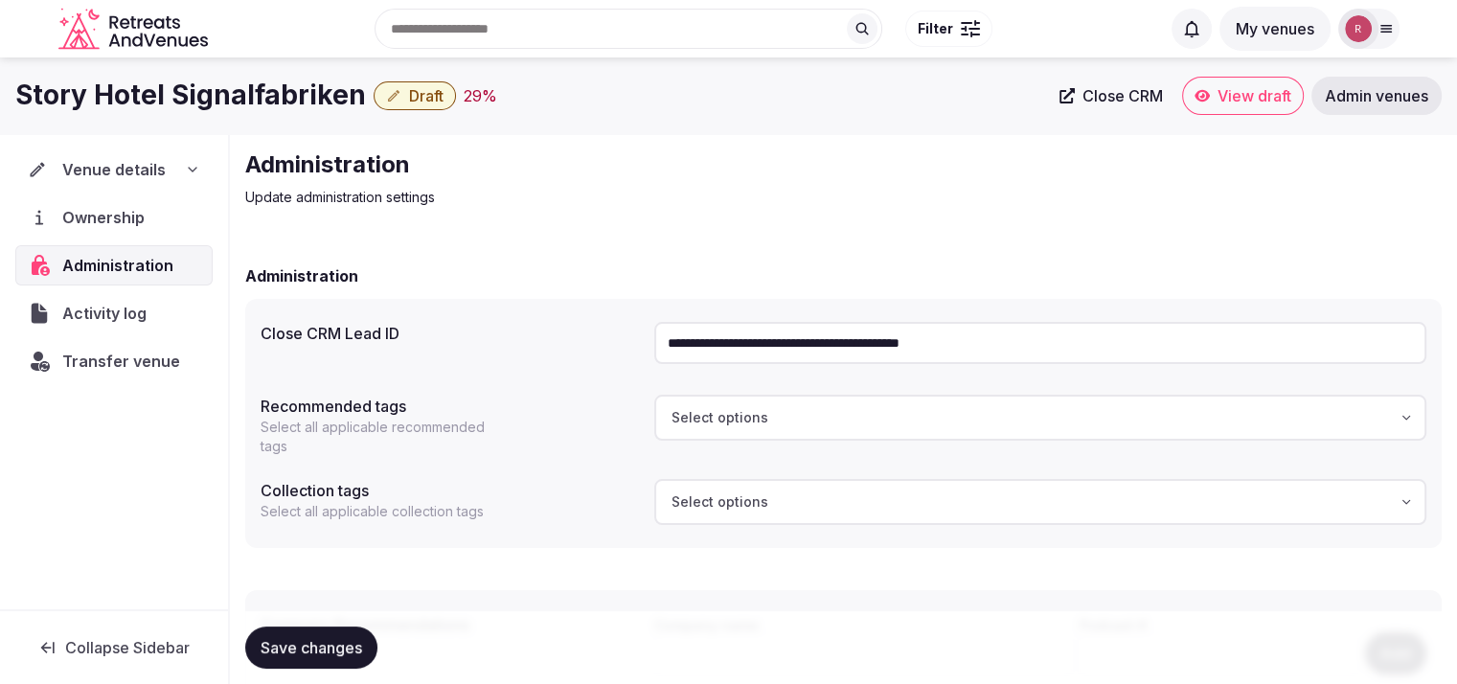
click at [927, 346] on input "**********" at bounding box center [1040, 343] width 772 height 42
click at [635, 241] on div "**********" at bounding box center [843, 486] width 1227 height 705
click at [129, 175] on span "Venue details" at bounding box center [113, 169] width 103 height 23
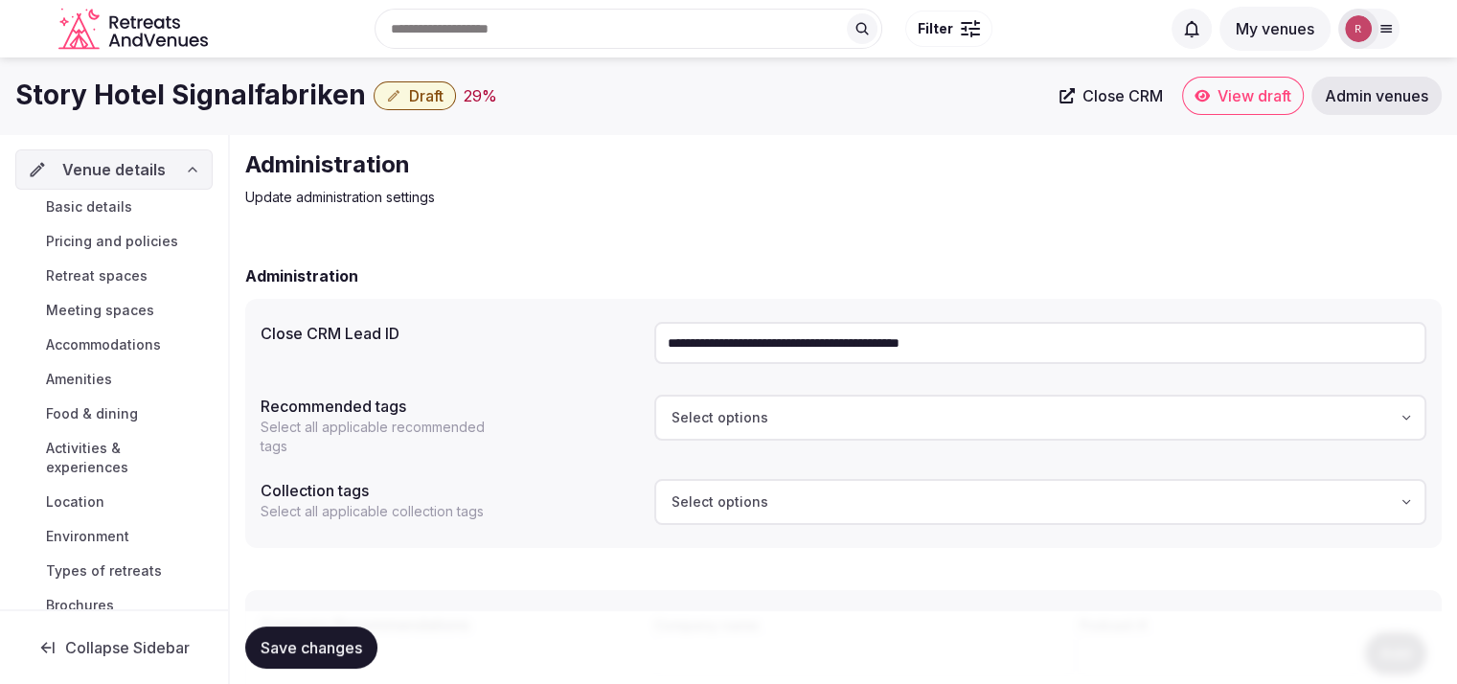
click at [104, 194] on link "Basic details" at bounding box center [113, 206] width 197 height 27
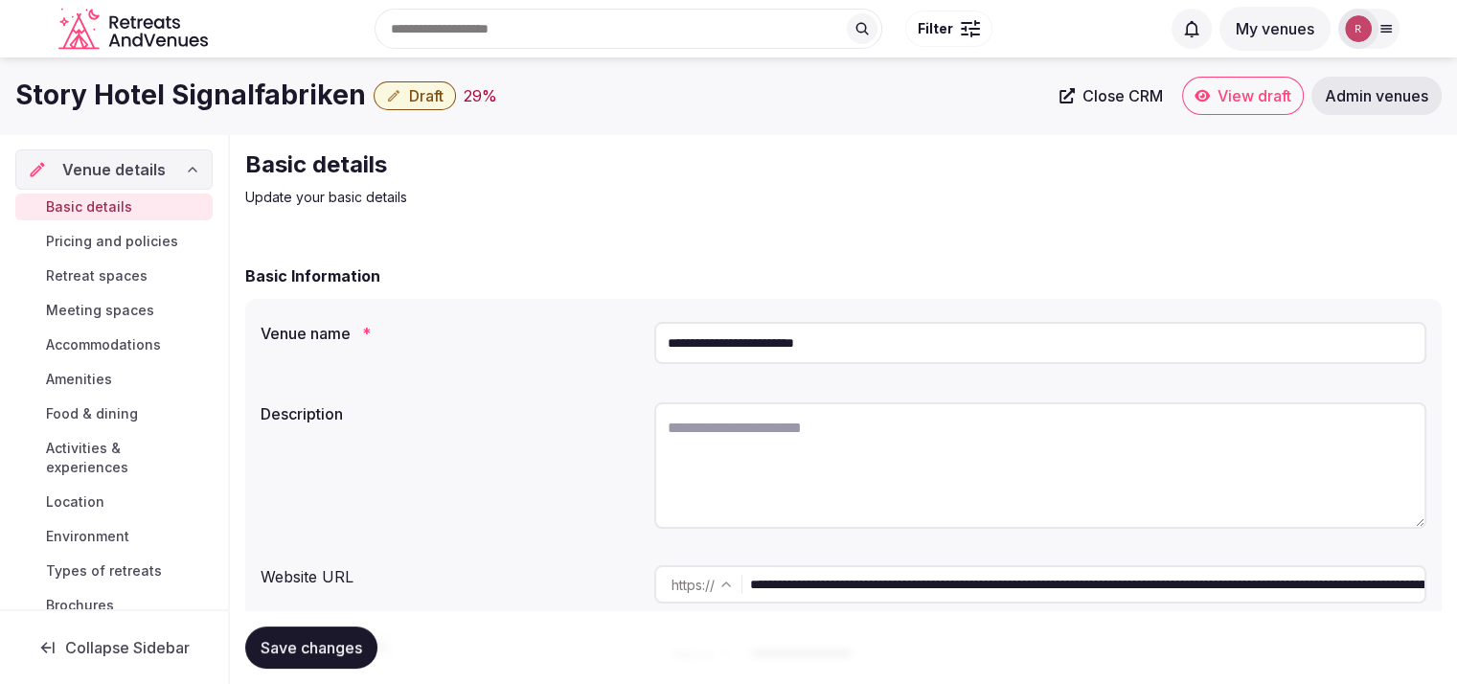
click at [812, 583] on input "**********" at bounding box center [1087, 584] width 674 height 38
click at [701, 425] on textarea at bounding box center [1040, 465] width 772 height 126
paste textarea "**********"
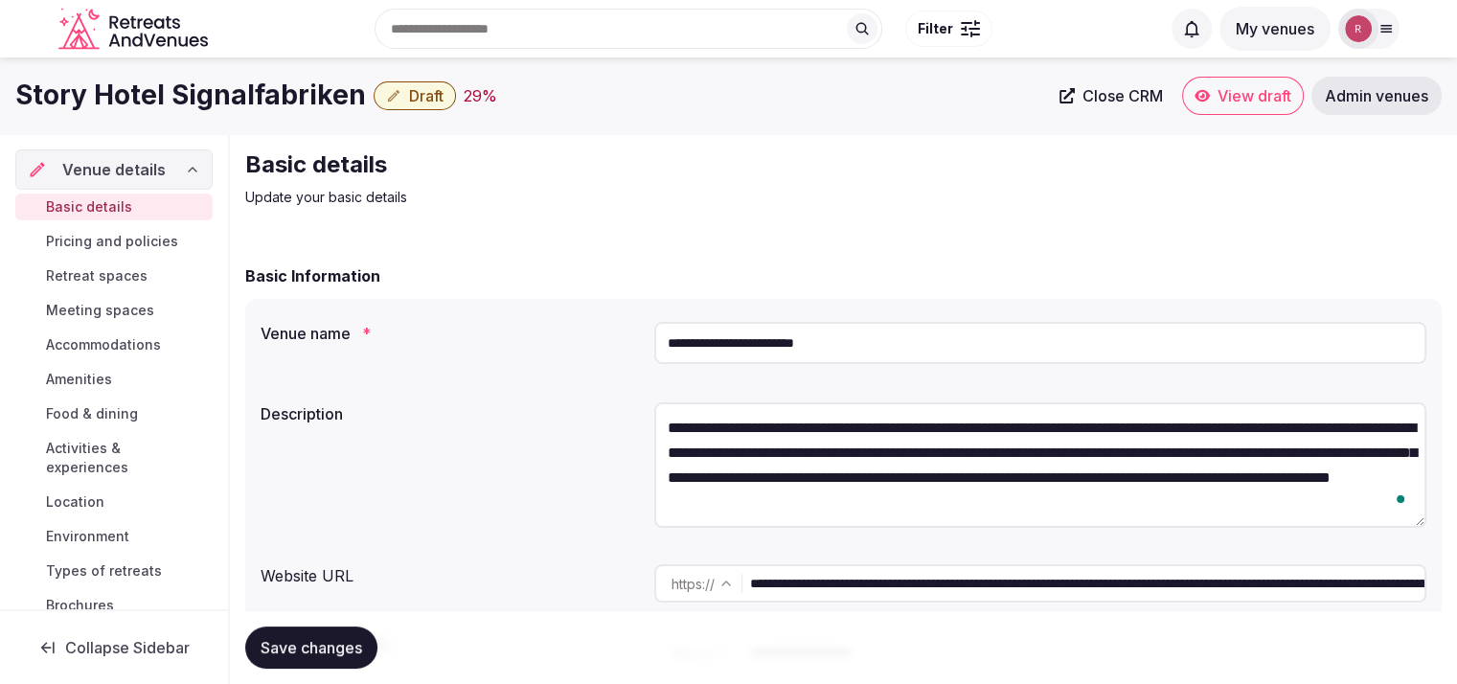
type textarea "**********"
click at [328, 636] on button "Save changes" at bounding box center [311, 647] width 132 height 42
click at [398, 101] on button "Draft" at bounding box center [415, 95] width 82 height 29
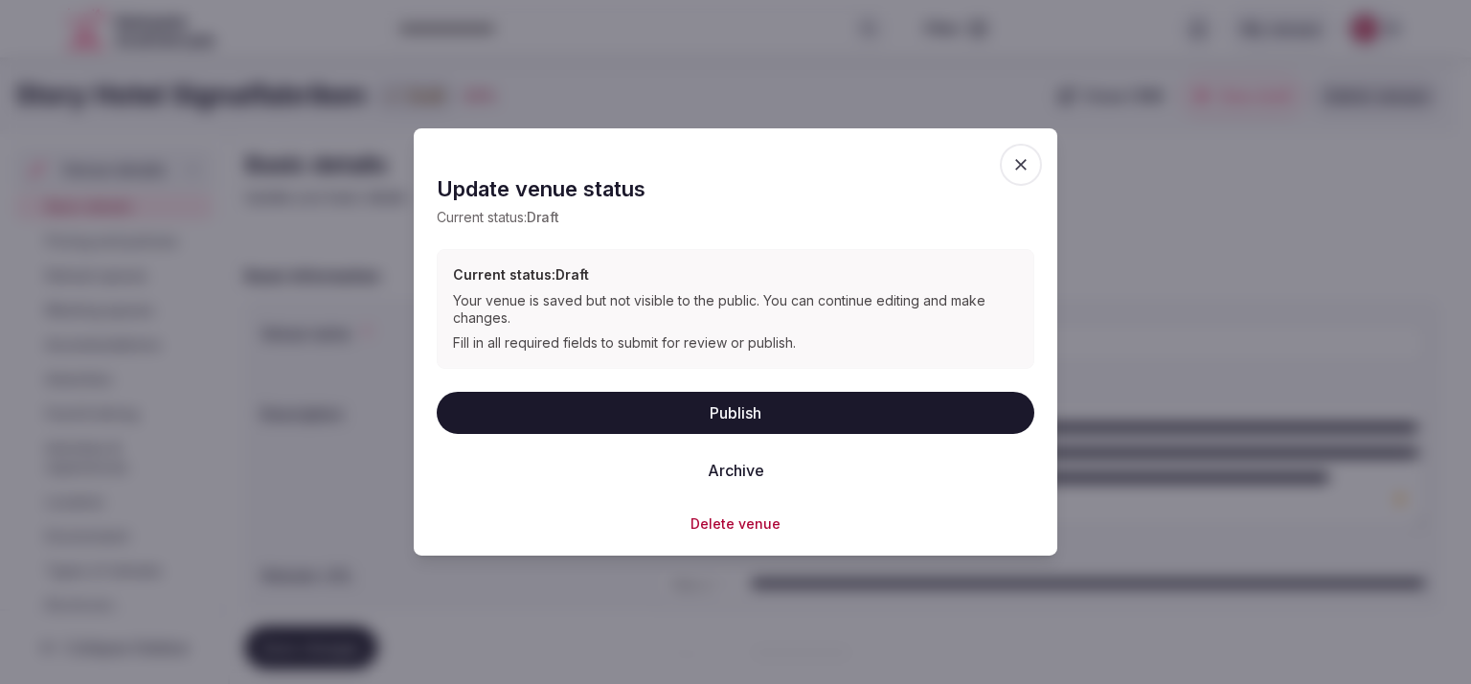
click at [711, 413] on button "Publish" at bounding box center [736, 412] width 598 height 42
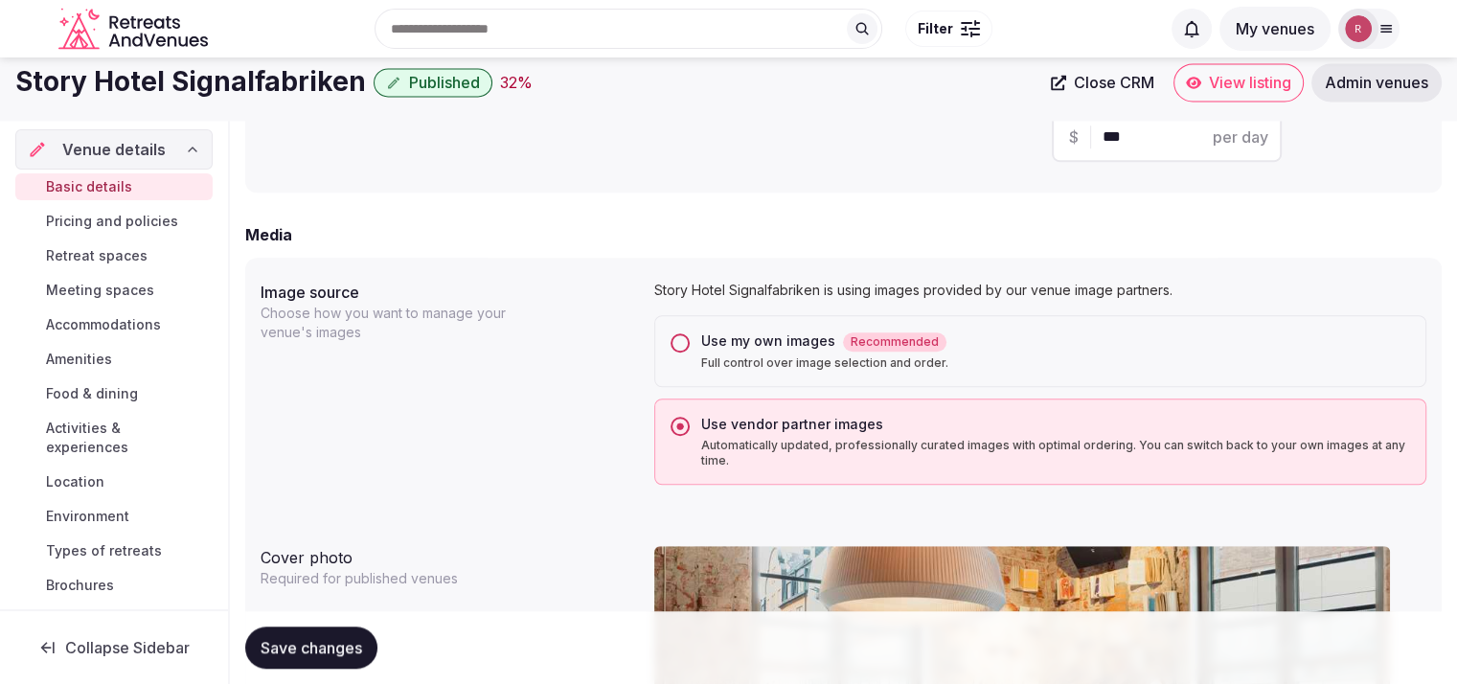
scroll to position [1195, 0]
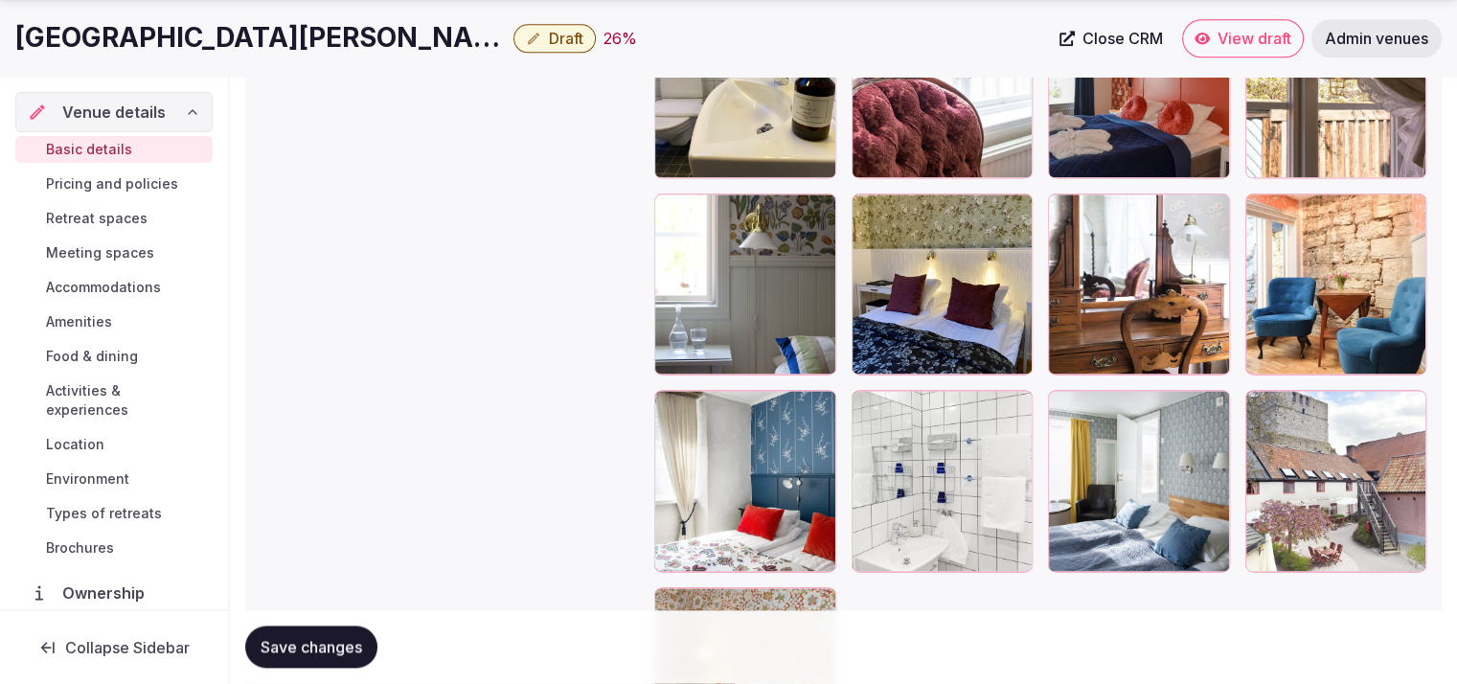
scroll to position [2636, 0]
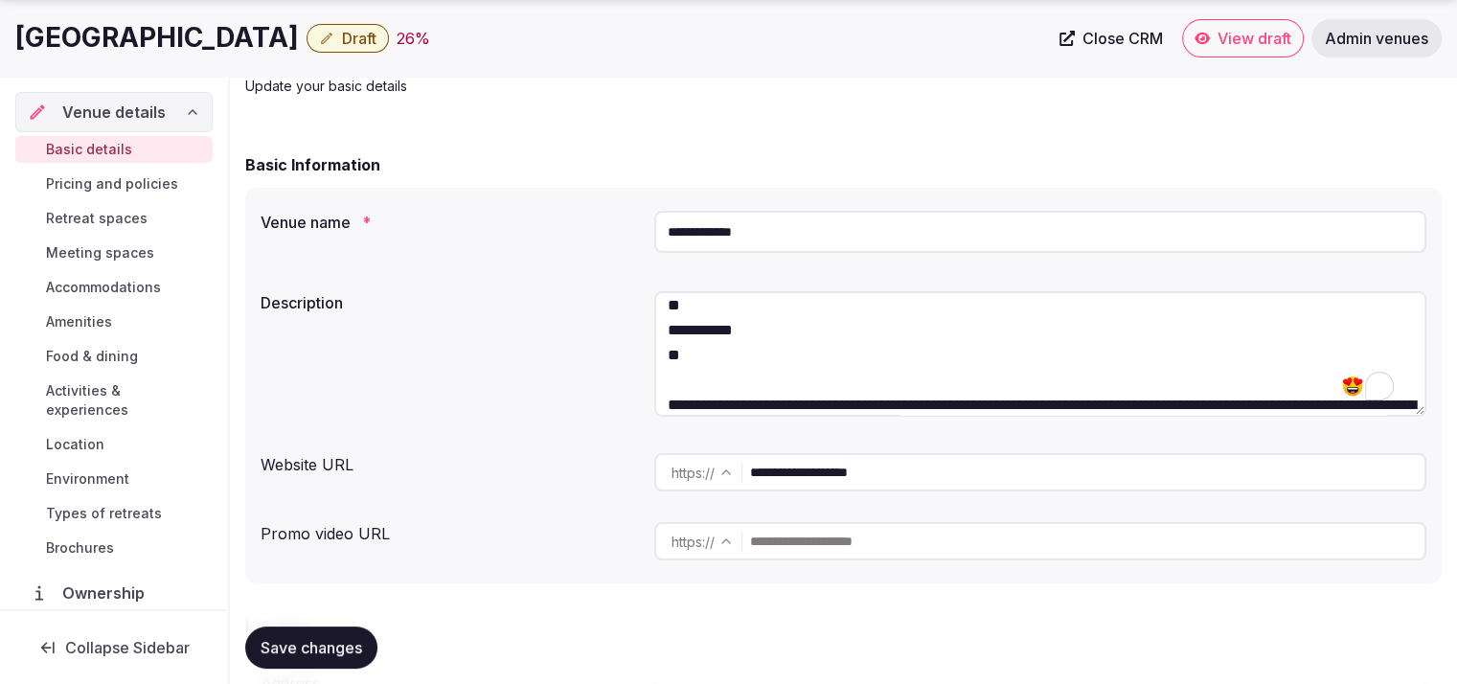
scroll to position [448, 0]
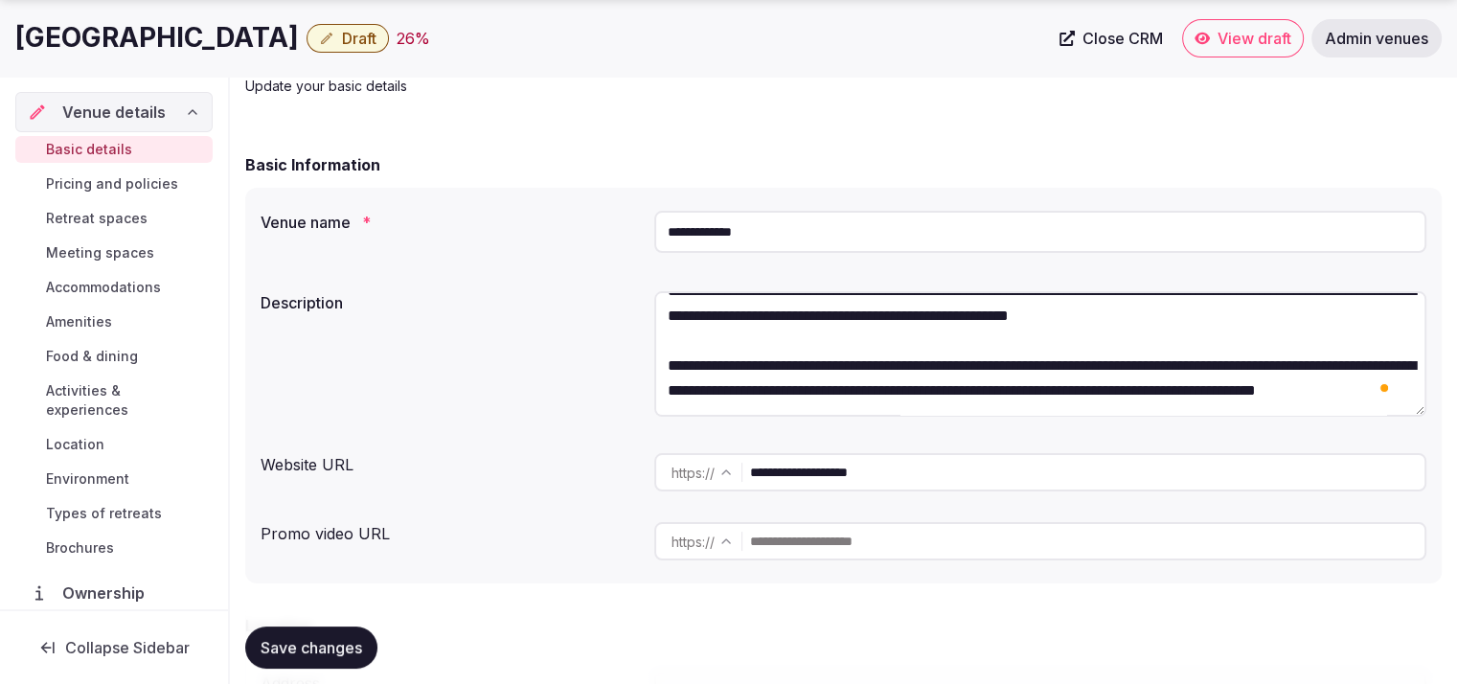
drag, startPoint x: 663, startPoint y: 355, endPoint x: 1098, endPoint y: 414, distance: 438.7
click at [1098, 414] on textarea "To enrich screen reader interactions, please activate Accessibility in Grammarl…" at bounding box center [1040, 353] width 772 height 125
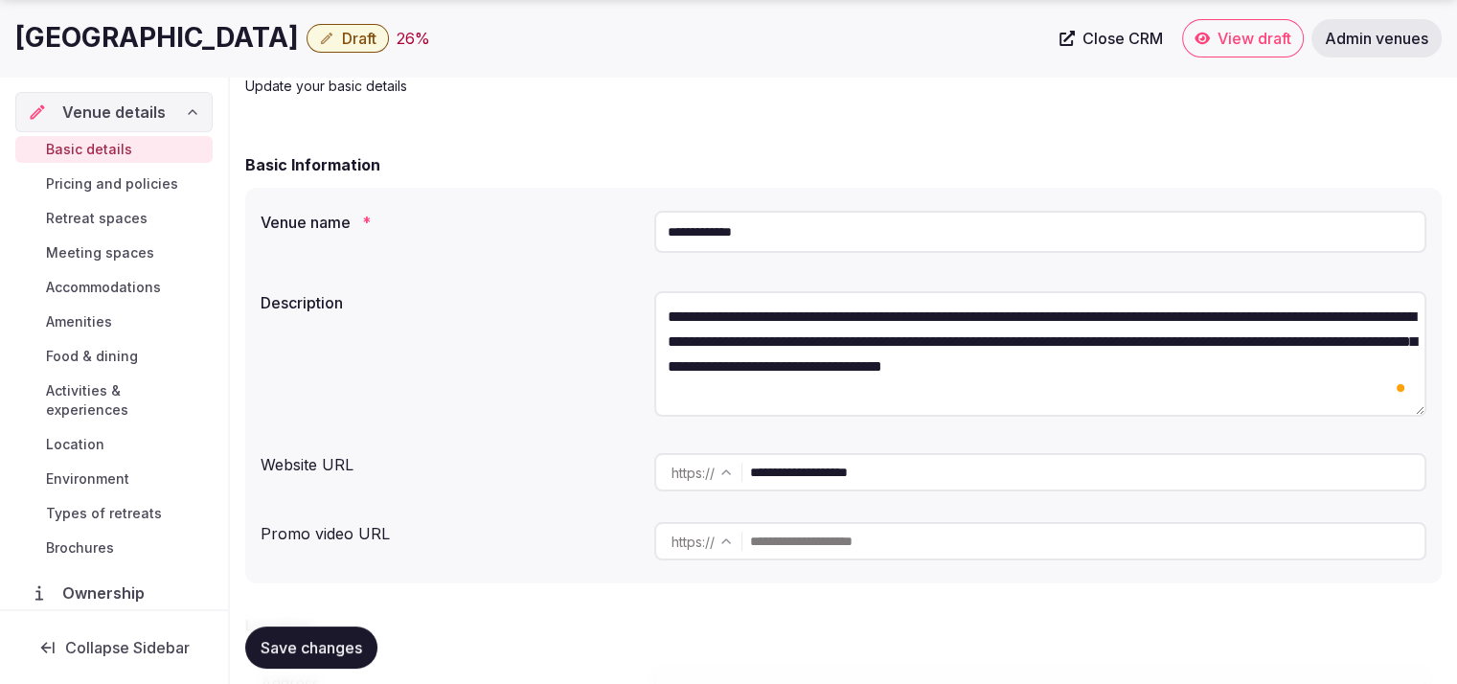
scroll to position [0, 0]
type textarea "**********"
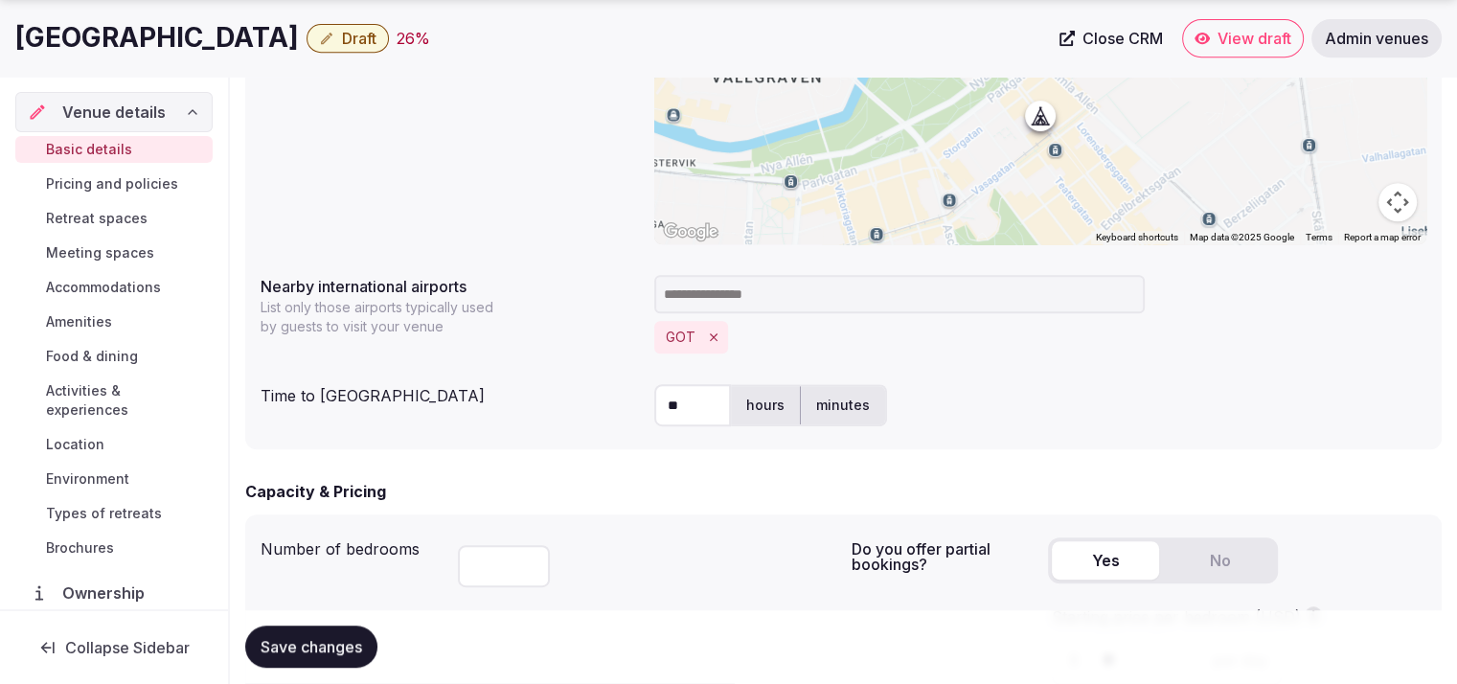
scroll to position [1022, 0]
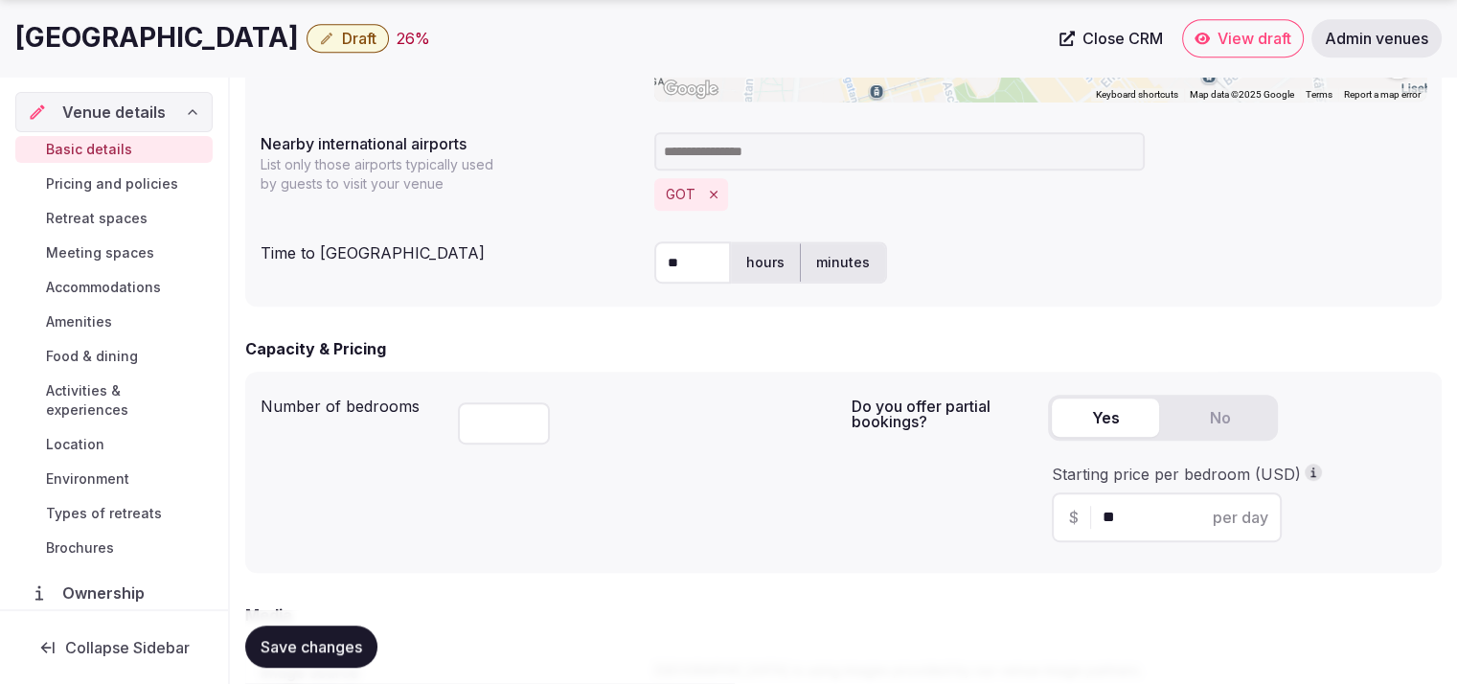
click at [283, 650] on span "Save changes" at bounding box center [311, 647] width 102 height 19
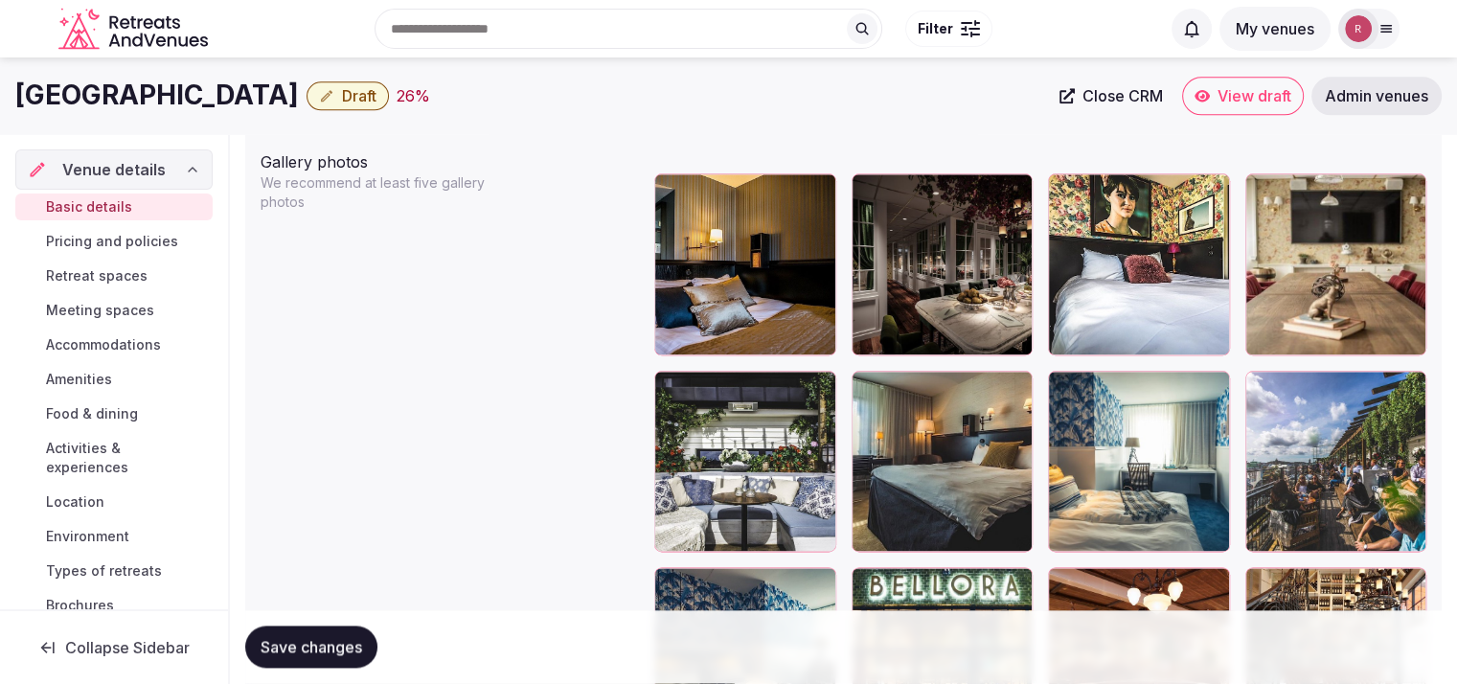
scroll to position [2230, 0]
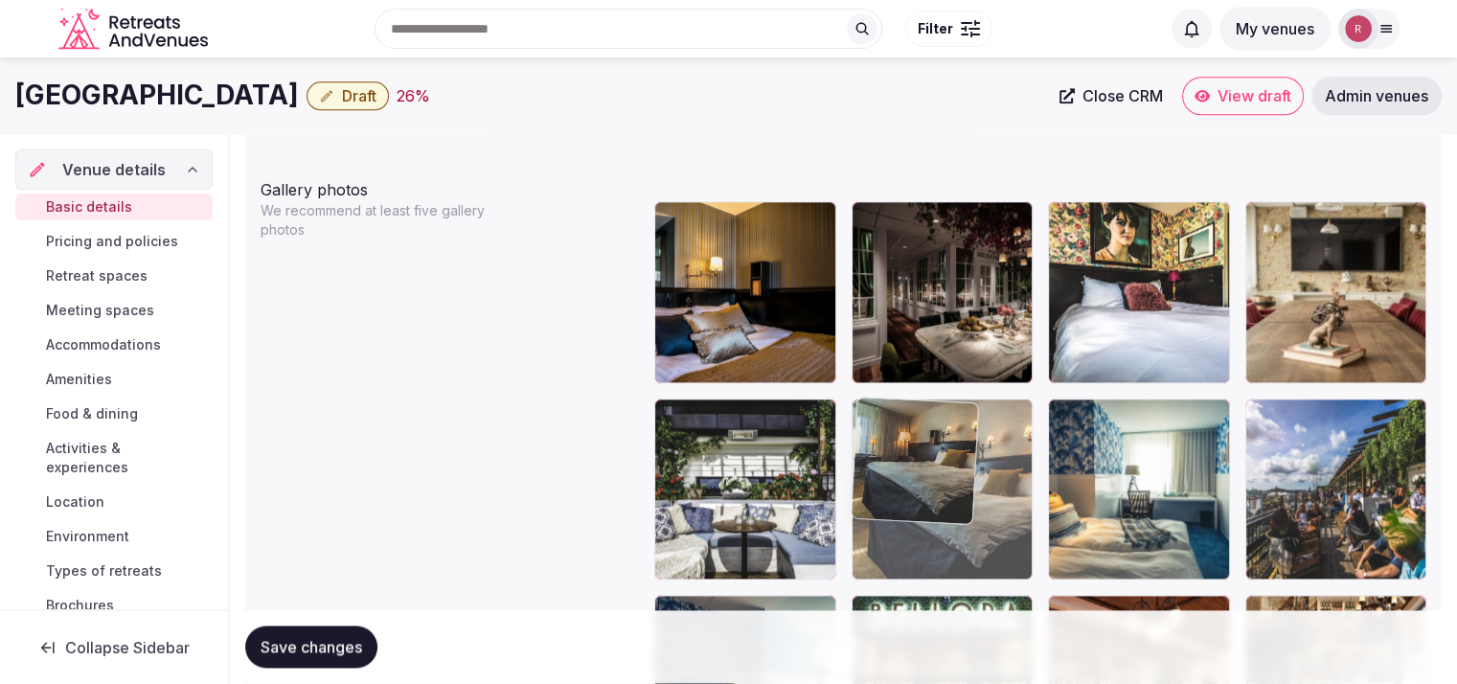
drag, startPoint x: 986, startPoint y: 470, endPoint x: 1134, endPoint y: 497, distance: 149.9
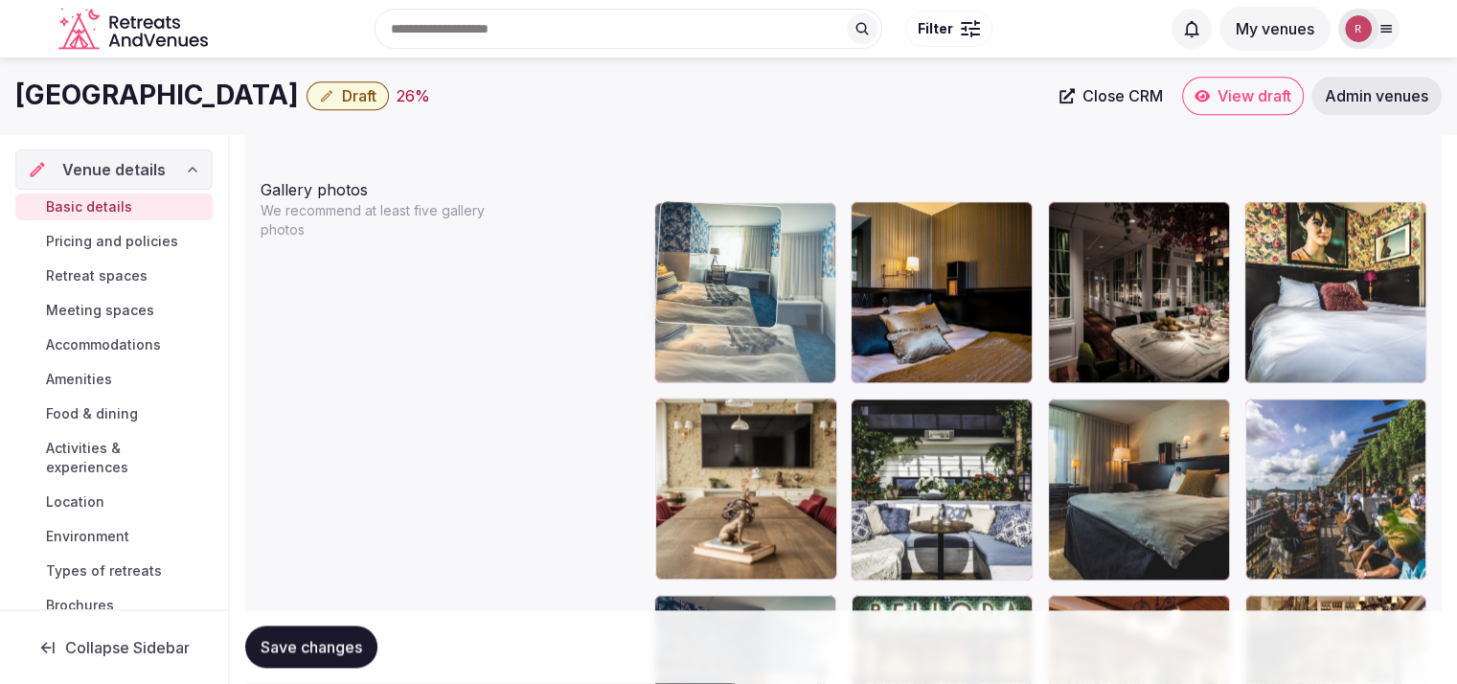
drag, startPoint x: 1182, startPoint y: 497, endPoint x: 876, endPoint y: 361, distance: 334.4
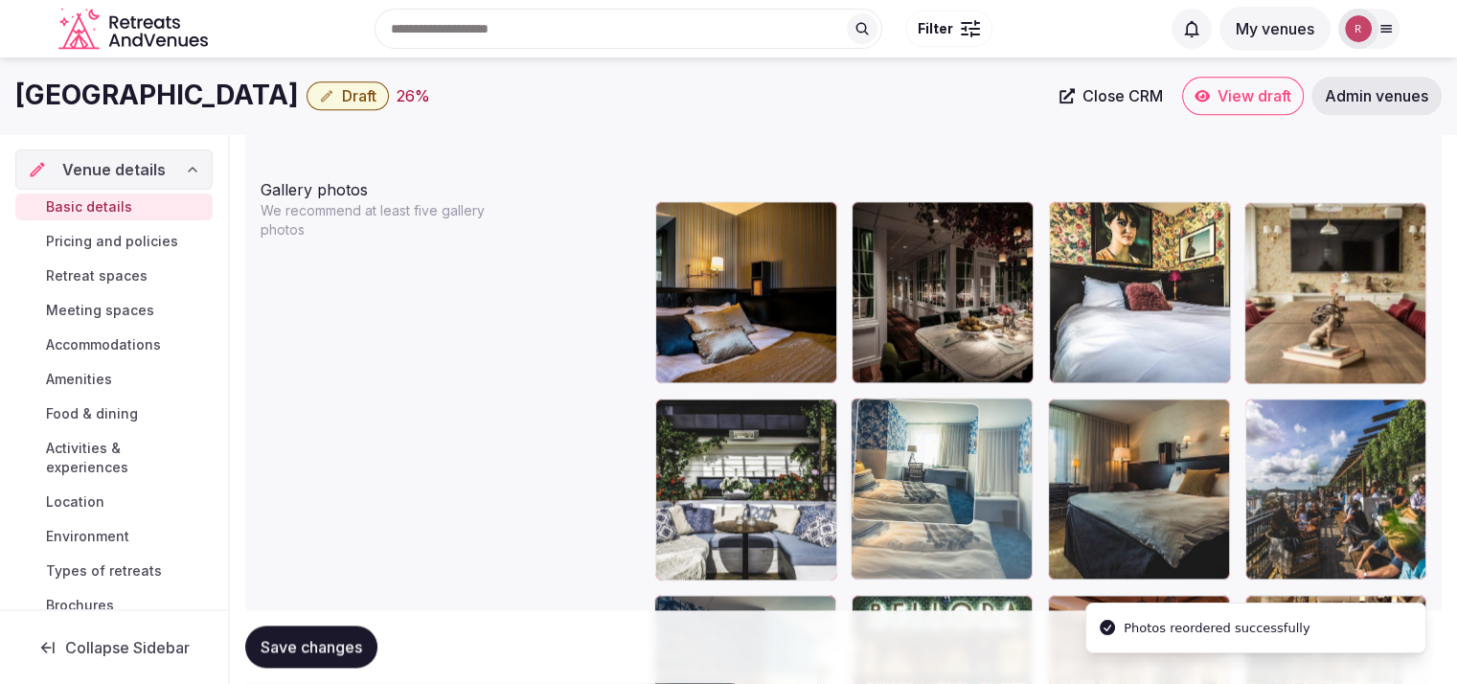
drag, startPoint x: 733, startPoint y: 326, endPoint x: 916, endPoint y: 497, distance: 250.7
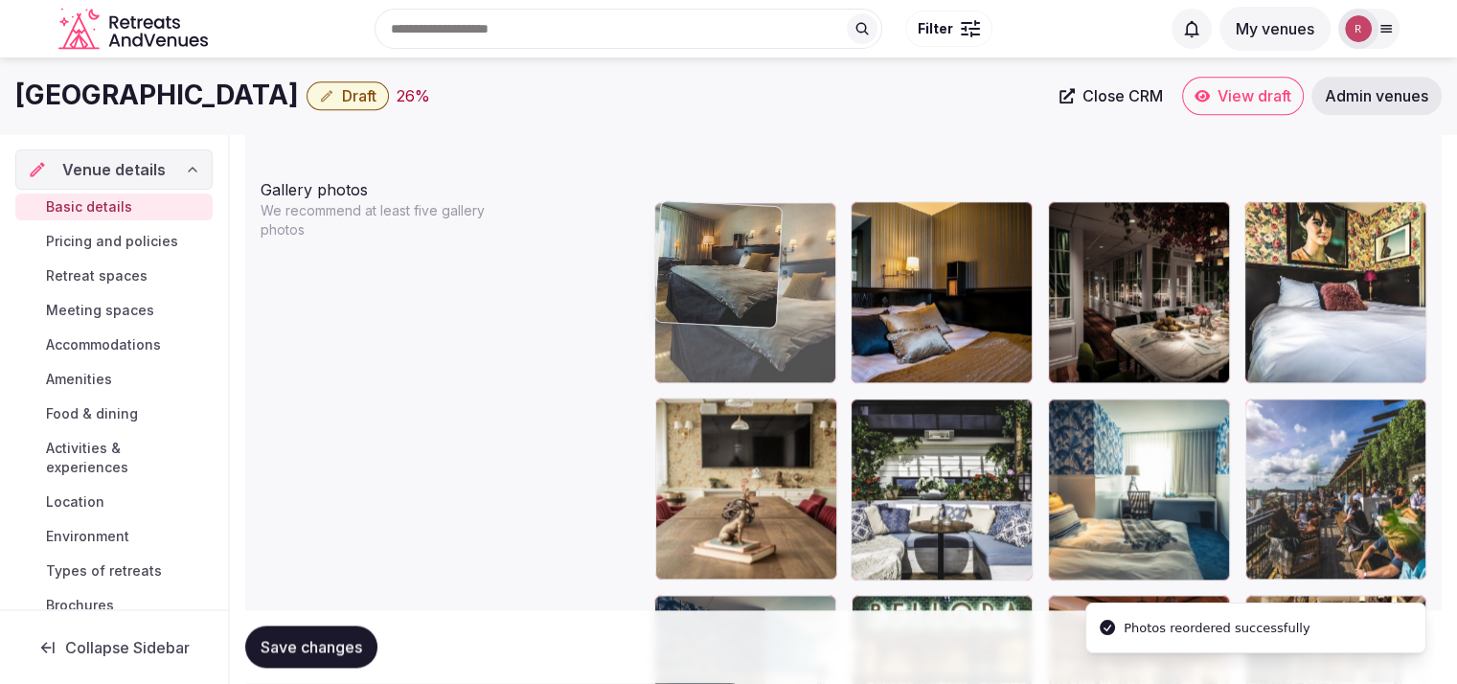
drag, startPoint x: 1119, startPoint y: 501, endPoint x: 797, endPoint y: 367, distance: 348.6
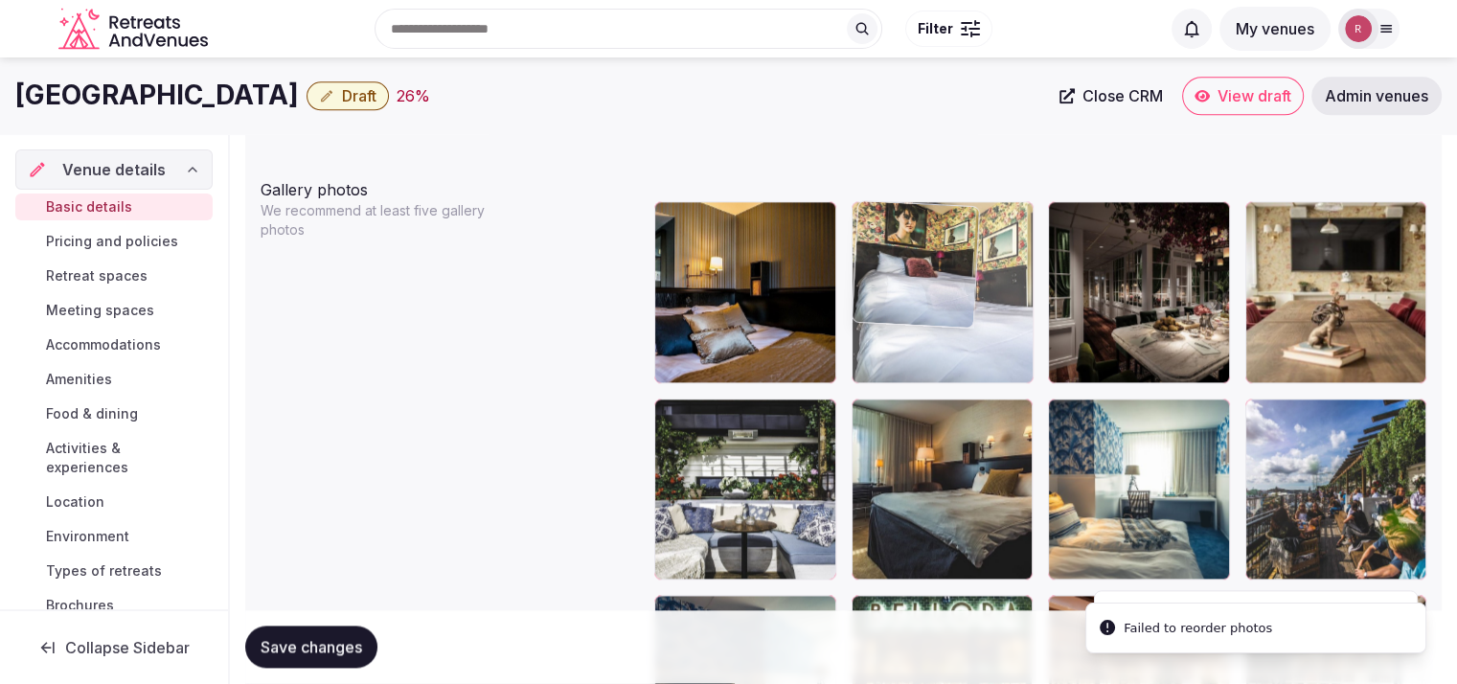
drag, startPoint x: 1096, startPoint y: 321, endPoint x: 981, endPoint y: 319, distance: 114.9
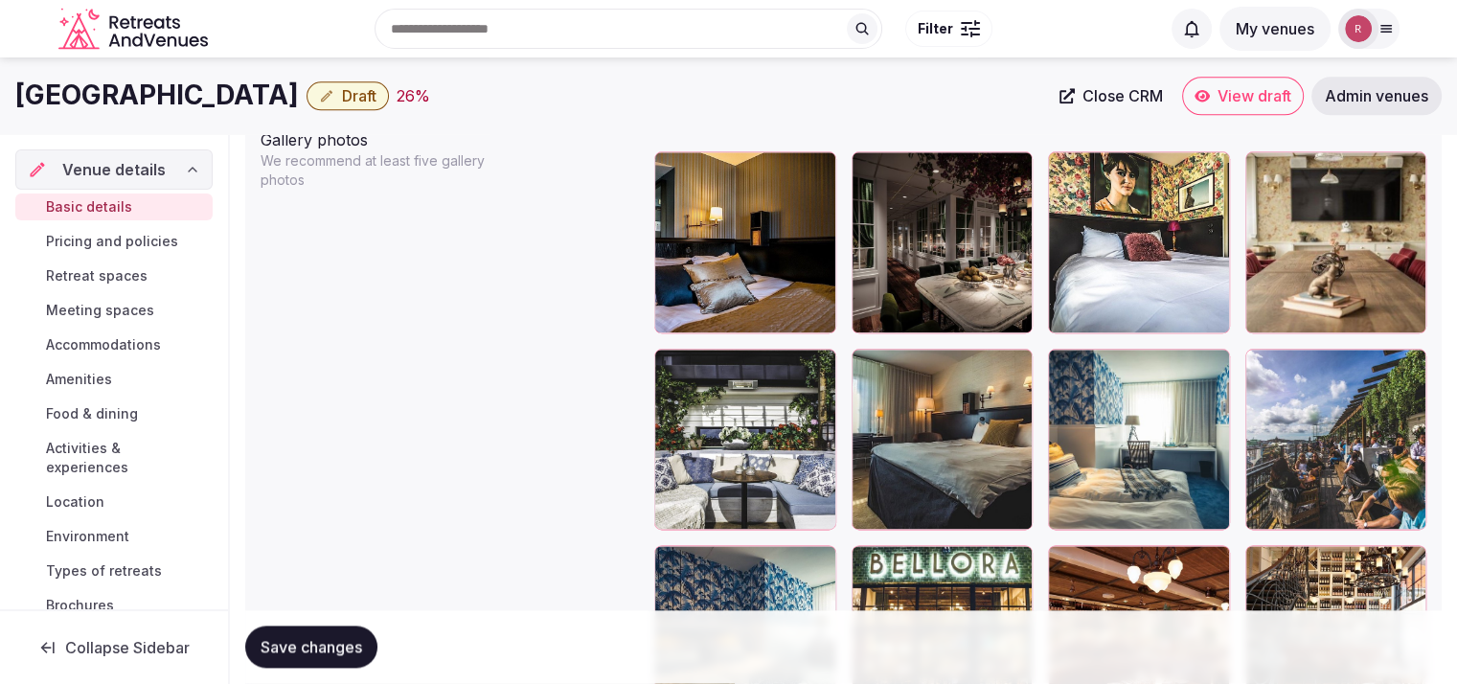
scroll to position [2248, 0]
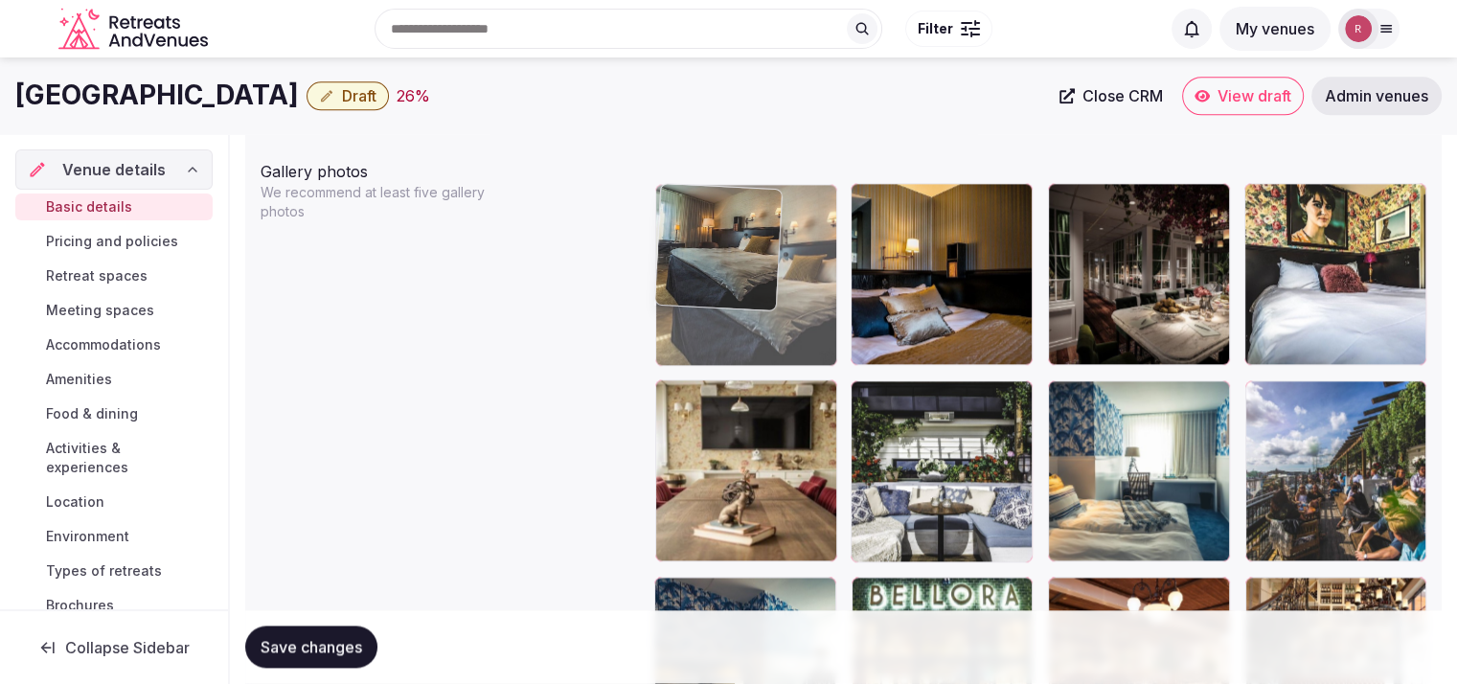
drag, startPoint x: 977, startPoint y: 470, endPoint x: 817, endPoint y: 321, distance: 218.9
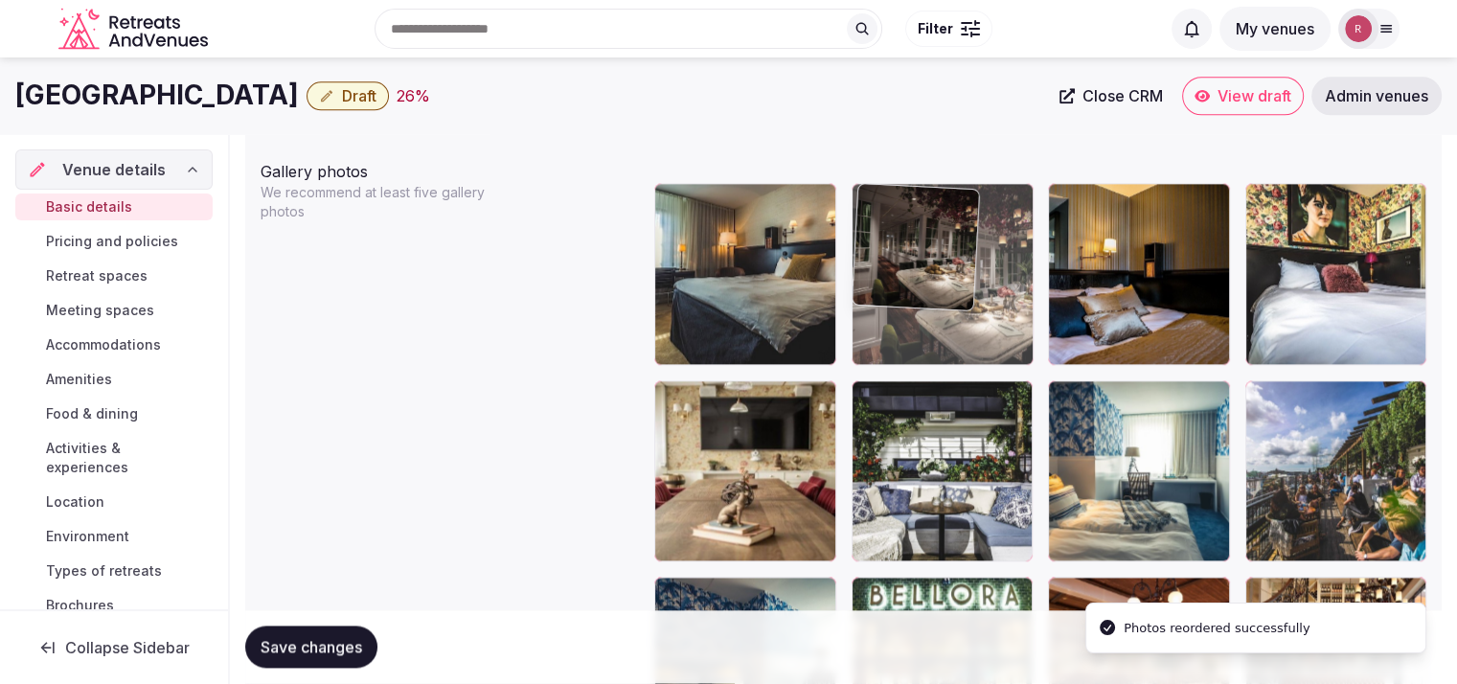
drag, startPoint x: 1163, startPoint y: 339, endPoint x: 1019, endPoint y: 326, distance: 144.3
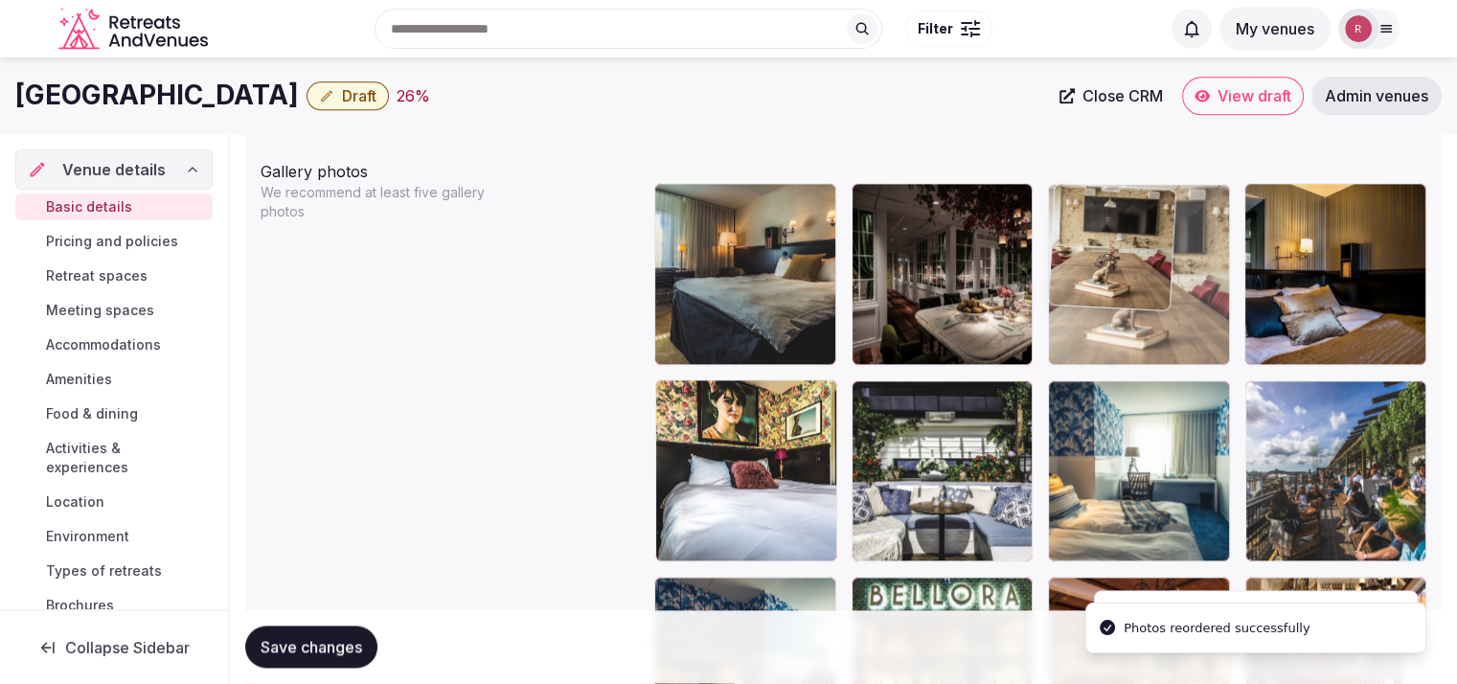
drag, startPoint x: 759, startPoint y: 496, endPoint x: 1168, endPoint y: 318, distance: 446.9
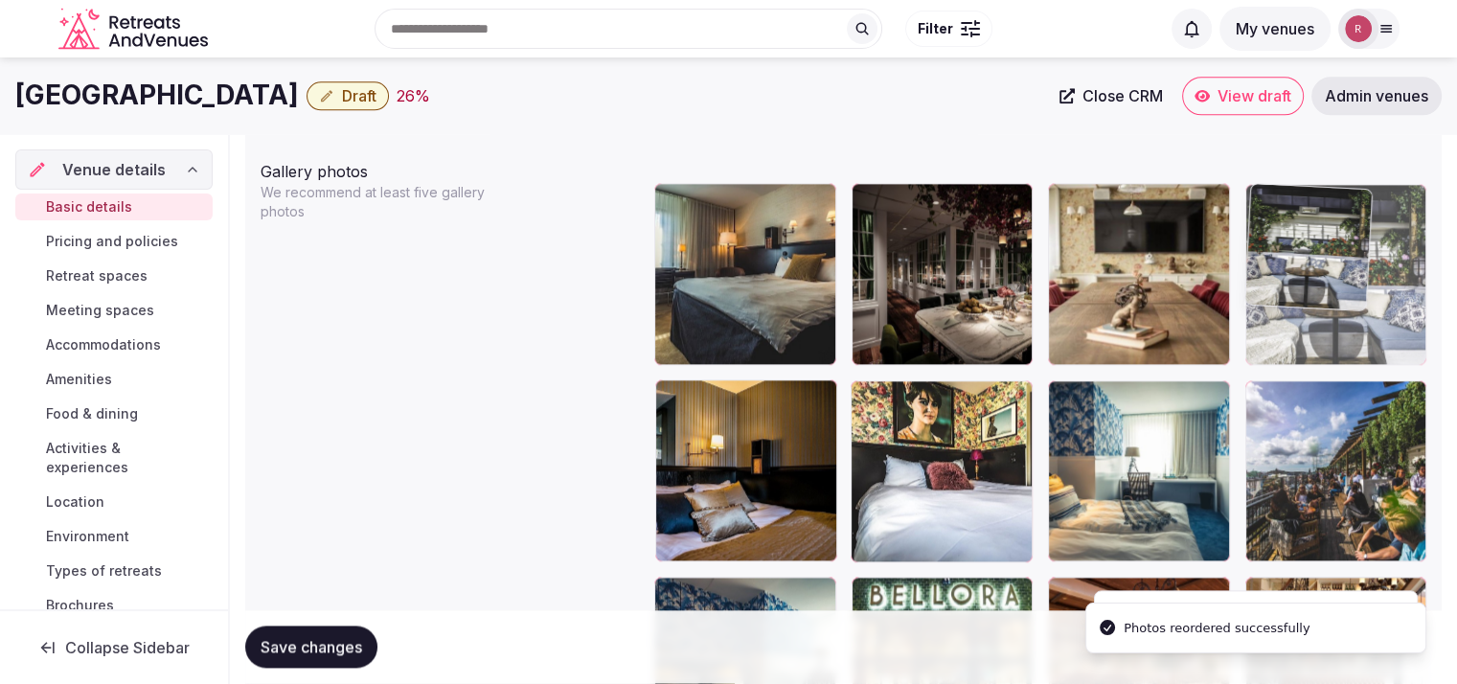
drag, startPoint x: 906, startPoint y: 520, endPoint x: 1300, endPoint y: 367, distance: 422.4
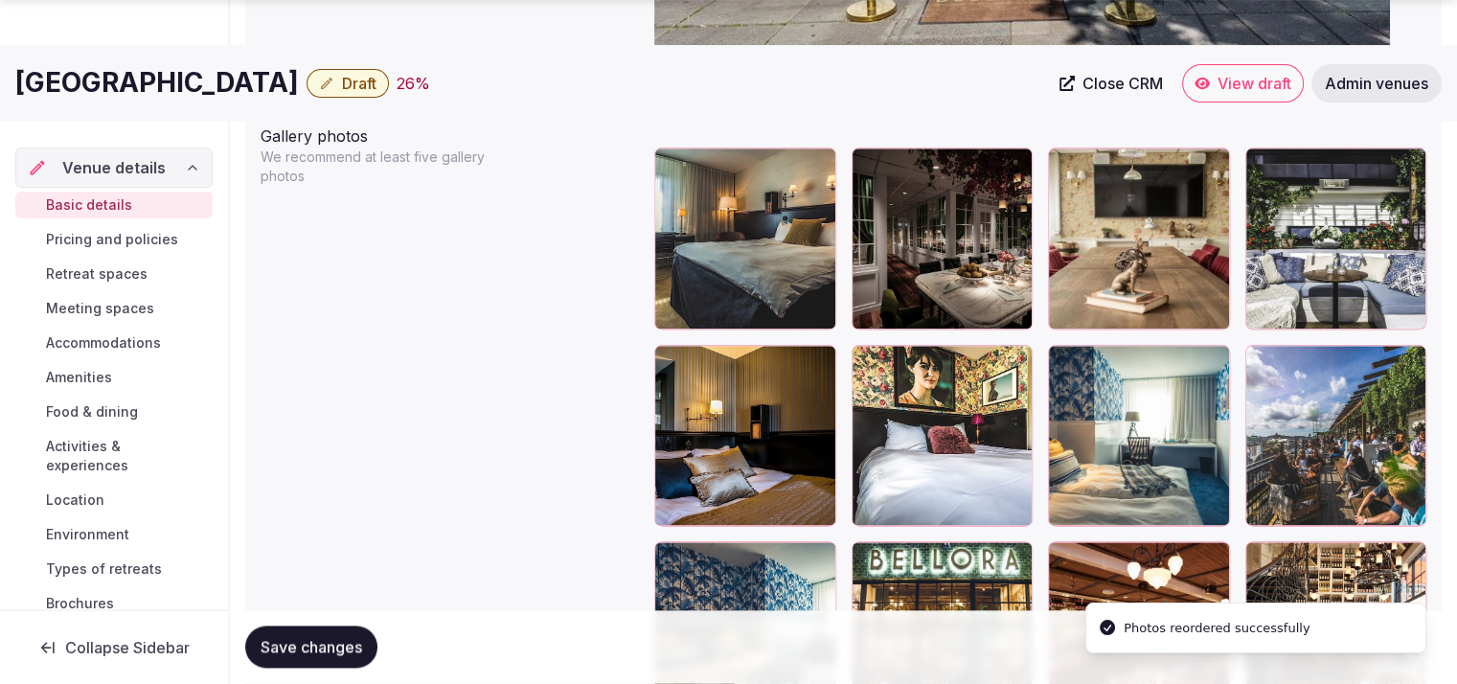
scroll to position [2336, 0]
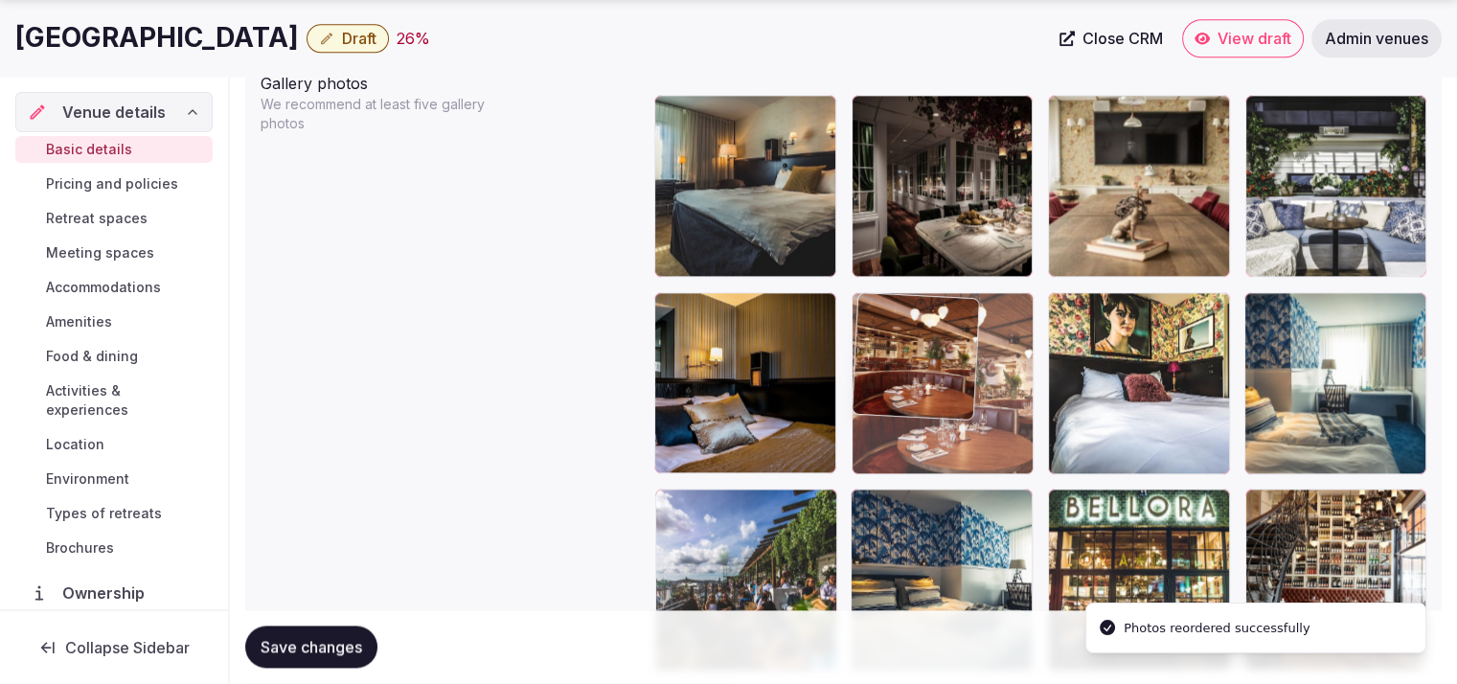
drag, startPoint x: 1157, startPoint y: 553, endPoint x: 1008, endPoint y: 432, distance: 192.0
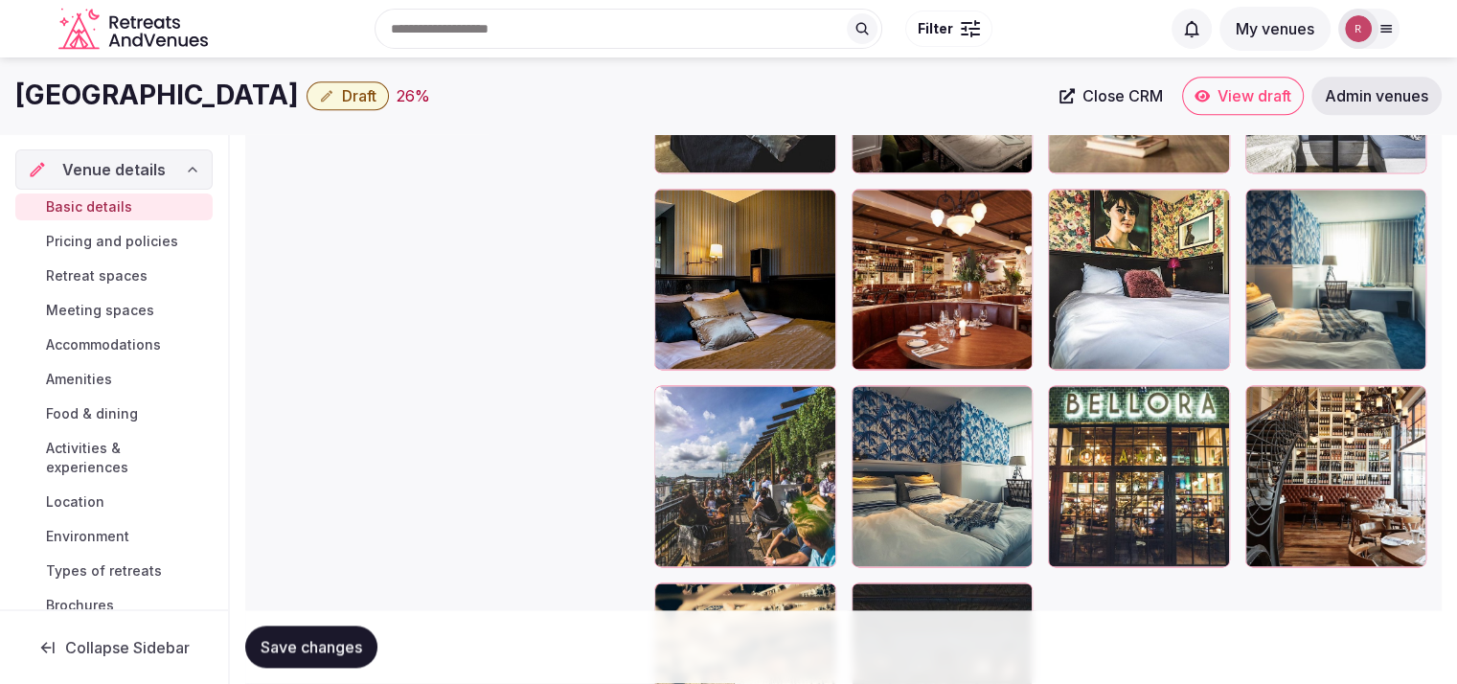
scroll to position [2443, 0]
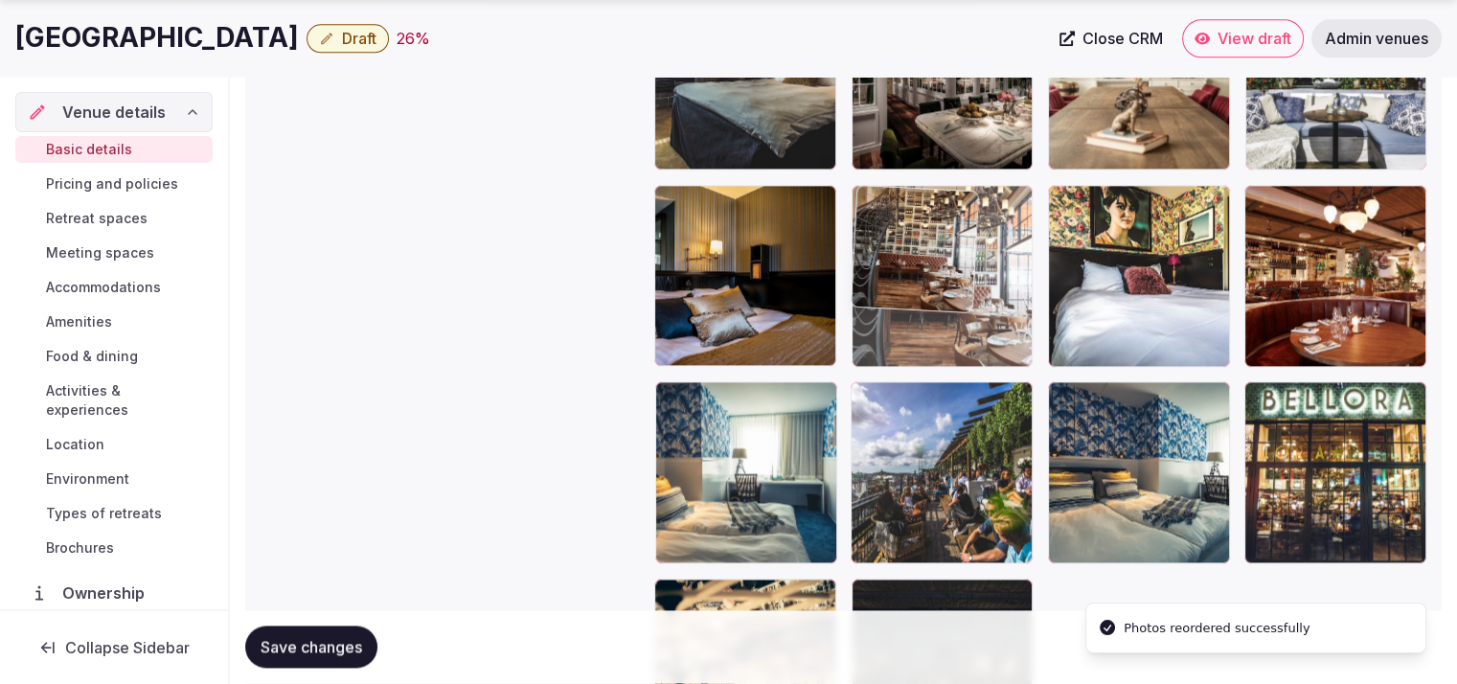
drag, startPoint x: 1348, startPoint y: 465, endPoint x: 1018, endPoint y: 325, distance: 359.2
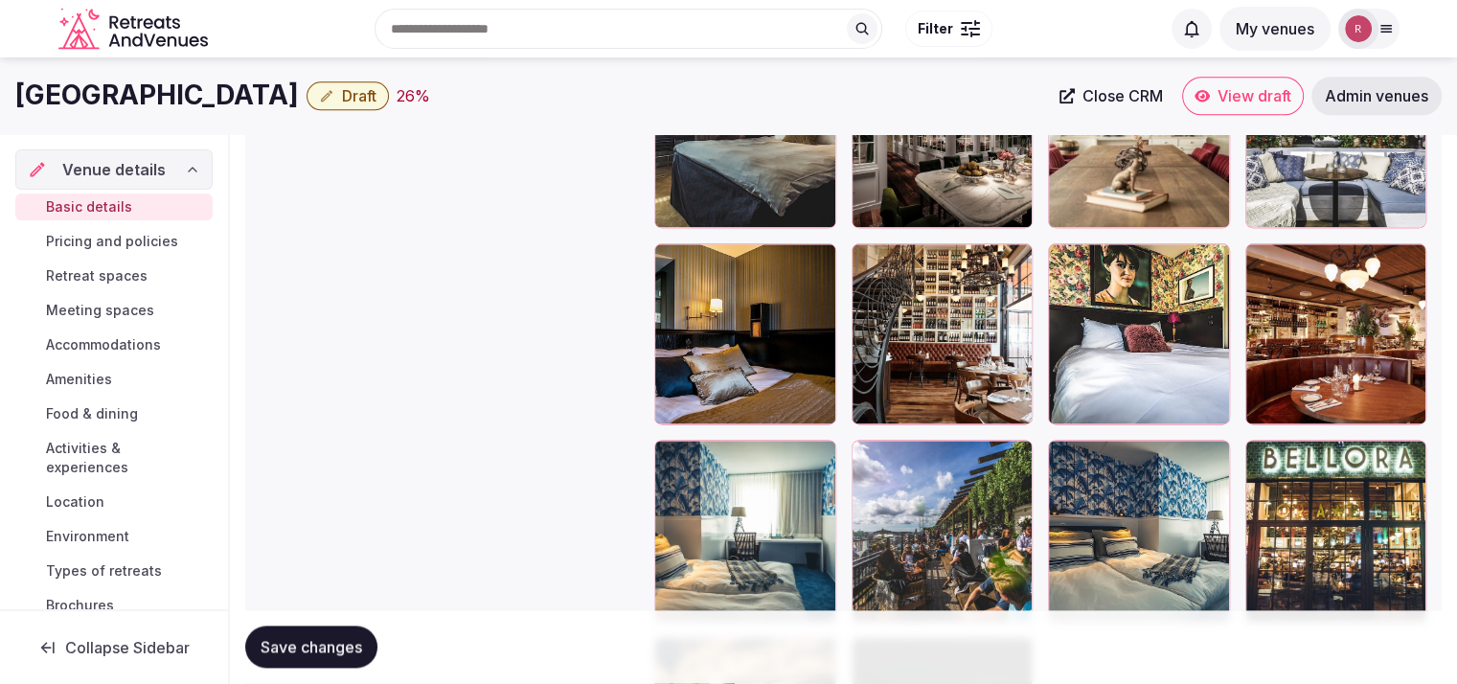
scroll to position [2373, 0]
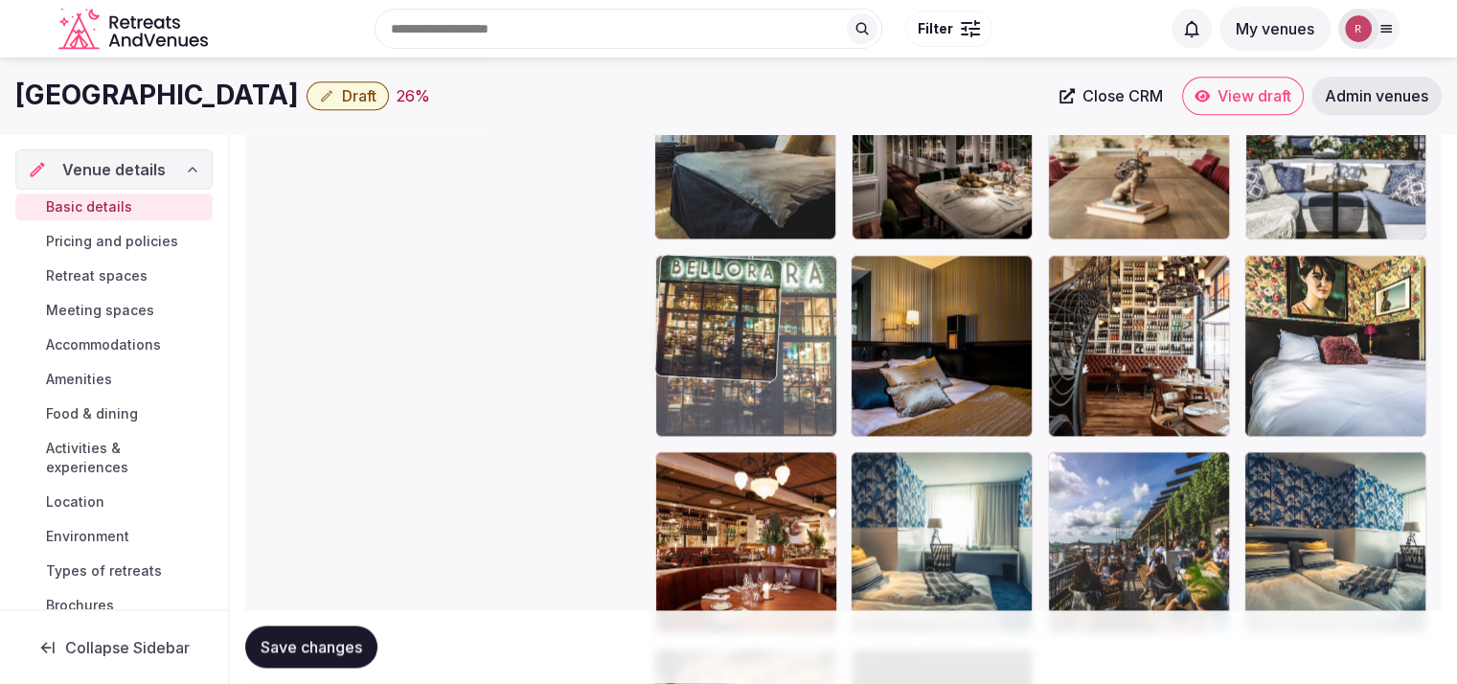
drag, startPoint x: 1318, startPoint y: 545, endPoint x: 756, endPoint y: 401, distance: 580.2
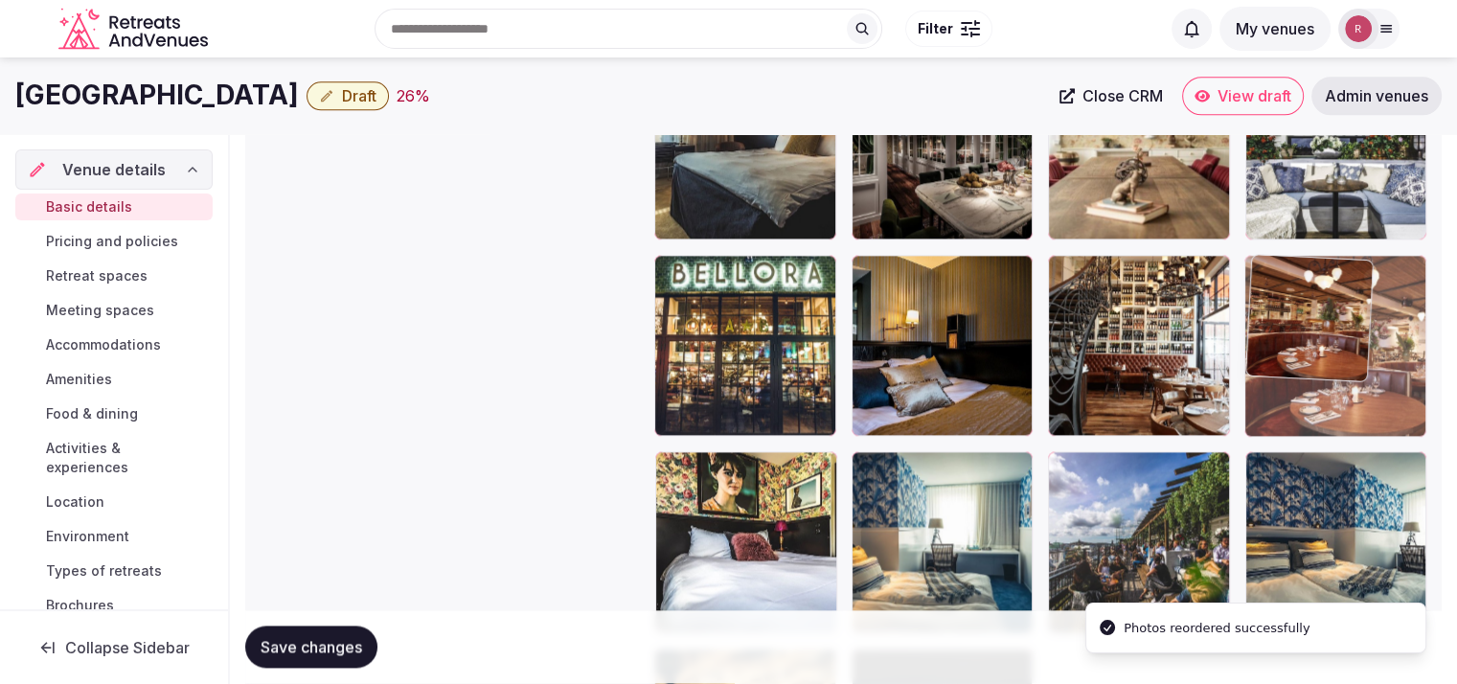
drag, startPoint x: 803, startPoint y: 521, endPoint x: 1351, endPoint y: 353, distance: 573.8
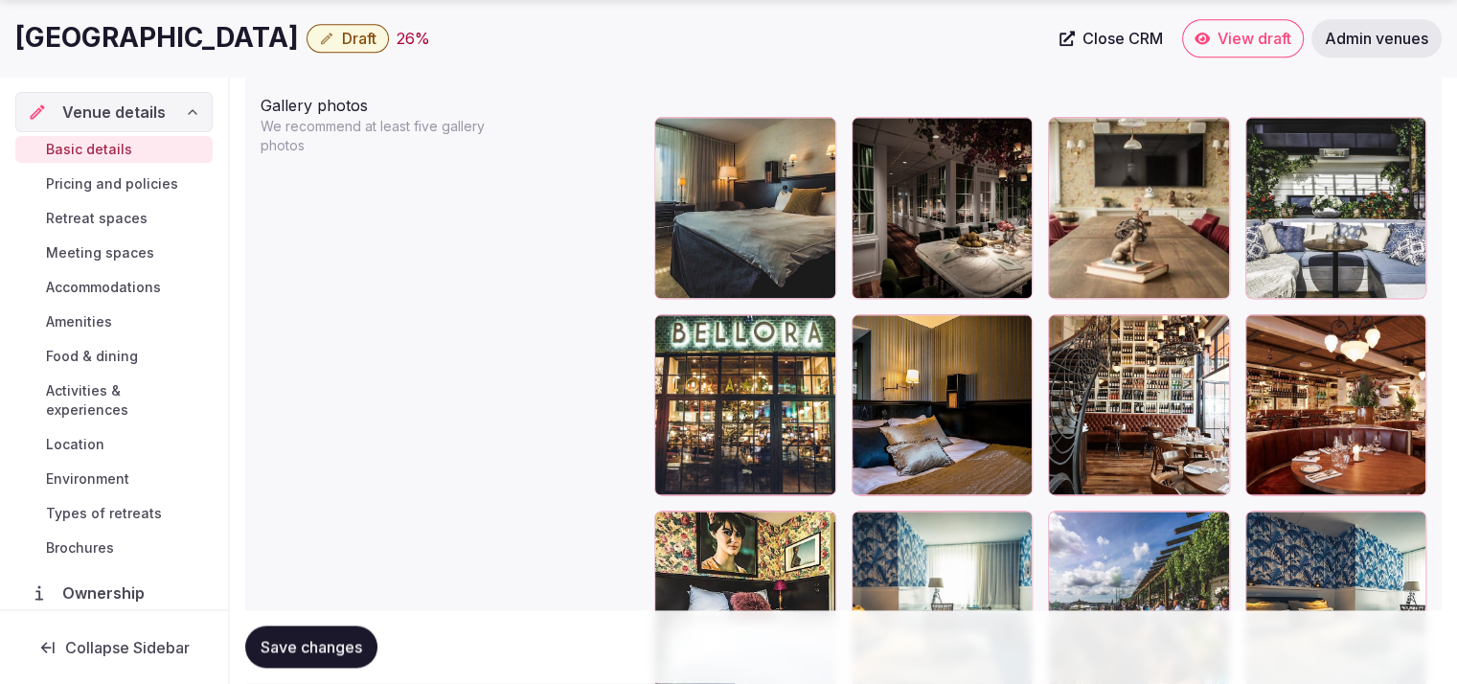
scroll to position [2326, 0]
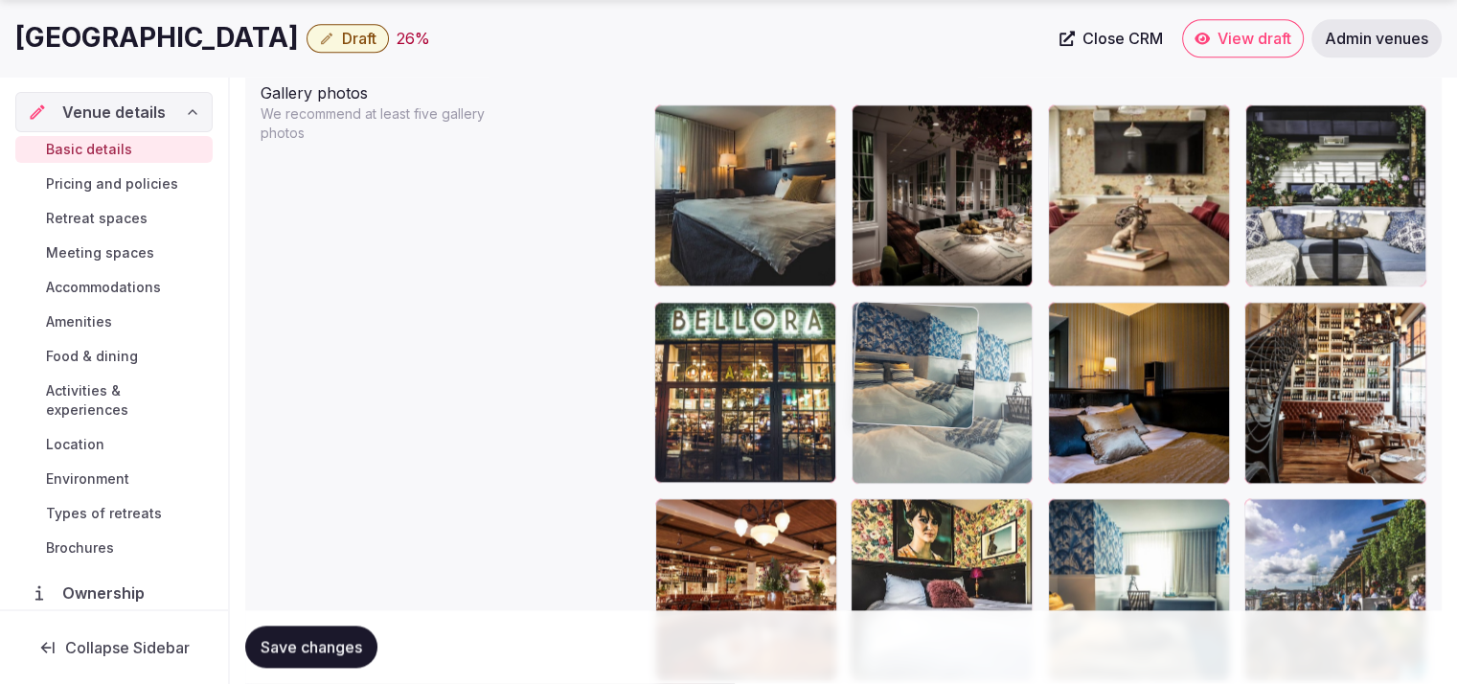
drag, startPoint x: 1344, startPoint y: 585, endPoint x: 988, endPoint y: 442, distance: 382.9
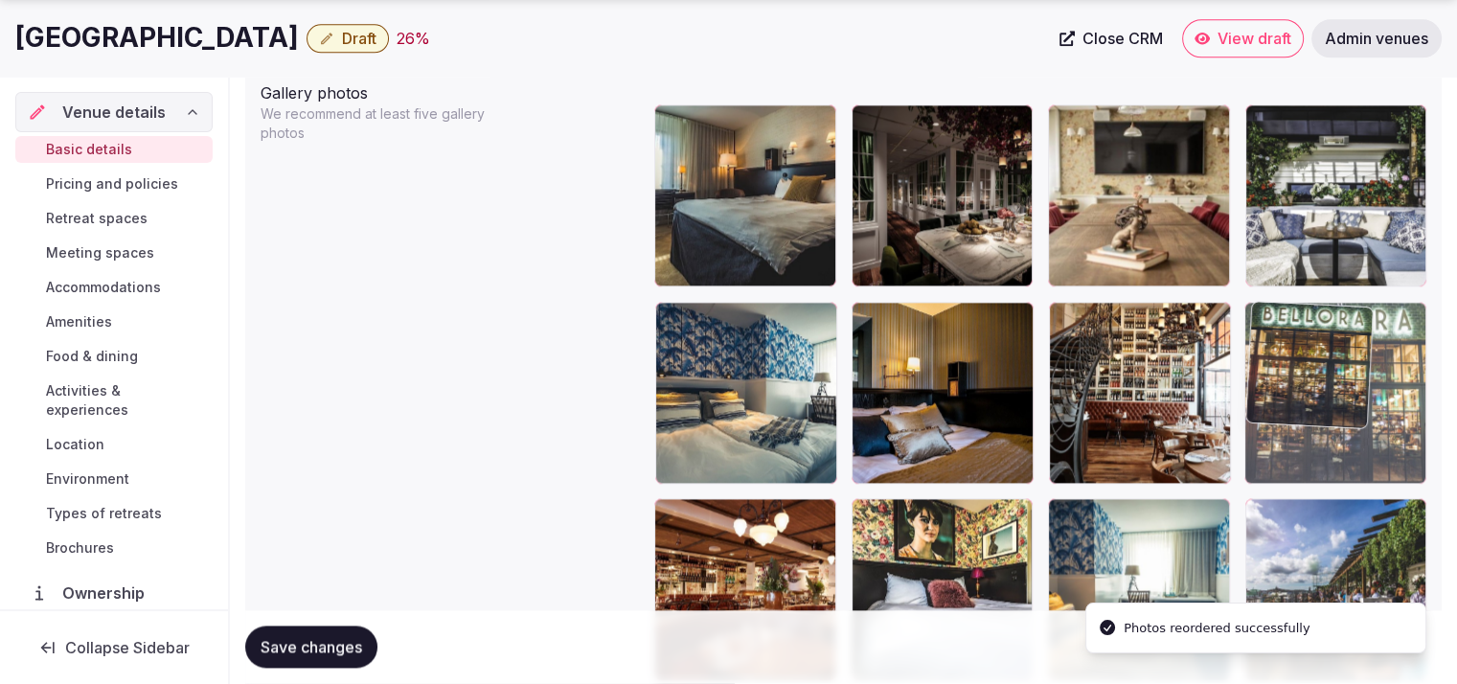
drag, startPoint x: 777, startPoint y: 421, endPoint x: 1366, endPoint y: 458, distance: 590.1
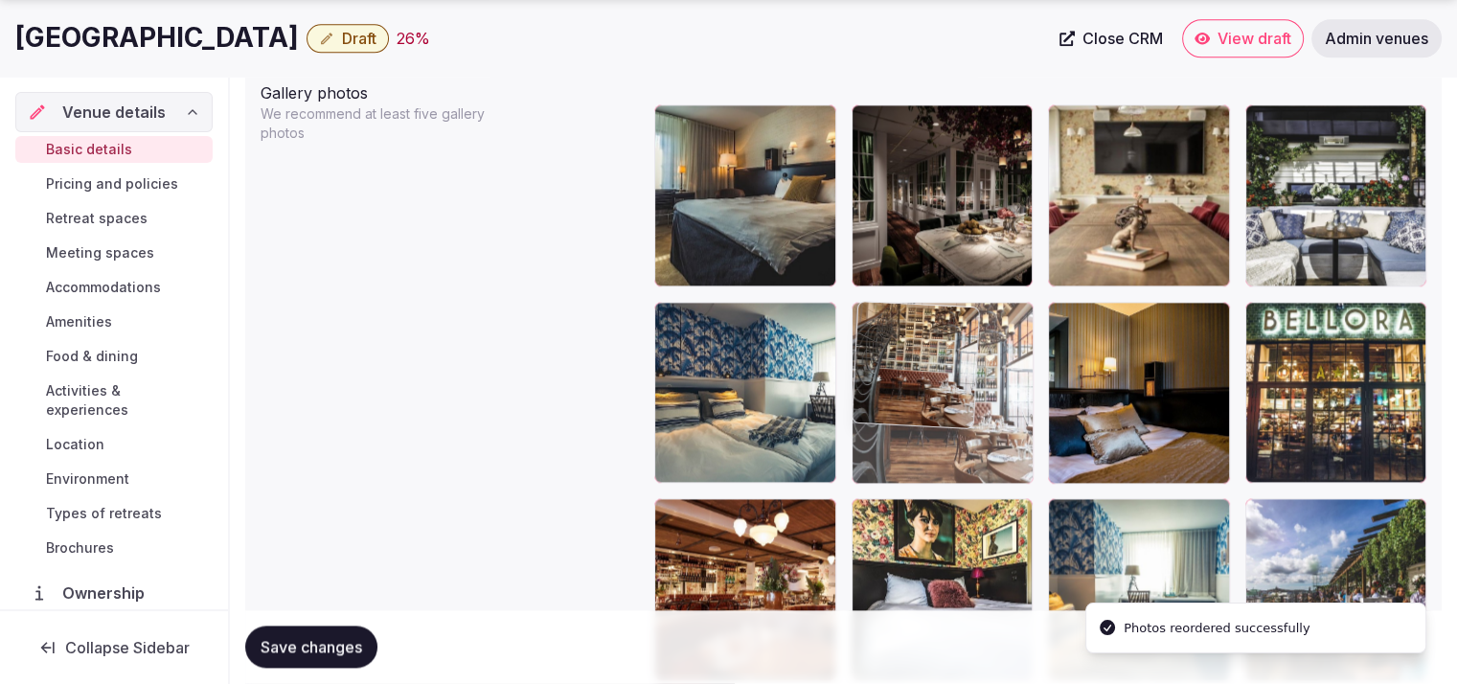
drag, startPoint x: 1104, startPoint y: 447, endPoint x: 1030, endPoint y: 442, distance: 74.9
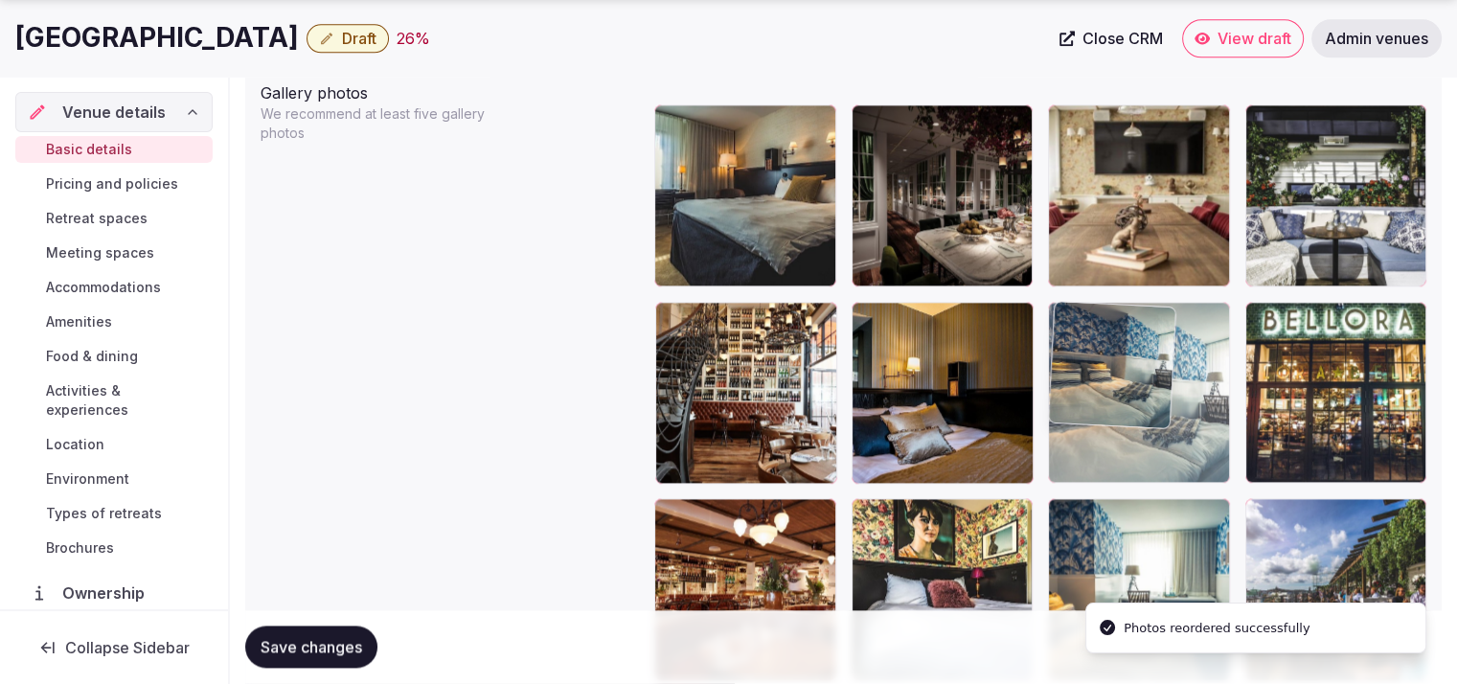
drag, startPoint x: 804, startPoint y: 447, endPoint x: 1198, endPoint y: 443, distance: 394.6
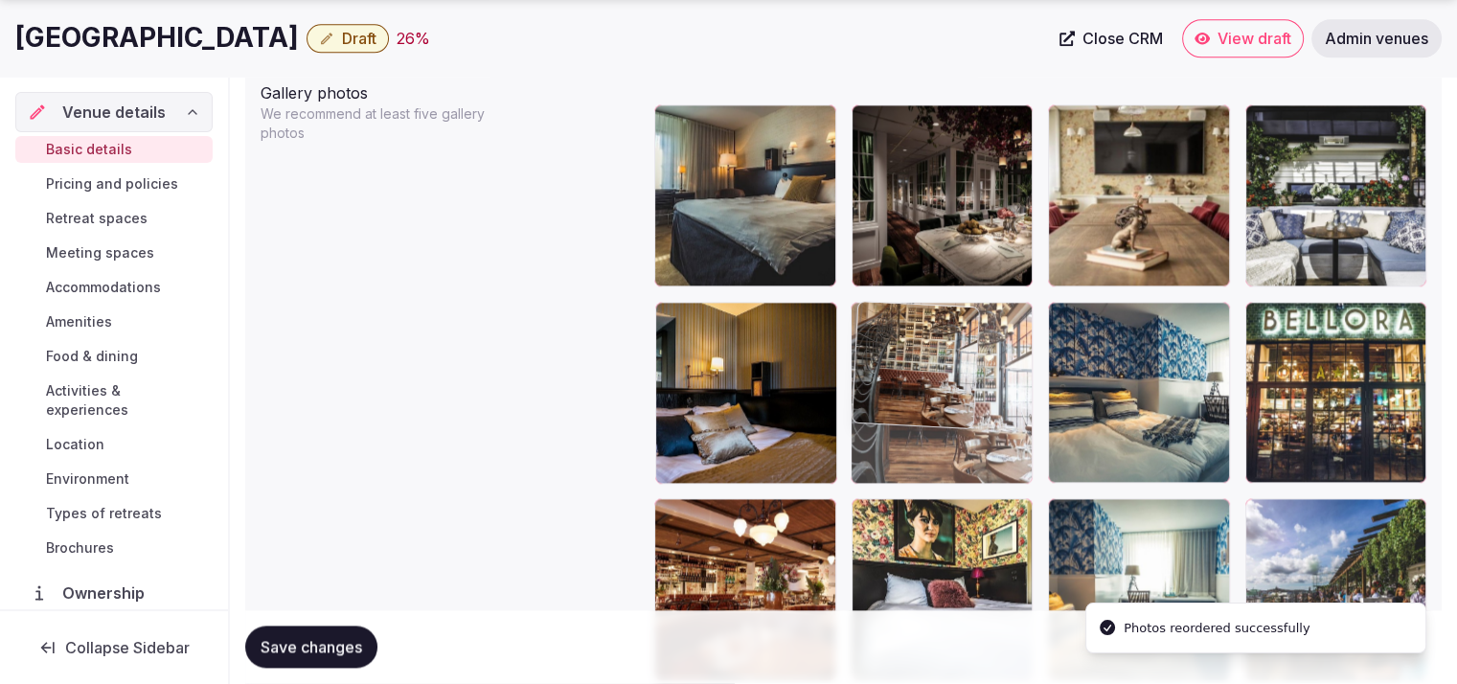
drag, startPoint x: 757, startPoint y: 429, endPoint x: 904, endPoint y: 461, distance: 150.8
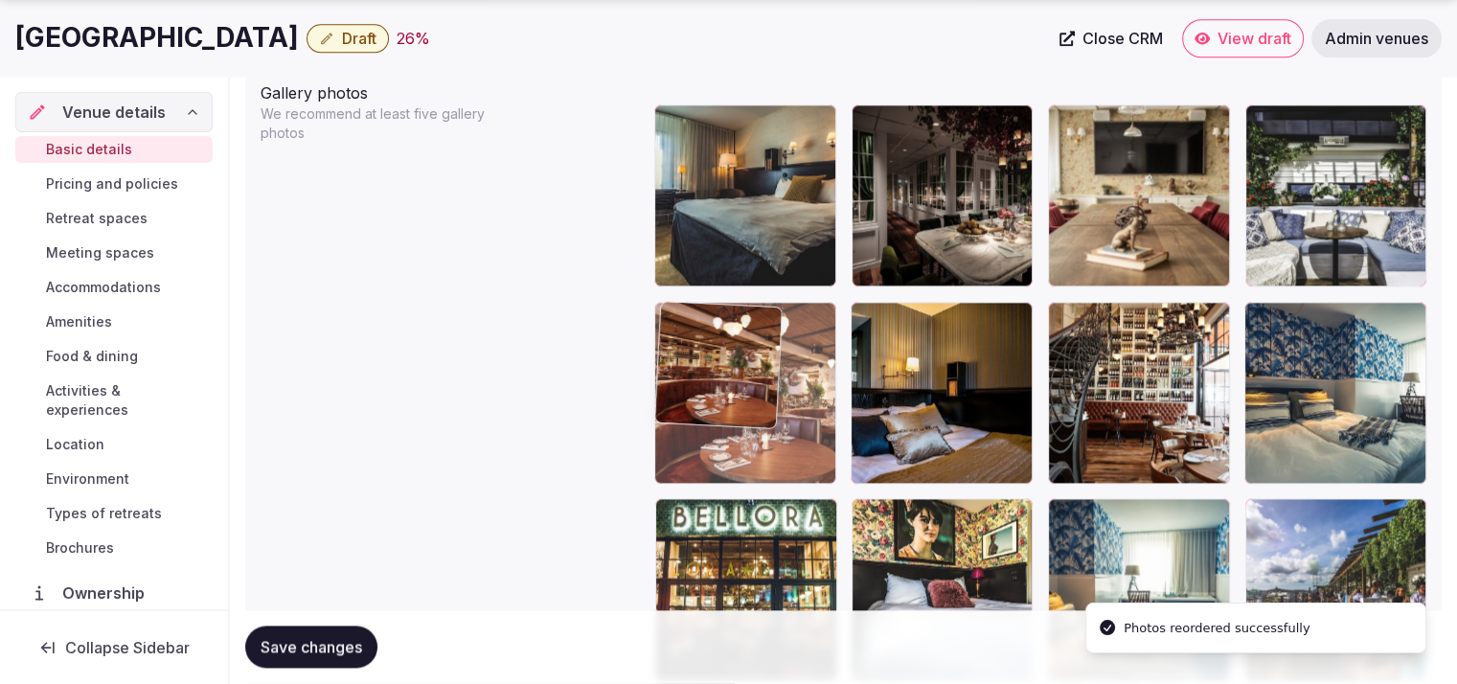
drag, startPoint x: 775, startPoint y: 528, endPoint x: 791, endPoint y: 439, distance: 90.5
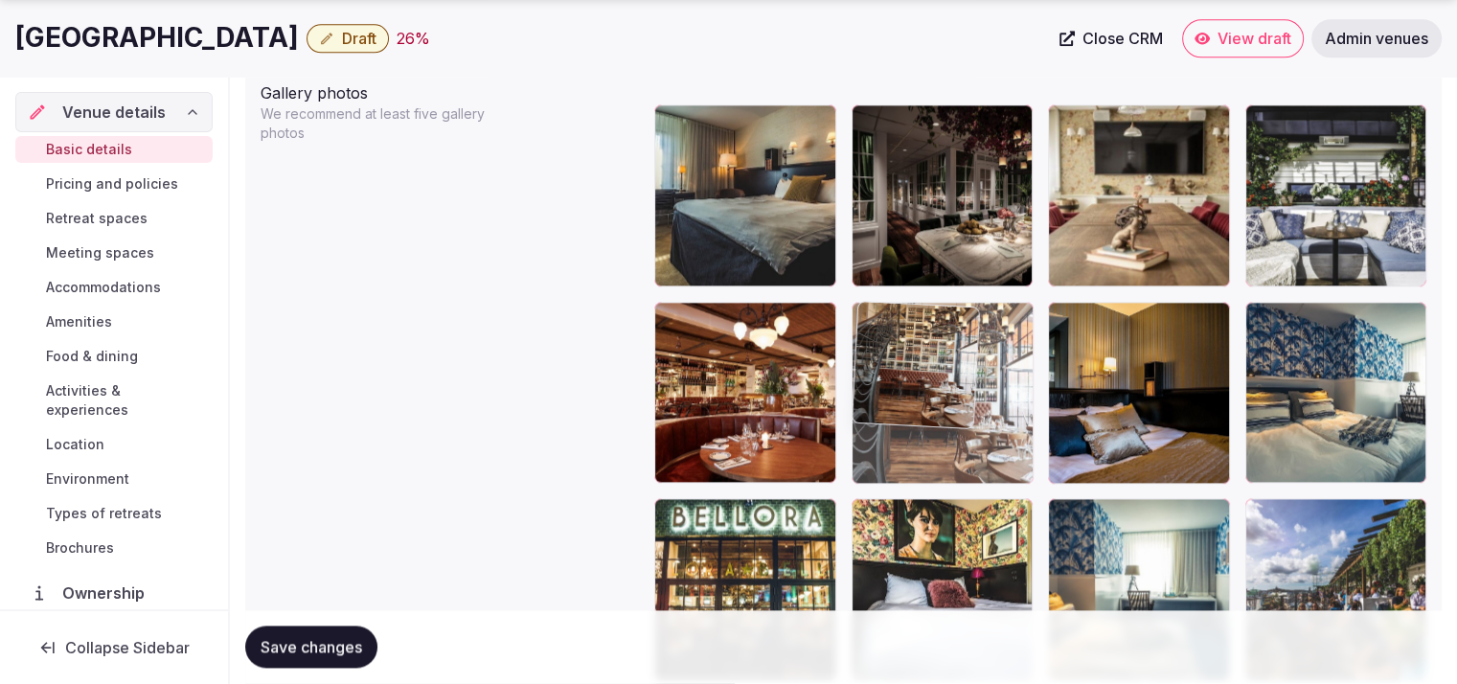
drag, startPoint x: 1136, startPoint y: 432, endPoint x: 1039, endPoint y: 442, distance: 97.2
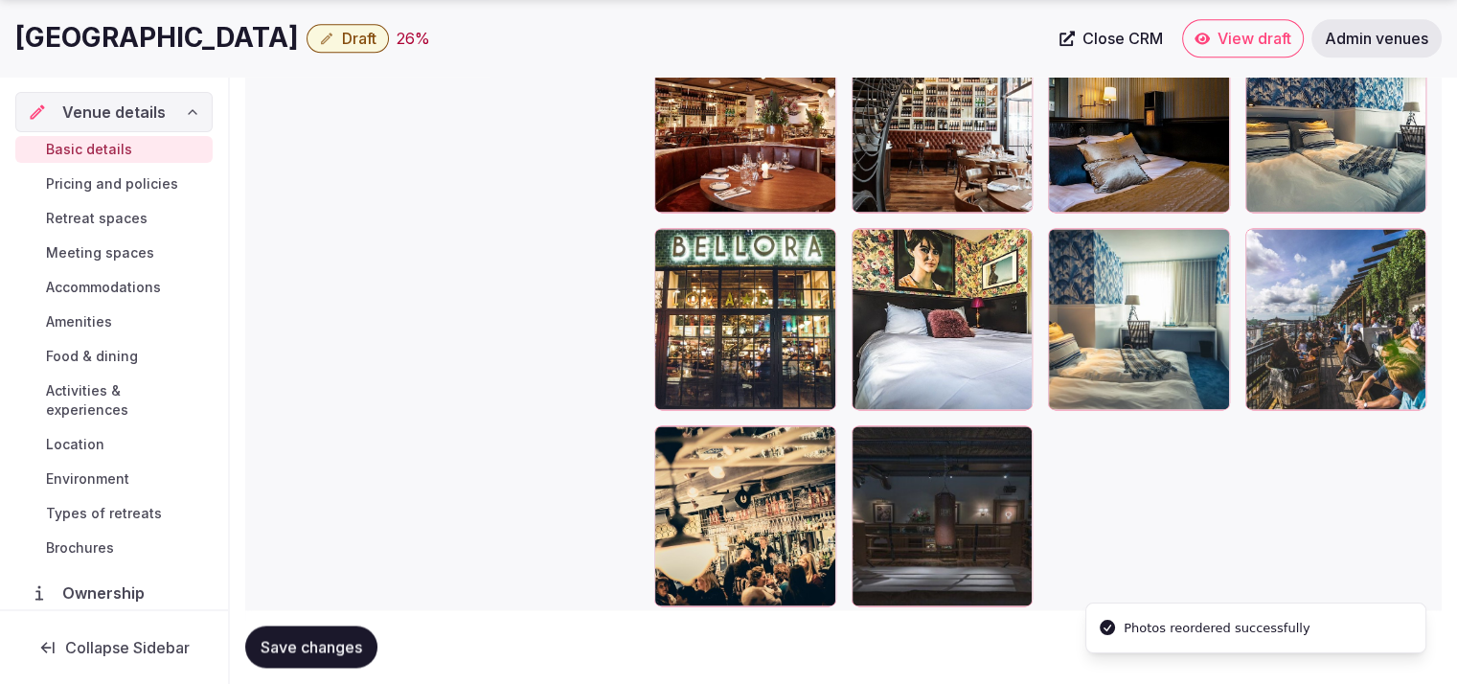
scroll to position [2548, 0]
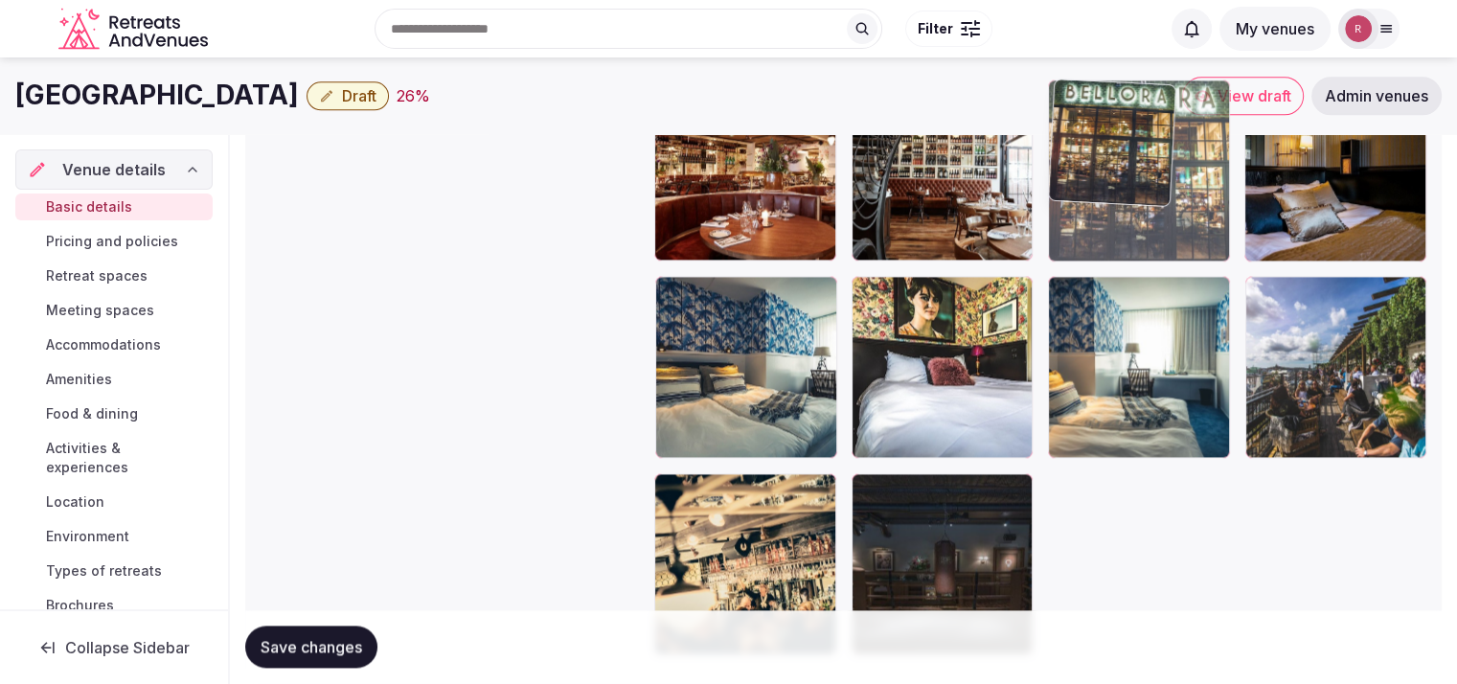
drag, startPoint x: 780, startPoint y: 396, endPoint x: 1230, endPoint y: 306, distance: 459.0
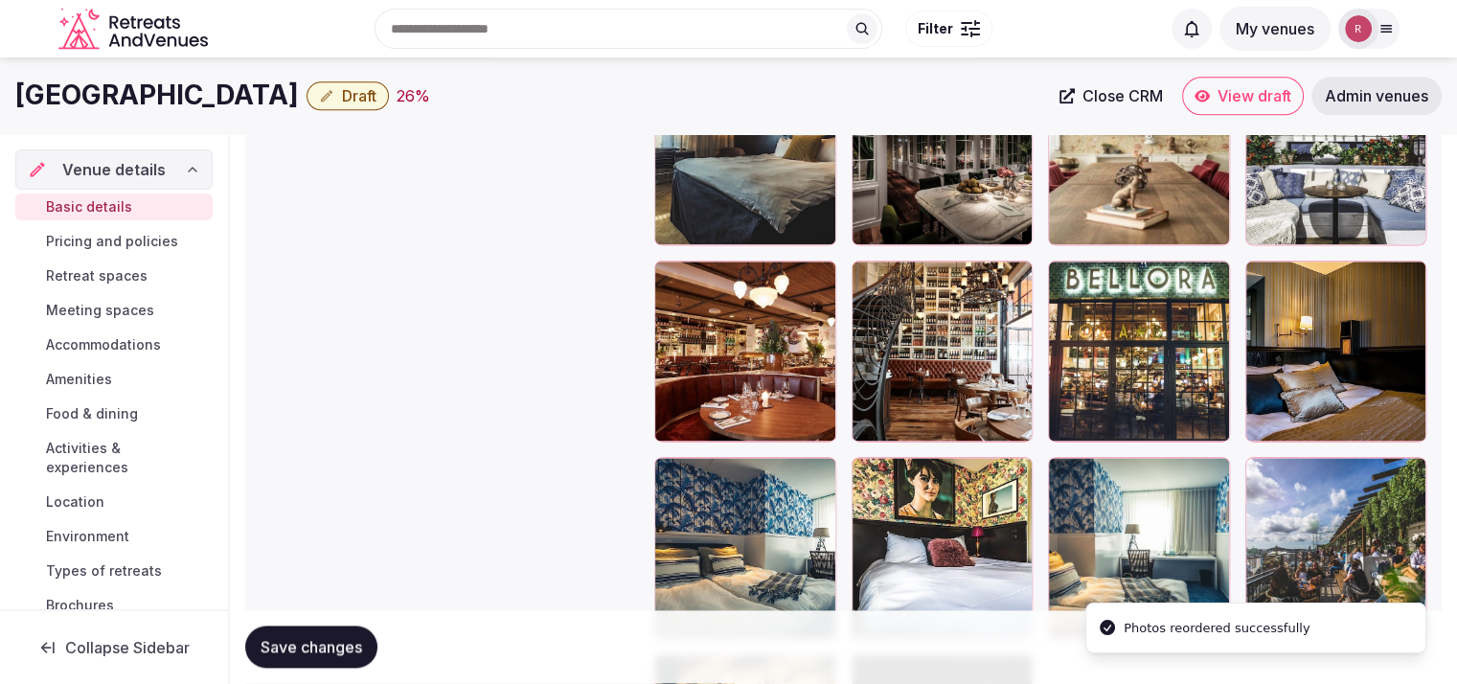
scroll to position [2352, 0]
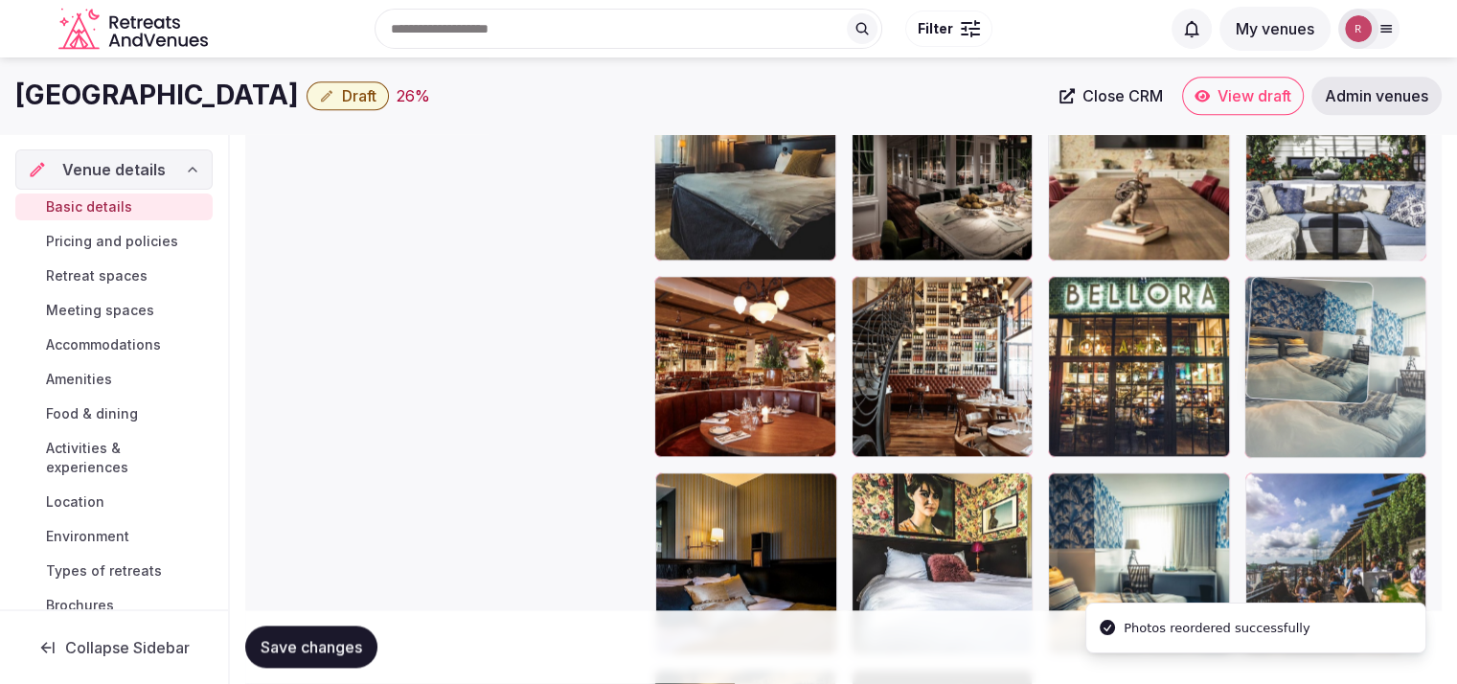
drag, startPoint x: 921, startPoint y: 512, endPoint x: 1313, endPoint y: 373, distance: 415.9
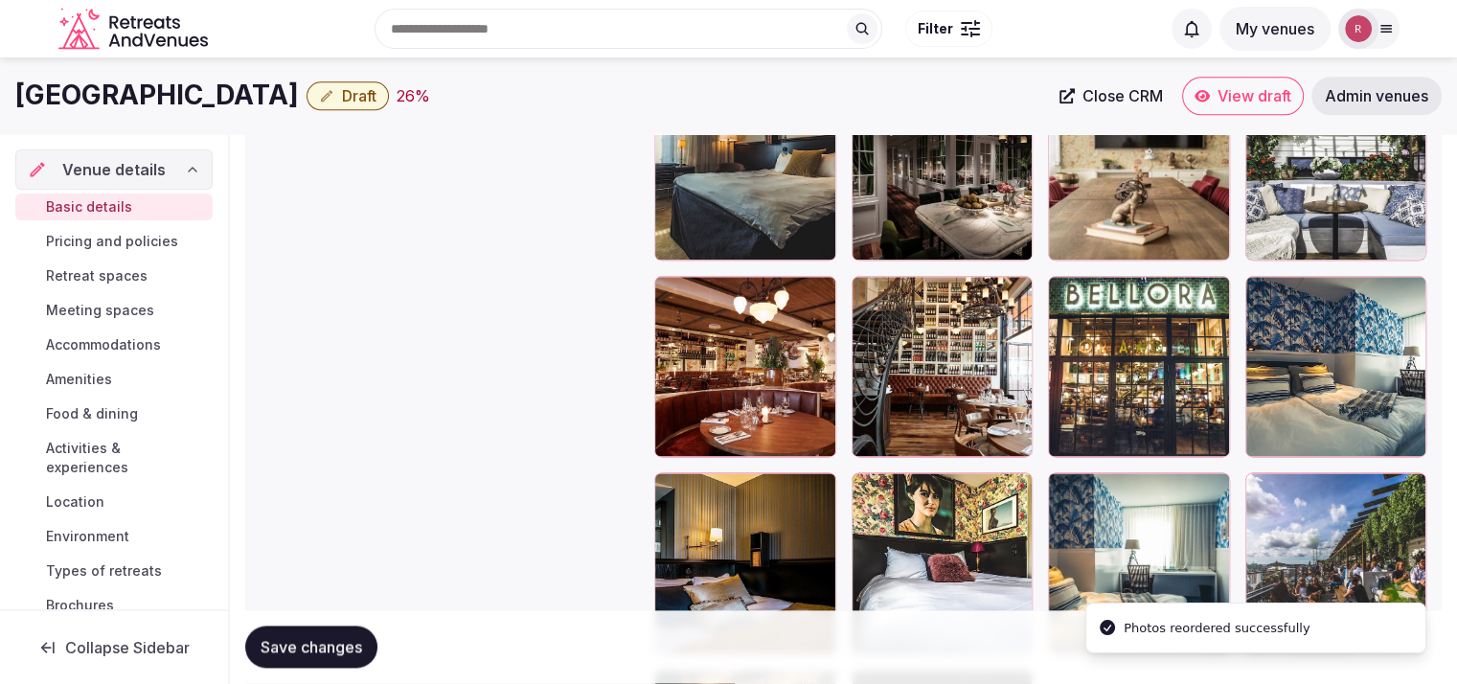
click at [328, 646] on span "Save changes" at bounding box center [311, 647] width 102 height 19
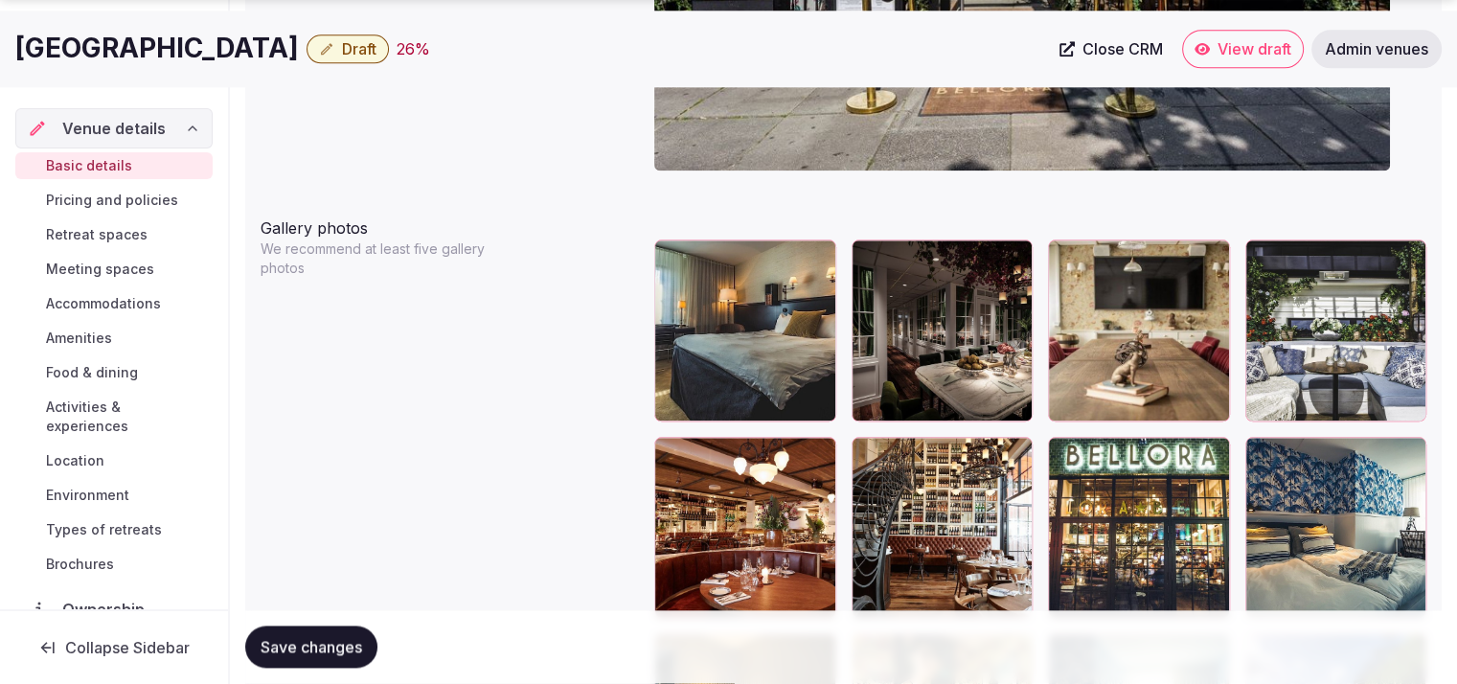
scroll to position [2199, 0]
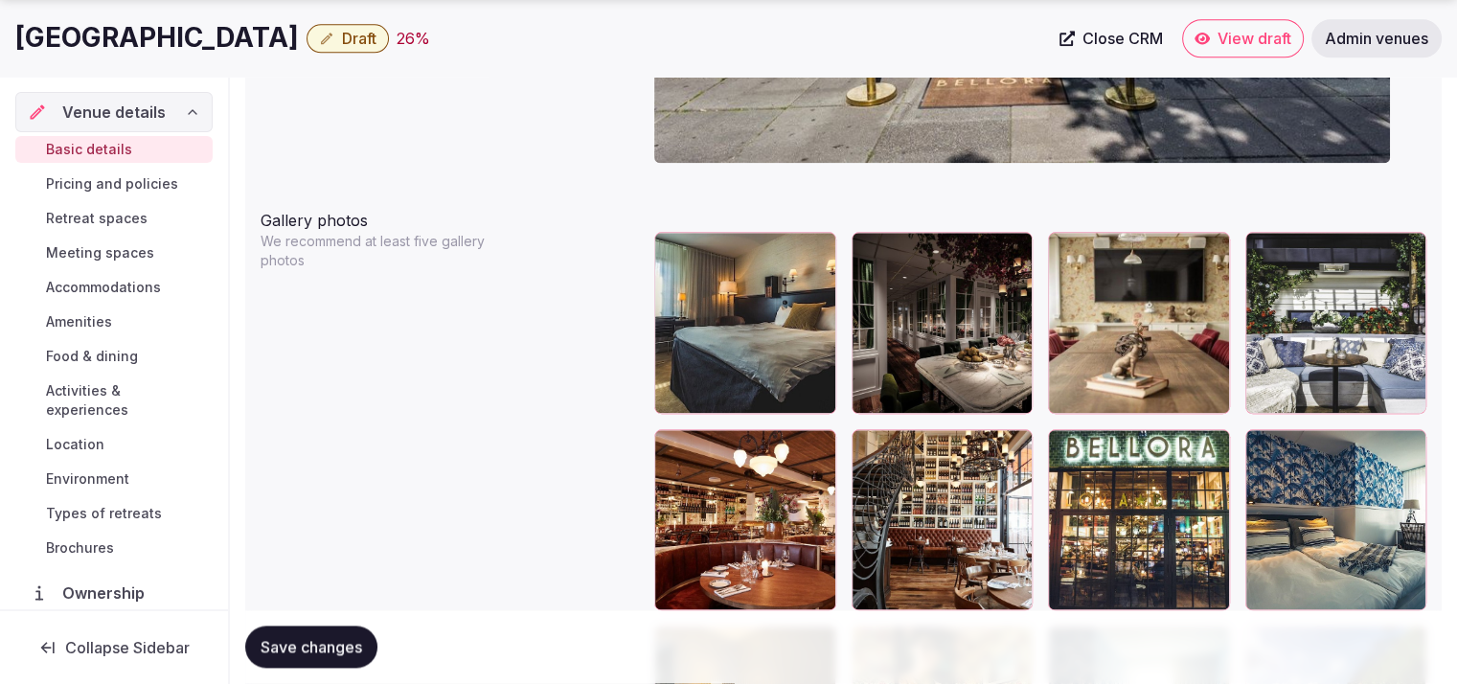
click at [1023, 452] on button "button" at bounding box center [1013, 448] width 23 height 23
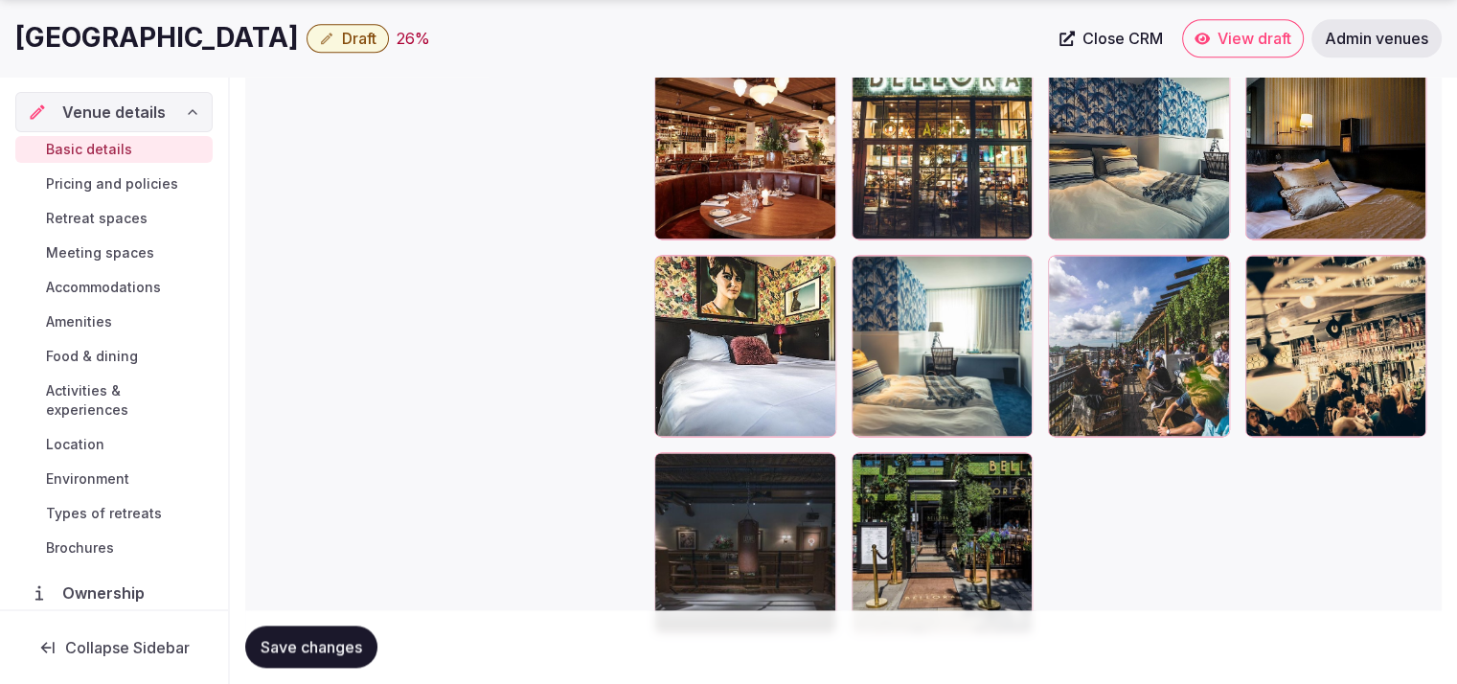
scroll to position [2505, 0]
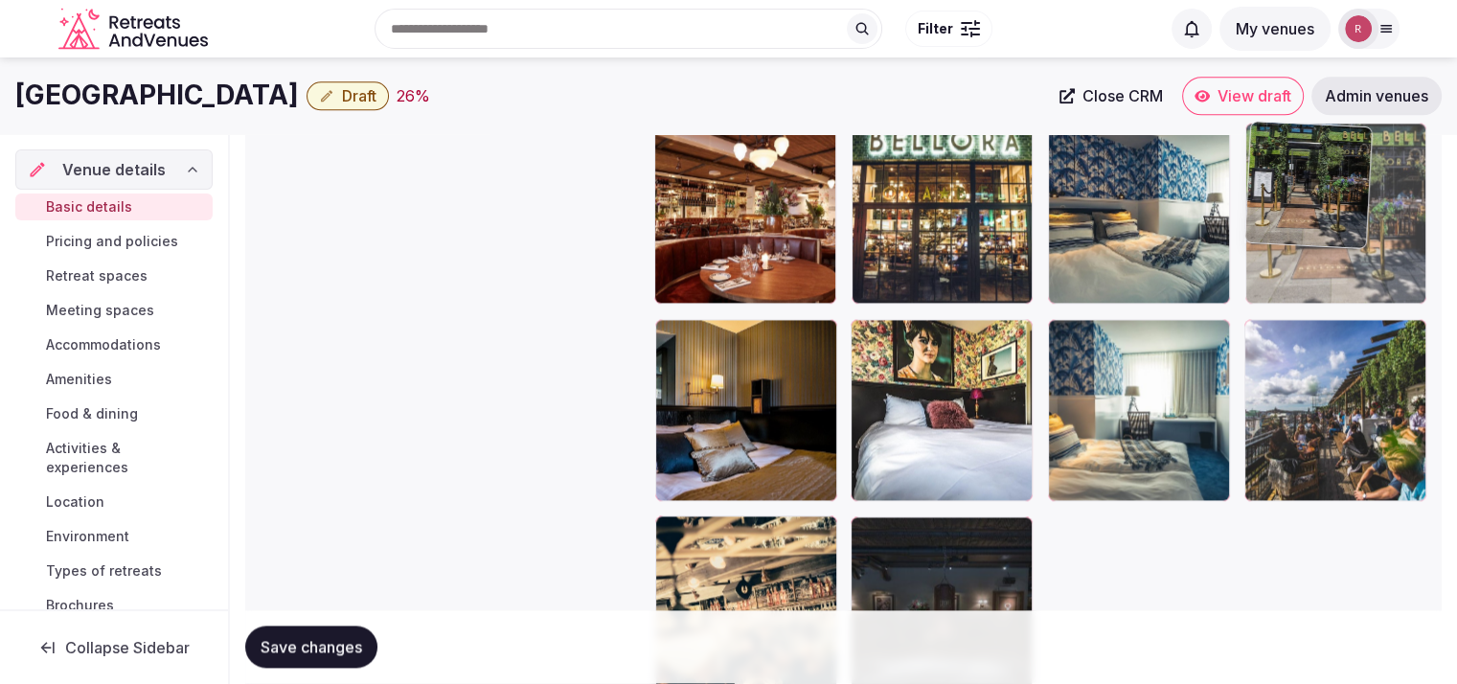
drag, startPoint x: 978, startPoint y: 586, endPoint x: 1345, endPoint y: 206, distance: 528.3
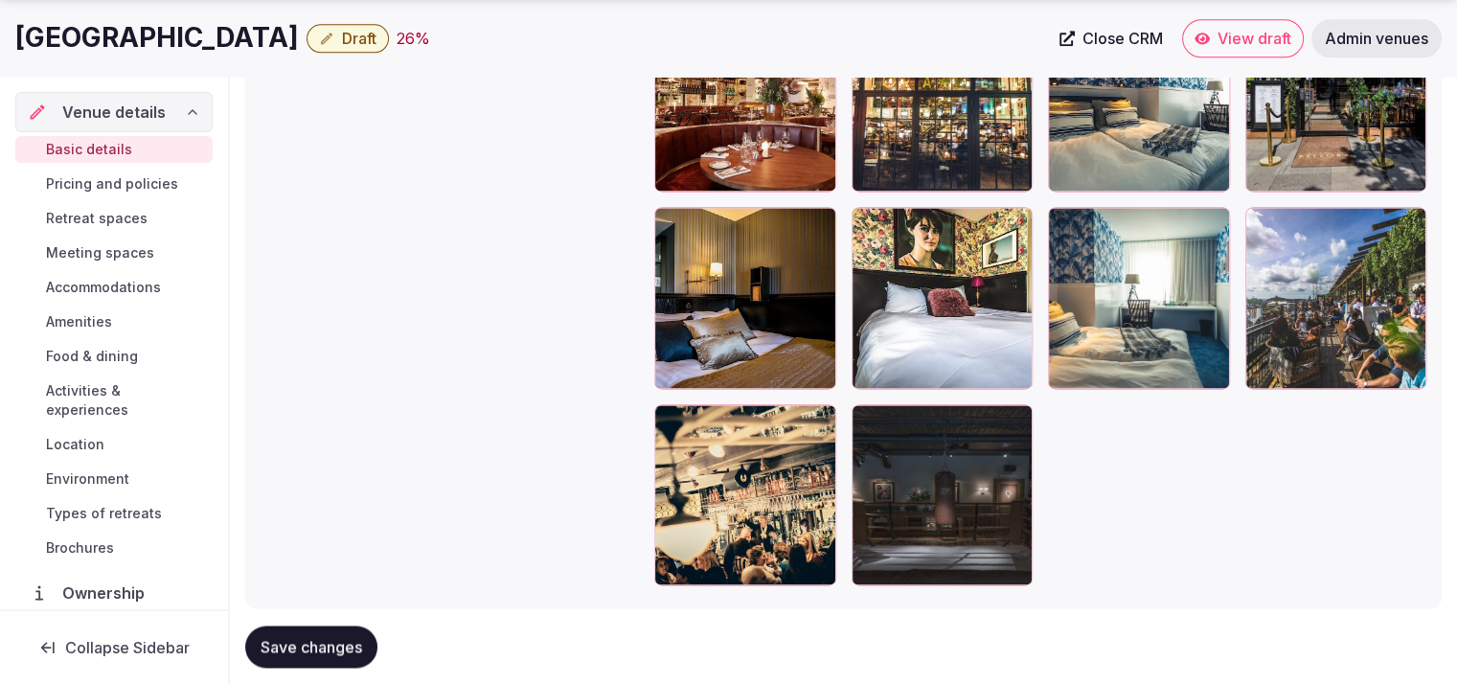
scroll to position [2625, 0]
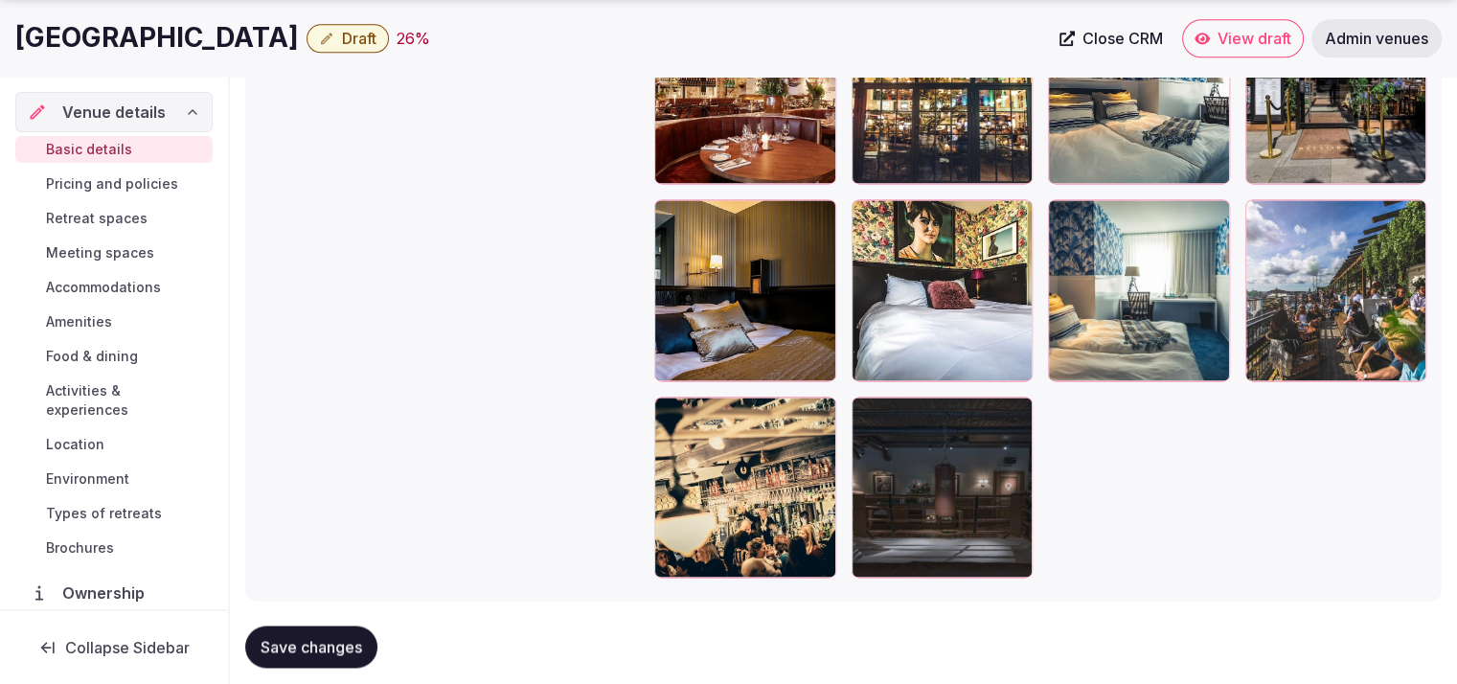
click at [310, 635] on button "Save changes" at bounding box center [311, 647] width 132 height 42
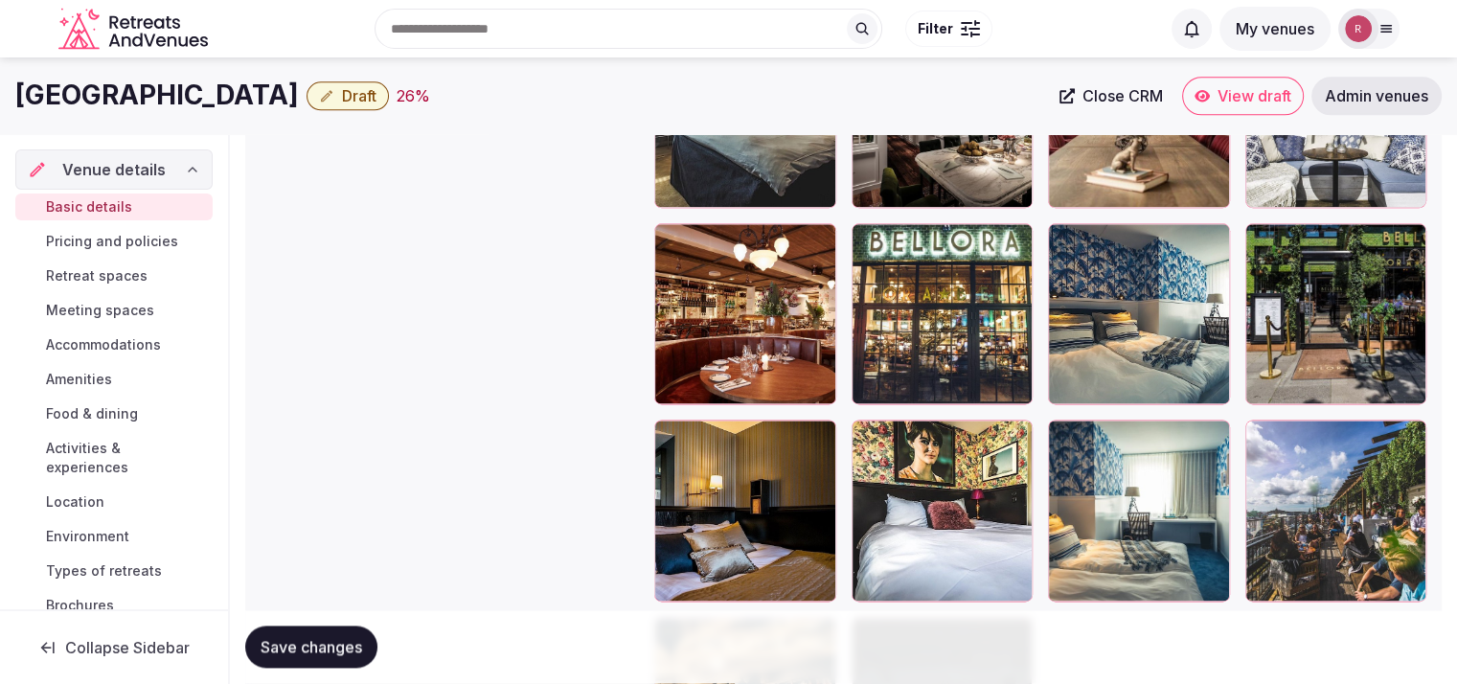
scroll to position [2310, 0]
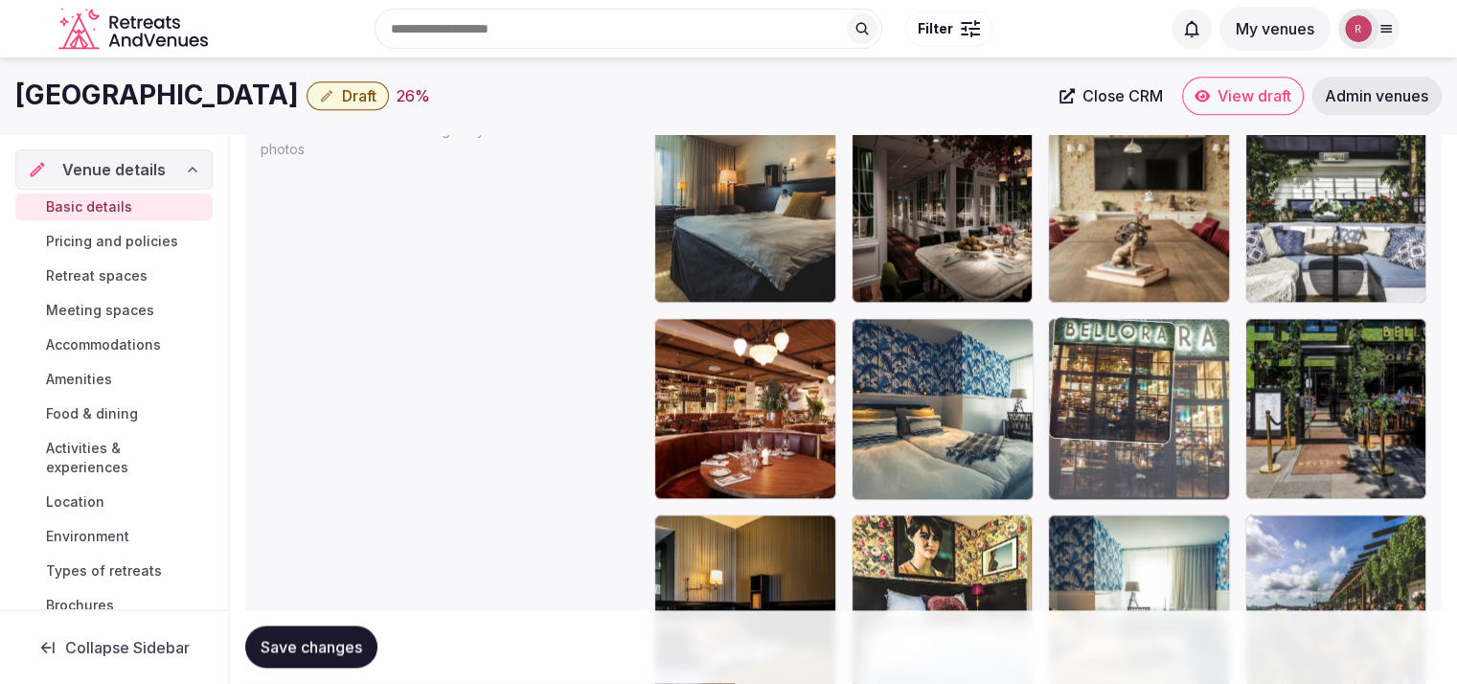
drag, startPoint x: 996, startPoint y: 442, endPoint x: 1176, endPoint y: 463, distance: 181.3
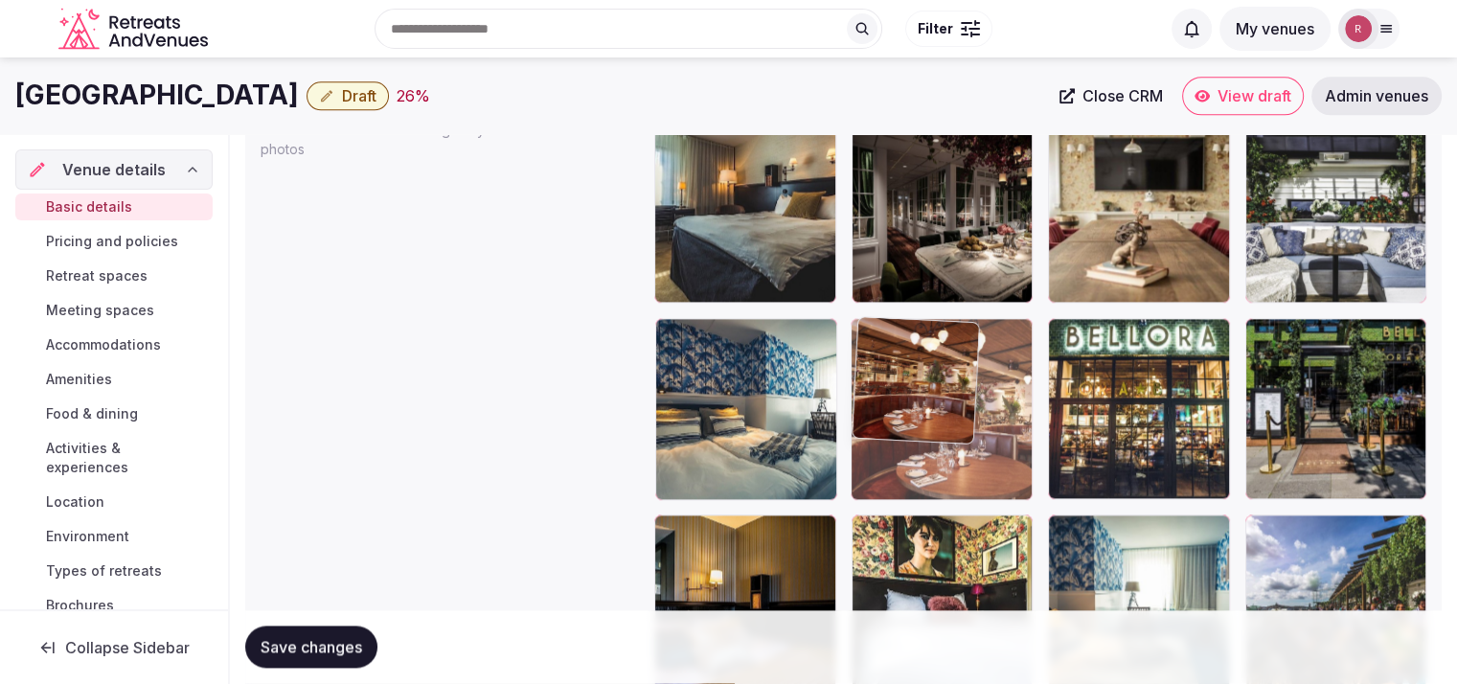
drag, startPoint x: 785, startPoint y: 429, endPoint x: 954, endPoint y: 425, distance: 168.6
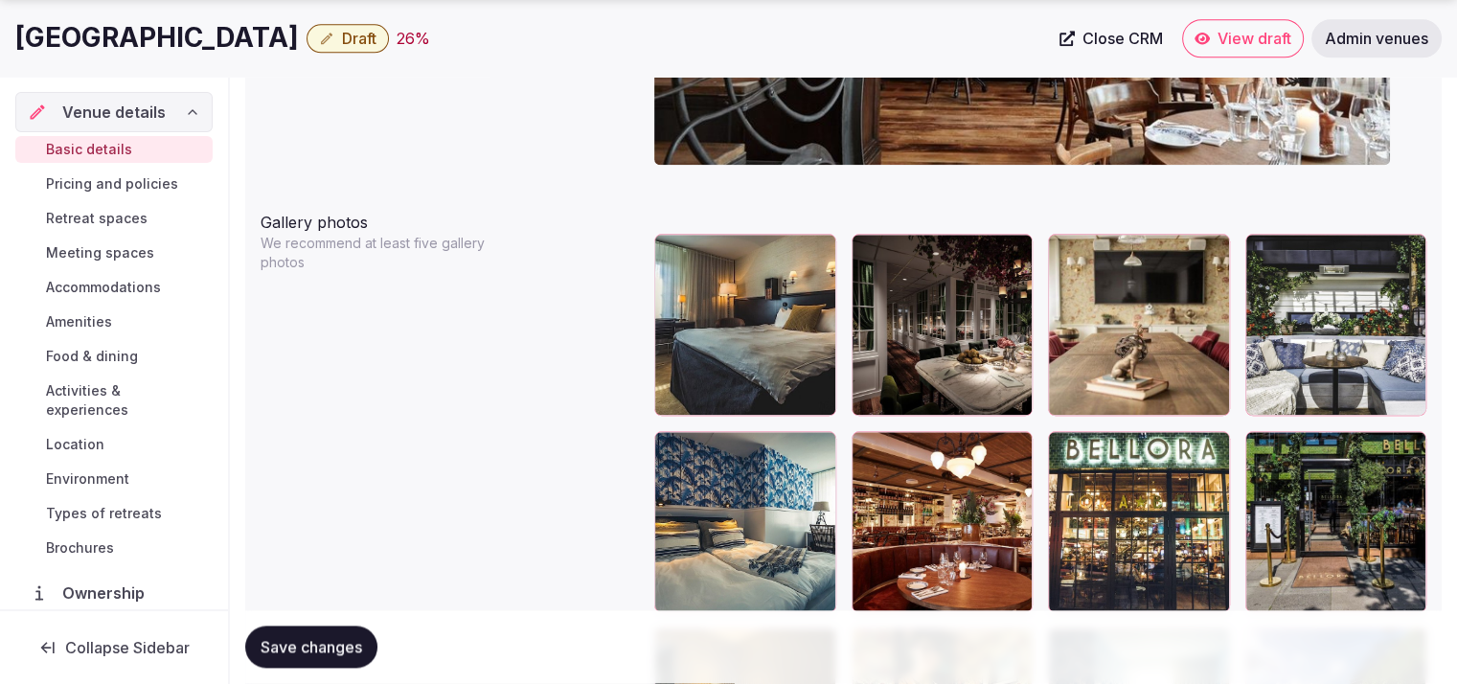
scroll to position [2253, 0]
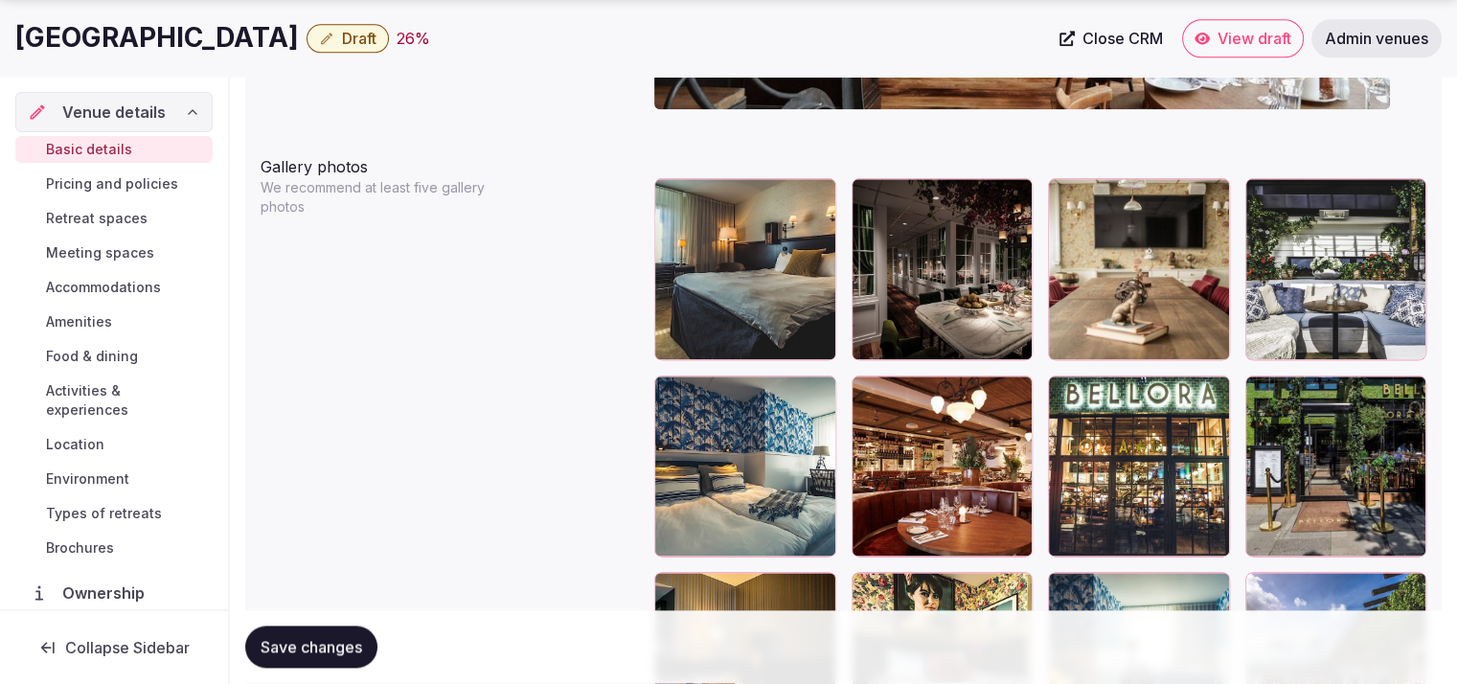
click at [292, 668] on div "Save changes" at bounding box center [843, 647] width 1196 height 73
click at [295, 657] on button "Save changes" at bounding box center [311, 647] width 132 height 42
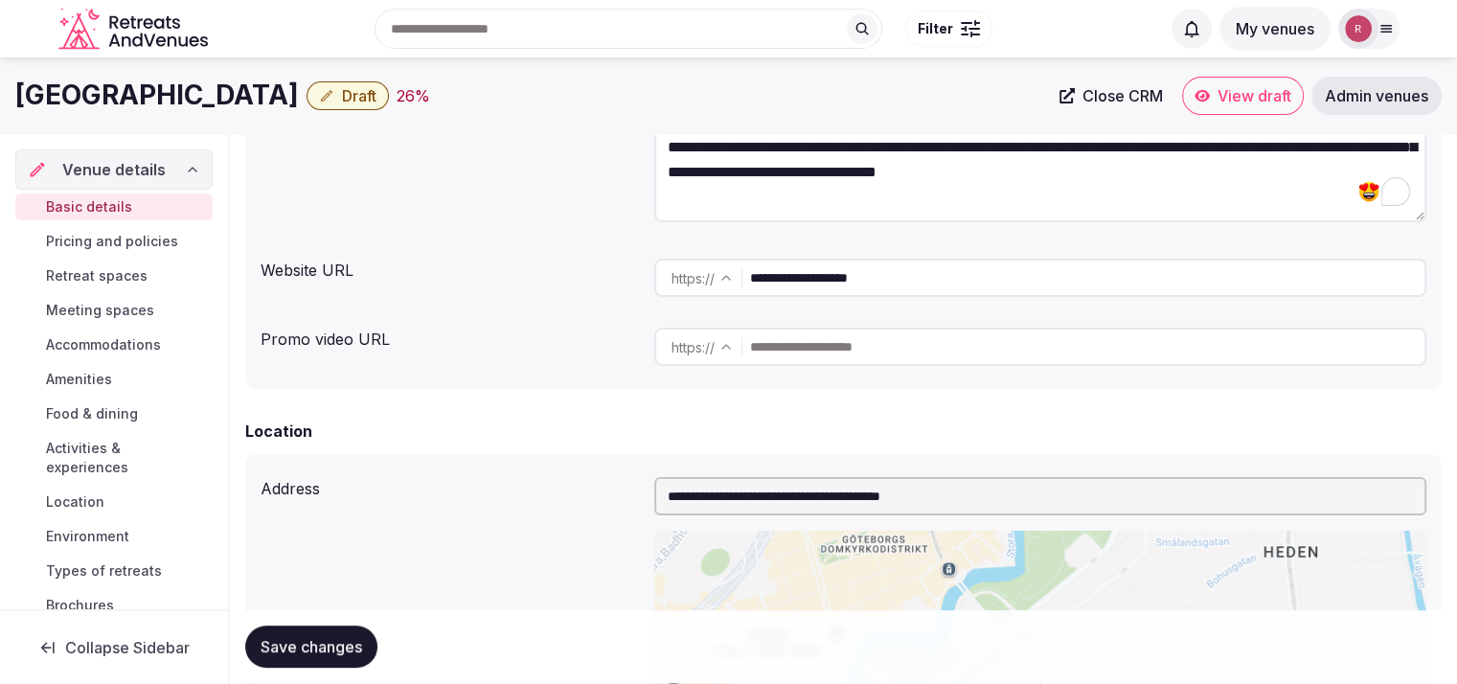
scroll to position [268, 0]
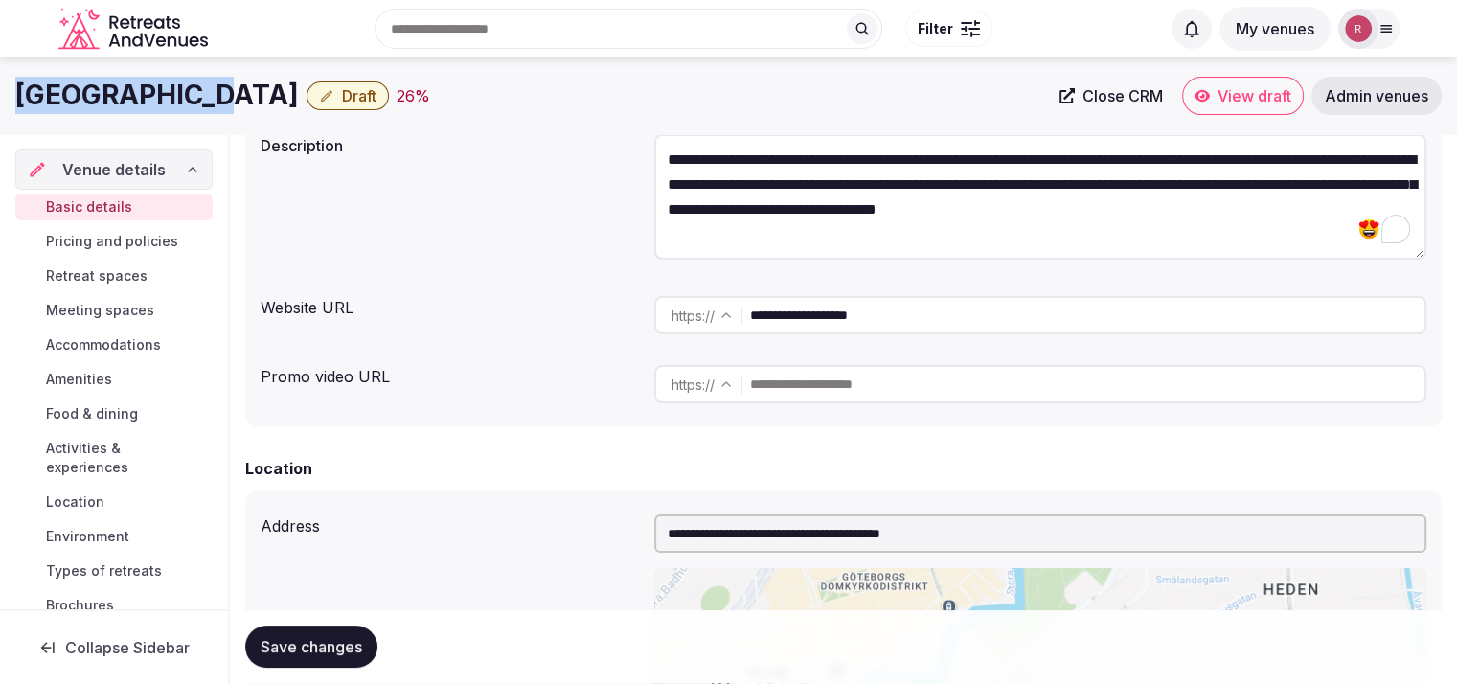
drag, startPoint x: 180, startPoint y: 102, endPoint x: 23, endPoint y: 96, distance: 157.2
click at [23, 96] on h1 "Hotel Bellora" at bounding box center [156, 95] width 283 height 37
copy h1 "Hotel Bellora"
click at [521, 110] on div "Hotel Bellora Draft 26 %" at bounding box center [531, 95] width 1032 height 37
click at [1123, 91] on span "Close CRM" at bounding box center [1122, 95] width 80 height 19
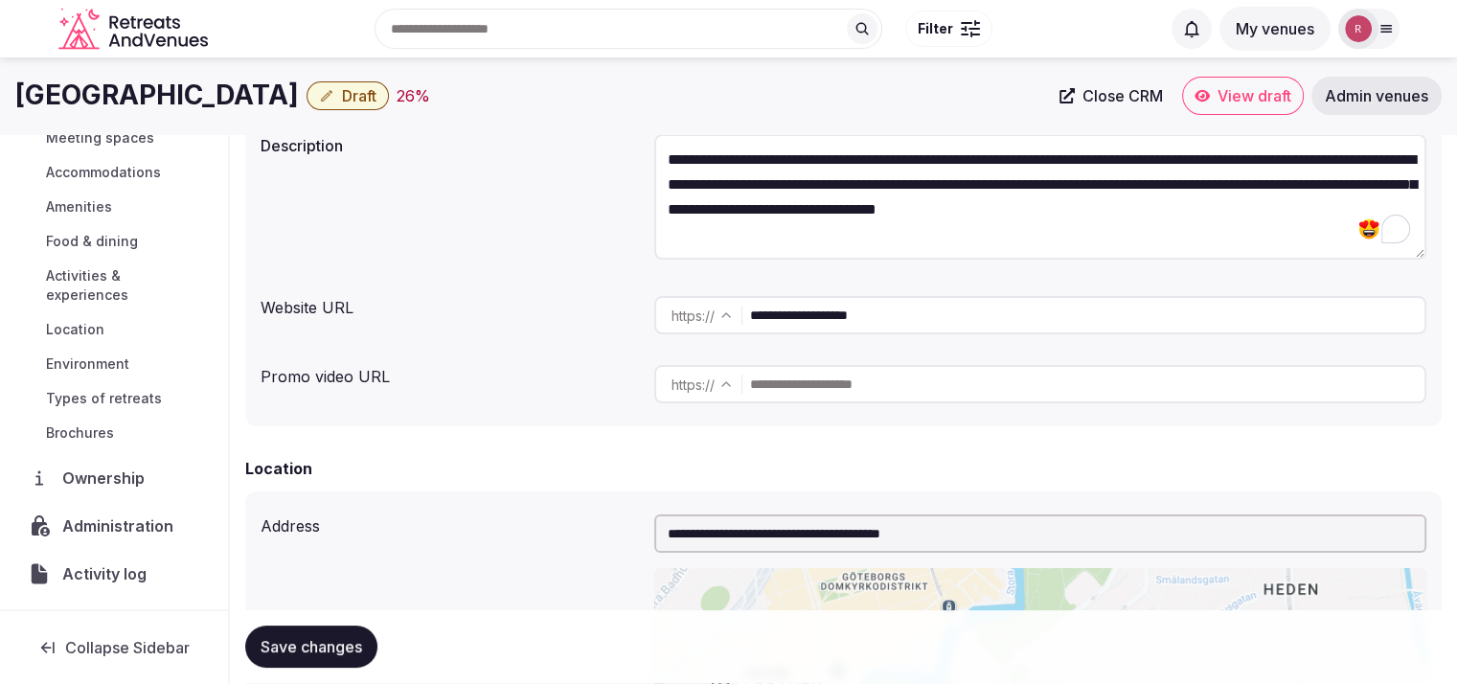
scroll to position [218, 0]
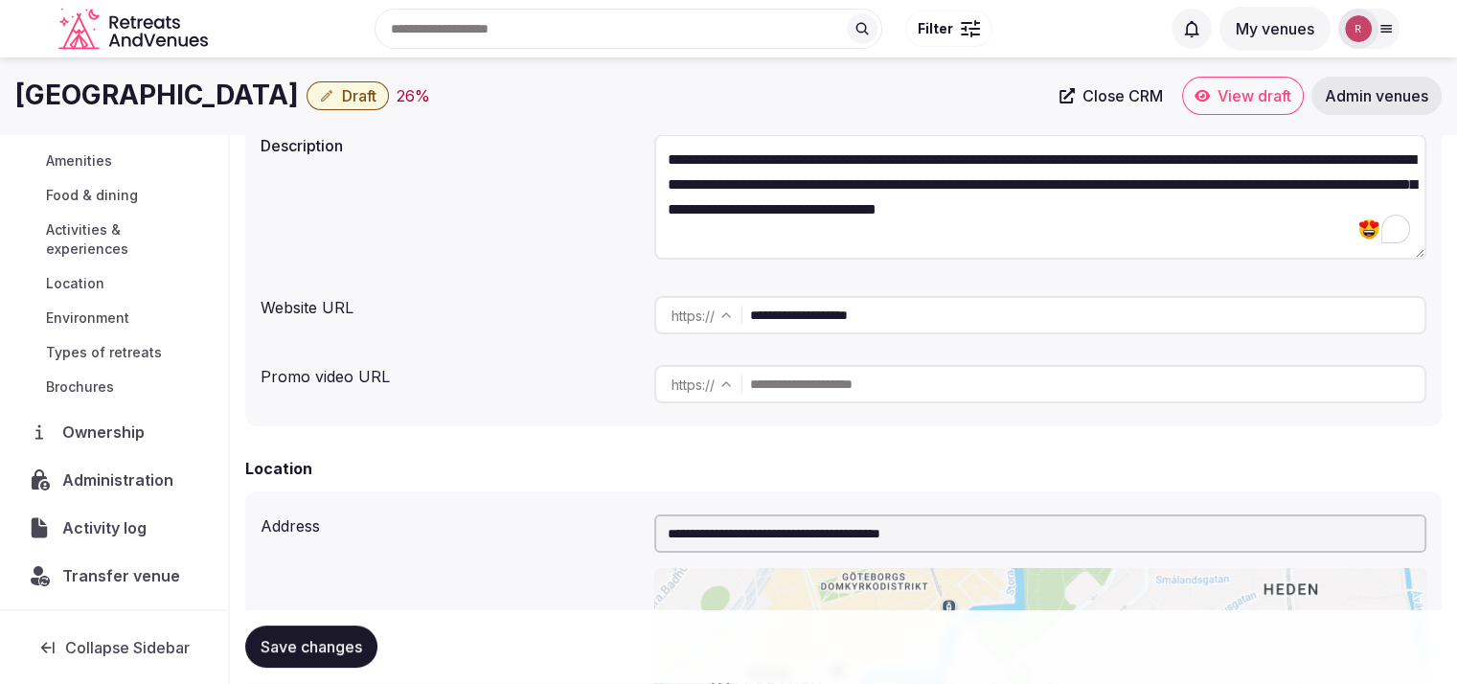
click at [95, 476] on span "Administration" at bounding box center [121, 479] width 119 height 23
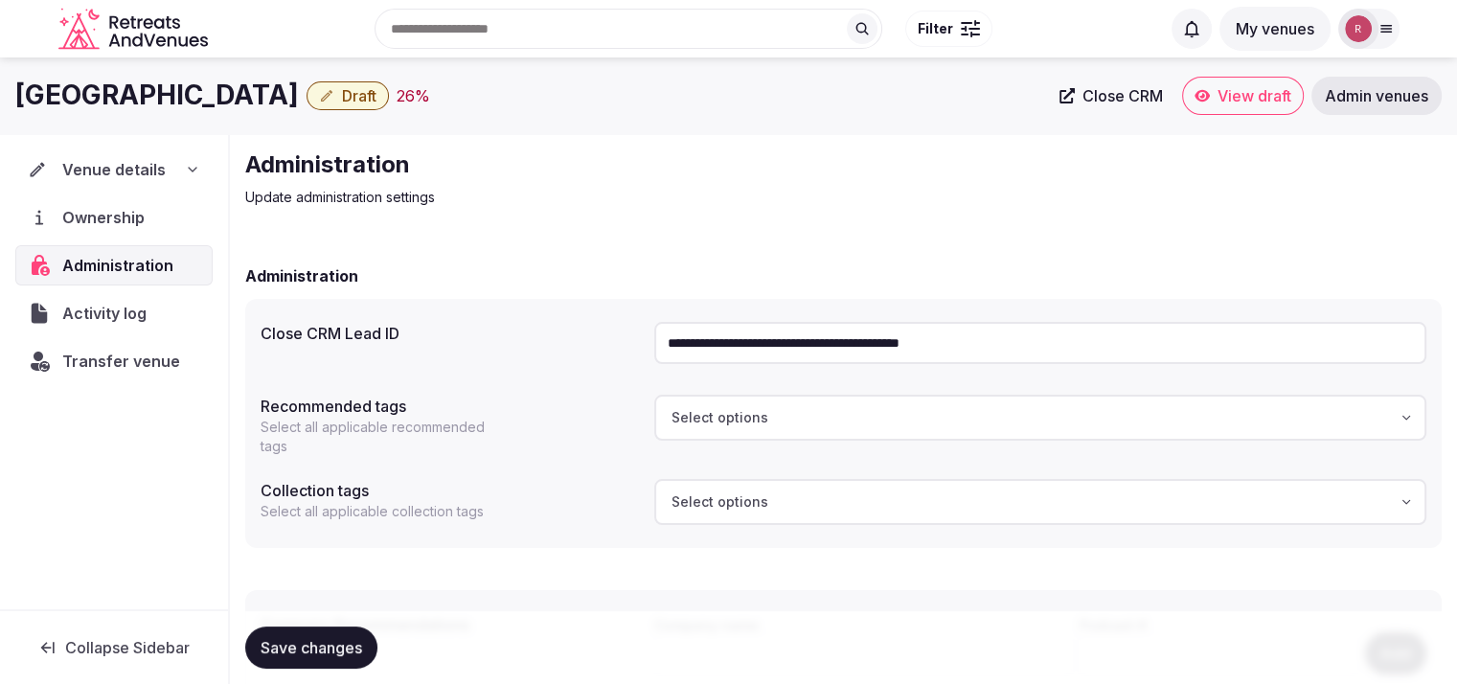
click at [1041, 348] on input "**********" at bounding box center [1040, 343] width 772 height 42
click at [881, 117] on div "Hotel Bellora Draft 26 % Close CRM View draft Admin venues" at bounding box center [728, 95] width 1457 height 77
click at [306, 95] on button "Draft" at bounding box center [347, 95] width 82 height 29
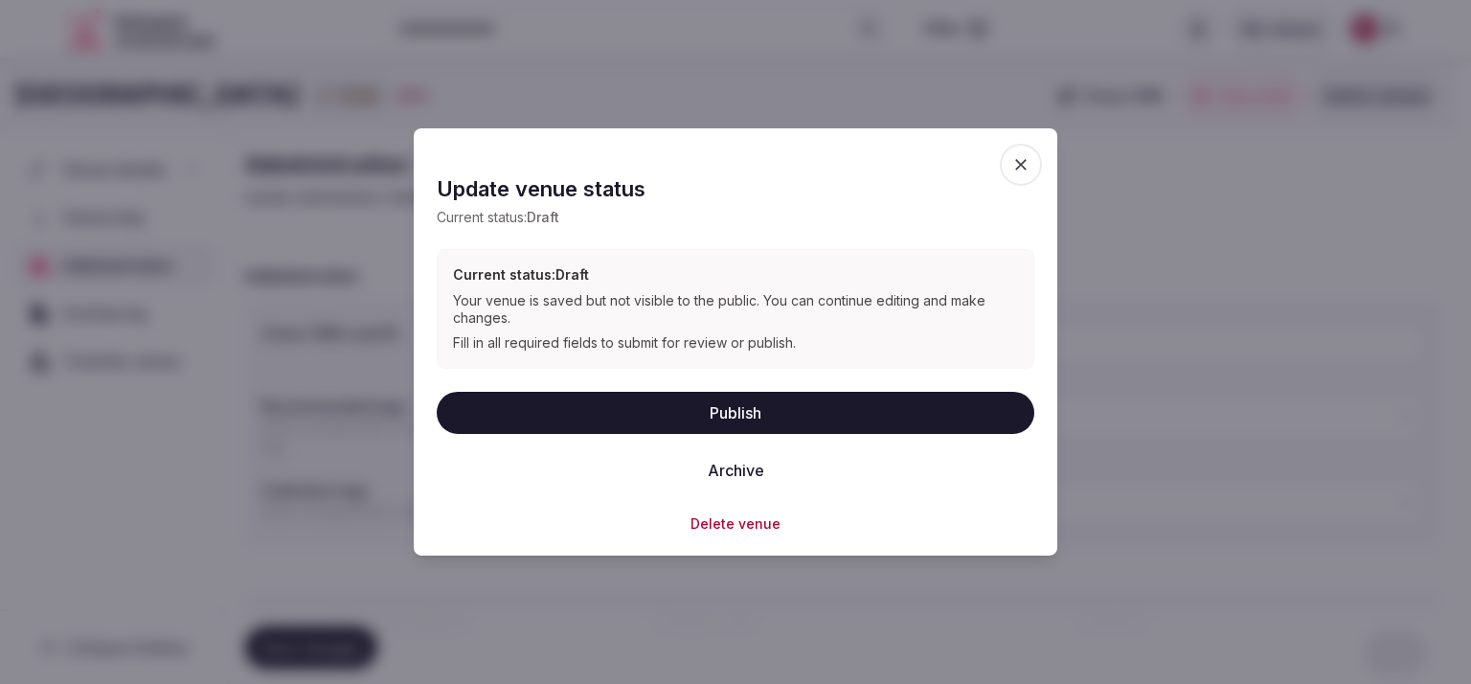
click at [689, 399] on button "Publish" at bounding box center [736, 412] width 598 height 42
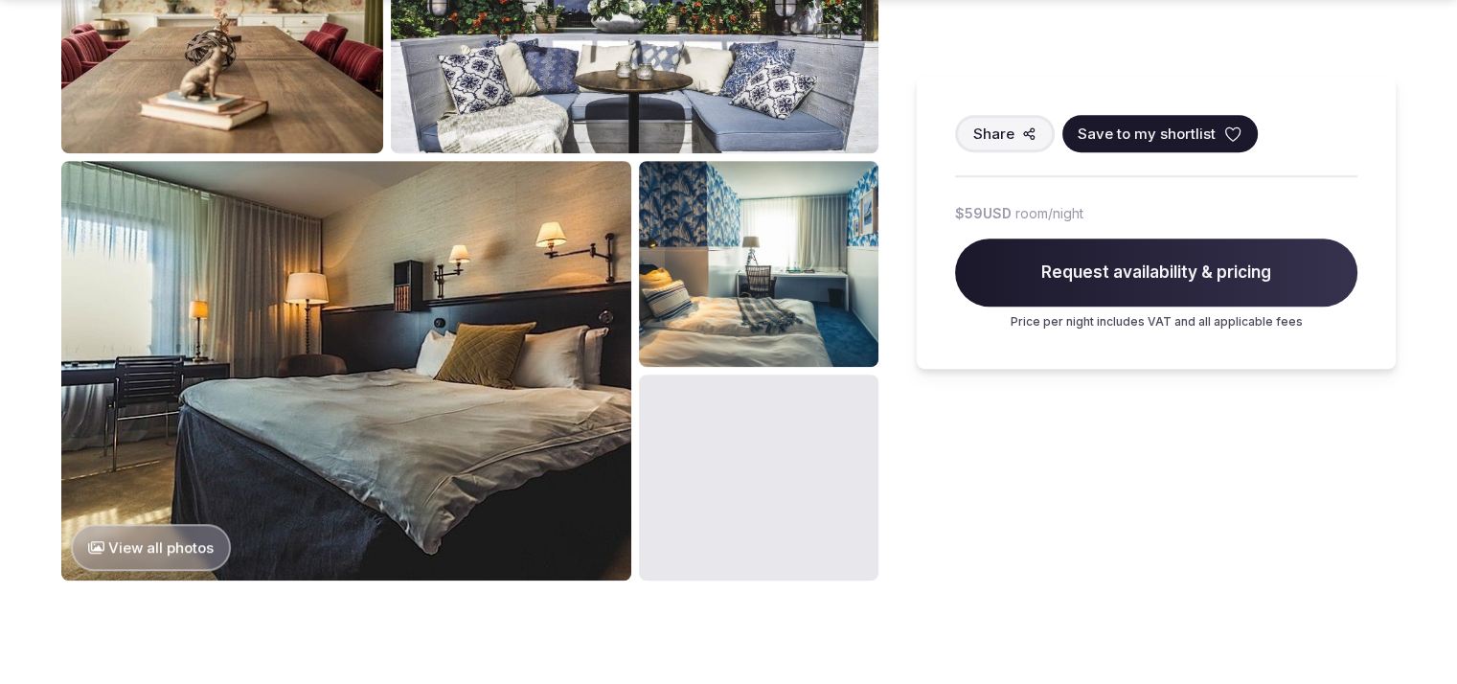
scroll to position [1226, 0]
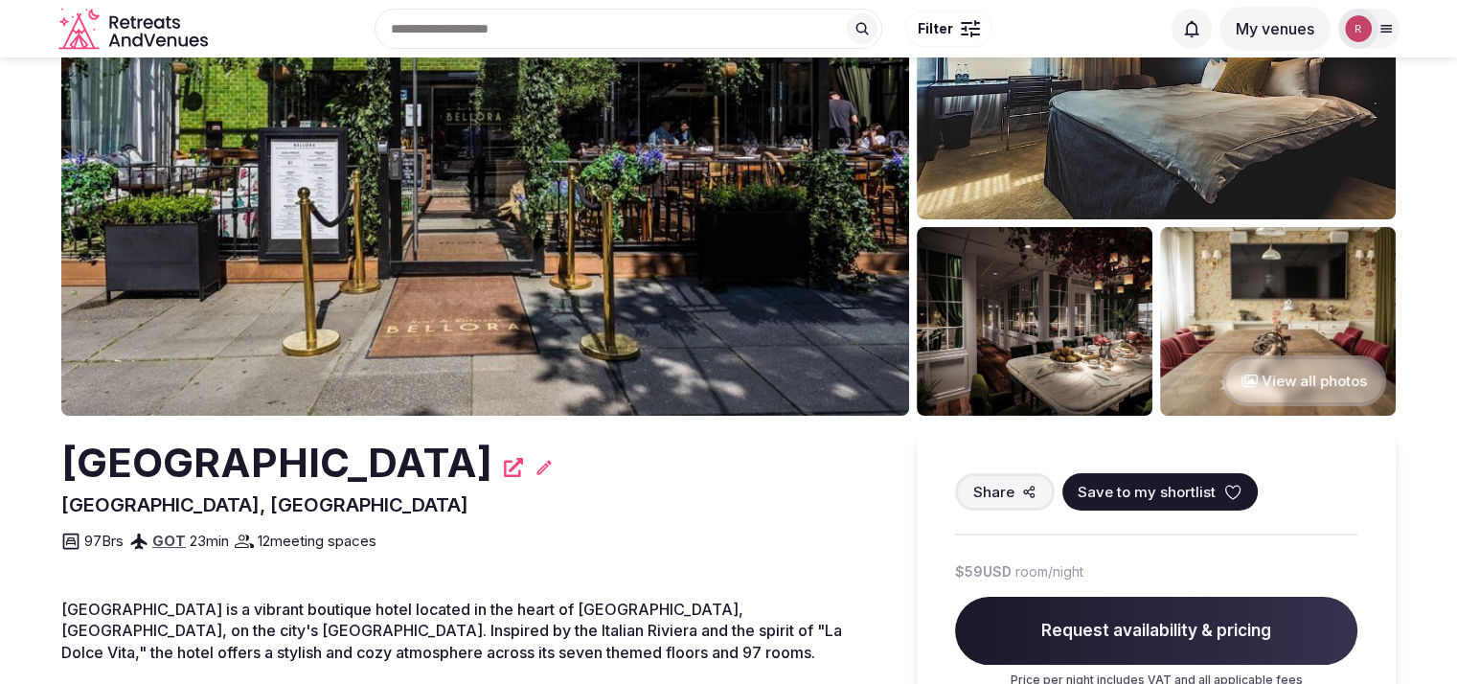
scroll to position [15, 0]
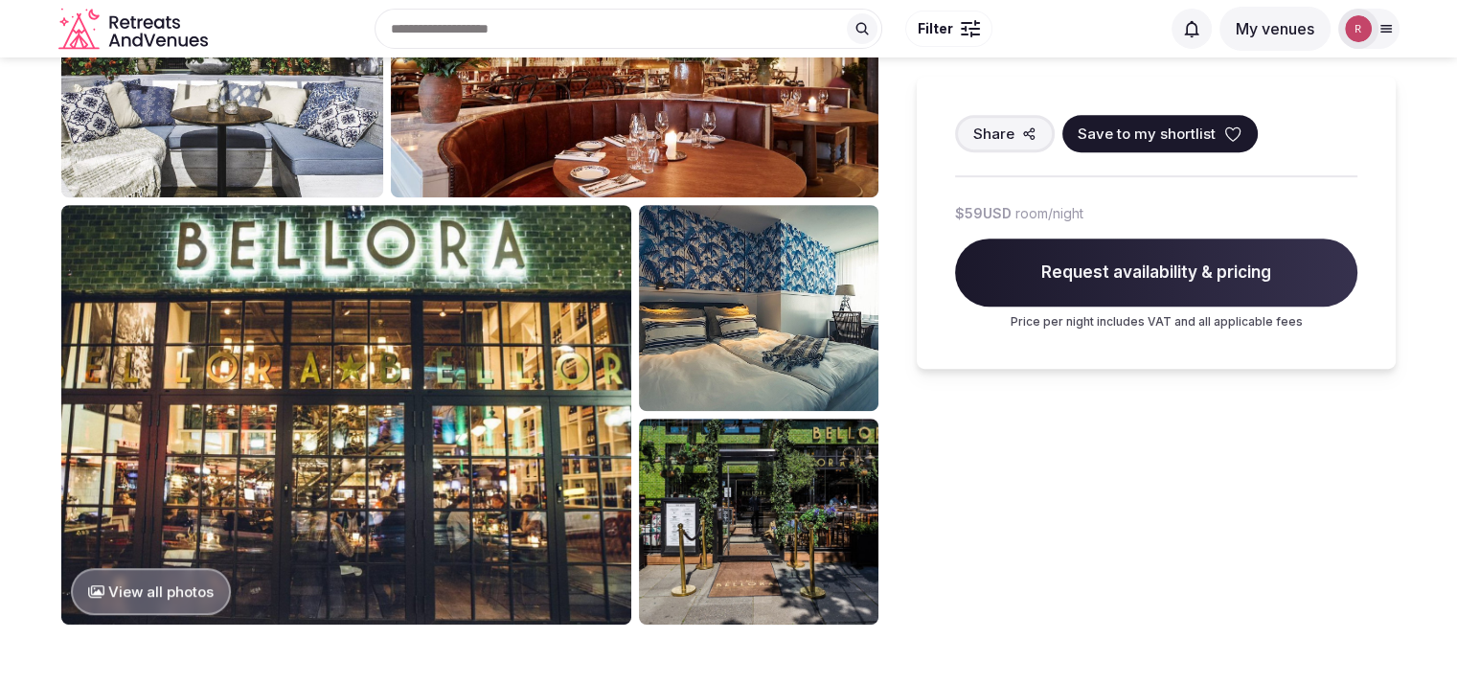
scroll to position [774, 0]
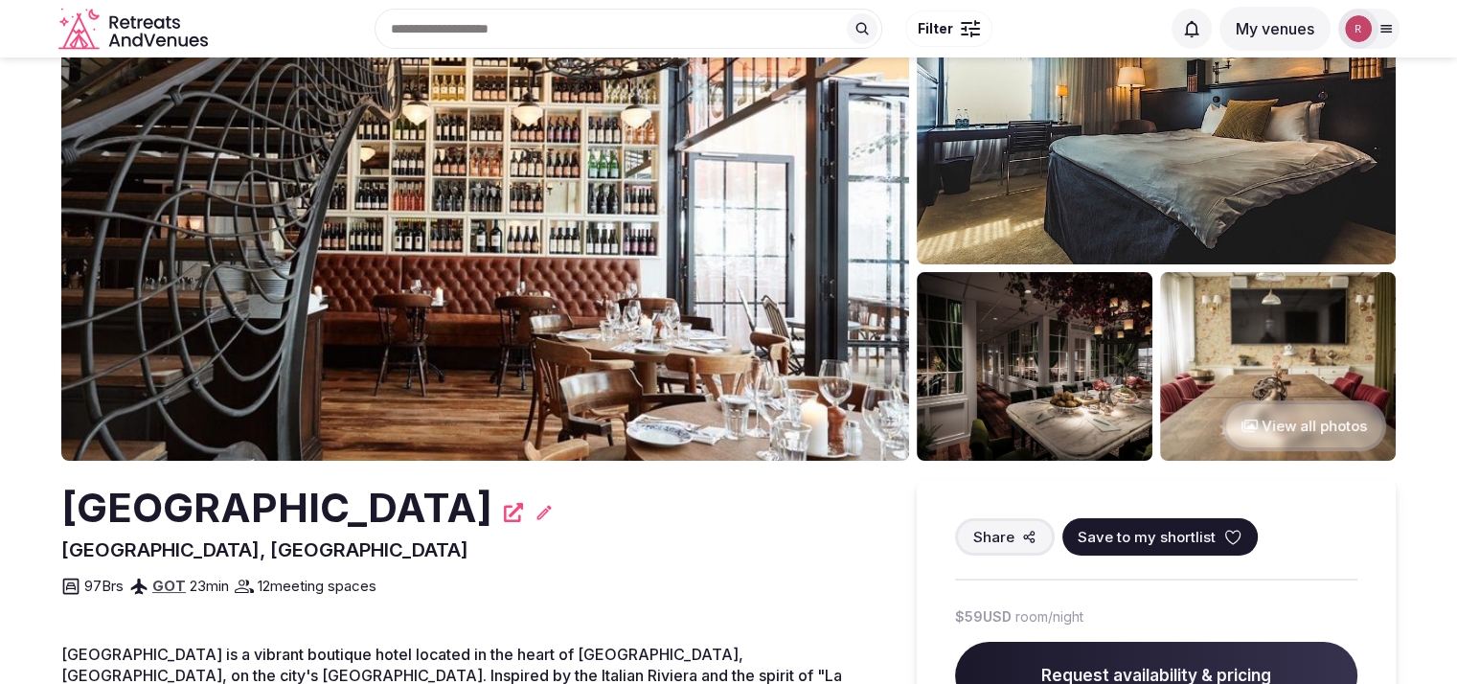
scroll to position [19, 0]
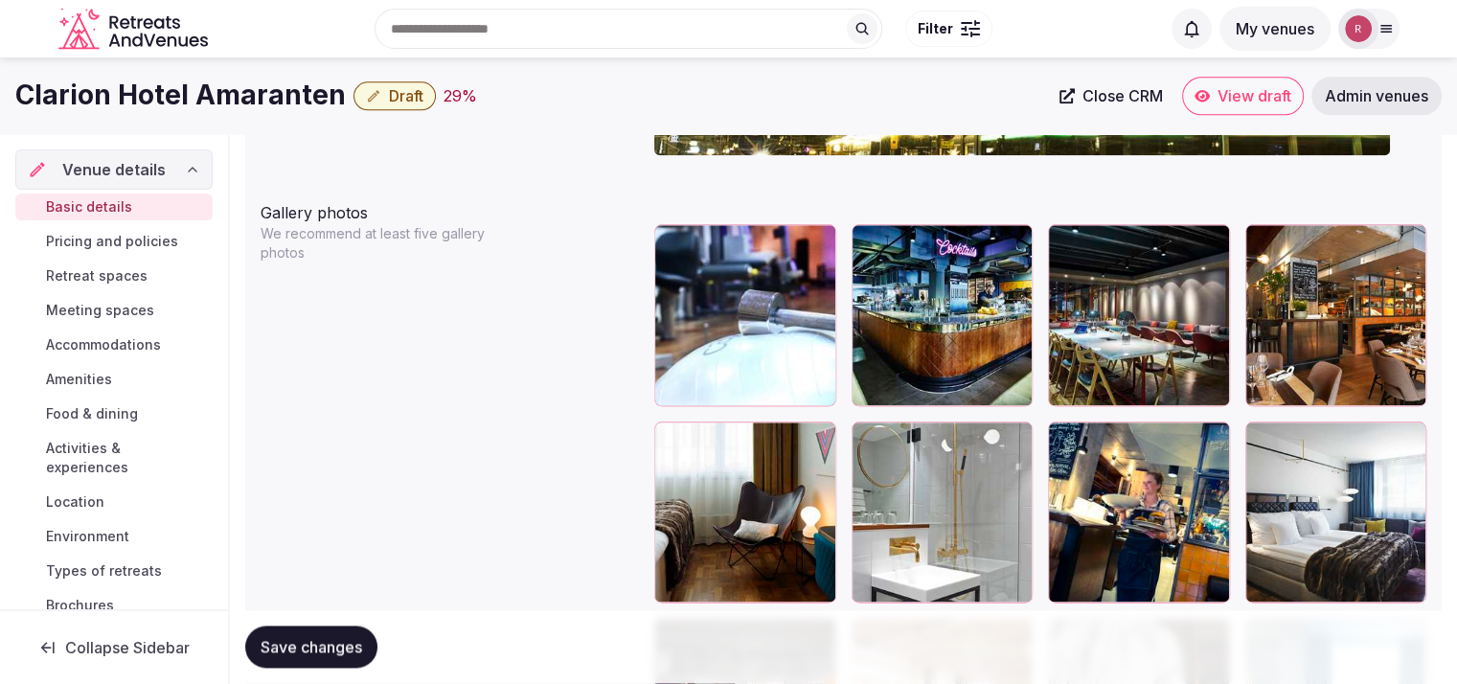
scroll to position [2199, 0]
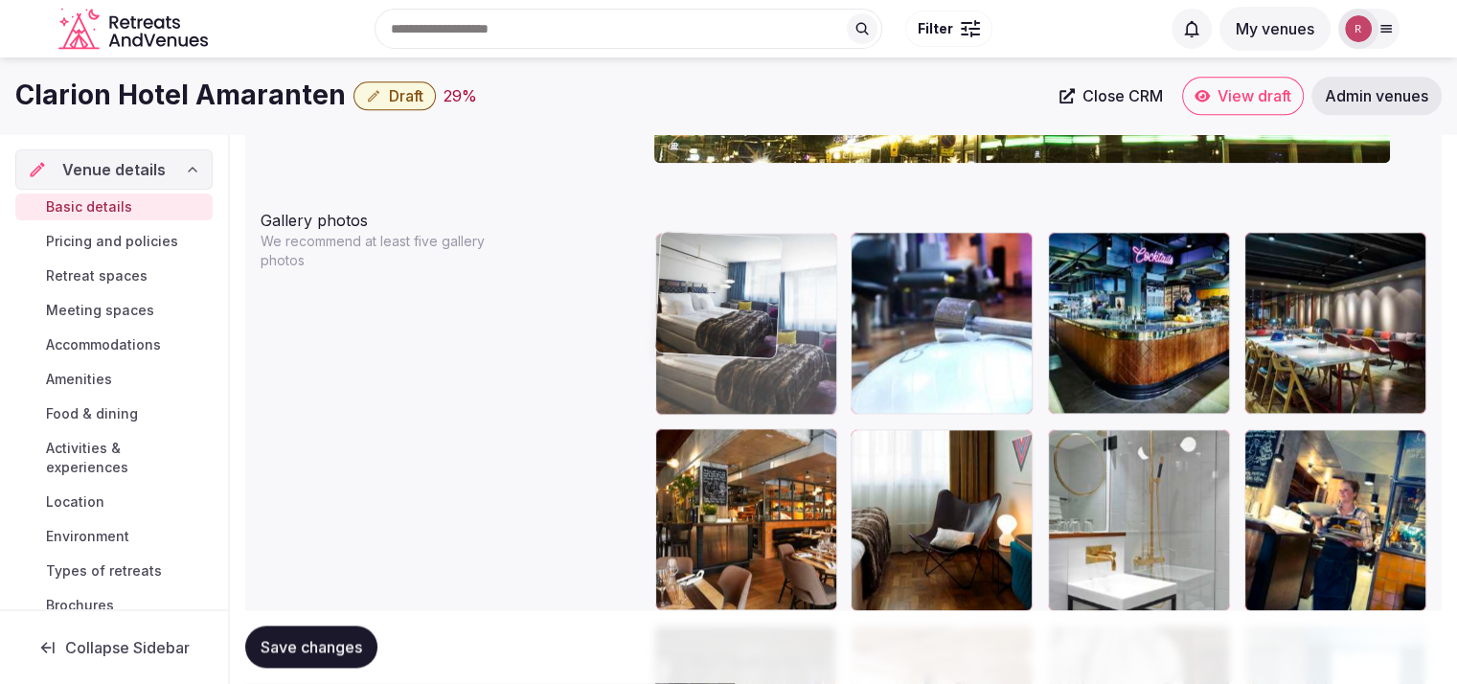
drag, startPoint x: 1364, startPoint y: 530, endPoint x: 801, endPoint y: 367, distance: 586.2
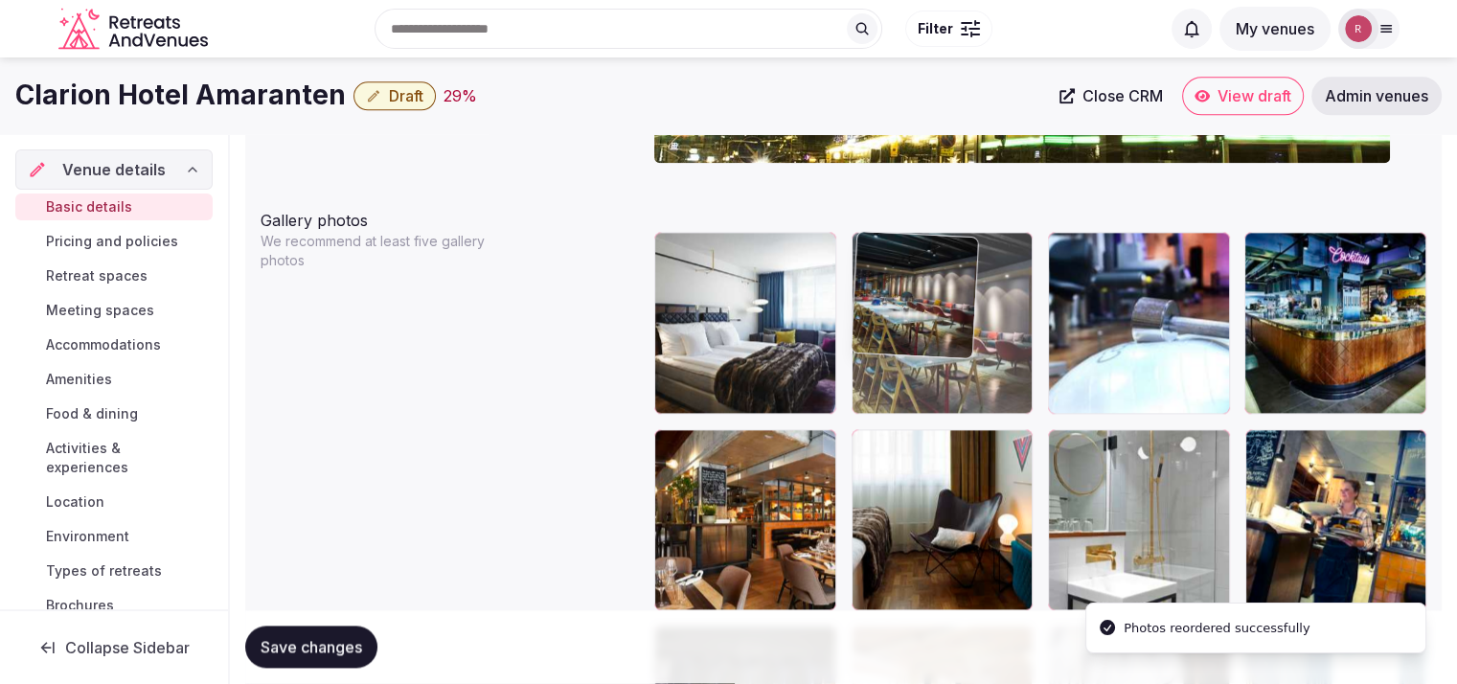
drag, startPoint x: 1320, startPoint y: 346, endPoint x: 991, endPoint y: 382, distance: 330.5
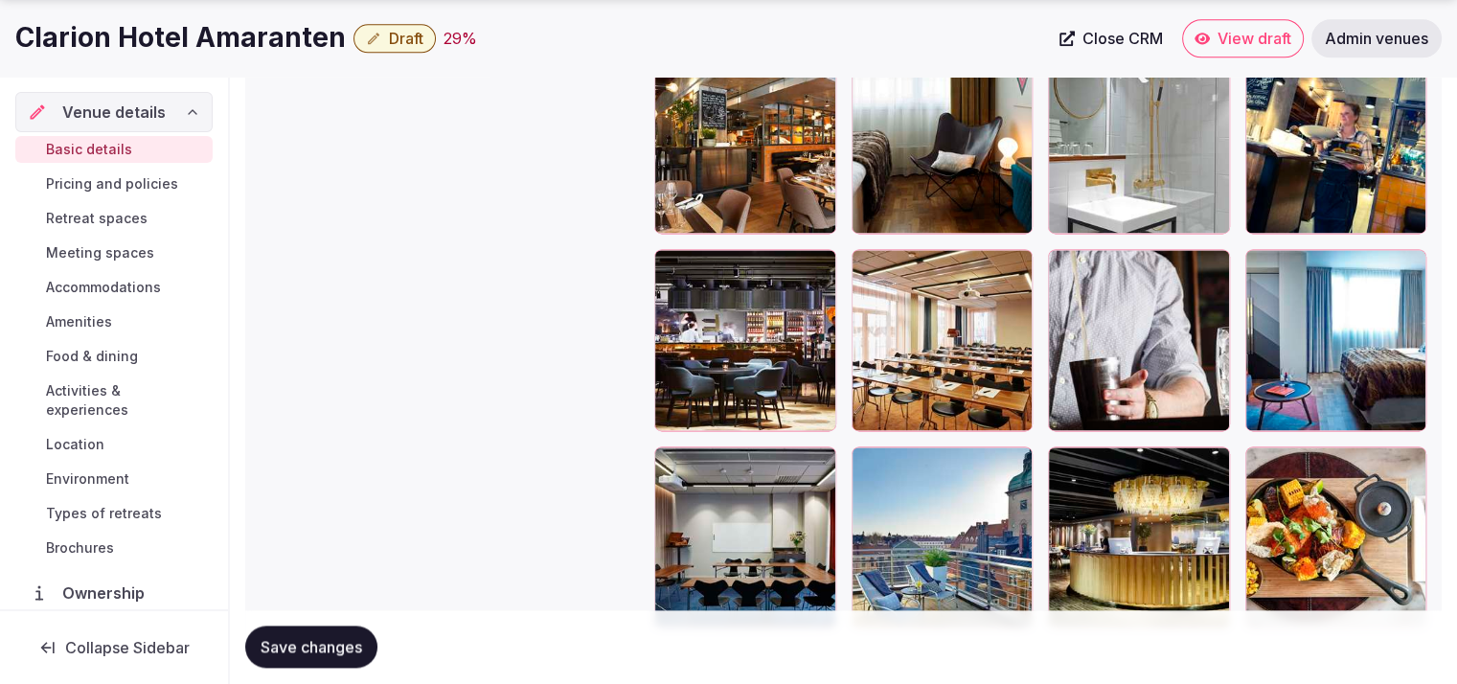
scroll to position [2599, 0]
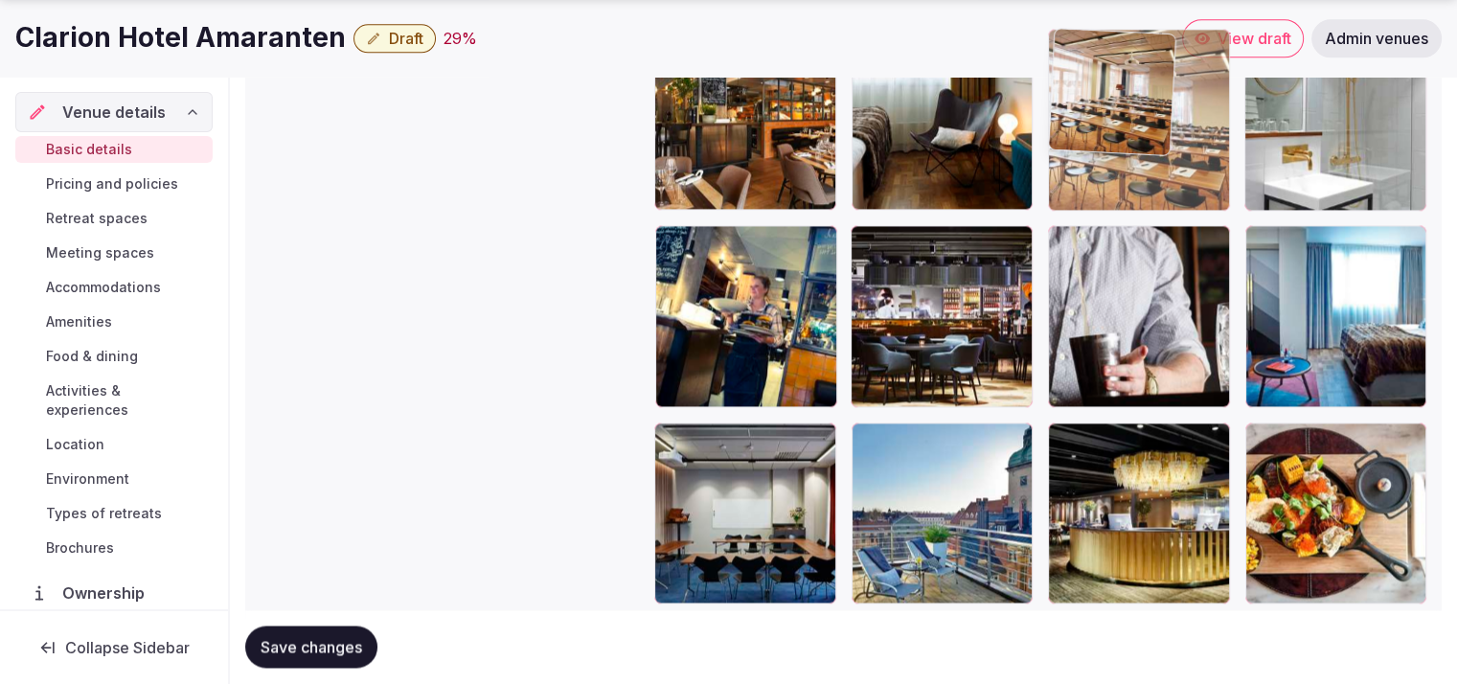
drag, startPoint x: 989, startPoint y: 348, endPoint x: 1161, endPoint y: 214, distance: 217.6
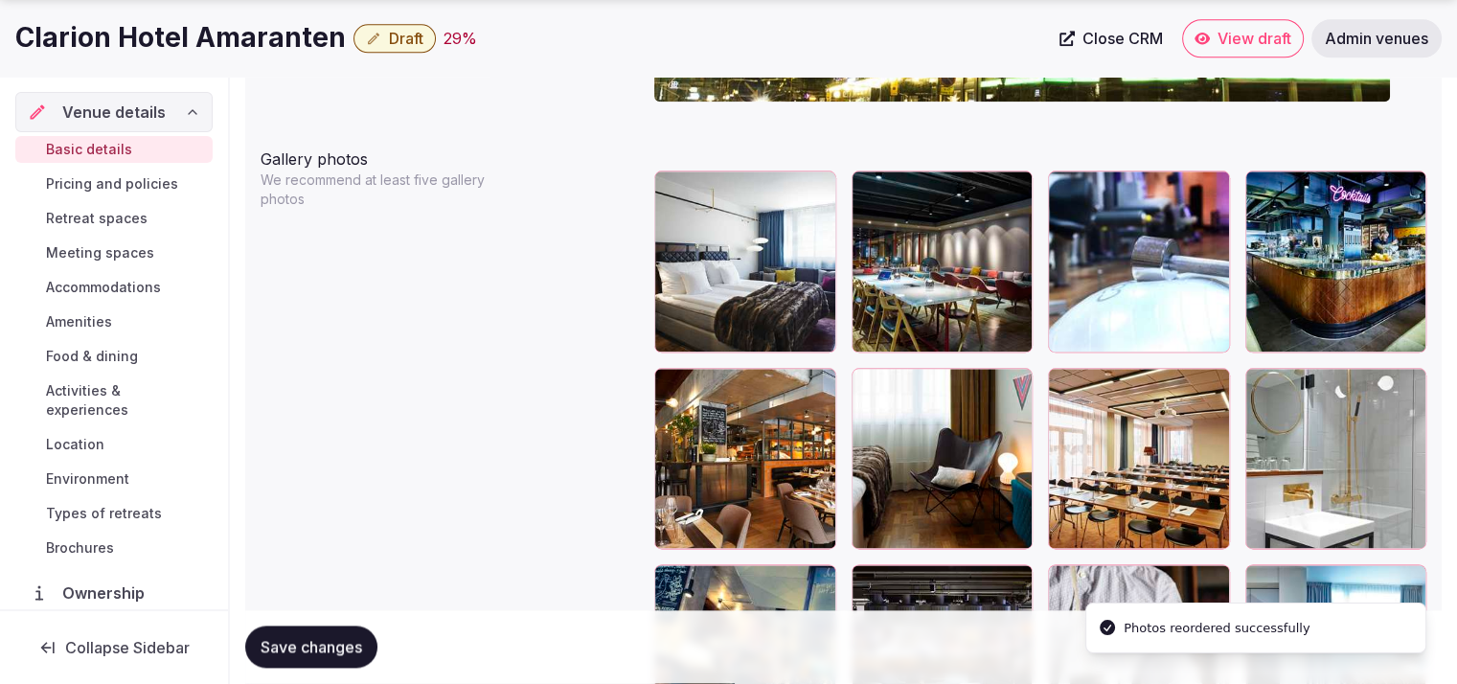
scroll to position [2311, 0]
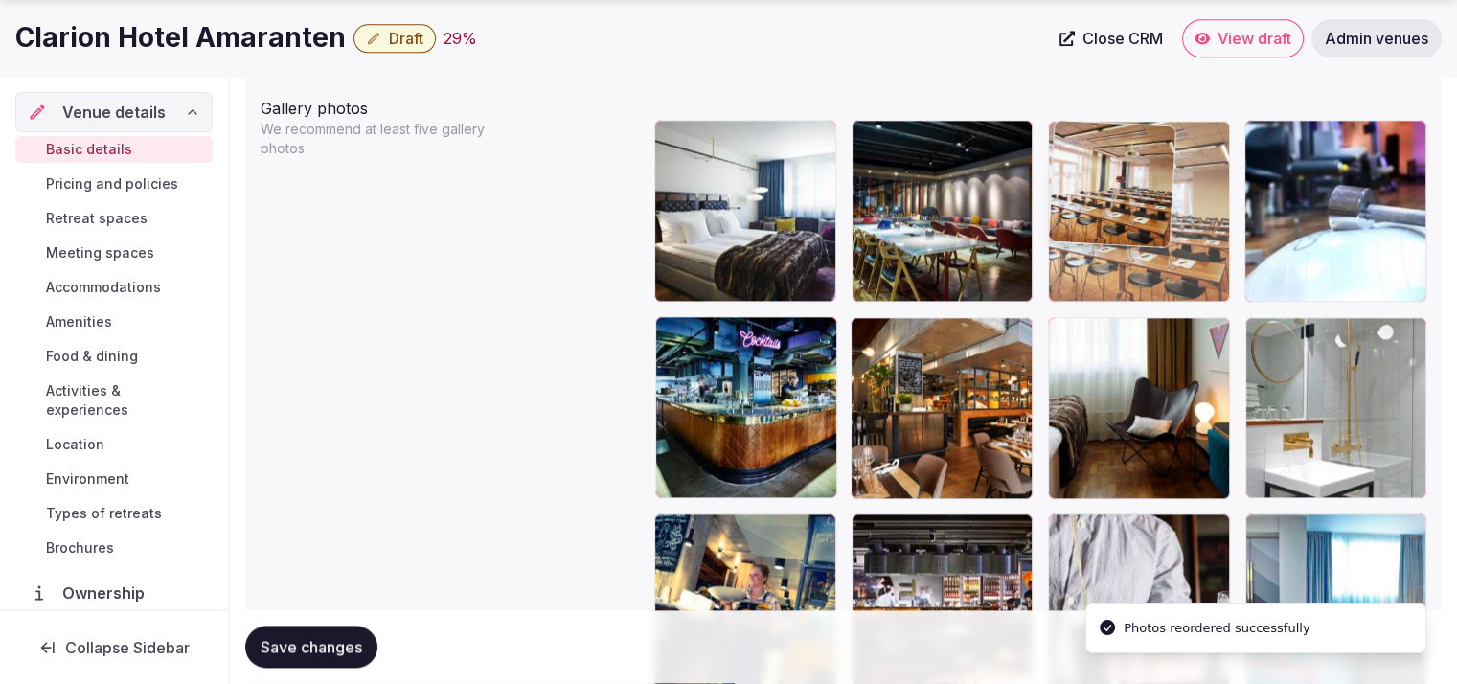
drag, startPoint x: 1137, startPoint y: 386, endPoint x: 1157, endPoint y: 266, distance: 121.4
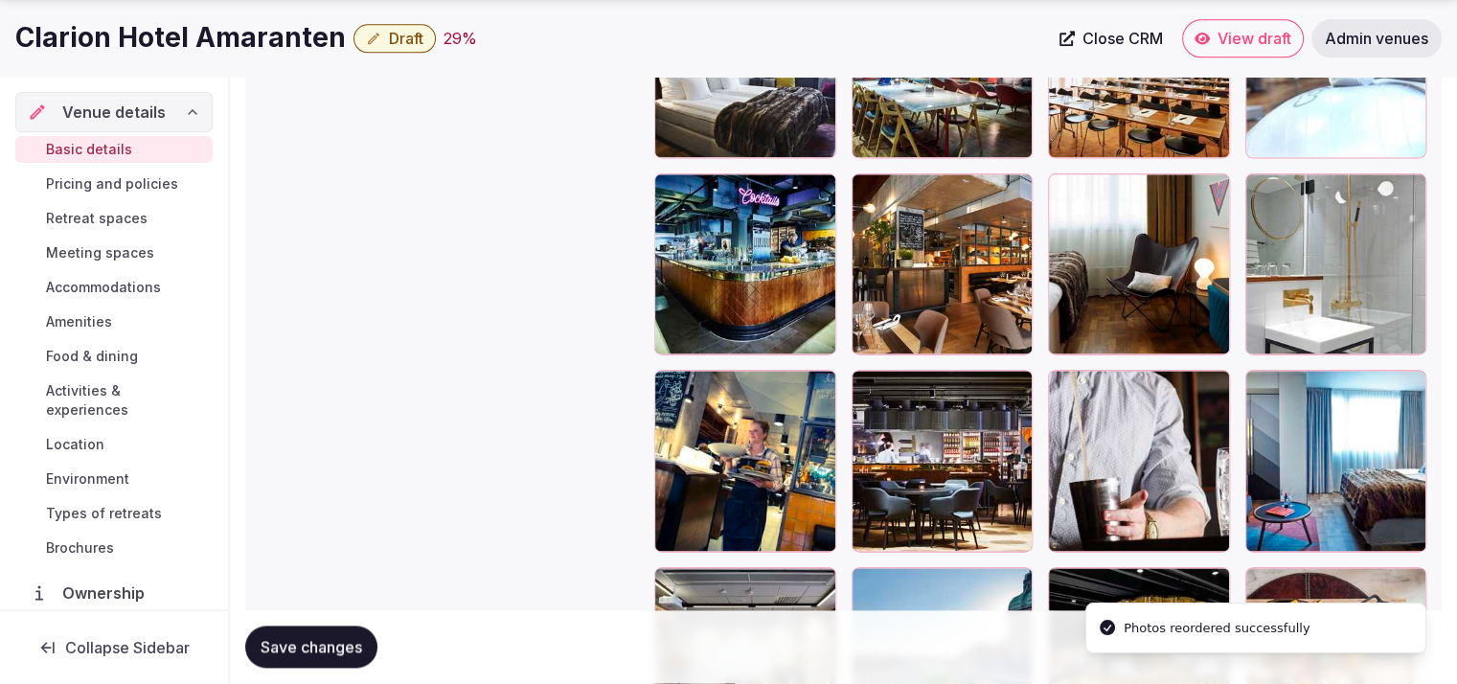
scroll to position [2605, 0]
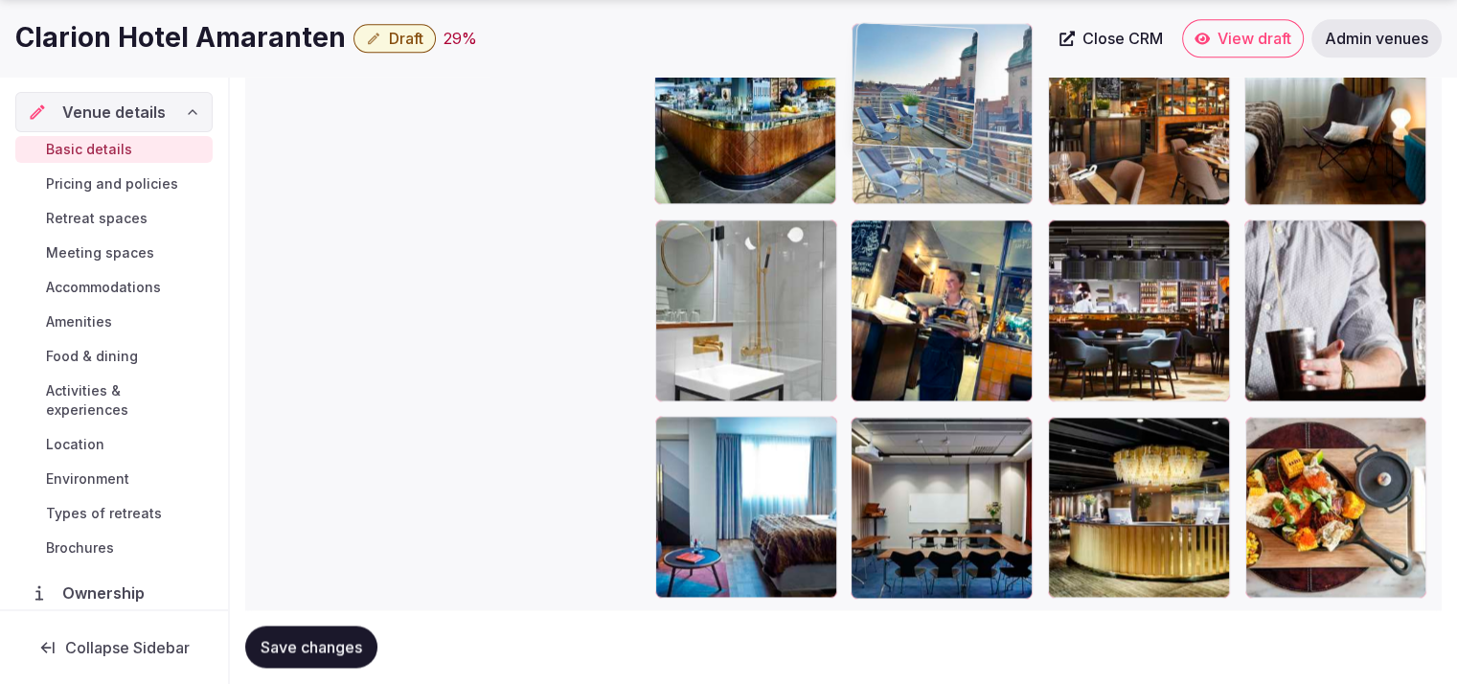
drag, startPoint x: 919, startPoint y: 512, endPoint x: 1020, endPoint y: 132, distance: 393.3
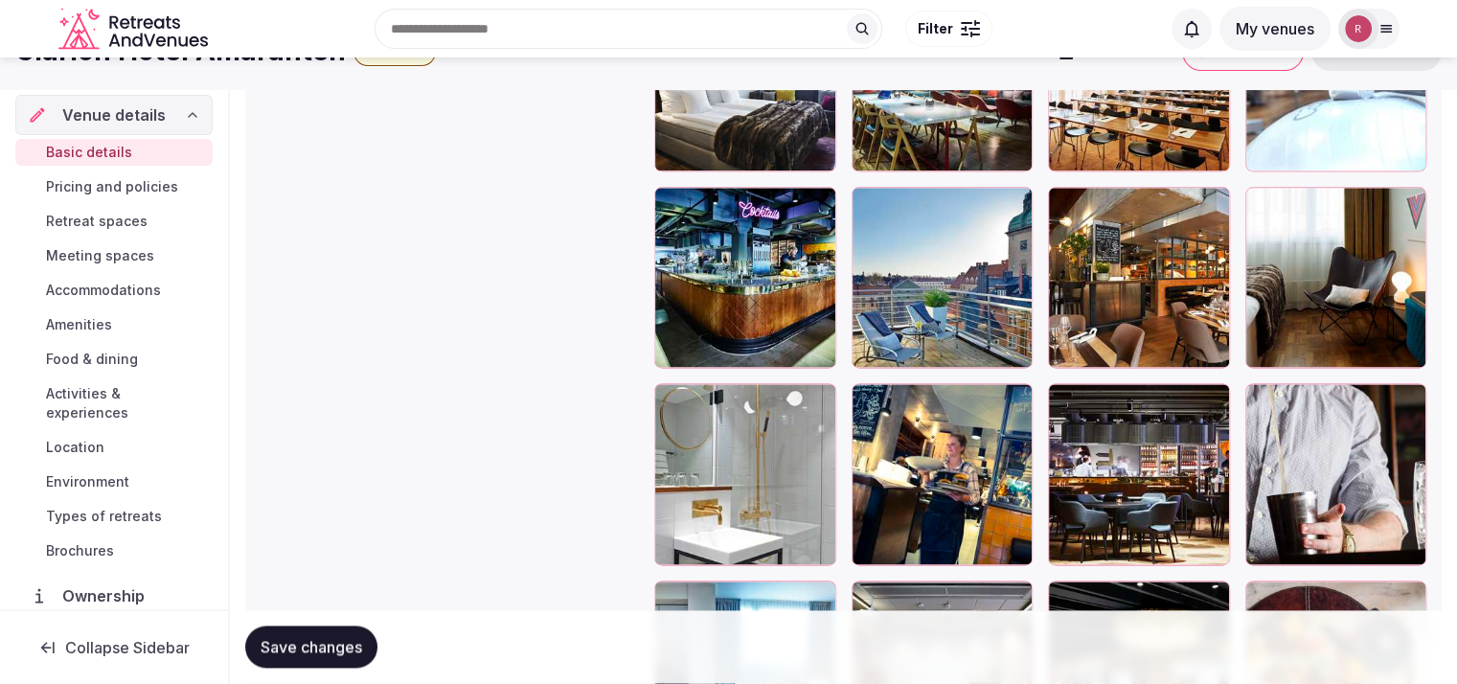
scroll to position [2406, 0]
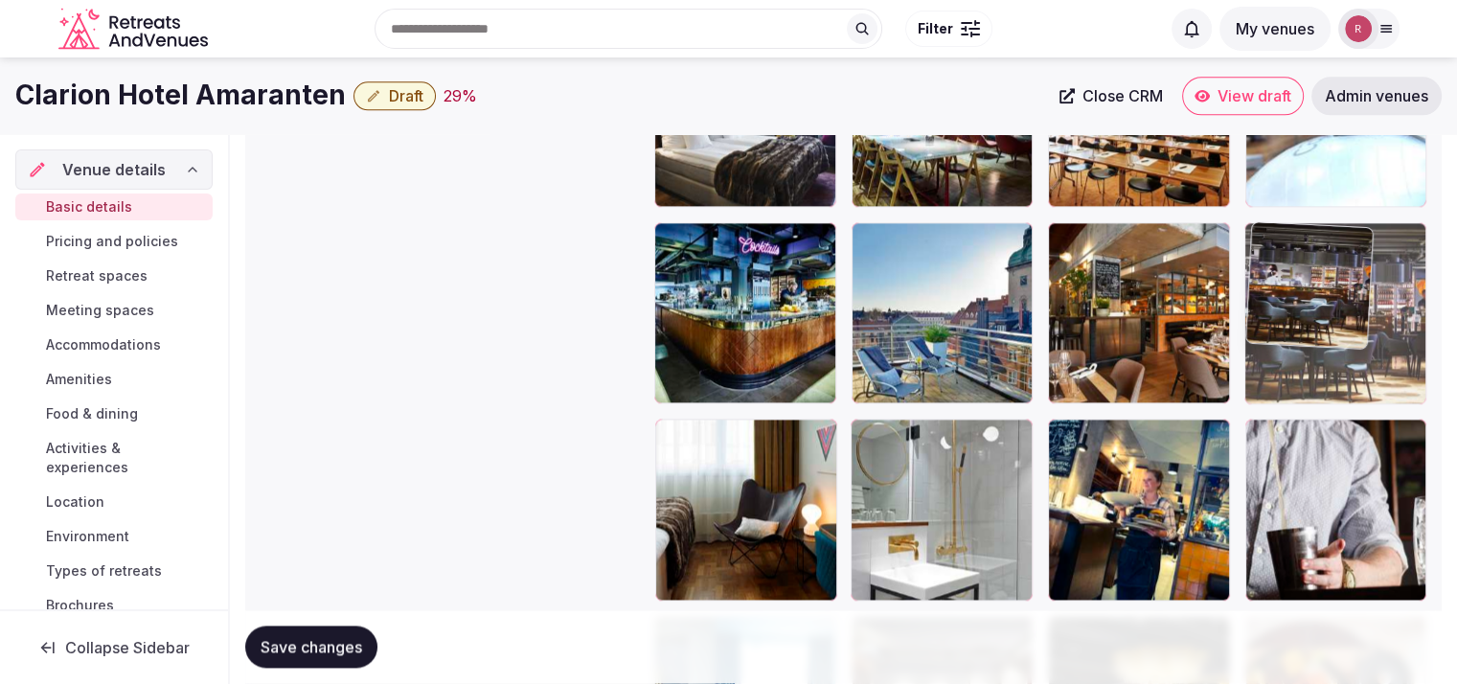
drag, startPoint x: 1156, startPoint y: 497, endPoint x: 1393, endPoint y: 404, distance: 255.0
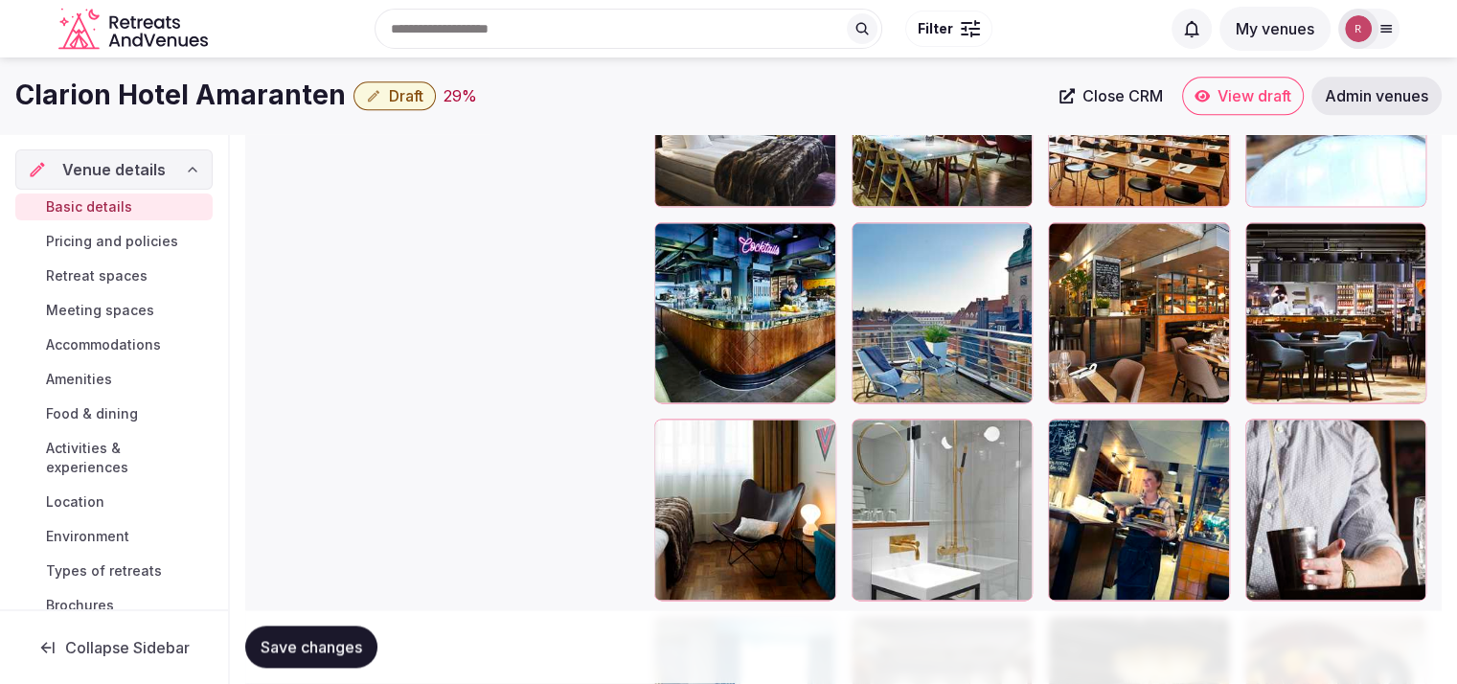
scroll to position [2280, 0]
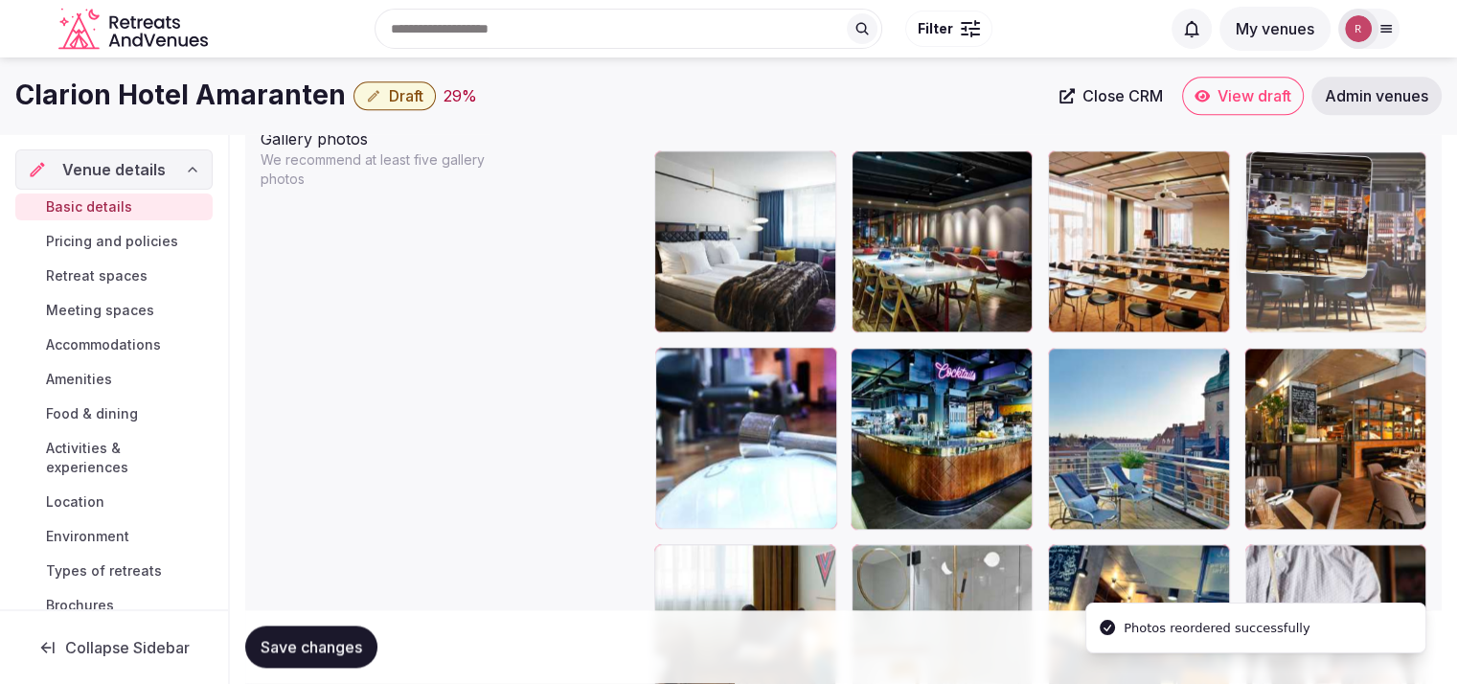
drag, startPoint x: 1382, startPoint y: 463, endPoint x: 1391, endPoint y: 309, distance: 153.5
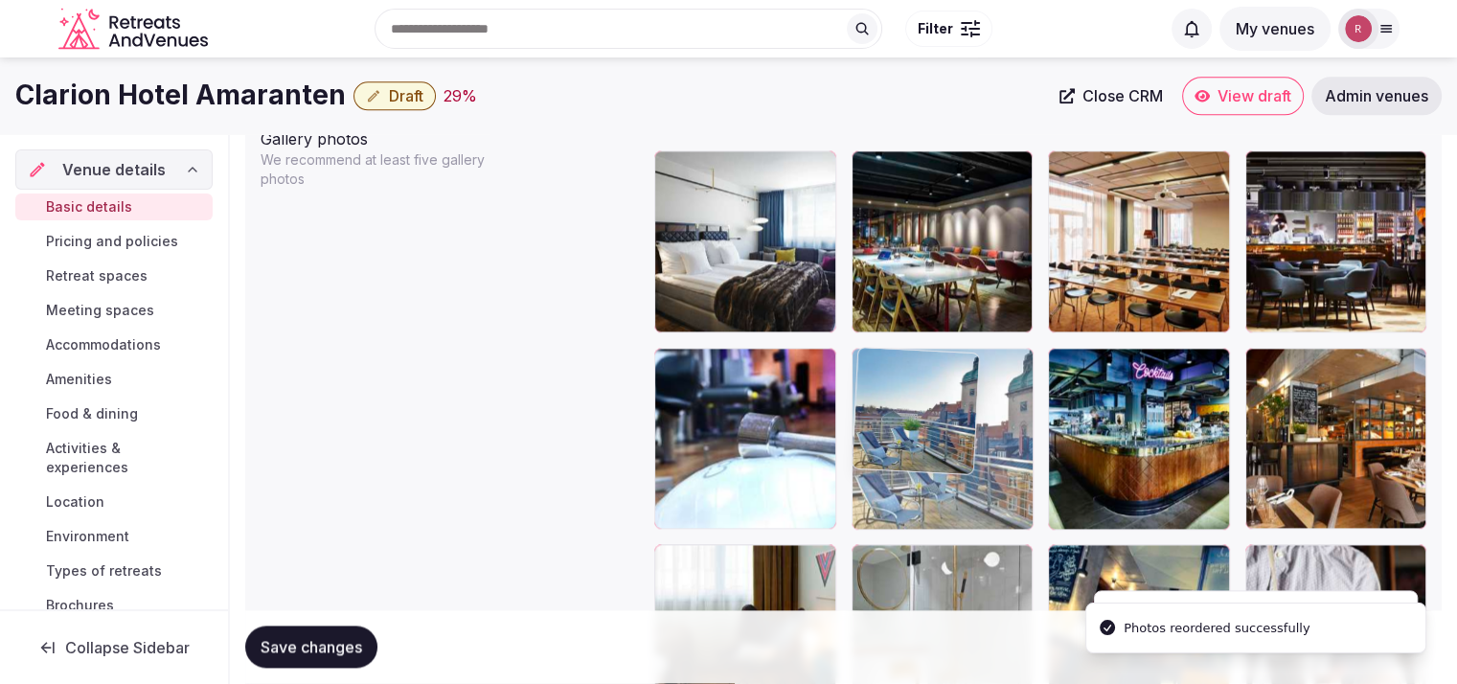
drag, startPoint x: 1114, startPoint y: 463, endPoint x: 990, endPoint y: 474, distance: 124.1
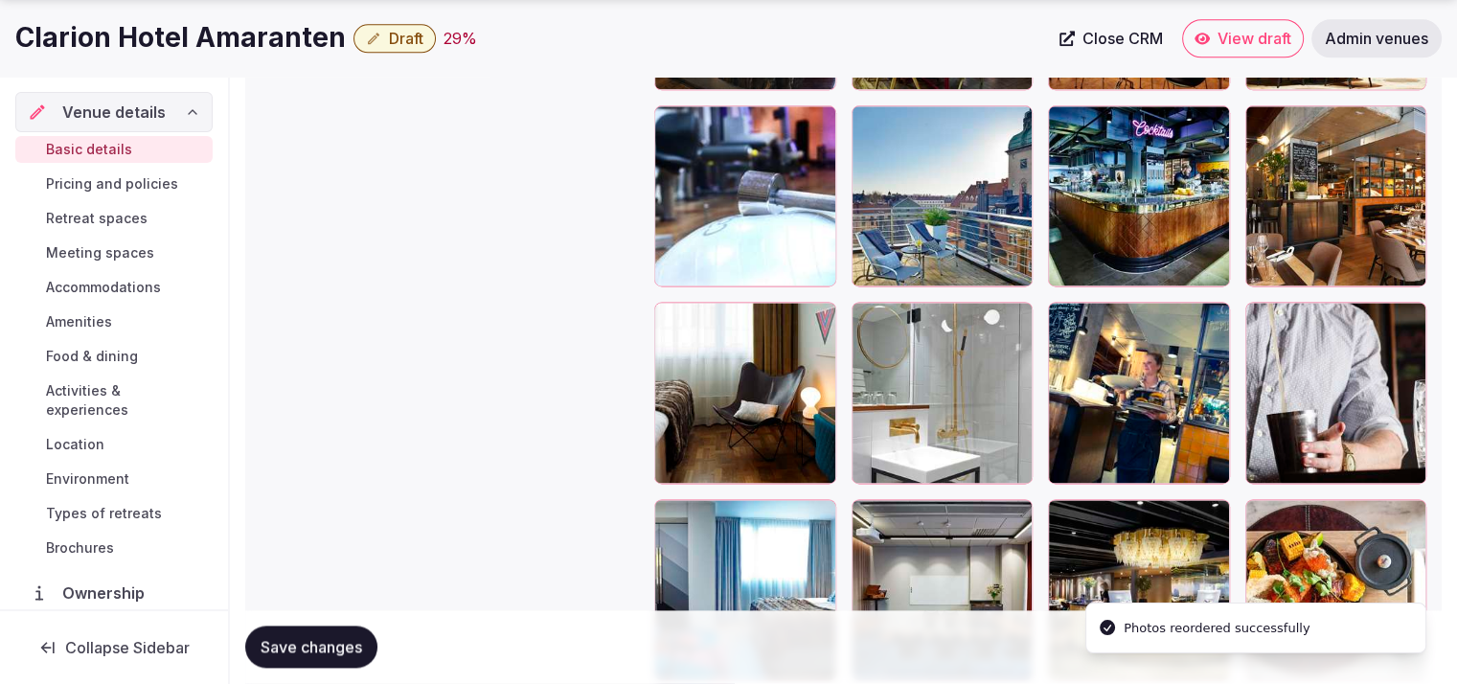
scroll to position [2376, 0]
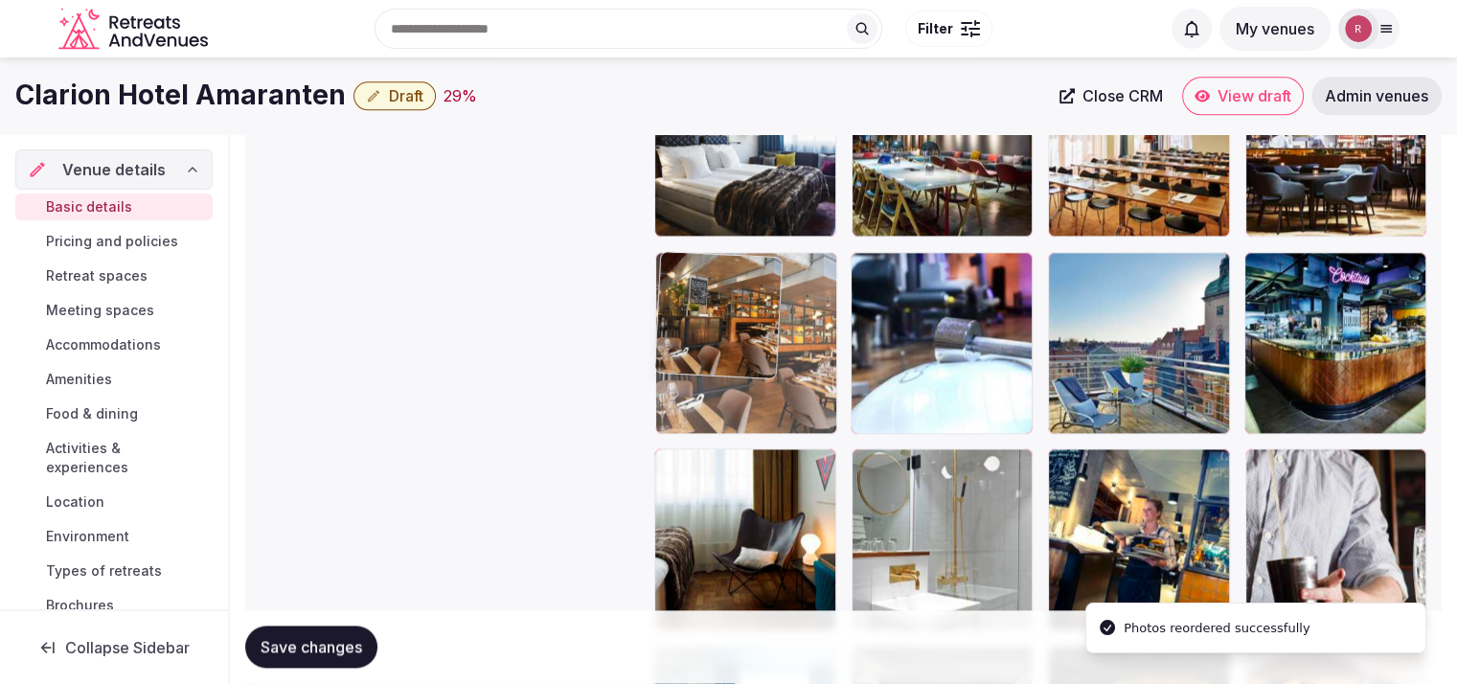
drag, startPoint x: 1316, startPoint y: 378, endPoint x: 788, endPoint y: 419, distance: 529.2
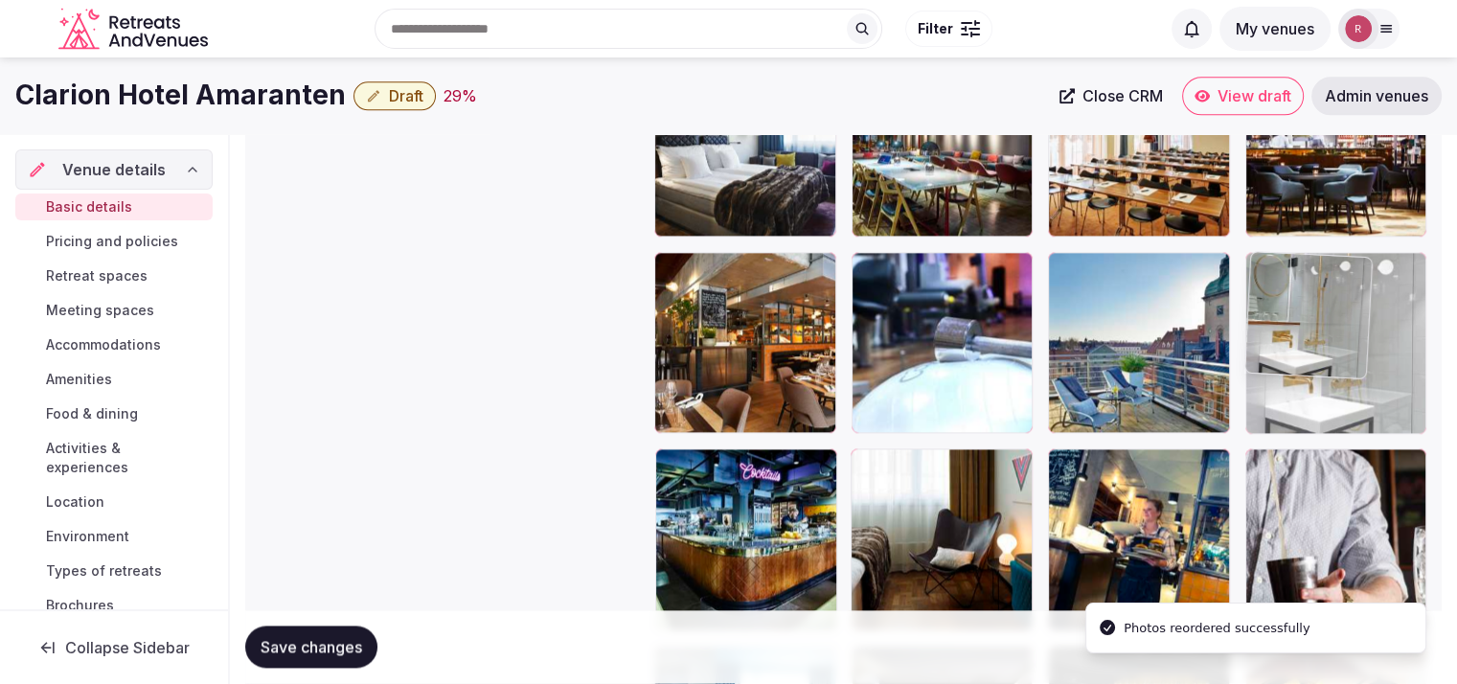
drag, startPoint x: 941, startPoint y: 513, endPoint x: 1416, endPoint y: 358, distance: 499.7
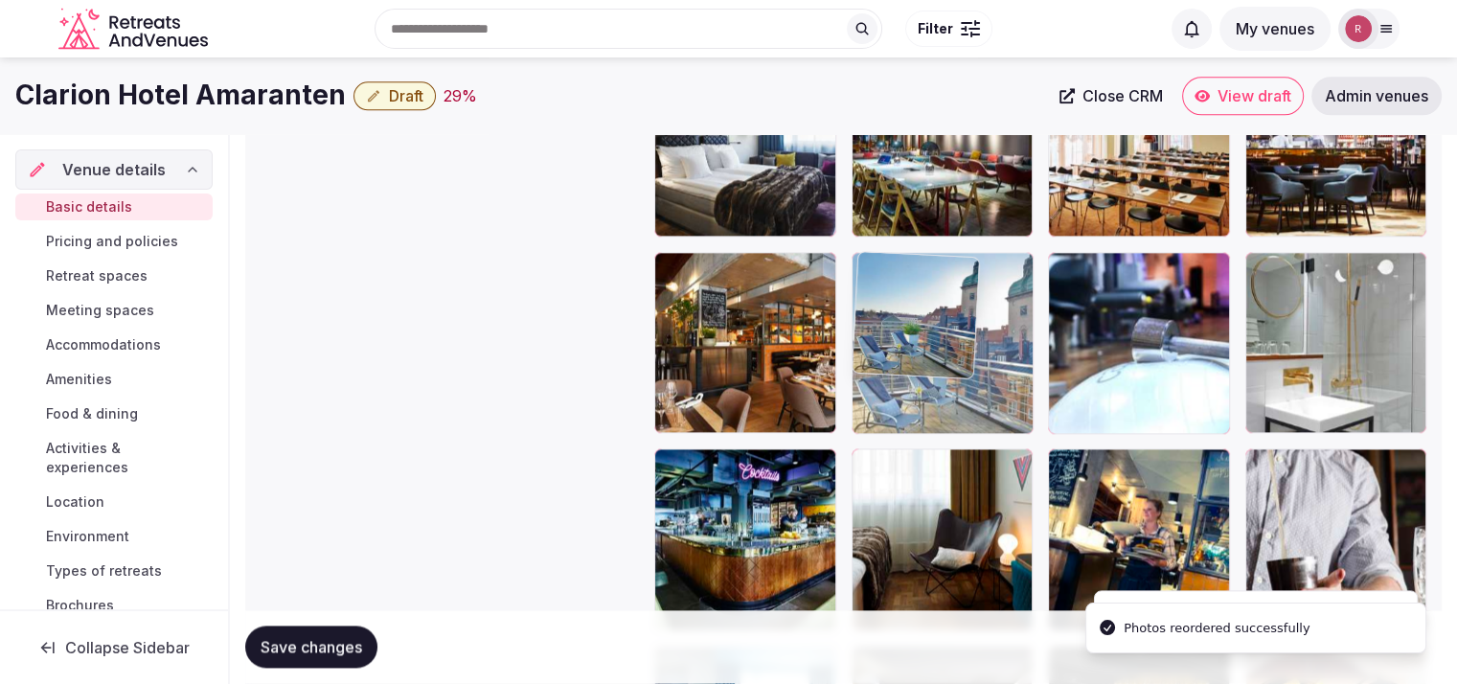
drag, startPoint x: 1111, startPoint y: 406, endPoint x: 914, endPoint y: 424, distance: 198.1
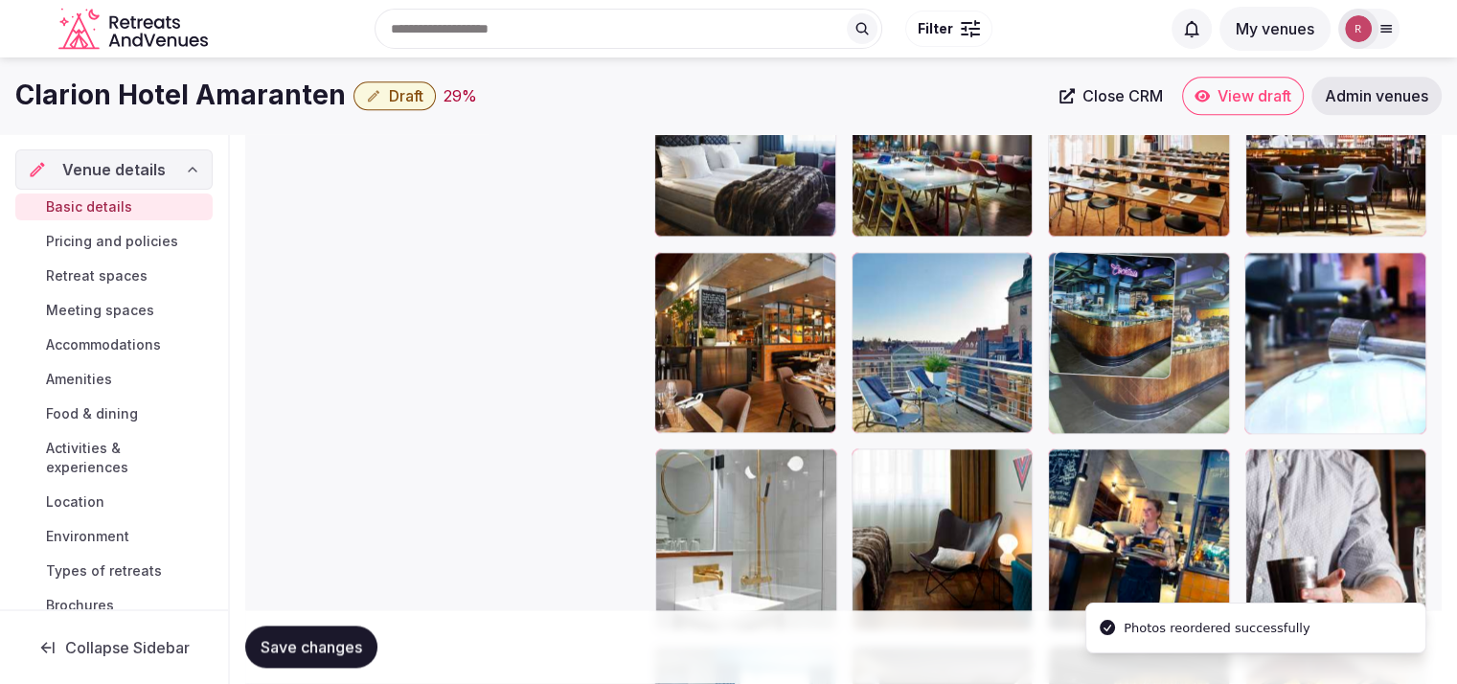
drag, startPoint x: 881, startPoint y: 511, endPoint x: 1189, endPoint y: 363, distance: 341.4
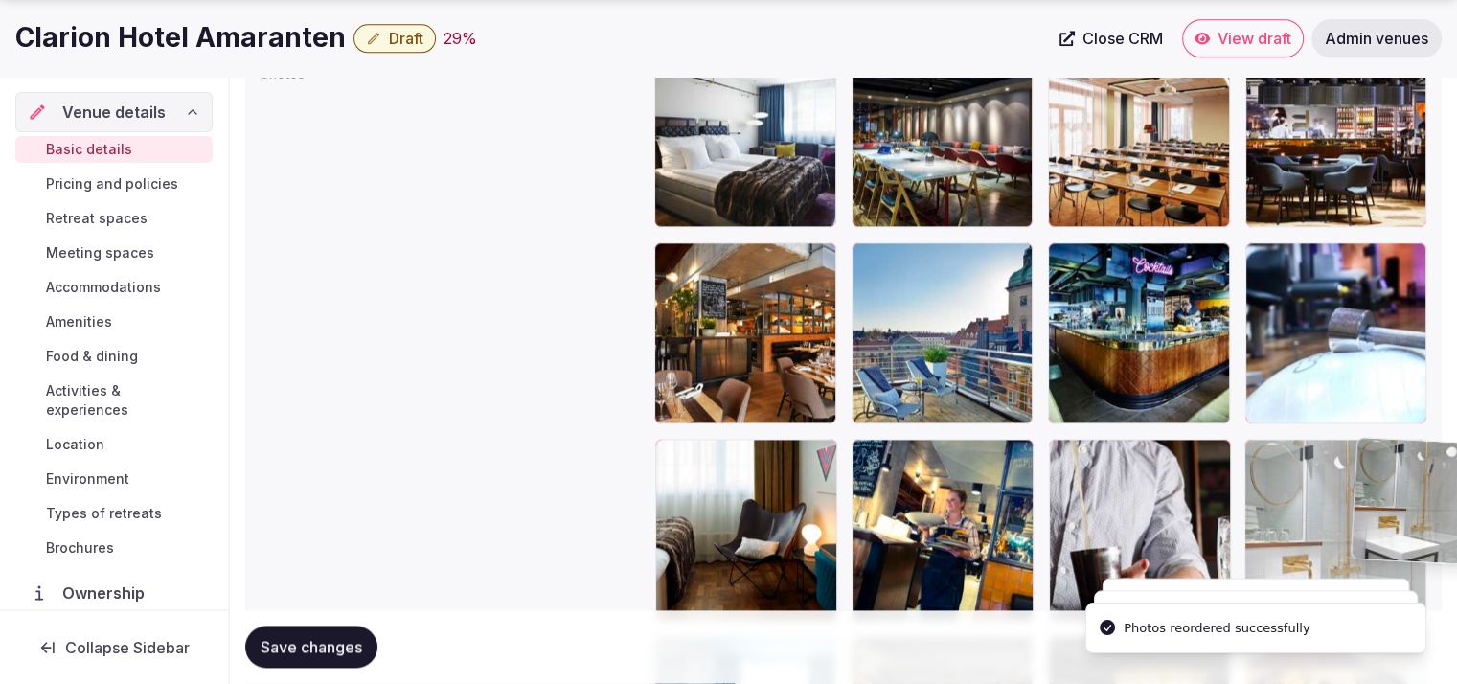
scroll to position [2390, 0]
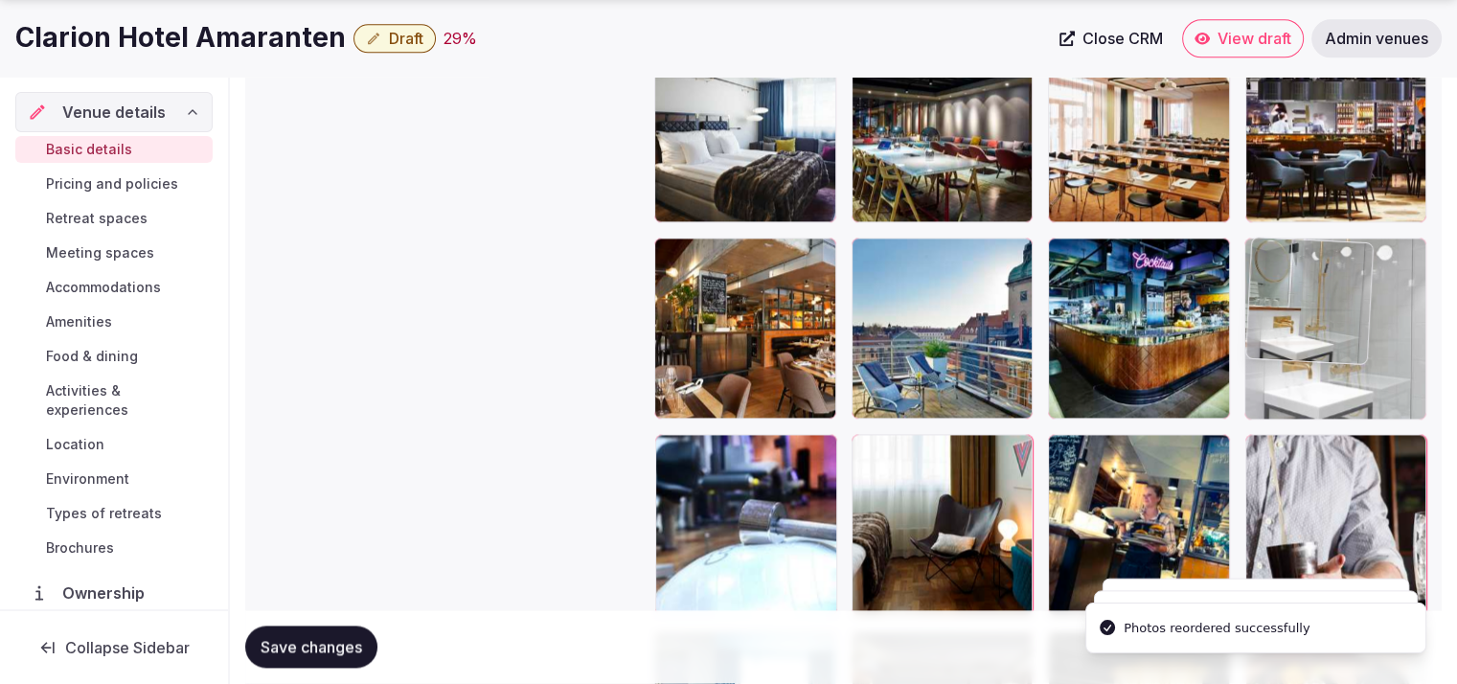
drag, startPoint x: 729, startPoint y: 538, endPoint x: 1460, endPoint y: 383, distance: 747.0
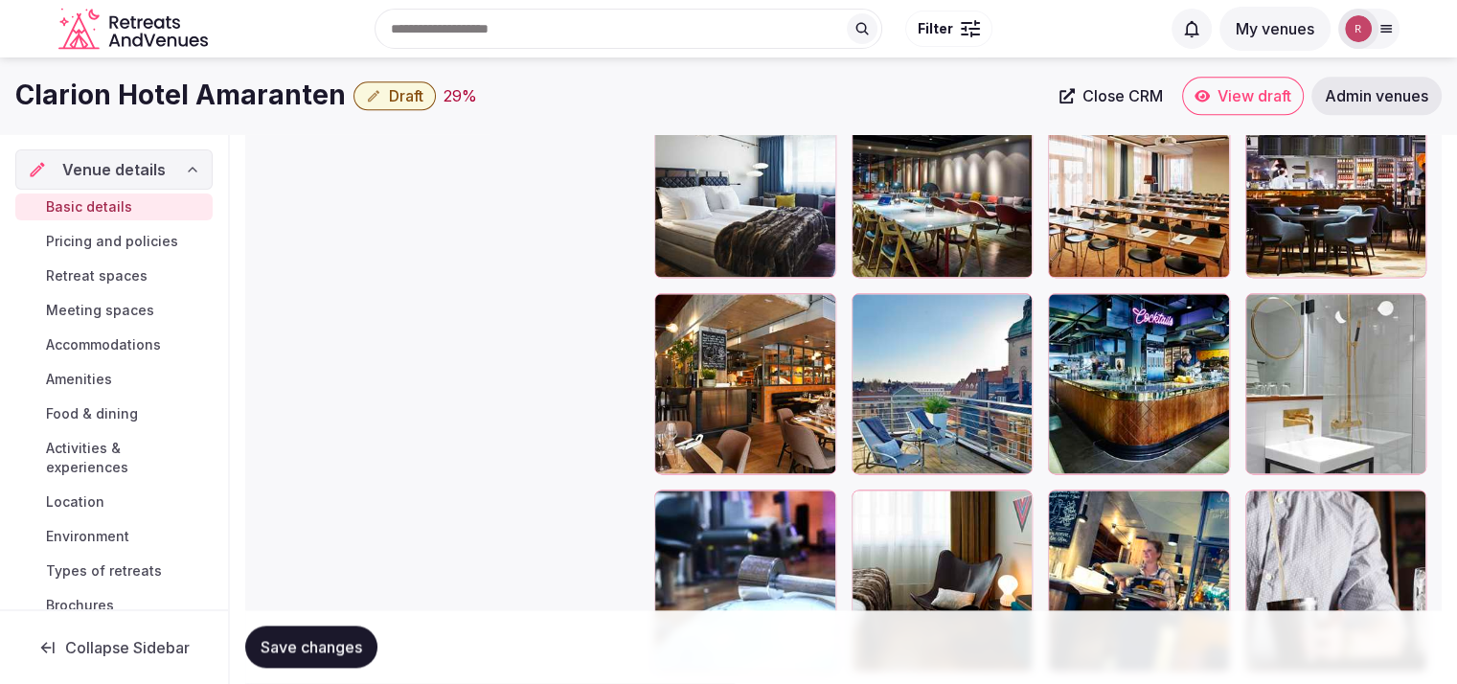
scroll to position [2276, 0]
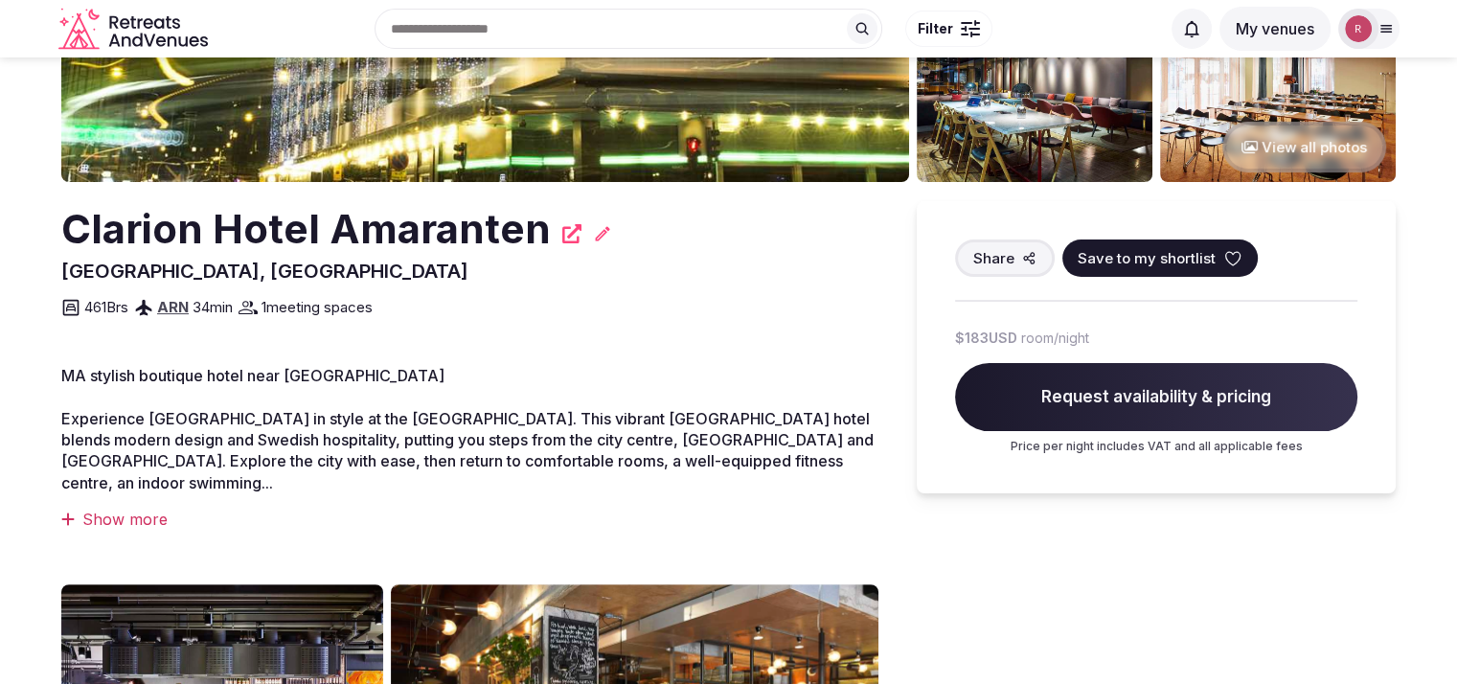
scroll to position [46, 0]
